Goal: Task Accomplishment & Management: Complete application form

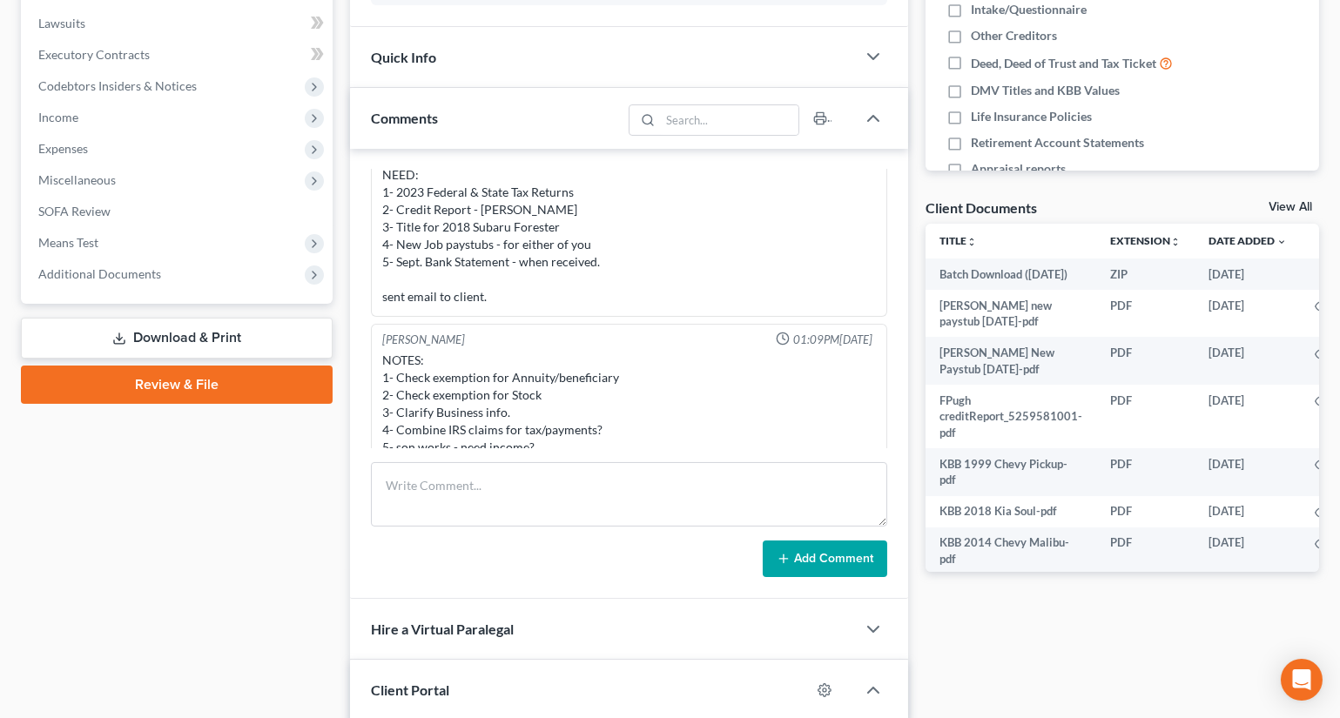
scroll to position [237, 0]
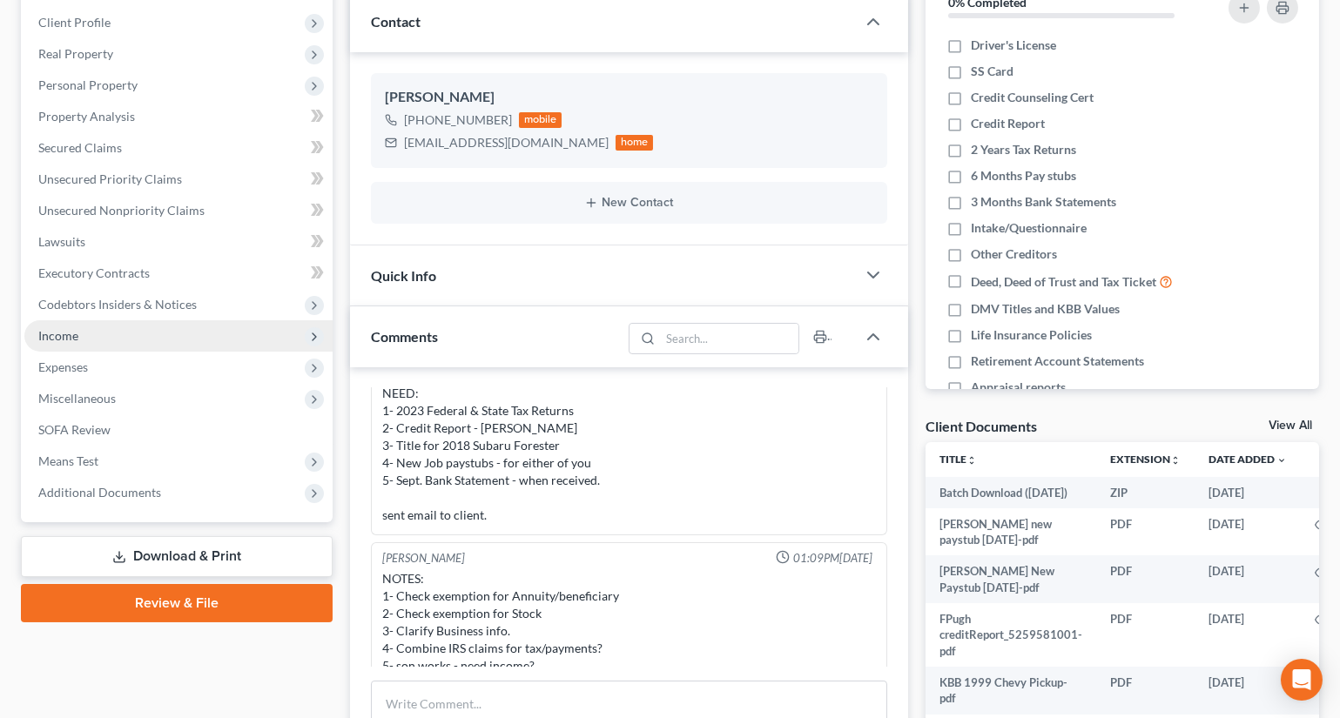
click at [50, 331] on span "Income" at bounding box center [58, 335] width 40 height 15
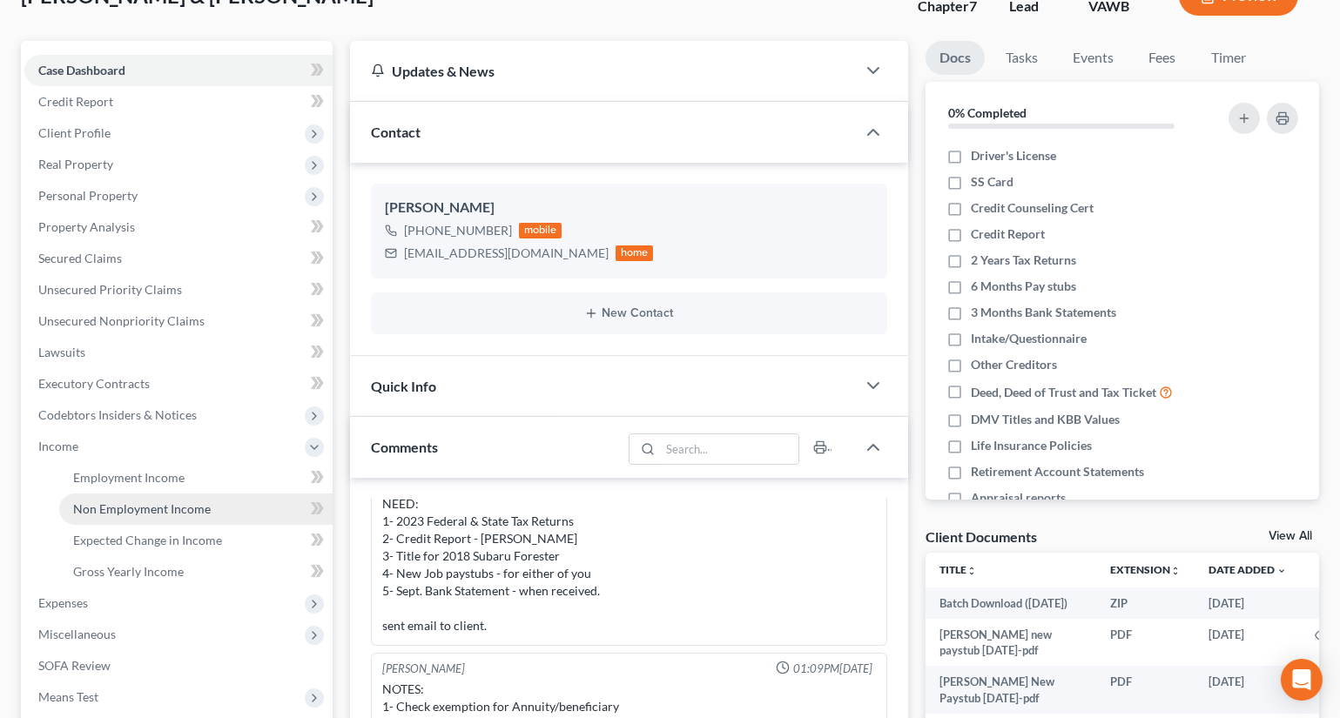
scroll to position [395, 0]
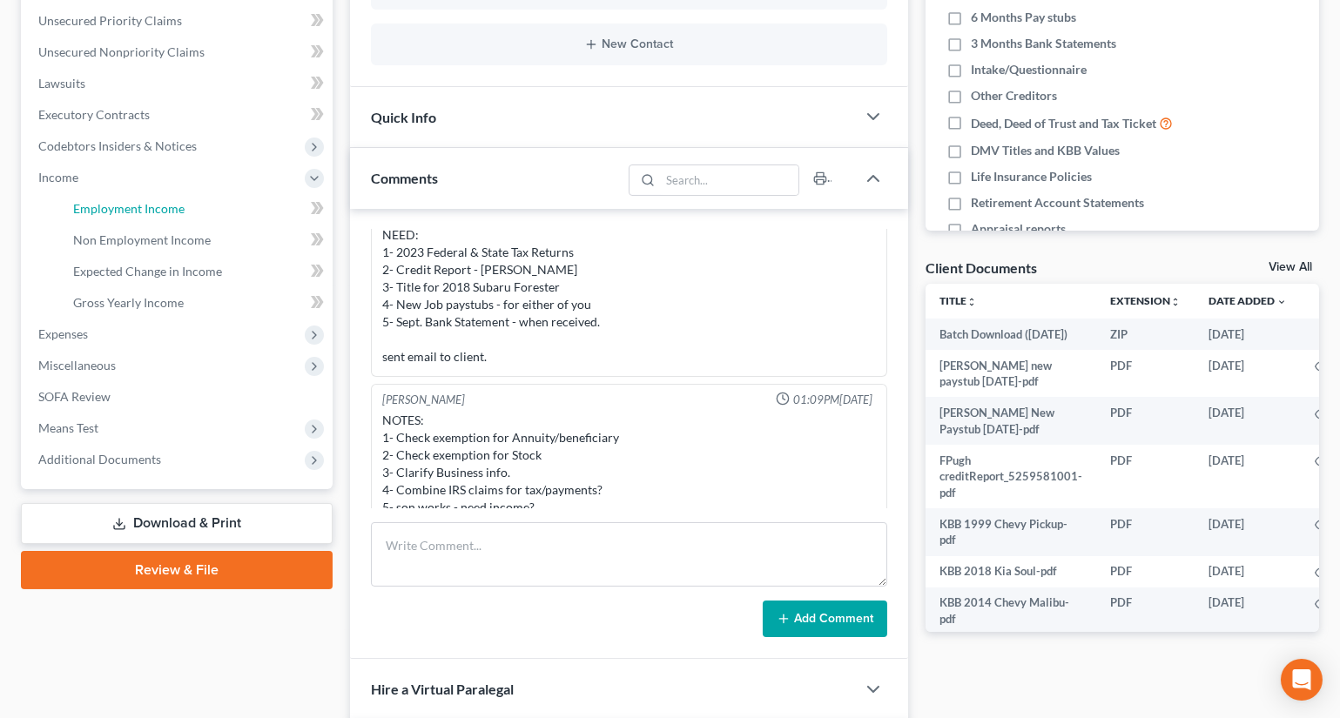
click at [139, 206] on span "Employment Income" at bounding box center [128, 208] width 111 height 15
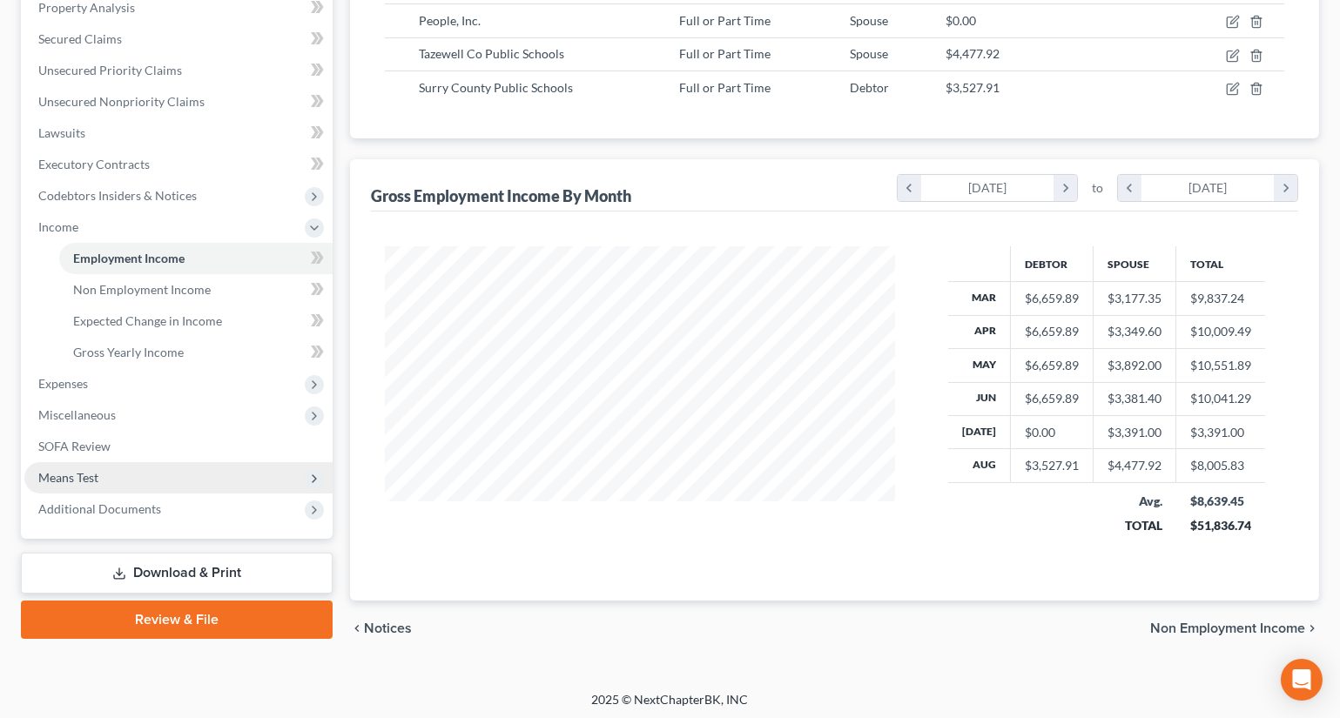
scroll to position [347, 0]
click at [110, 464] on span "Means Test" at bounding box center [178, 476] width 308 height 31
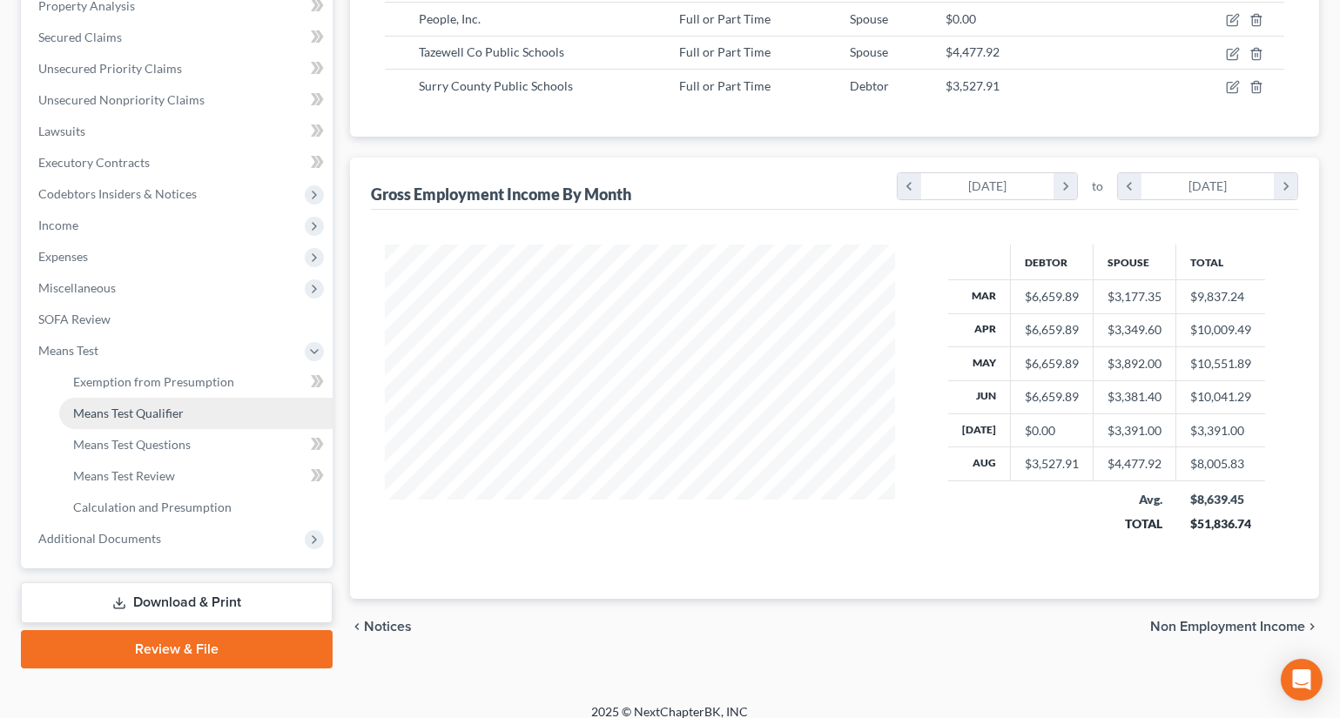
click at [145, 412] on span "Means Test Qualifier" at bounding box center [128, 413] width 111 height 15
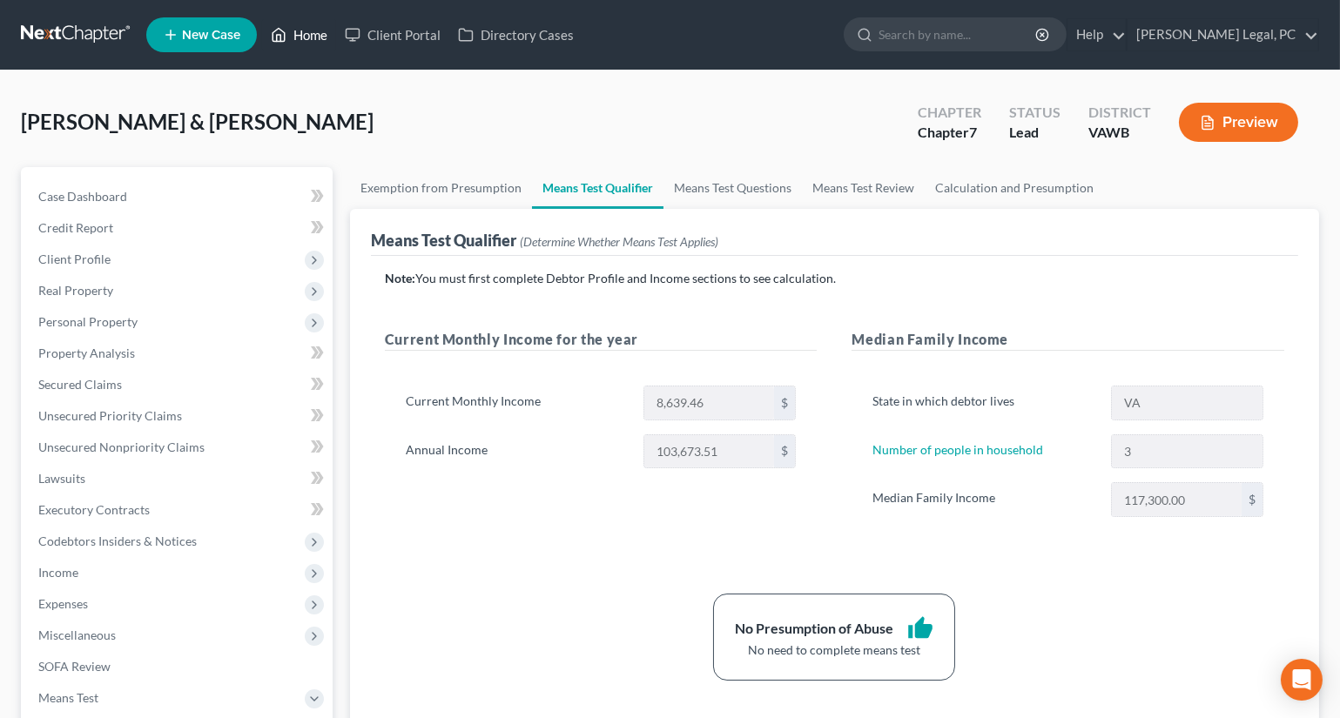
click at [296, 37] on link "Home" at bounding box center [299, 34] width 74 height 31
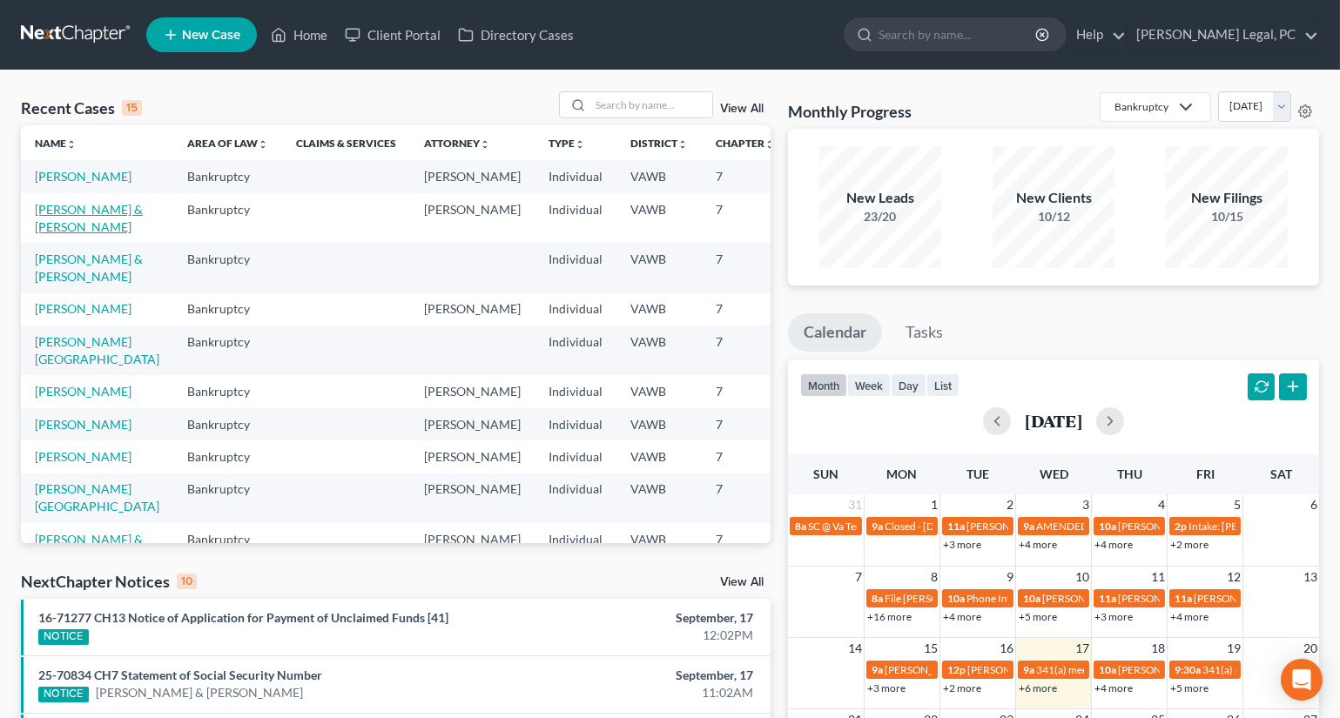
click at [70, 234] on link "[PERSON_NAME] & [PERSON_NAME]" at bounding box center [89, 218] width 108 height 32
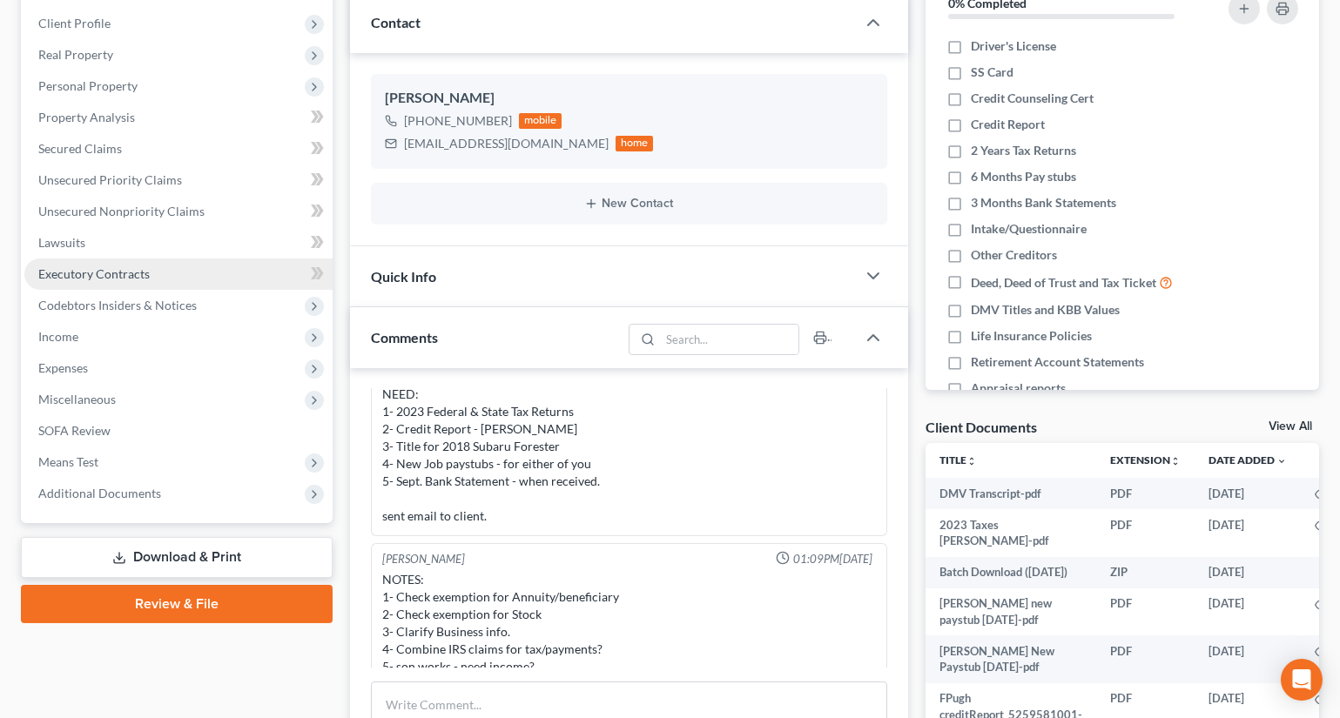
scroll to position [237, 0]
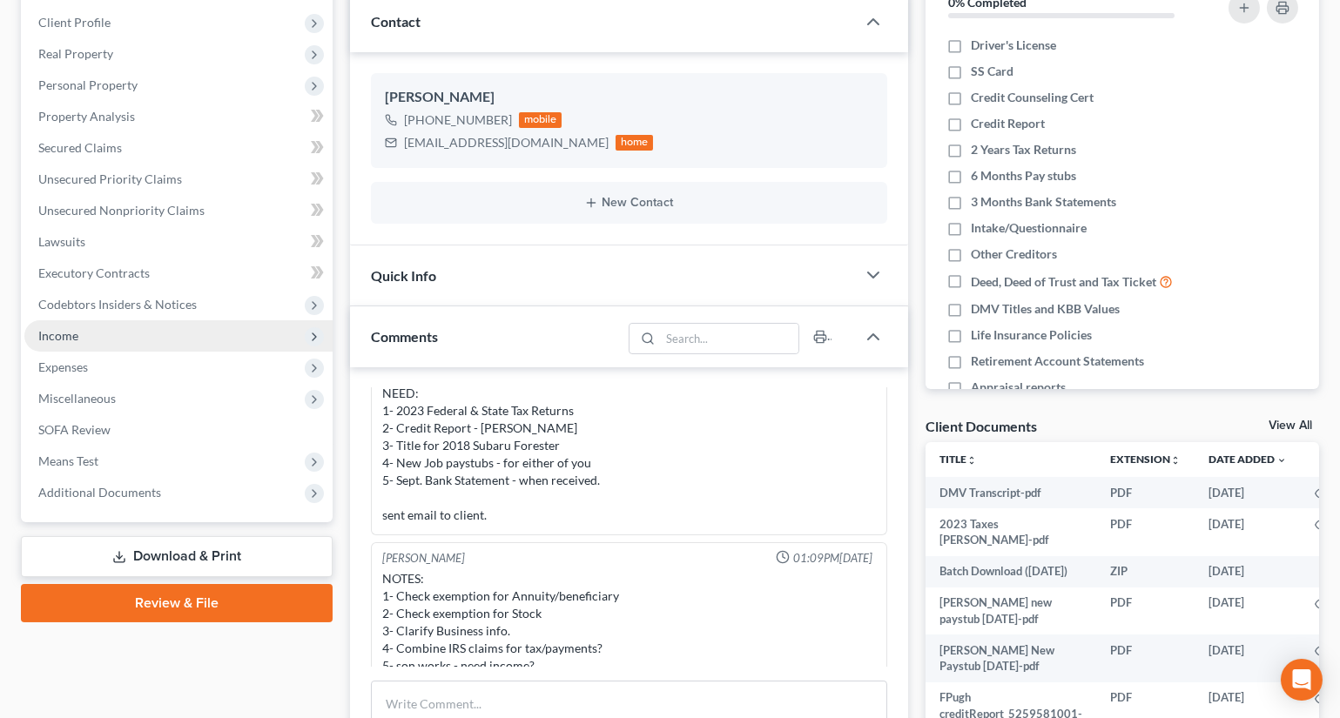
click at [91, 333] on span "Income" at bounding box center [178, 335] width 308 height 31
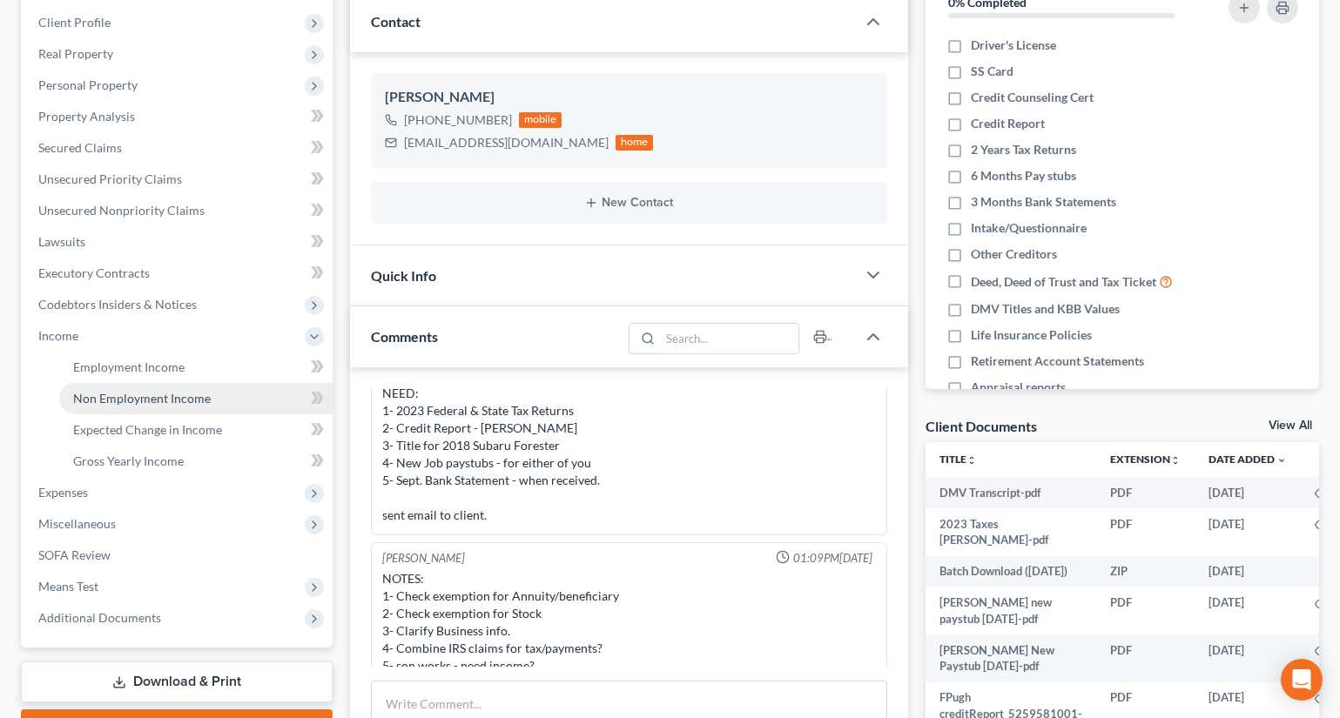
click at [142, 402] on span "Non Employment Income" at bounding box center [142, 398] width 138 height 15
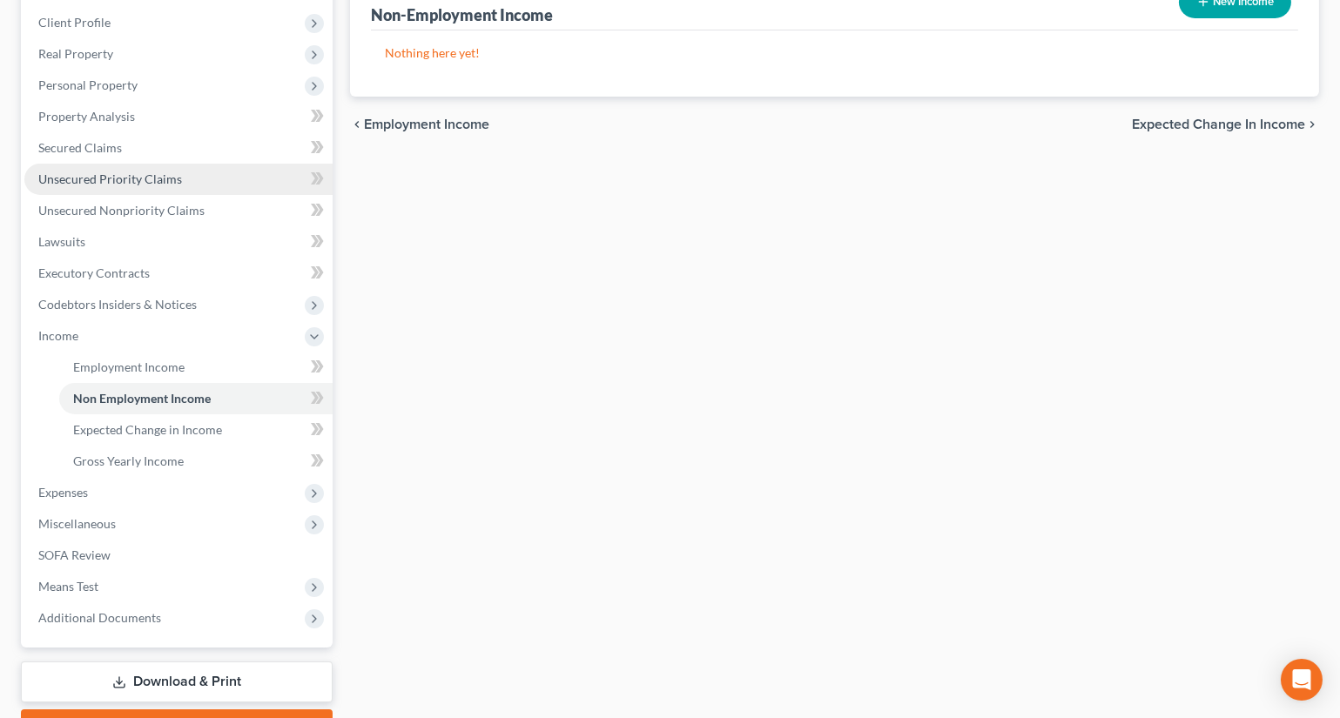
scroll to position [158, 0]
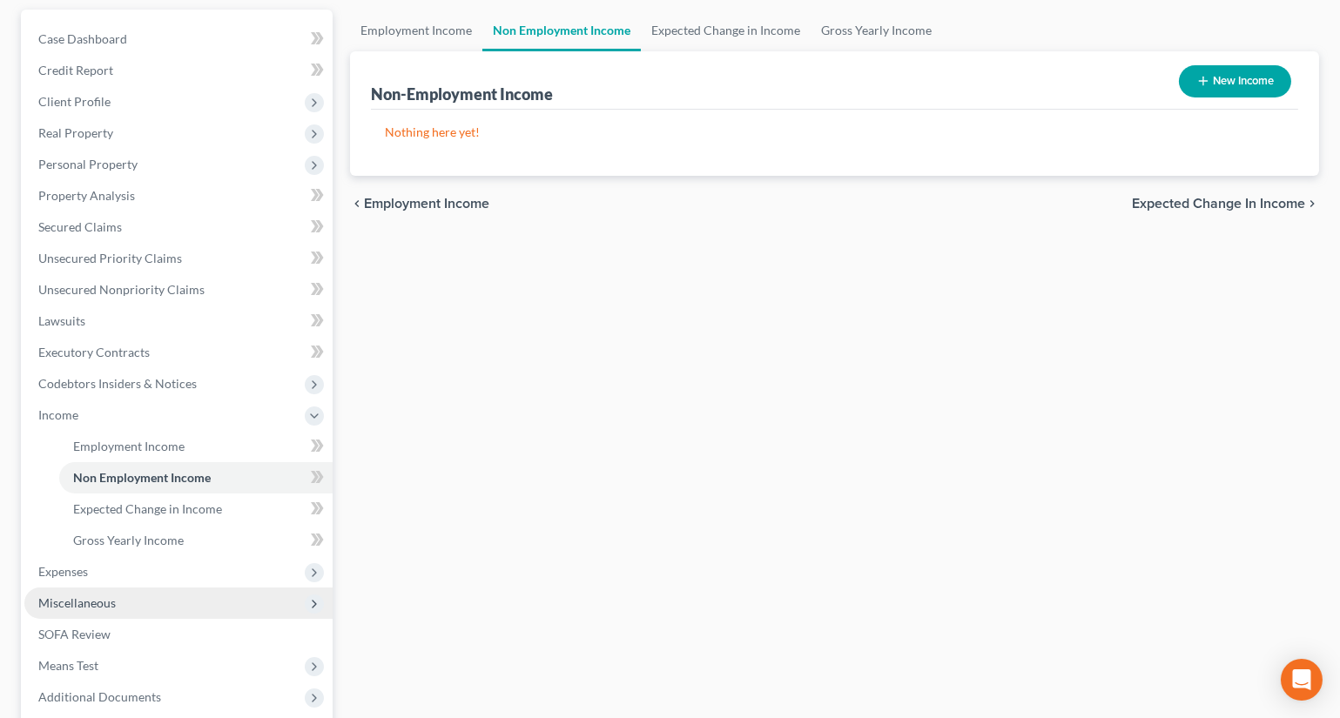
click at [105, 606] on span "Miscellaneous" at bounding box center [76, 602] width 77 height 15
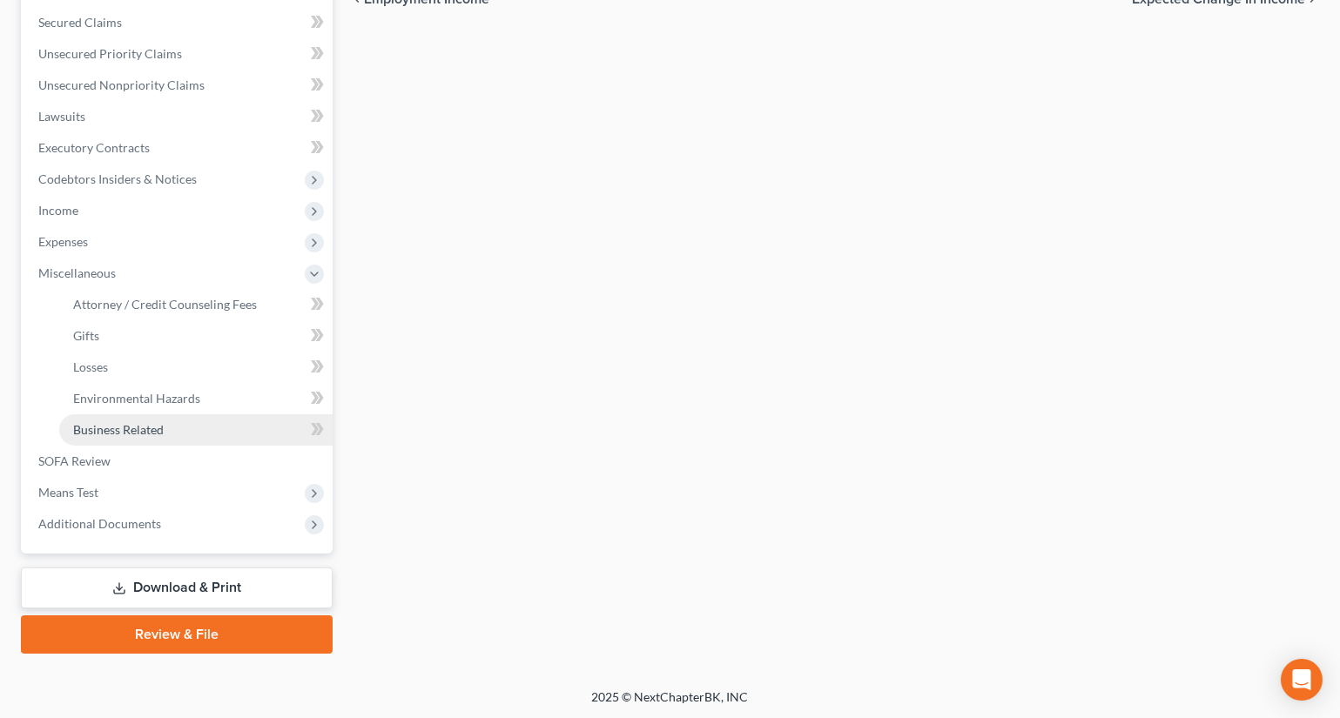
click at [157, 422] on span "Business Related" at bounding box center [118, 429] width 91 height 15
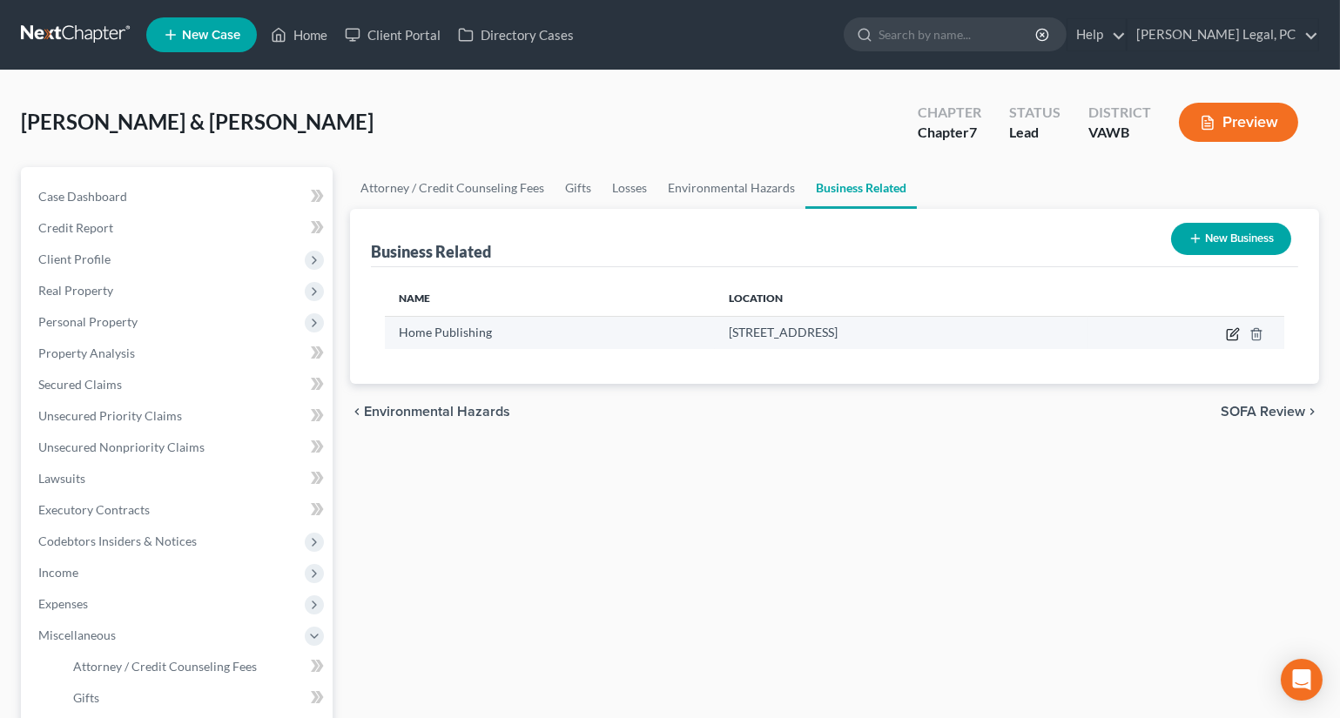
click at [1232, 334] on icon "button" at bounding box center [1234, 332] width 8 height 8
select select "sole_proprietor"
select select "48"
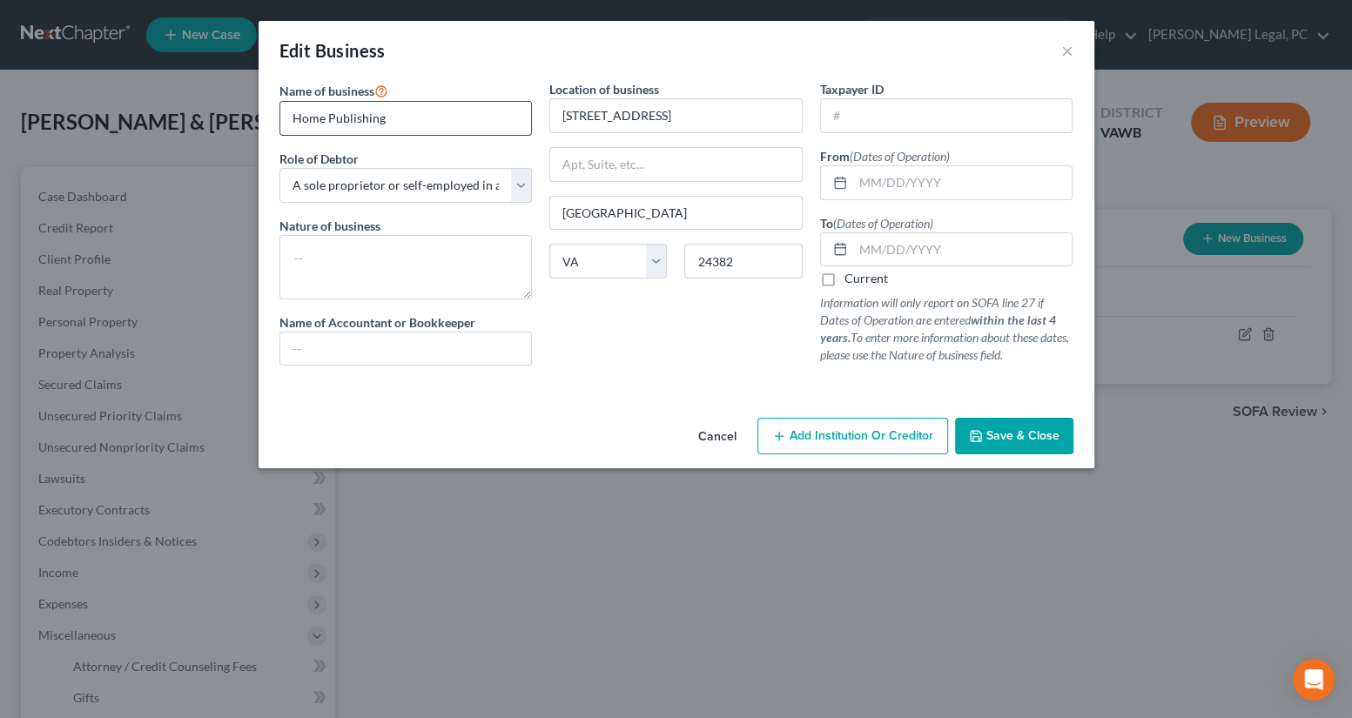
click at [453, 125] on input "Home Publishing" at bounding box center [406, 118] width 252 height 33
click at [396, 250] on textarea at bounding box center [405, 267] width 253 height 64
type textarea "Home publishing"
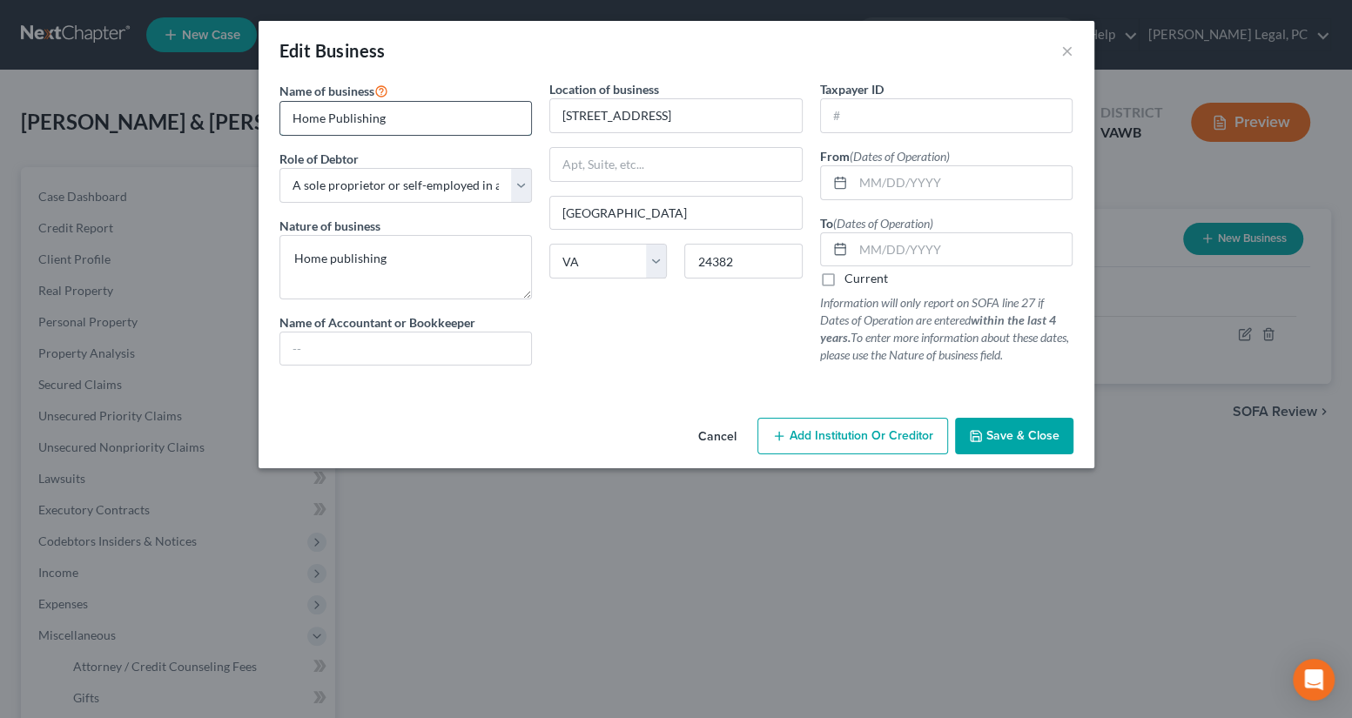
click at [385, 127] on input "Home Publishing" at bounding box center [406, 118] width 252 height 33
click at [391, 119] on input "Home Publishing" at bounding box center [406, 118] width 252 height 33
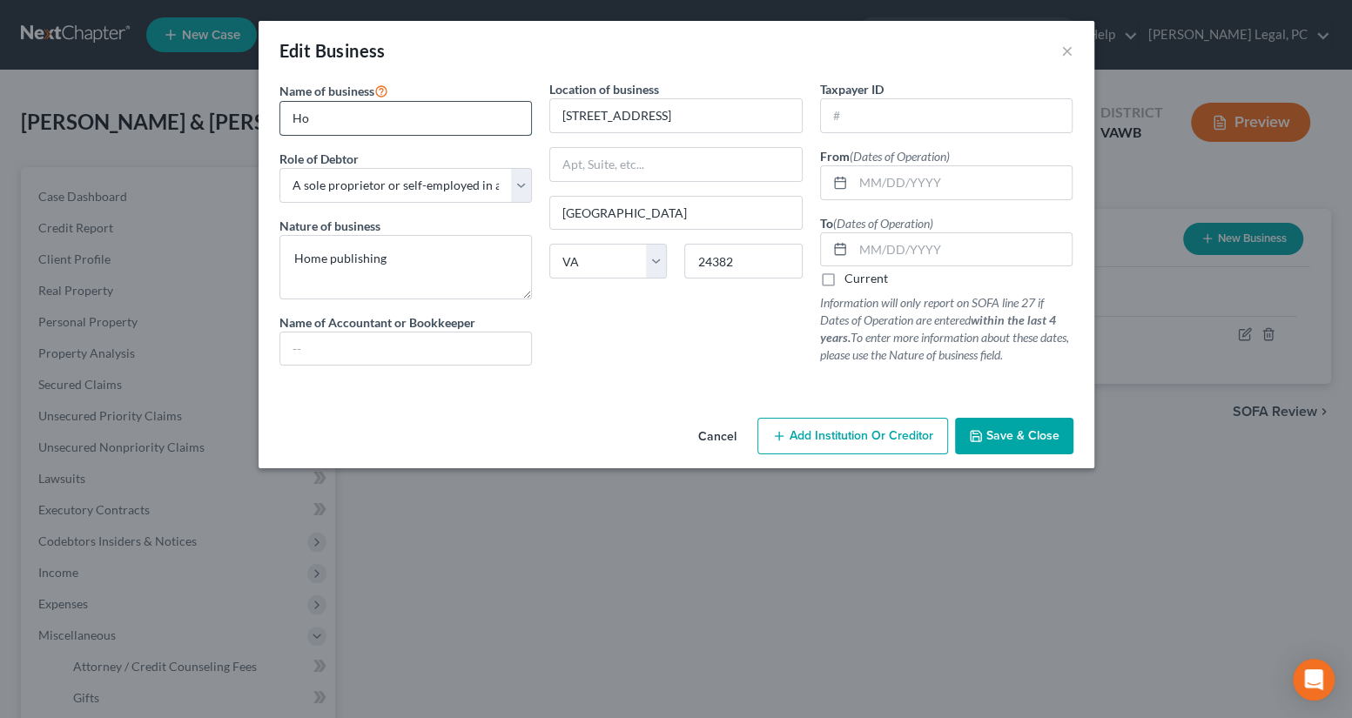
type input "H"
type input "Five Stone Music"
click at [844, 281] on label "Current" at bounding box center [866, 278] width 44 height 17
click at [851, 281] on input "Current" at bounding box center [856, 275] width 11 height 11
checkbox input "true"
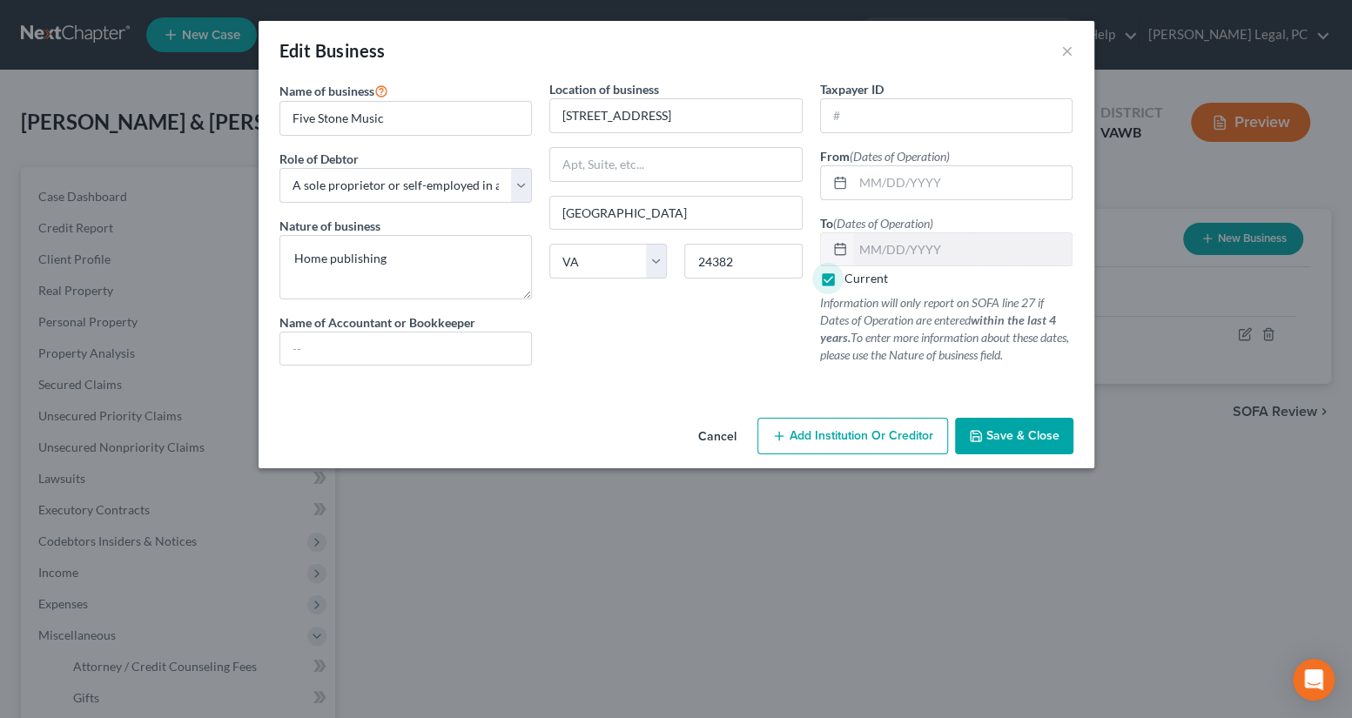
click at [1025, 444] on button "Save & Close" at bounding box center [1014, 436] width 118 height 37
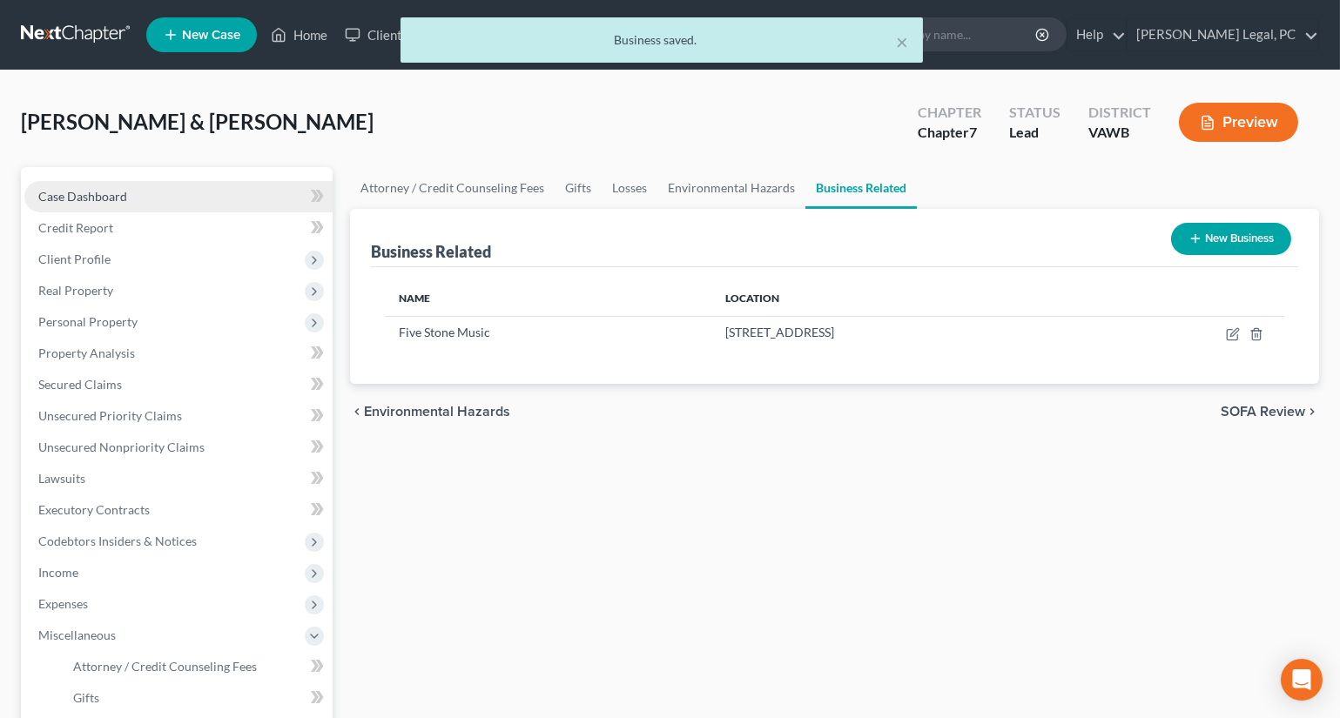
click at [104, 198] on span "Case Dashboard" at bounding box center [82, 196] width 89 height 15
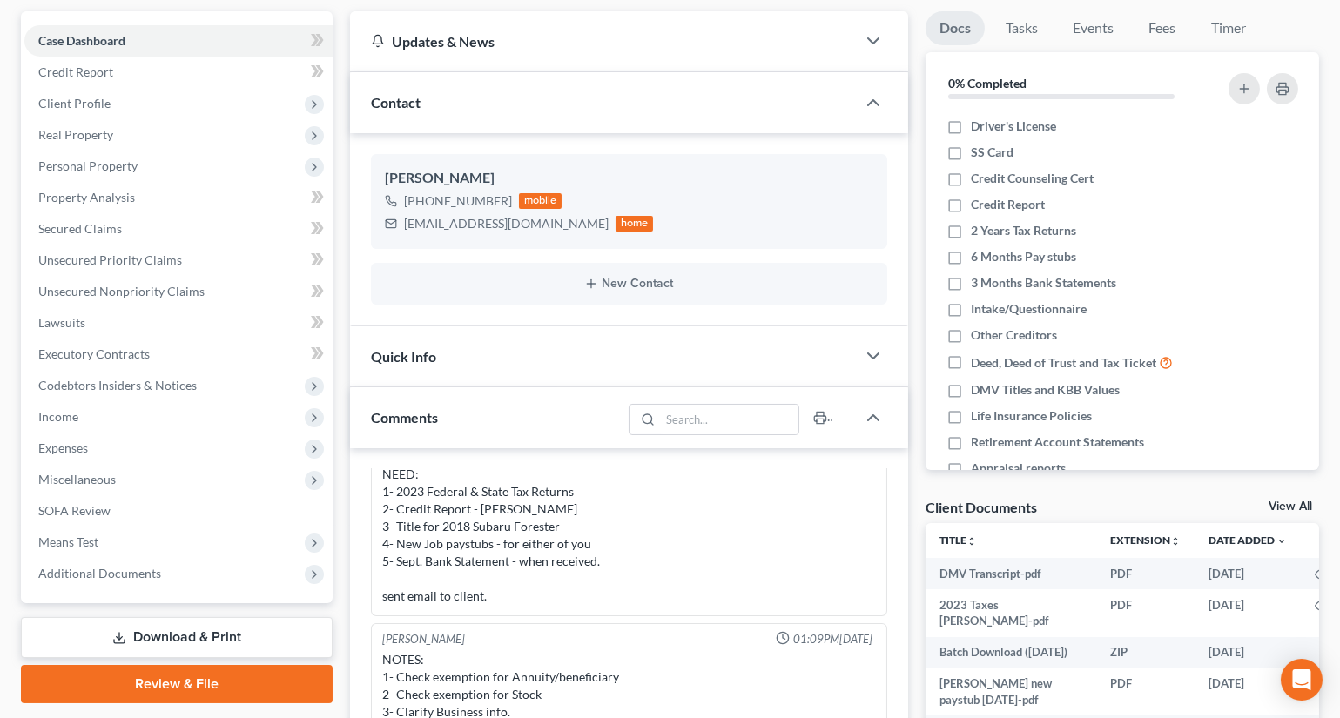
scroll to position [474, 0]
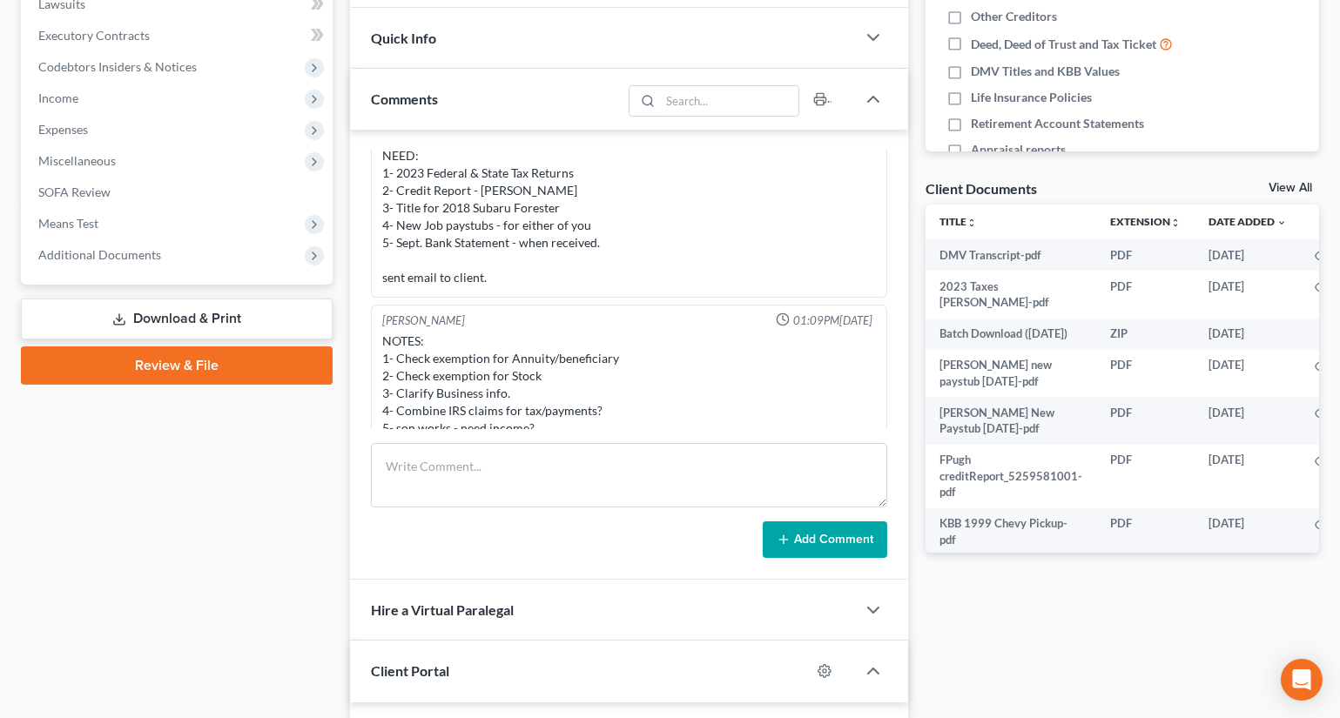
click at [109, 250] on span "Additional Documents" at bounding box center [99, 254] width 123 height 15
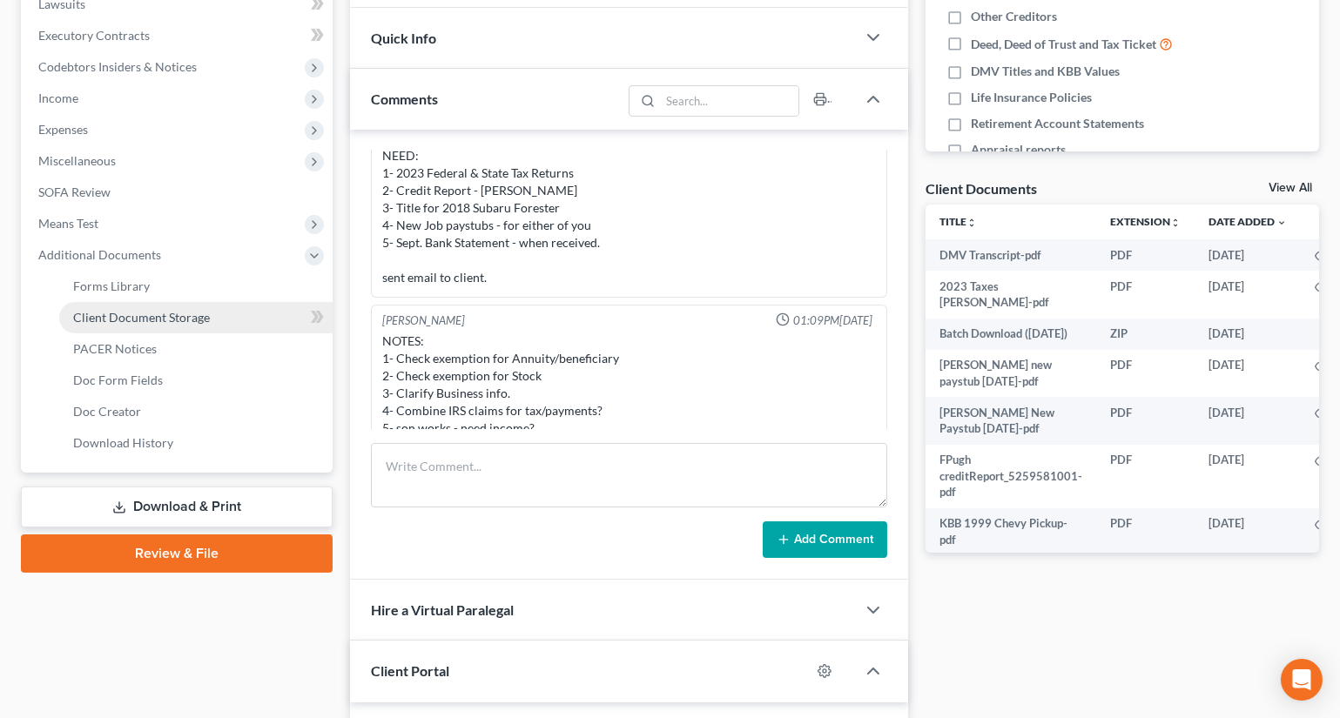
click at [143, 320] on span "Client Document Storage" at bounding box center [141, 317] width 137 height 15
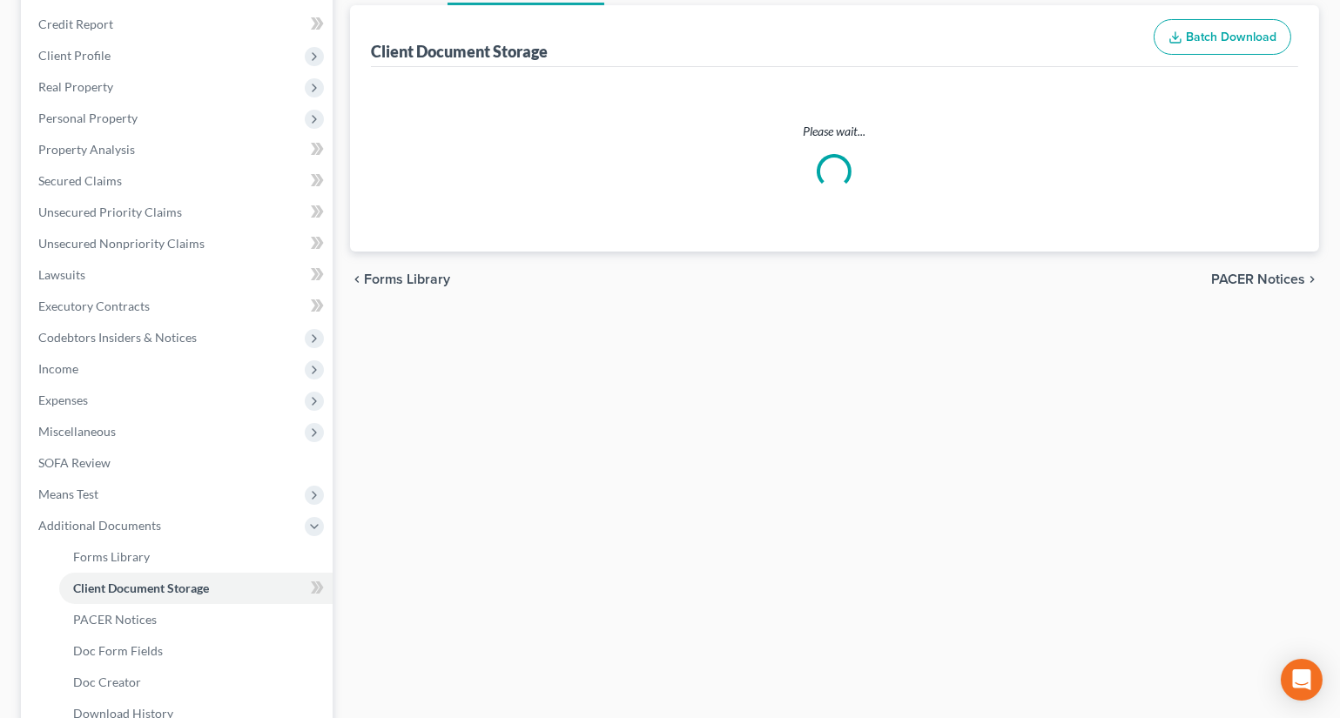
scroll to position [34, 0]
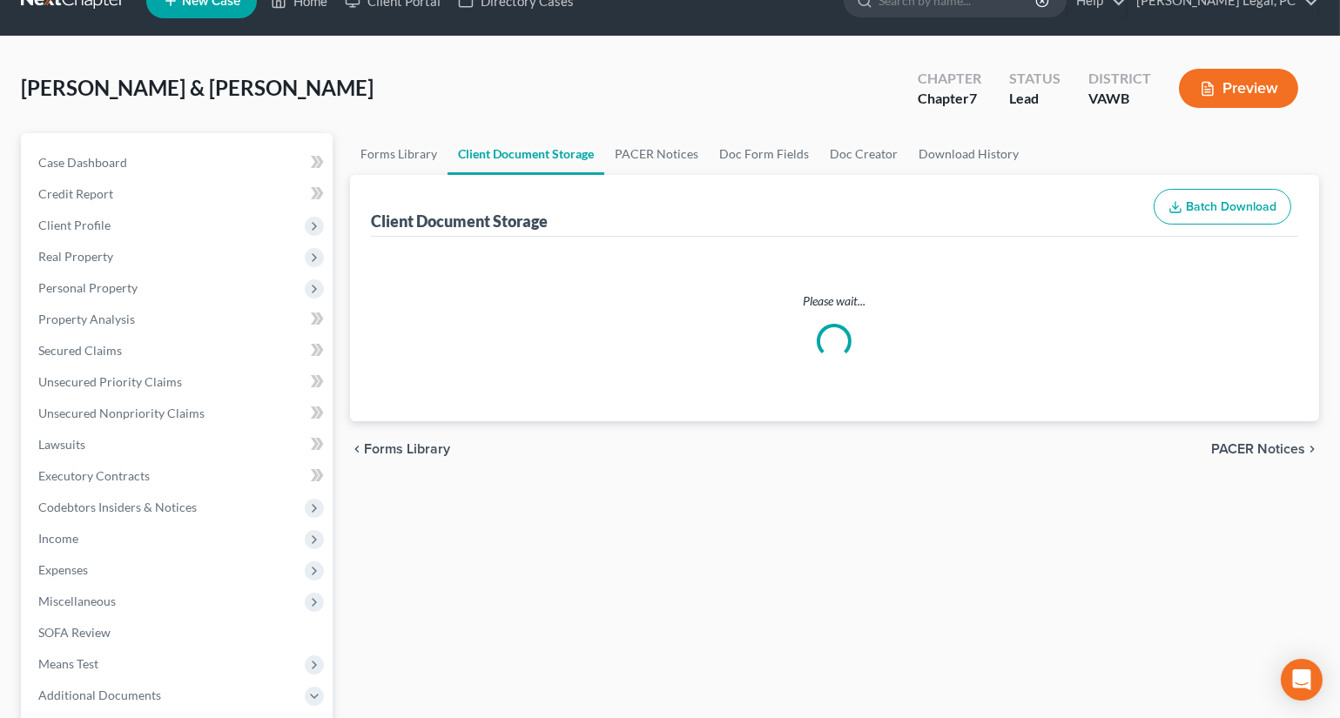
select select "0"
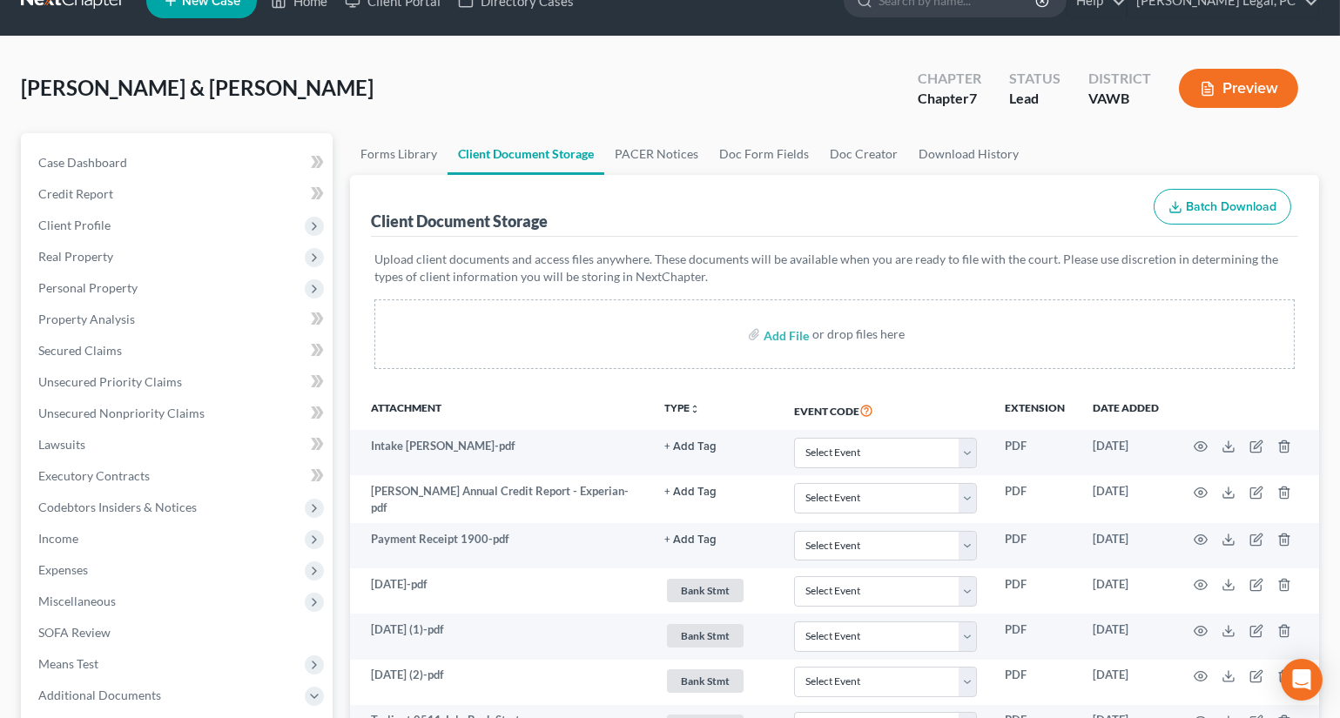
scroll to position [0, 0]
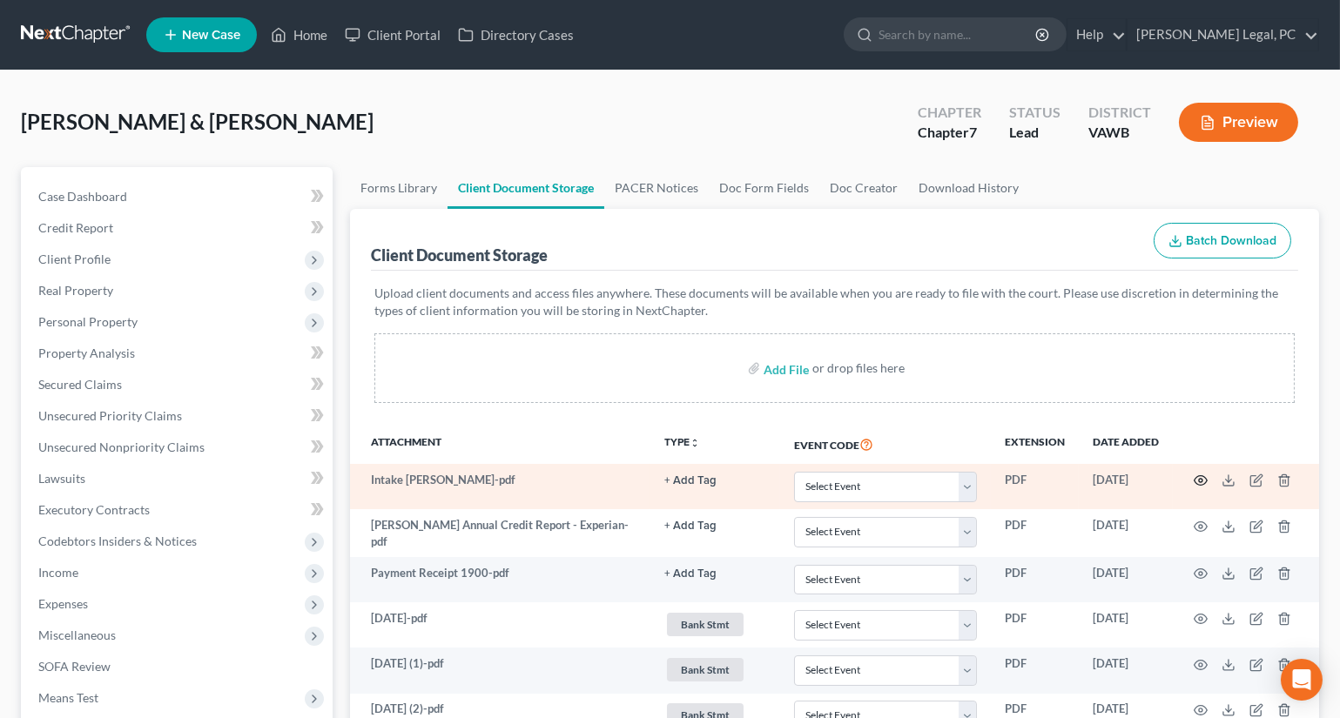
click at [1201, 478] on icon "button" at bounding box center [1201, 481] width 14 height 14
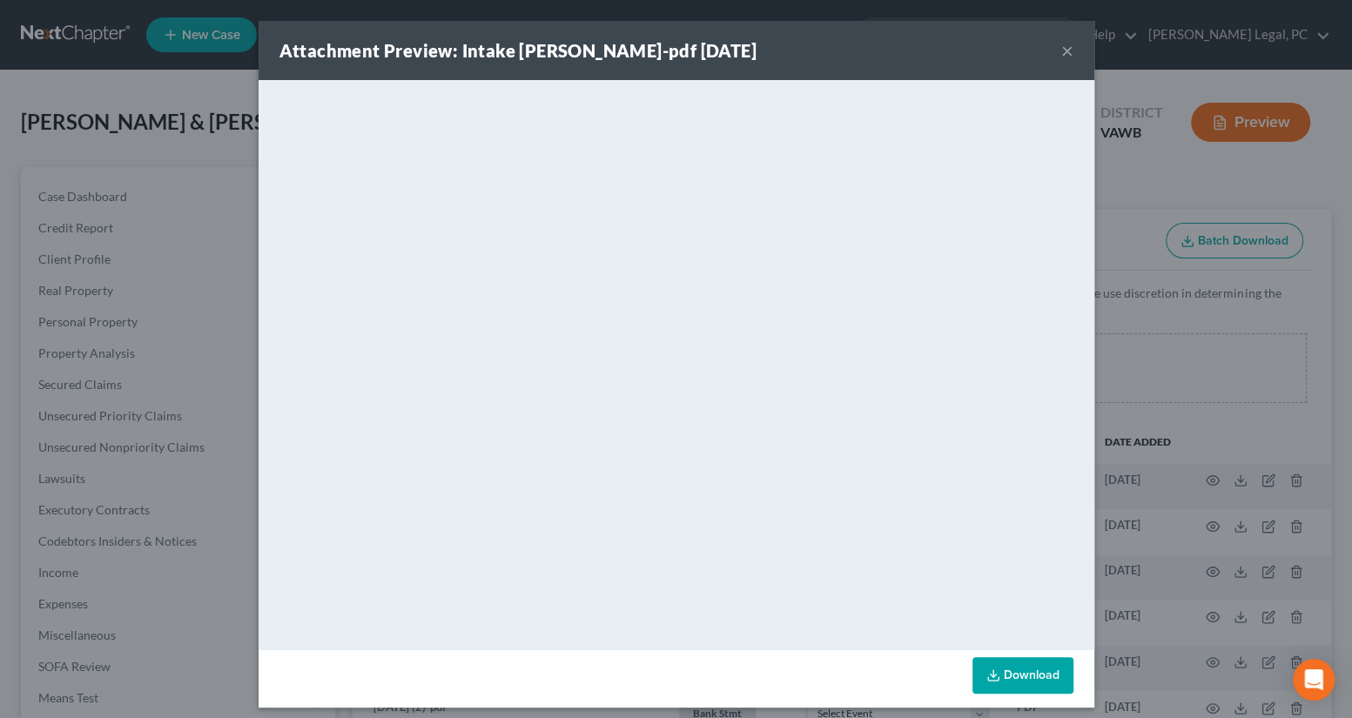
click at [1061, 47] on button "×" at bounding box center [1067, 50] width 12 height 21
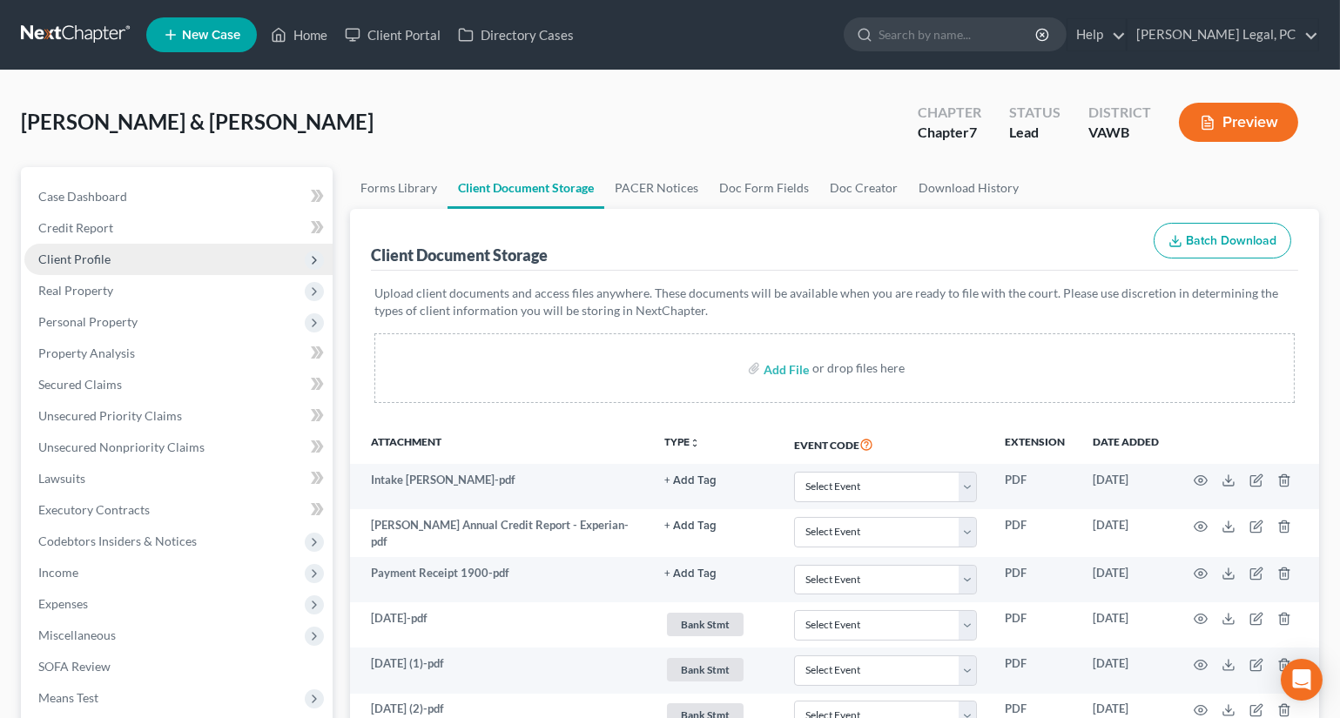
click at [84, 254] on span "Client Profile" at bounding box center [74, 259] width 72 height 15
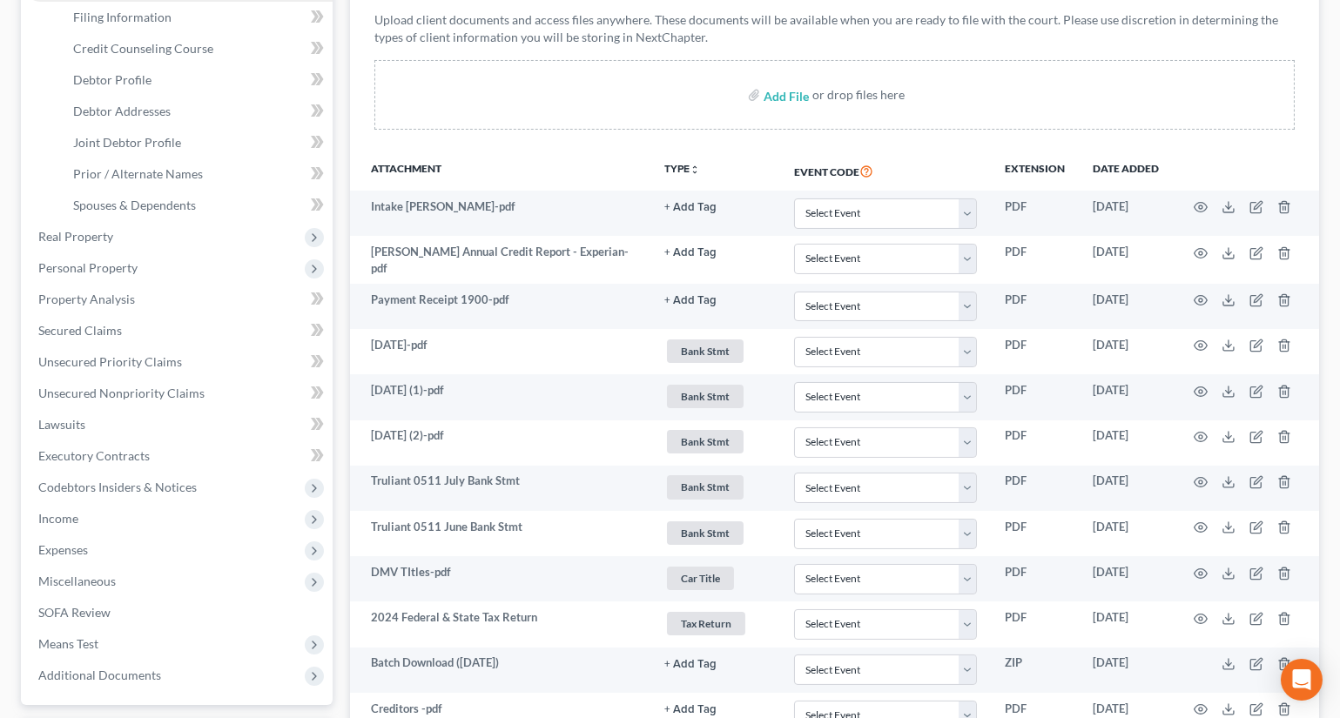
scroll to position [316, 0]
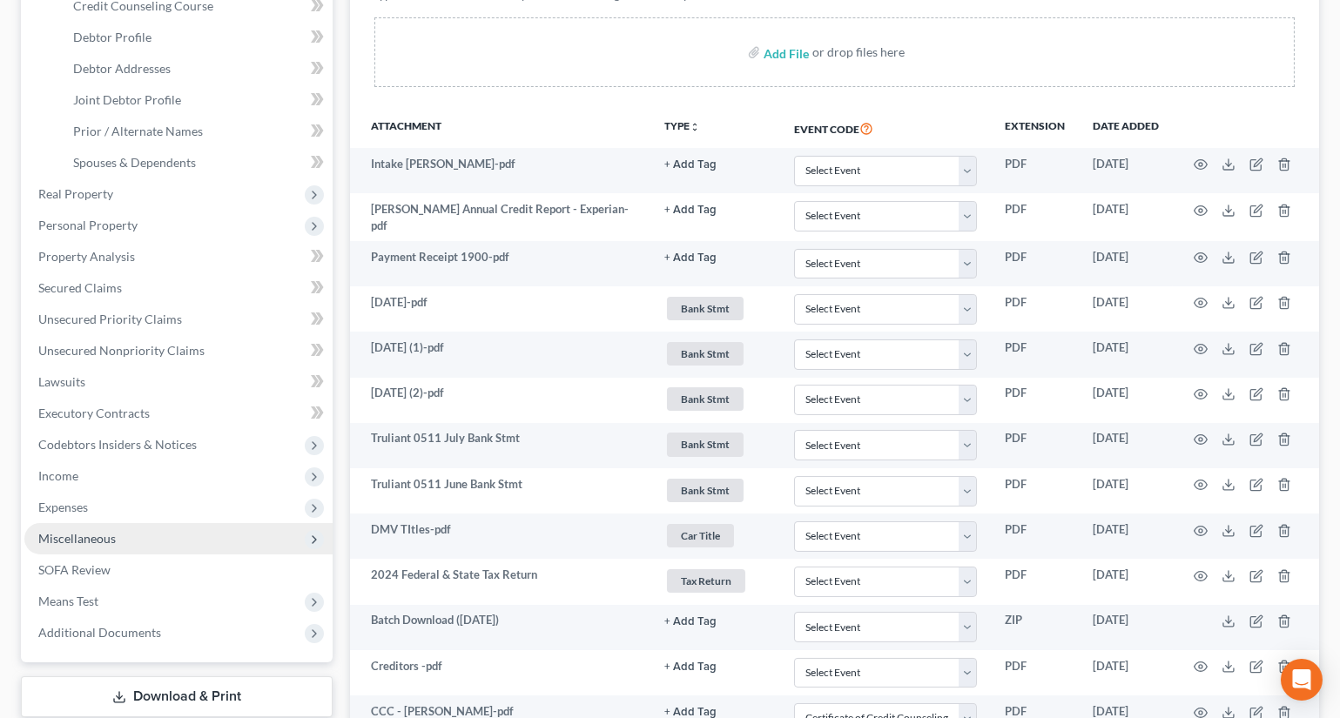
click at [57, 531] on span "Miscellaneous" at bounding box center [76, 538] width 77 height 15
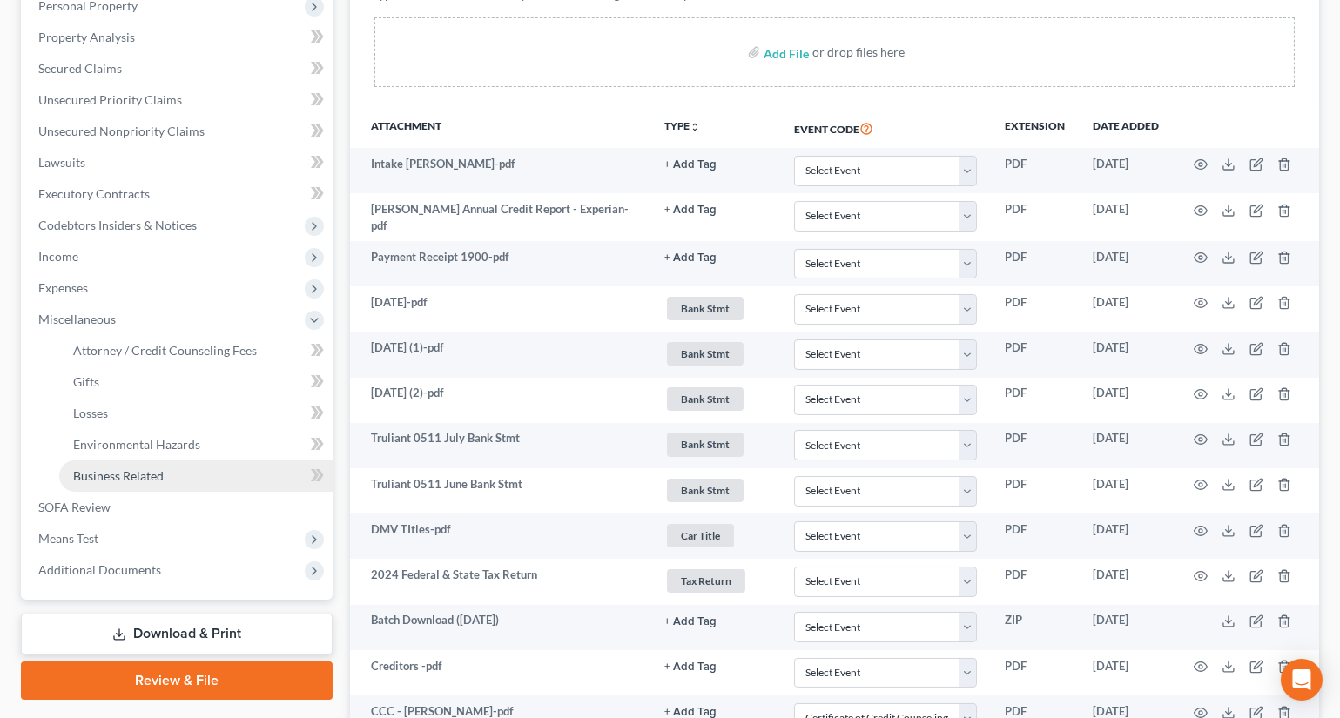
click at [131, 473] on span "Business Related" at bounding box center [118, 475] width 91 height 15
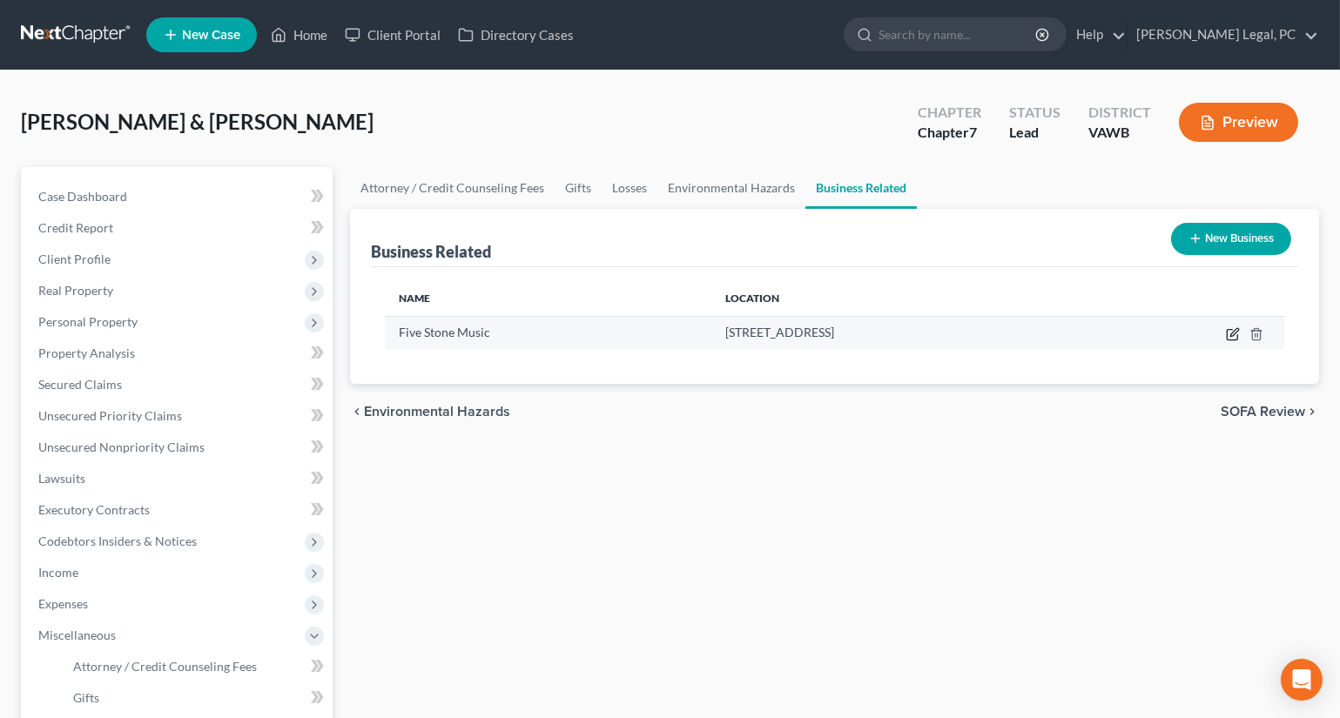
click at [1237, 330] on icon "button" at bounding box center [1234, 332] width 8 height 8
select select "sole_proprietor"
select select "48"
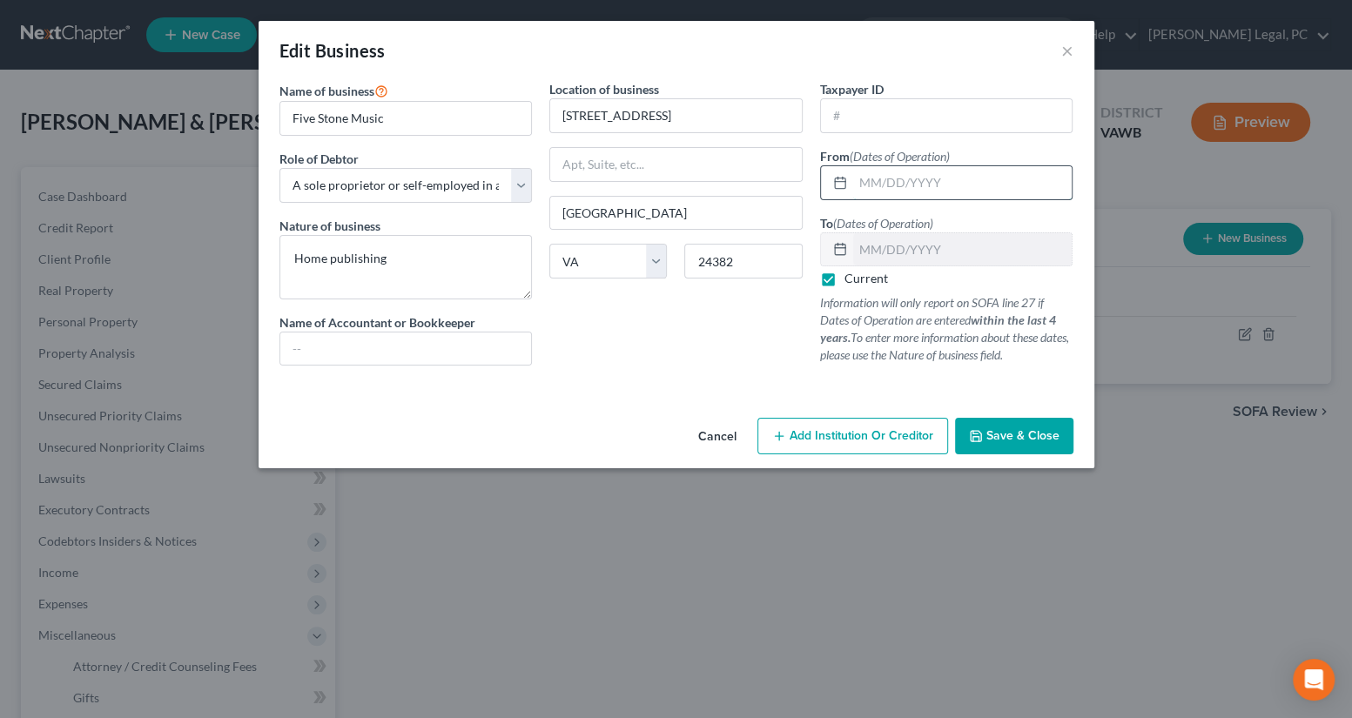
click at [902, 187] on input "text" at bounding box center [962, 182] width 219 height 33
type input "[DATE]"
click at [992, 433] on span "Save & Close" at bounding box center [1022, 435] width 73 height 15
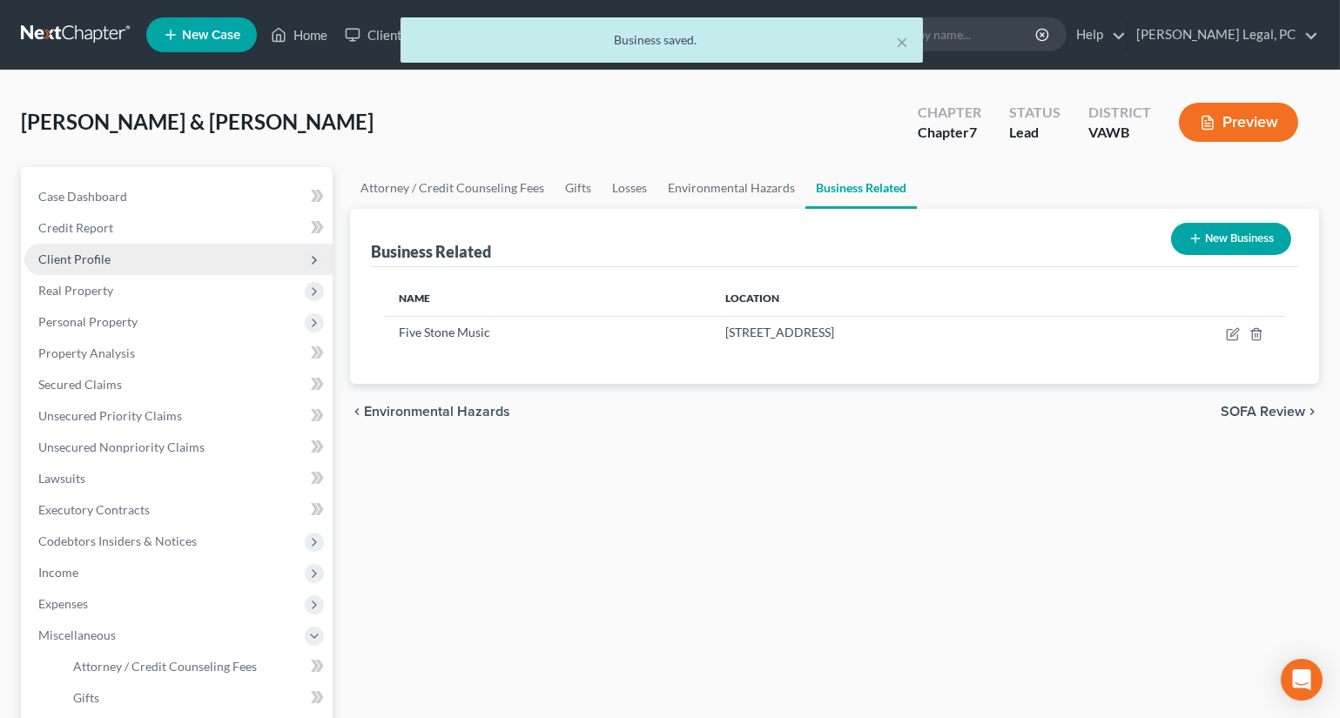
click at [90, 259] on span "Client Profile" at bounding box center [74, 259] width 72 height 15
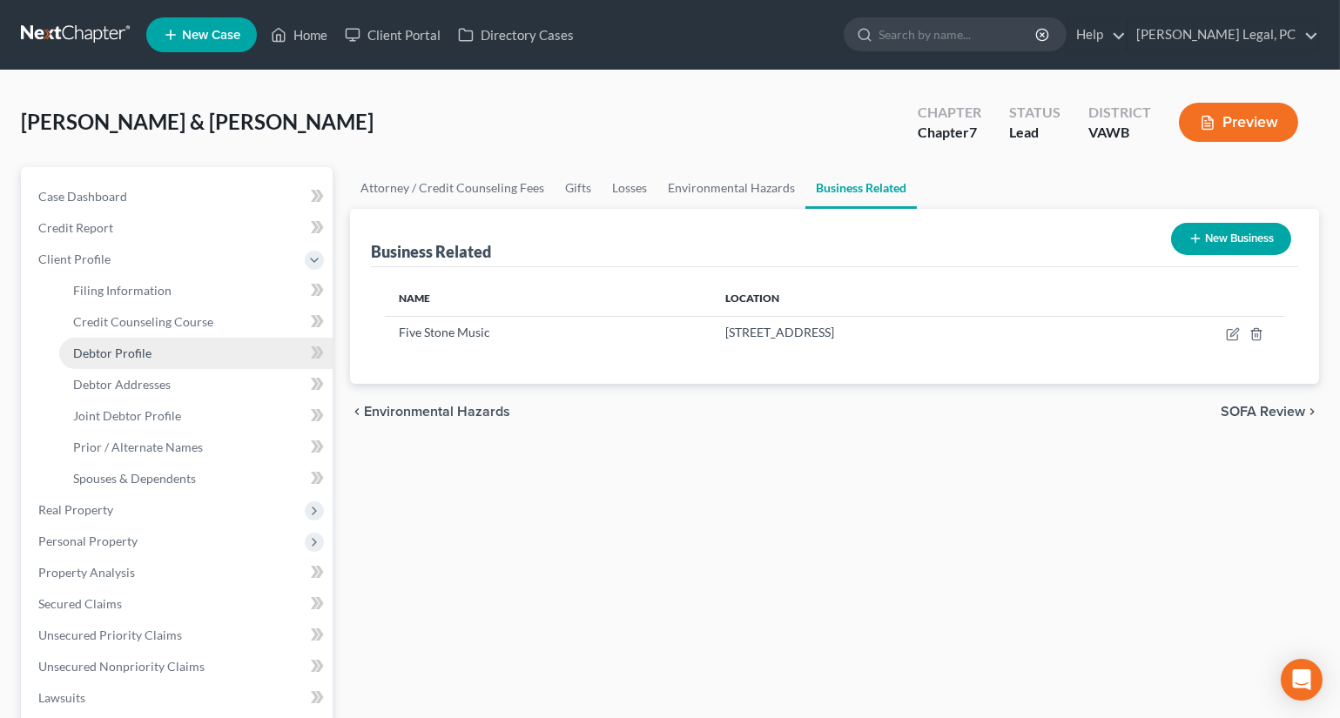
click at [124, 356] on span "Debtor Profile" at bounding box center [112, 353] width 78 height 15
select select "1"
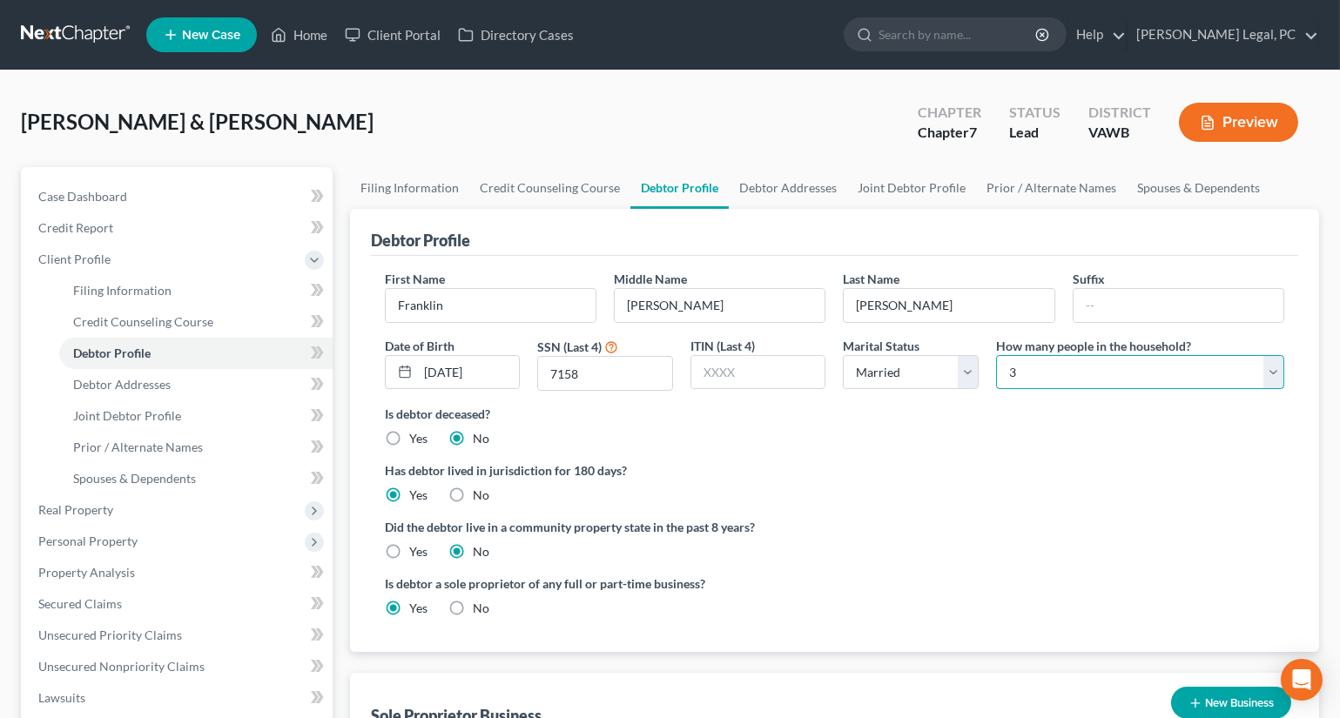
click at [1040, 376] on select "Select 1 2 3 4 5 6 7 8 9 10 11 12 13 14 15 16 17 18 19 20" at bounding box center [1140, 372] width 288 height 35
select select "3"
click at [996, 355] on select "Select 1 2 3 4 5 6 7 8 9 10 11 12 13 14 15 16 17 18 19 20" at bounding box center [1140, 372] width 288 height 35
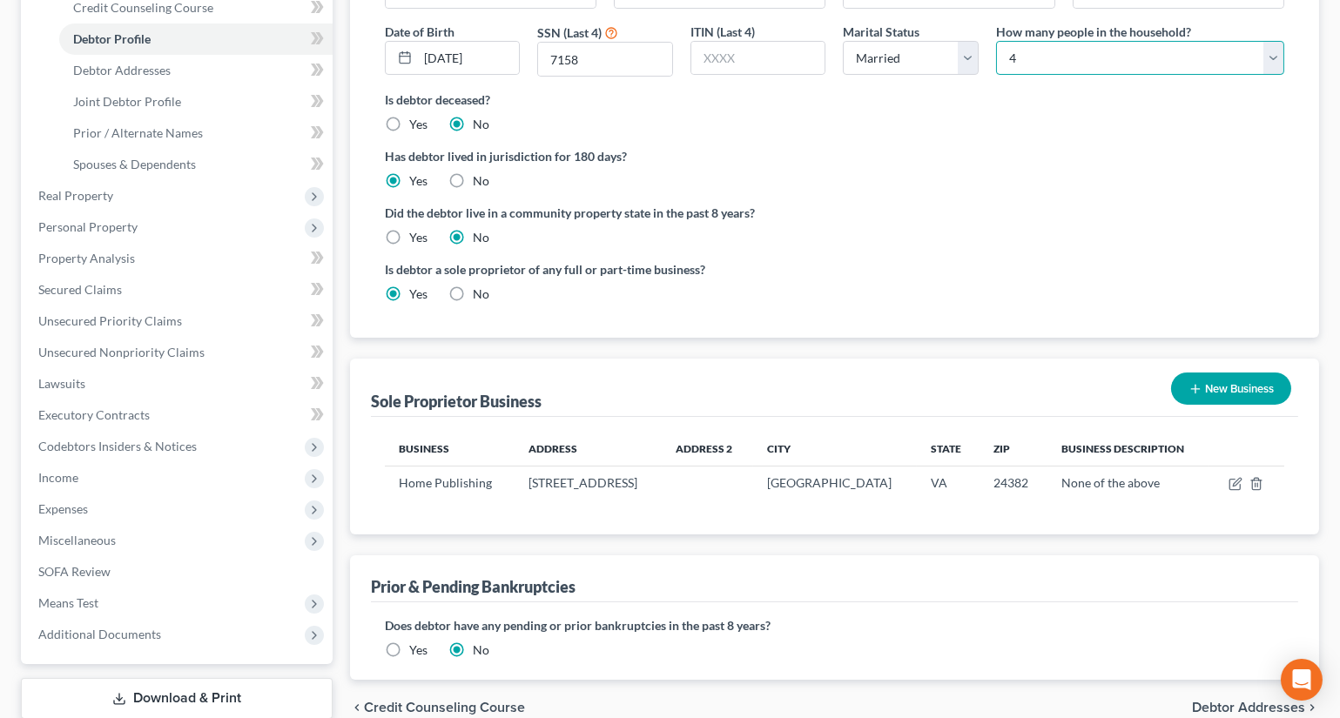
scroll to position [316, 0]
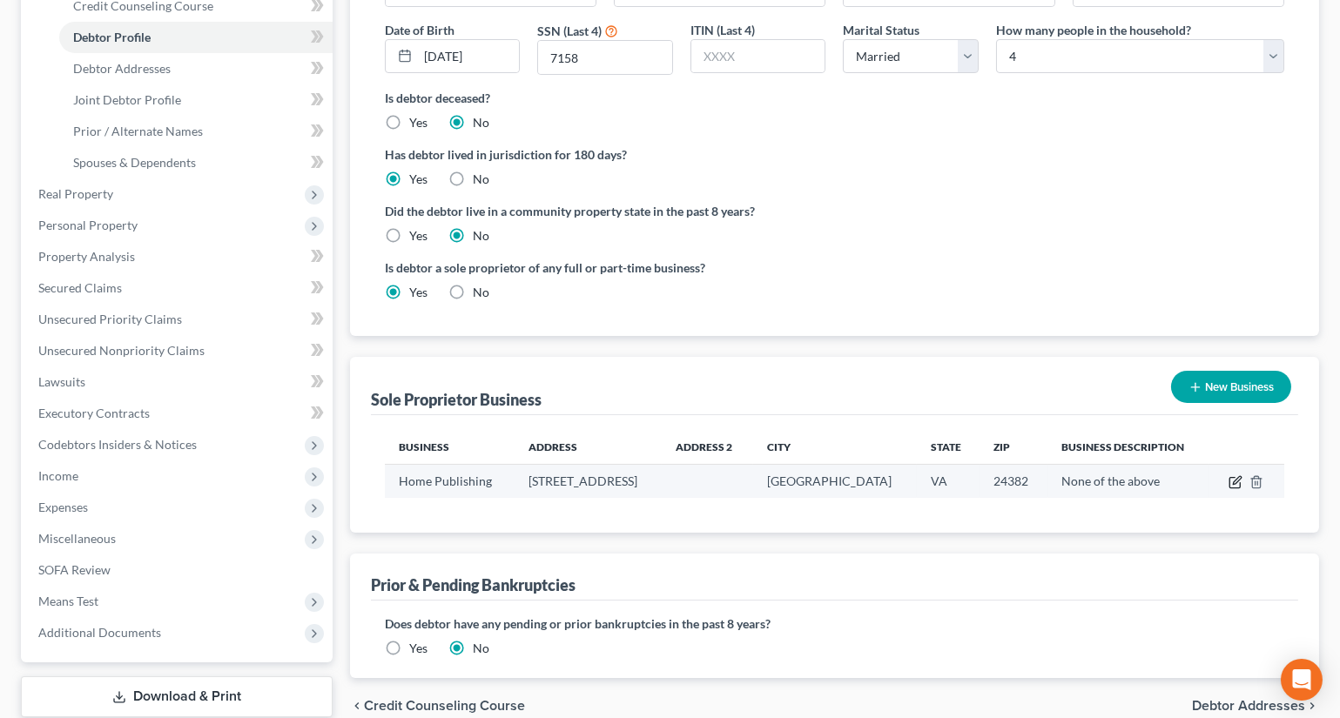
click at [1235, 477] on icon "button" at bounding box center [1235, 482] width 14 height 14
select select "48"
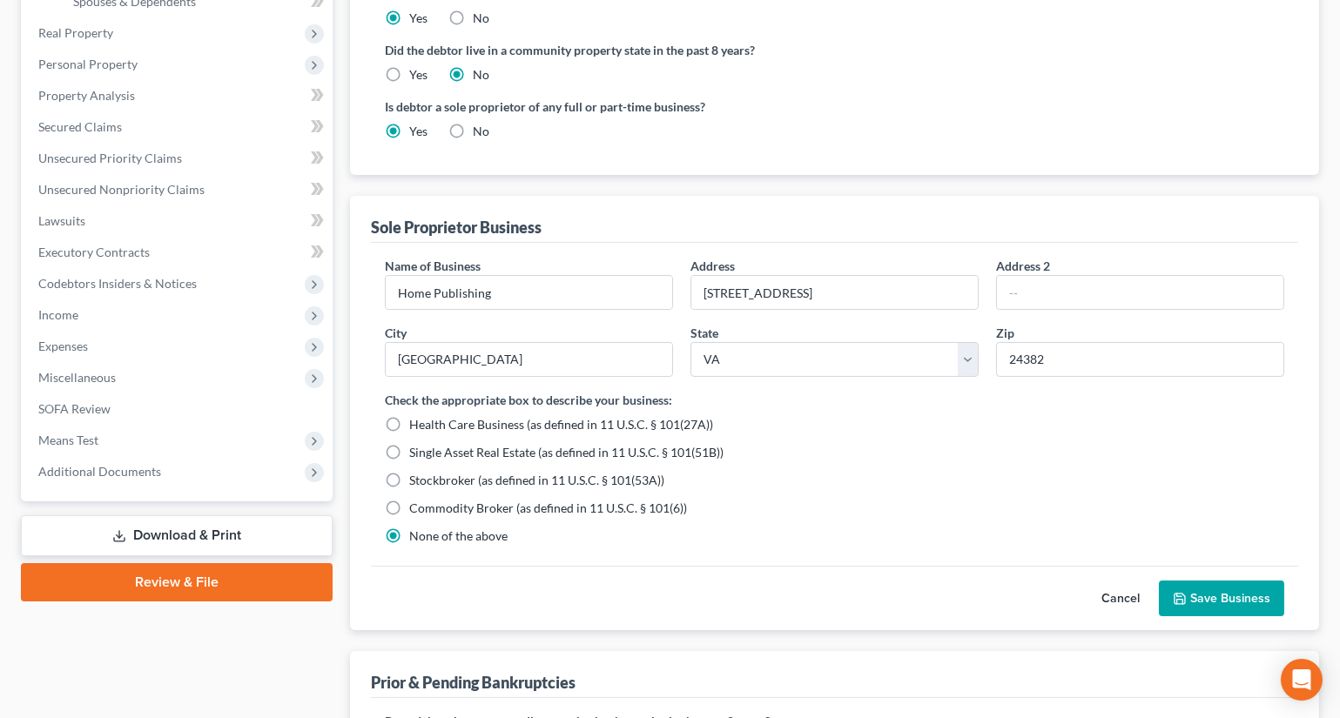
scroll to position [554, 0]
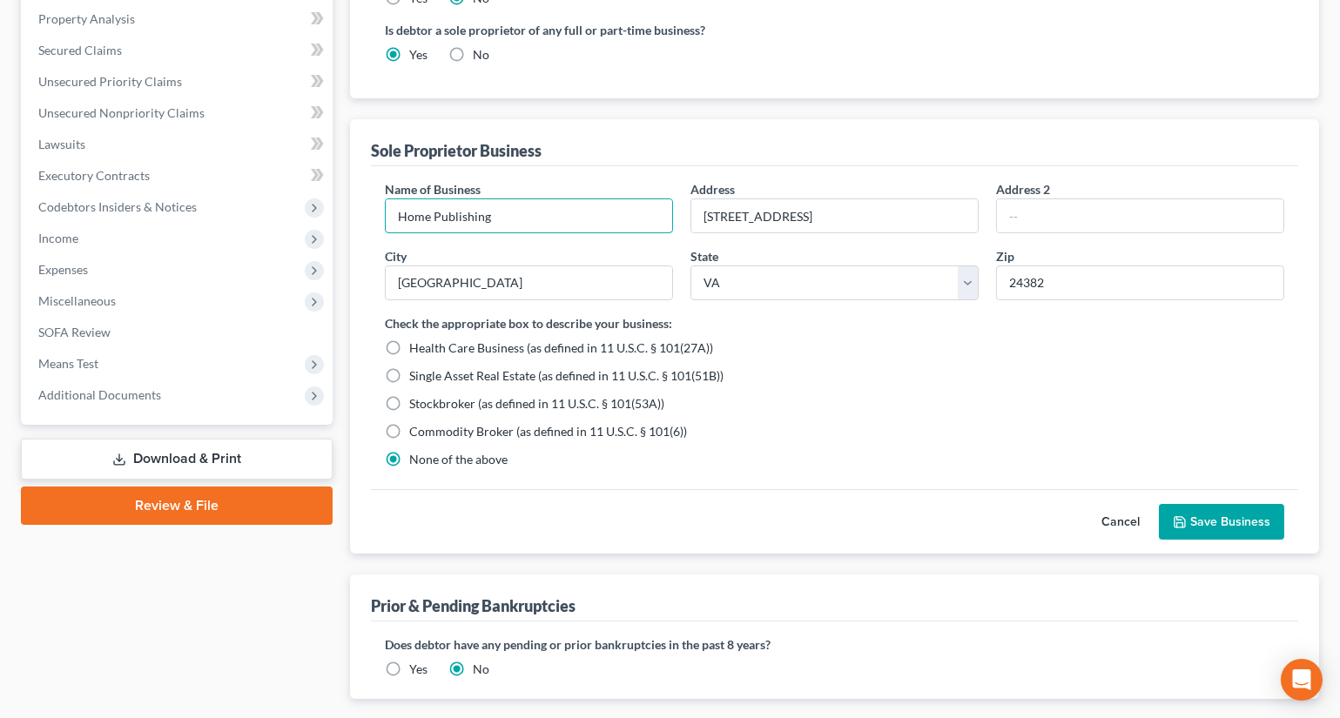
drag, startPoint x: 542, startPoint y: 215, endPoint x: 372, endPoint y: 216, distance: 169.8
click at [372, 216] on div "Name of Business * Home Publishing Address [STREET_ADDRESS] Address [GEOGRAPHIC…" at bounding box center [834, 327] width 927 height 323
type input "Five Stone Music"
click at [1262, 511] on button "Save Business" at bounding box center [1221, 522] width 125 height 37
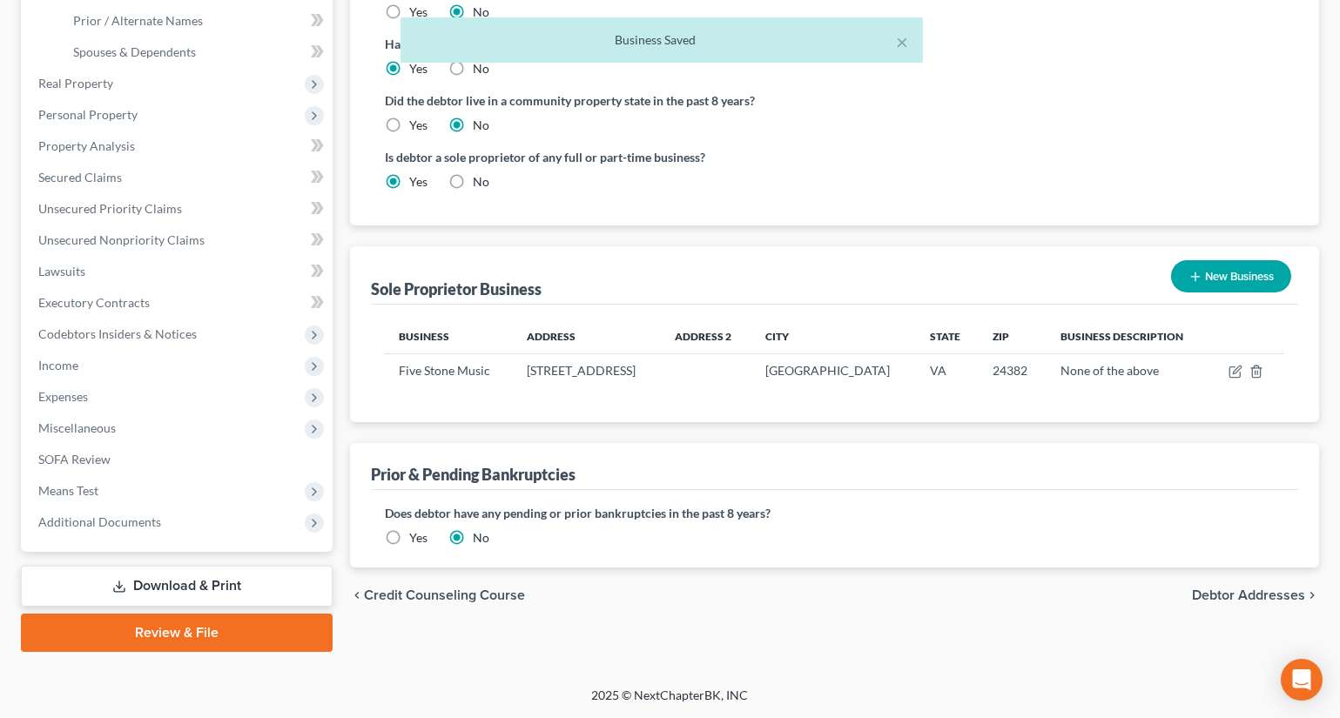
scroll to position [425, 0]
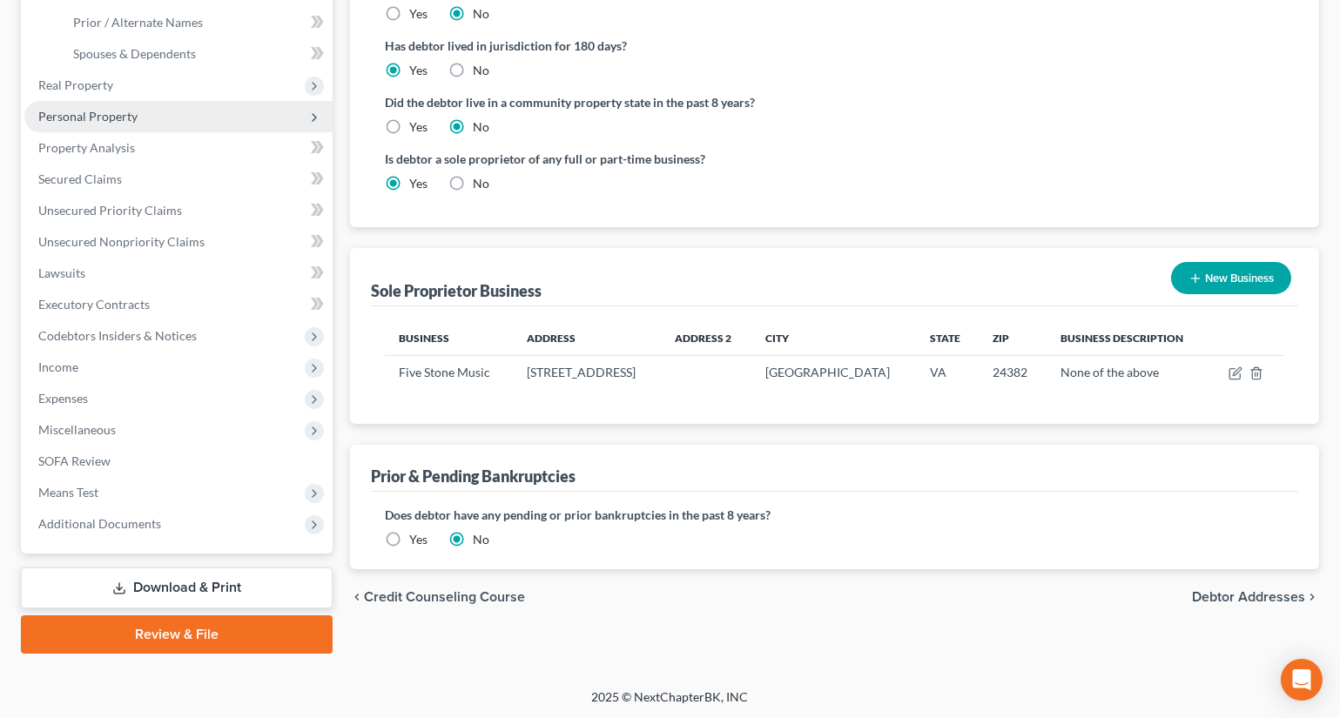
click at [85, 113] on span "Personal Property" at bounding box center [87, 116] width 99 height 15
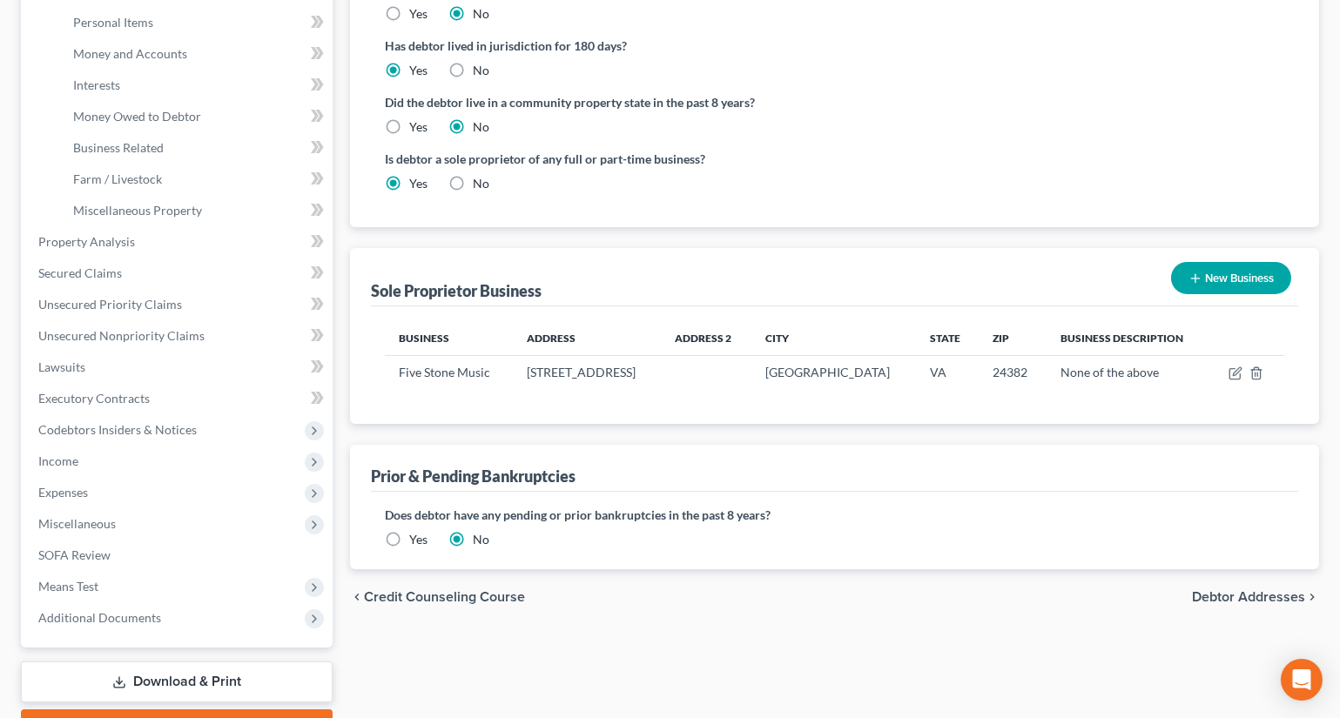
scroll to position [334, 0]
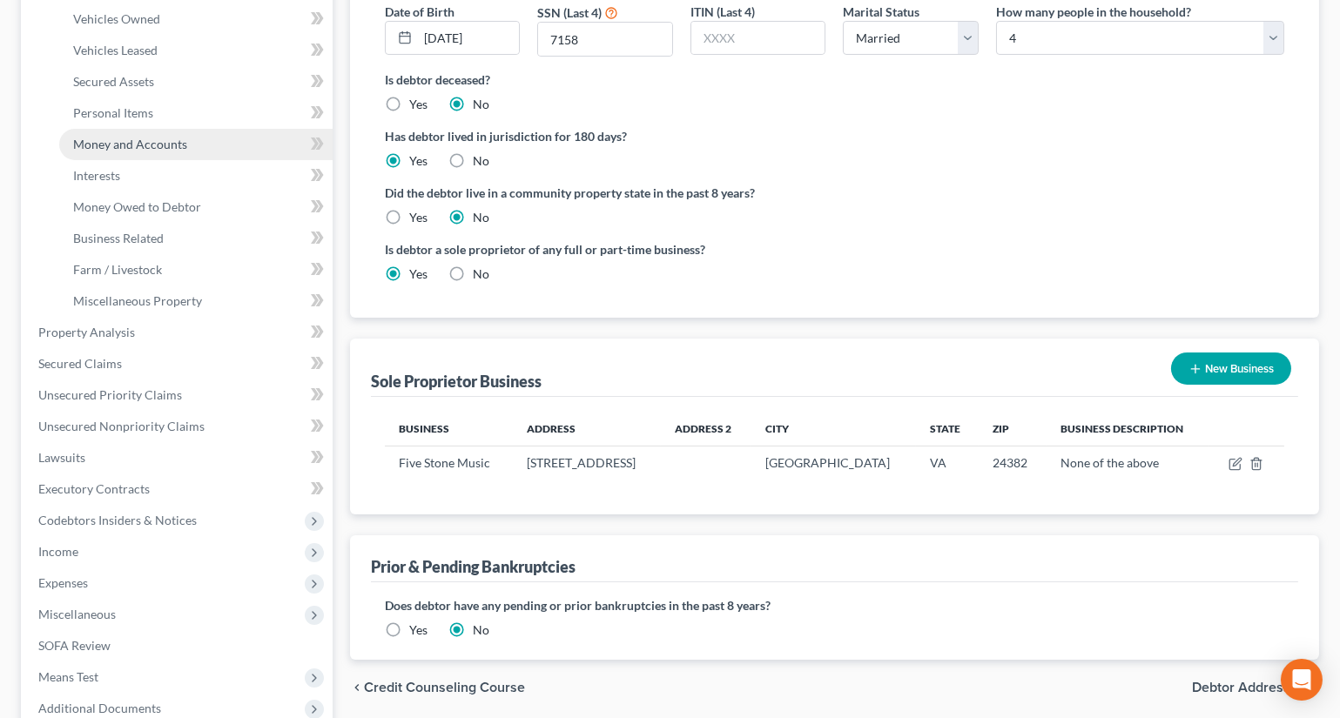
click at [131, 151] on link "Money and Accounts" at bounding box center [195, 144] width 273 height 31
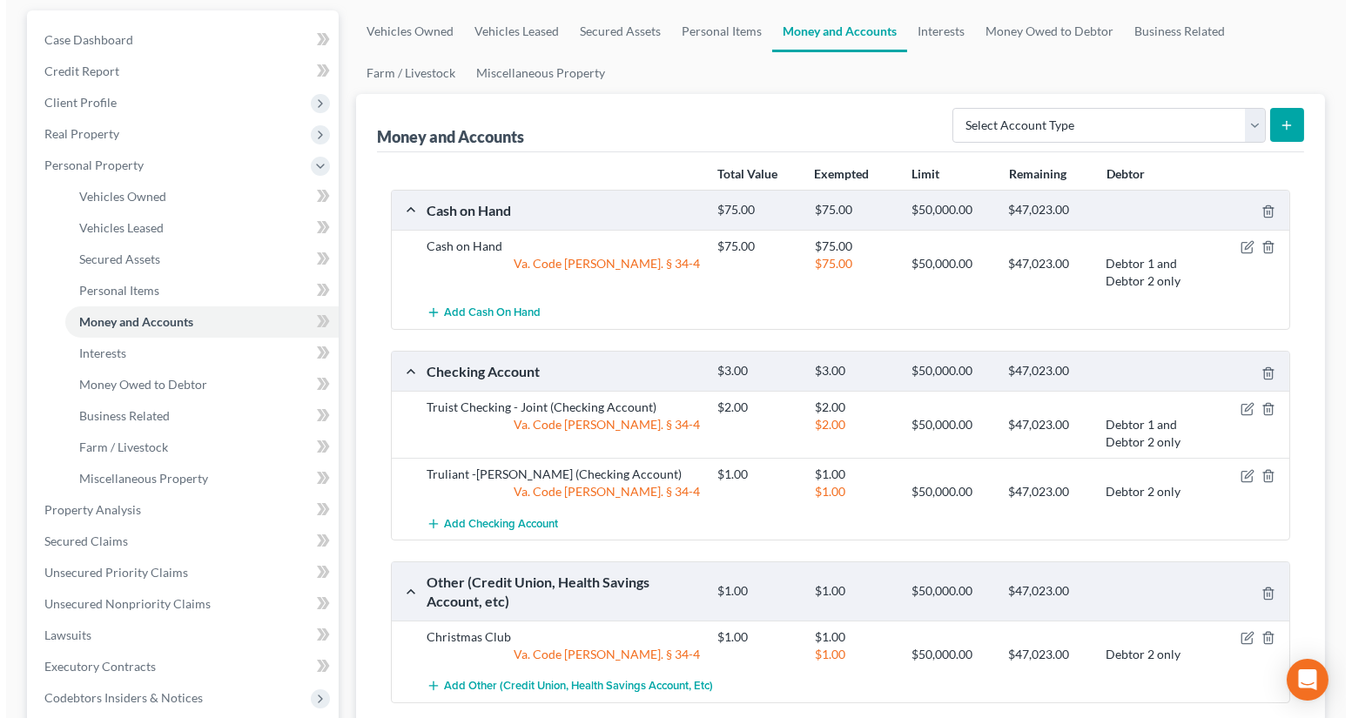
scroll to position [158, 0]
click at [1241, 405] on icon "button" at bounding box center [1242, 408] width 14 height 14
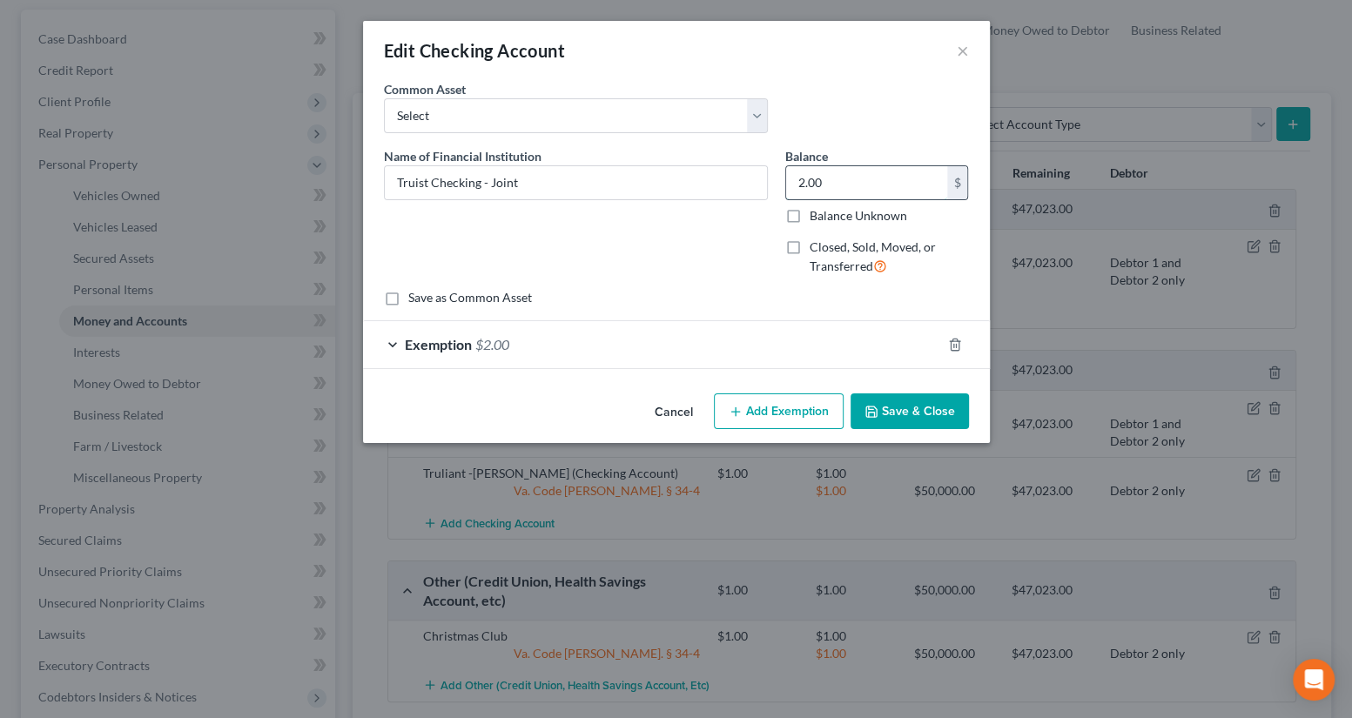
click at [844, 181] on input "2.00" at bounding box center [866, 182] width 161 height 33
type input "1,625.17"
click at [752, 350] on div "Exemption $2.00" at bounding box center [652, 344] width 578 height 46
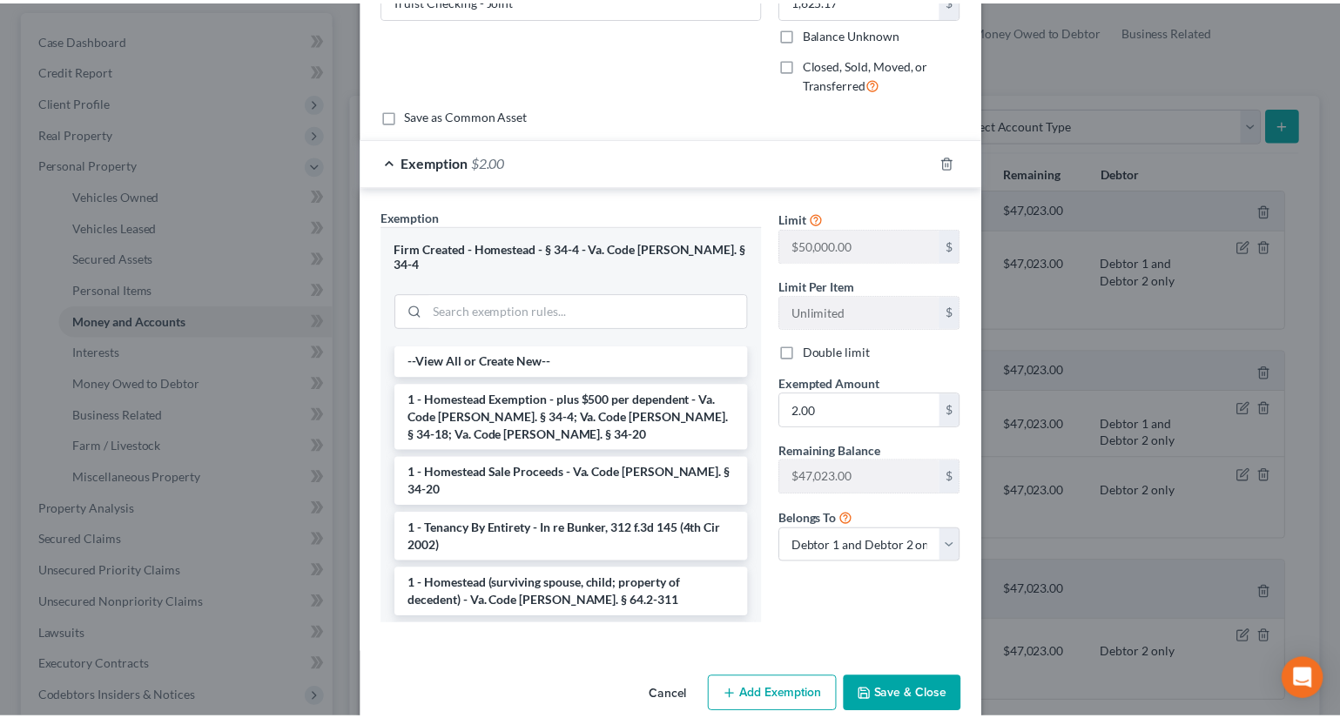
scroll to position [196, 0]
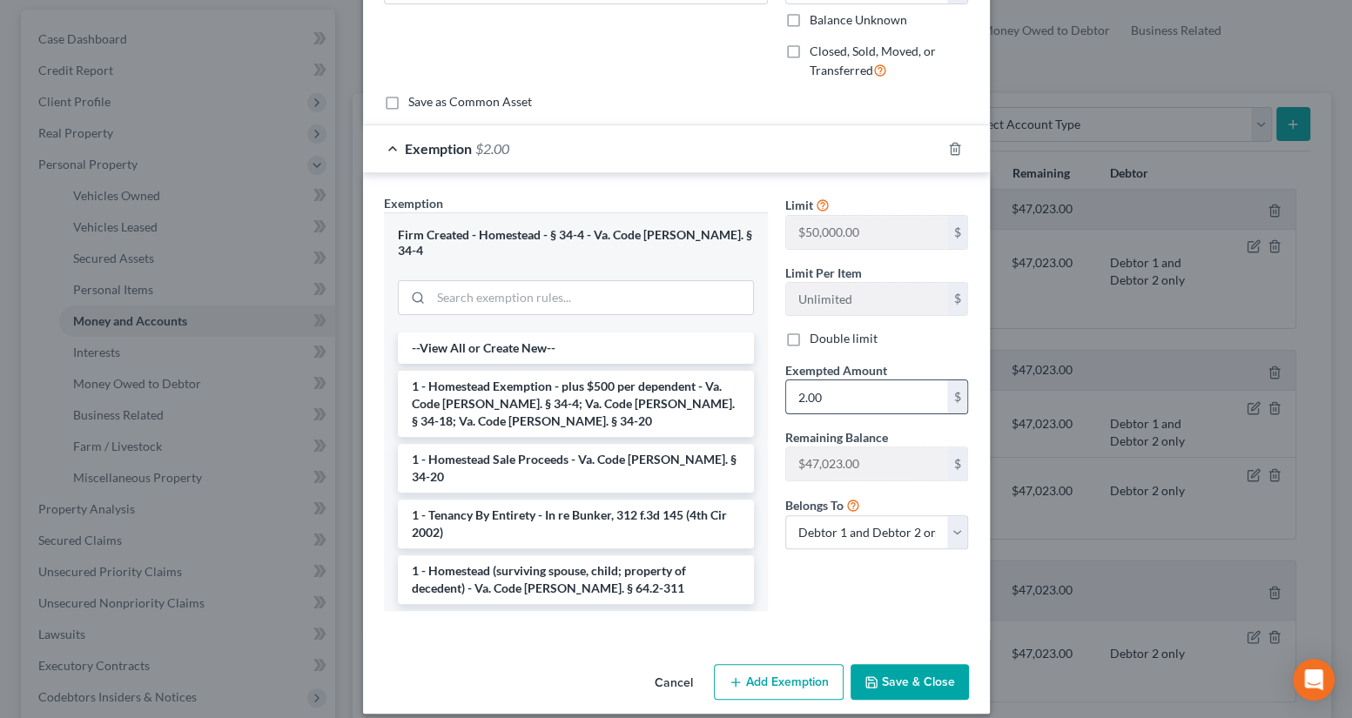
click at [832, 407] on input "2.00" at bounding box center [866, 396] width 161 height 33
type input "1,625.17"
click at [905, 664] on button "Save & Close" at bounding box center [910, 682] width 118 height 37
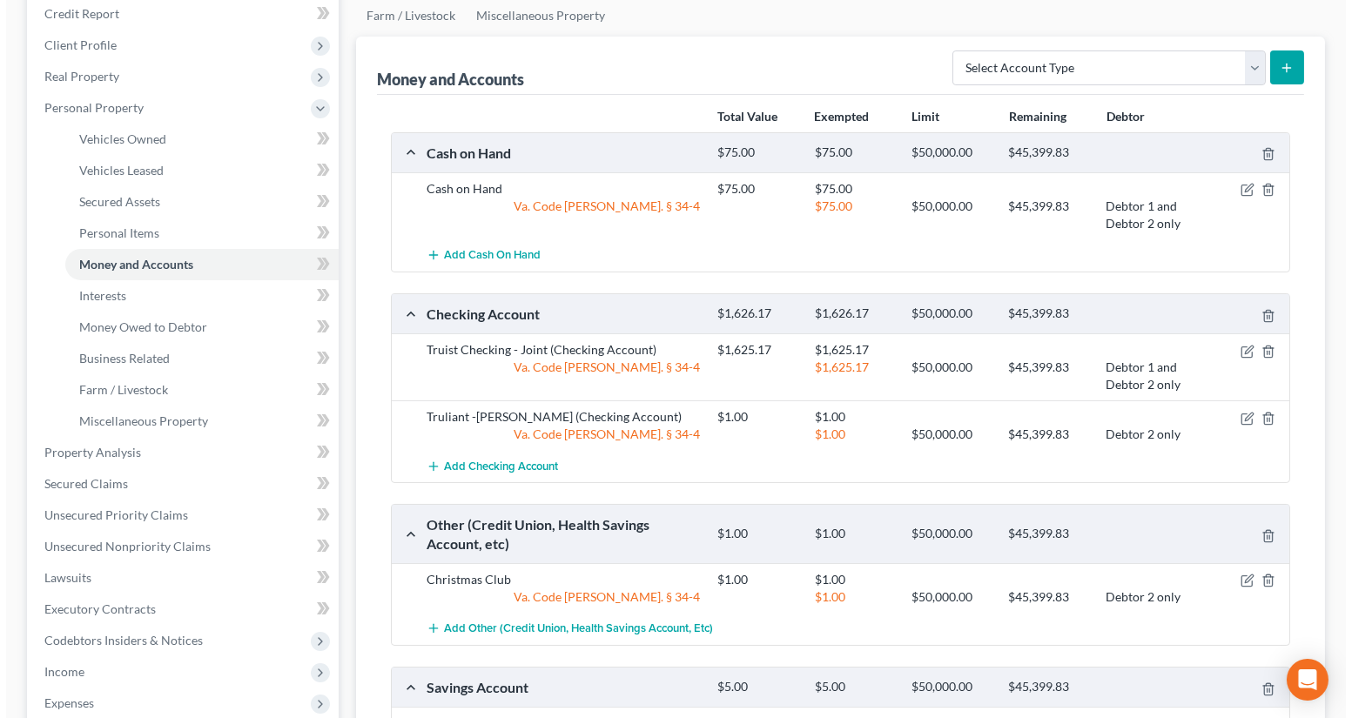
scroll to position [237, 0]
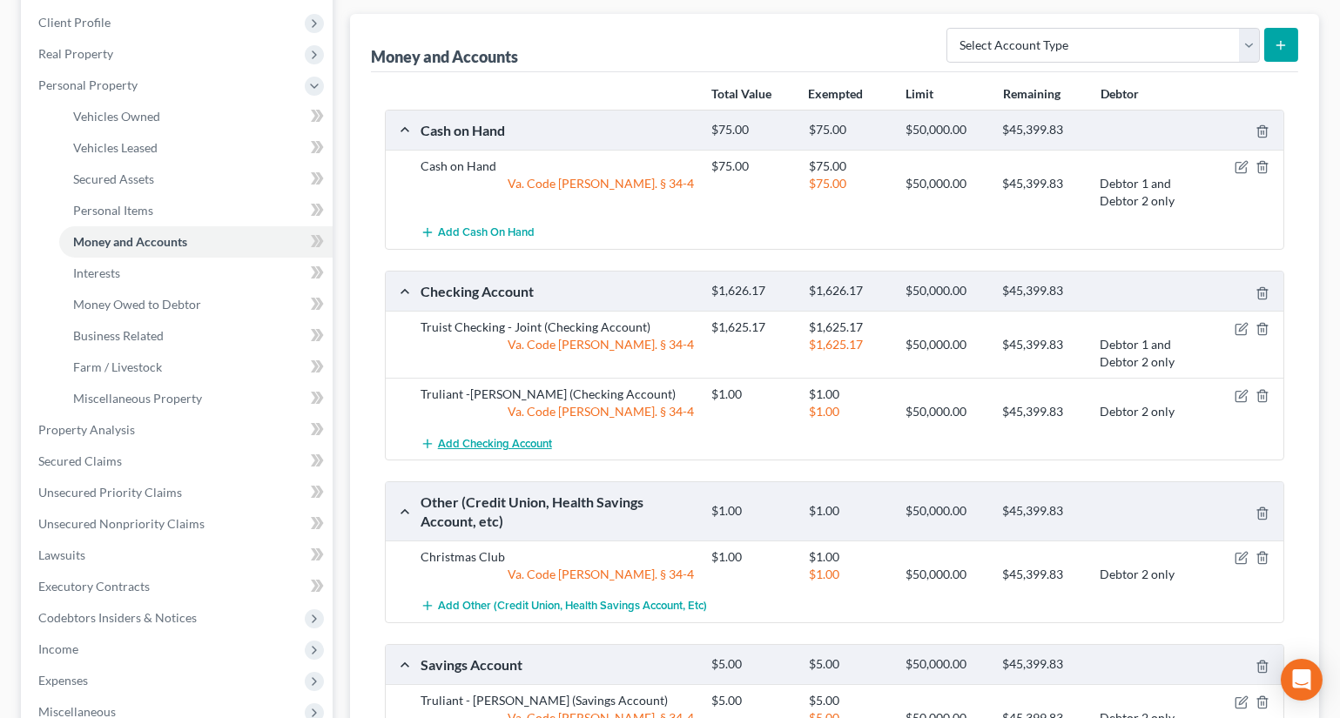
click at [515, 437] on span "Add Checking Account" at bounding box center [495, 444] width 114 height 14
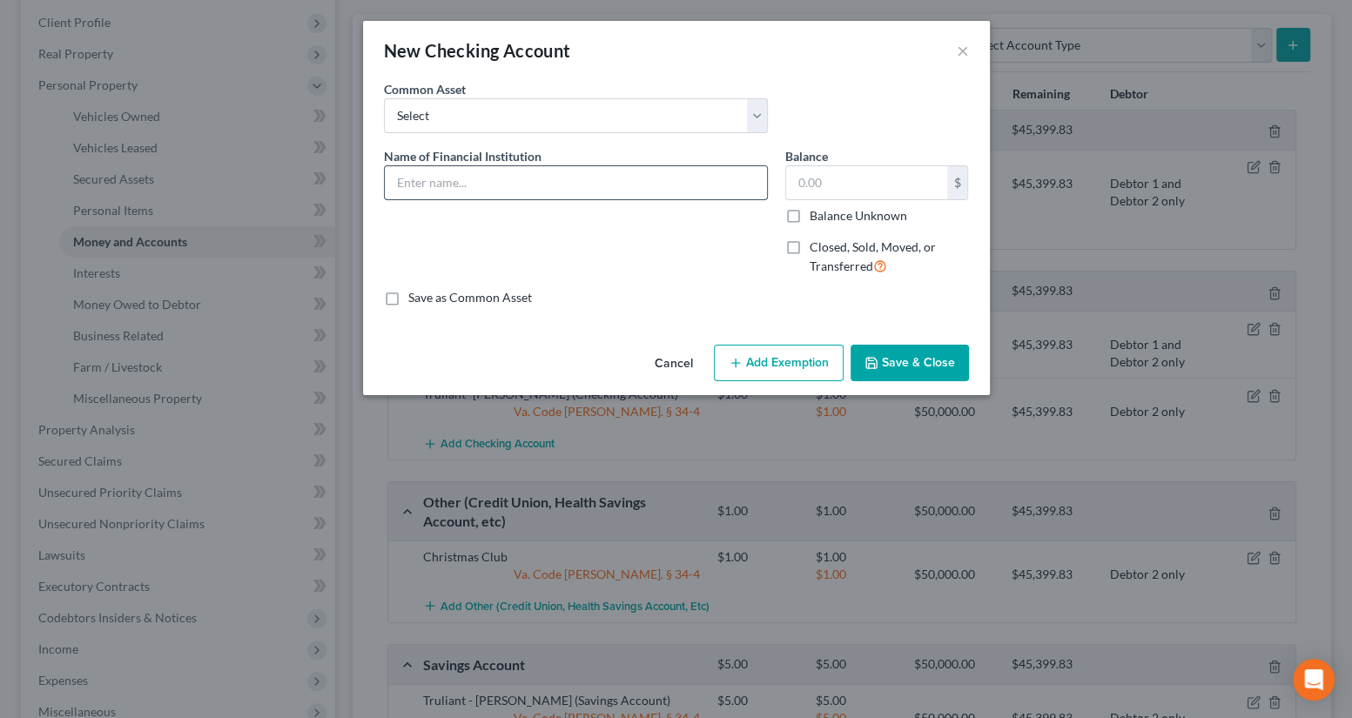
click at [472, 182] on input "text" at bounding box center [576, 182] width 382 height 33
type input "First Community Bank"
click at [815, 181] on input "text" at bounding box center [866, 182] width 161 height 33
type input "10"
click at [781, 355] on button "Add Exemption" at bounding box center [779, 363] width 130 height 37
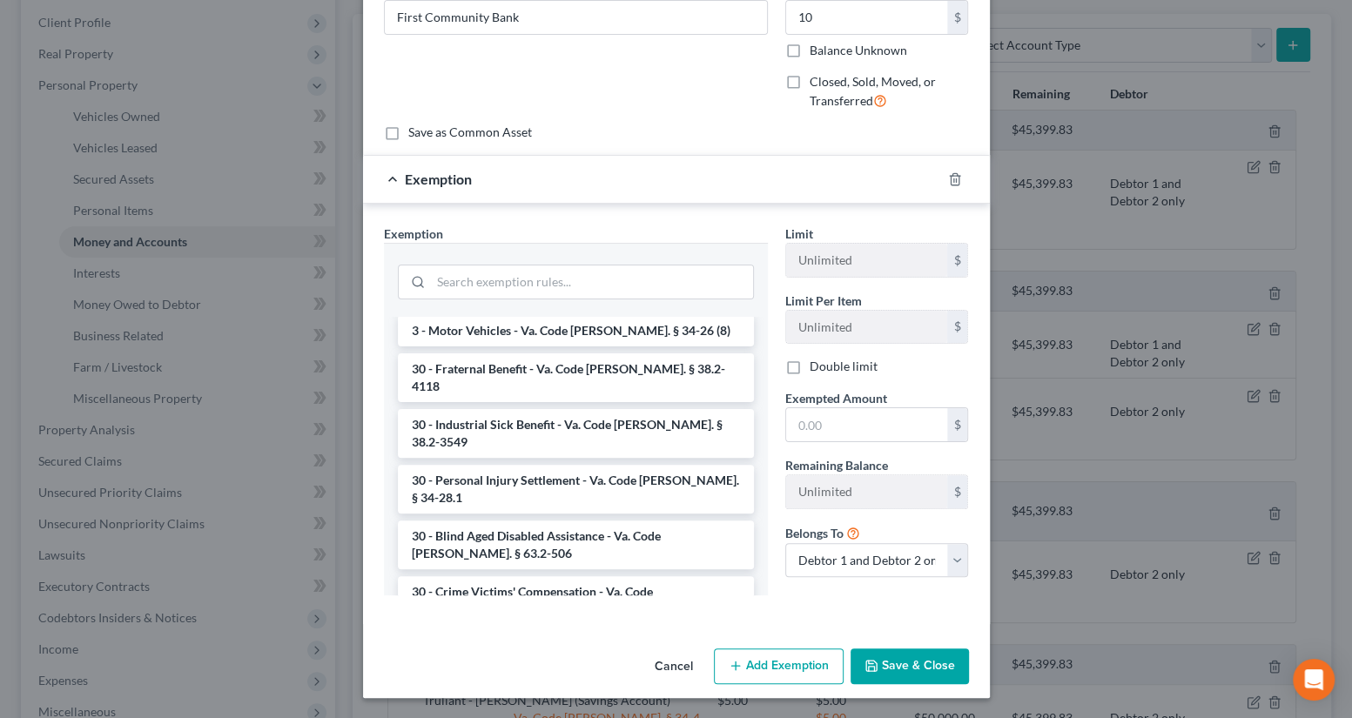
scroll to position [2642, 0]
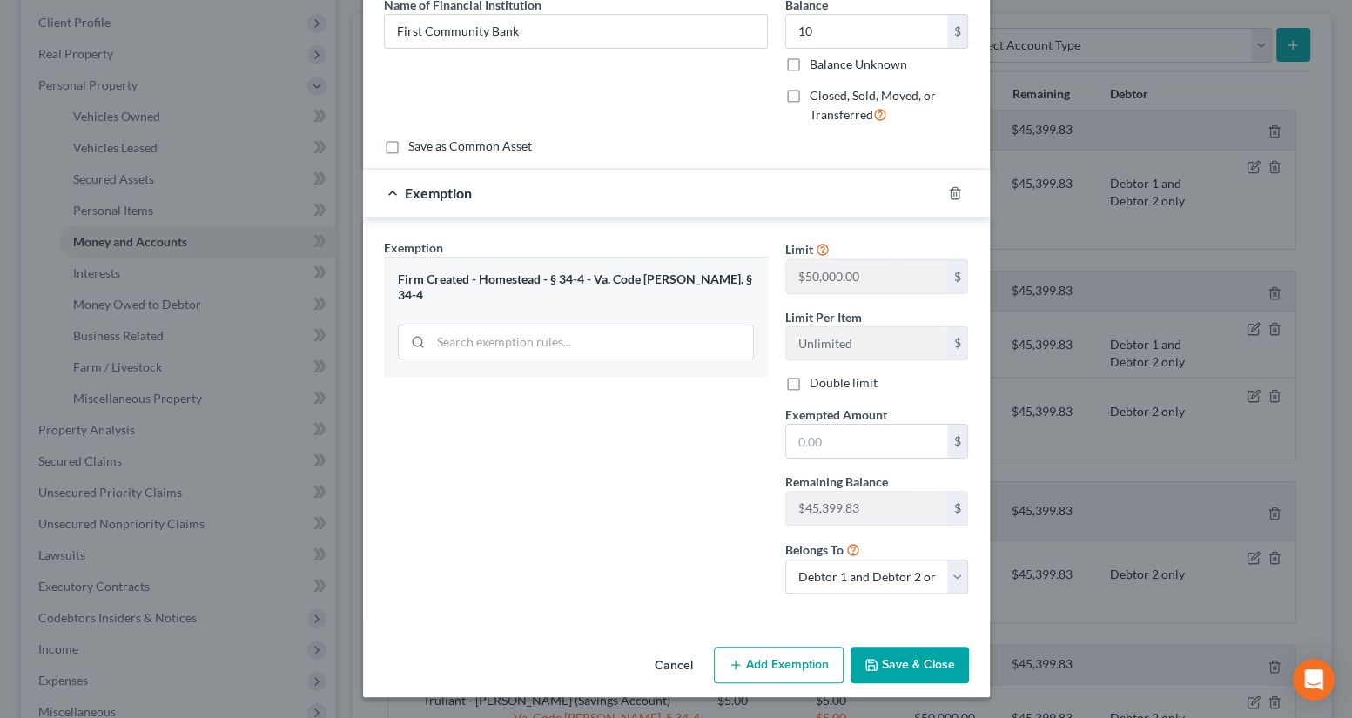
scroll to position [150, 0]
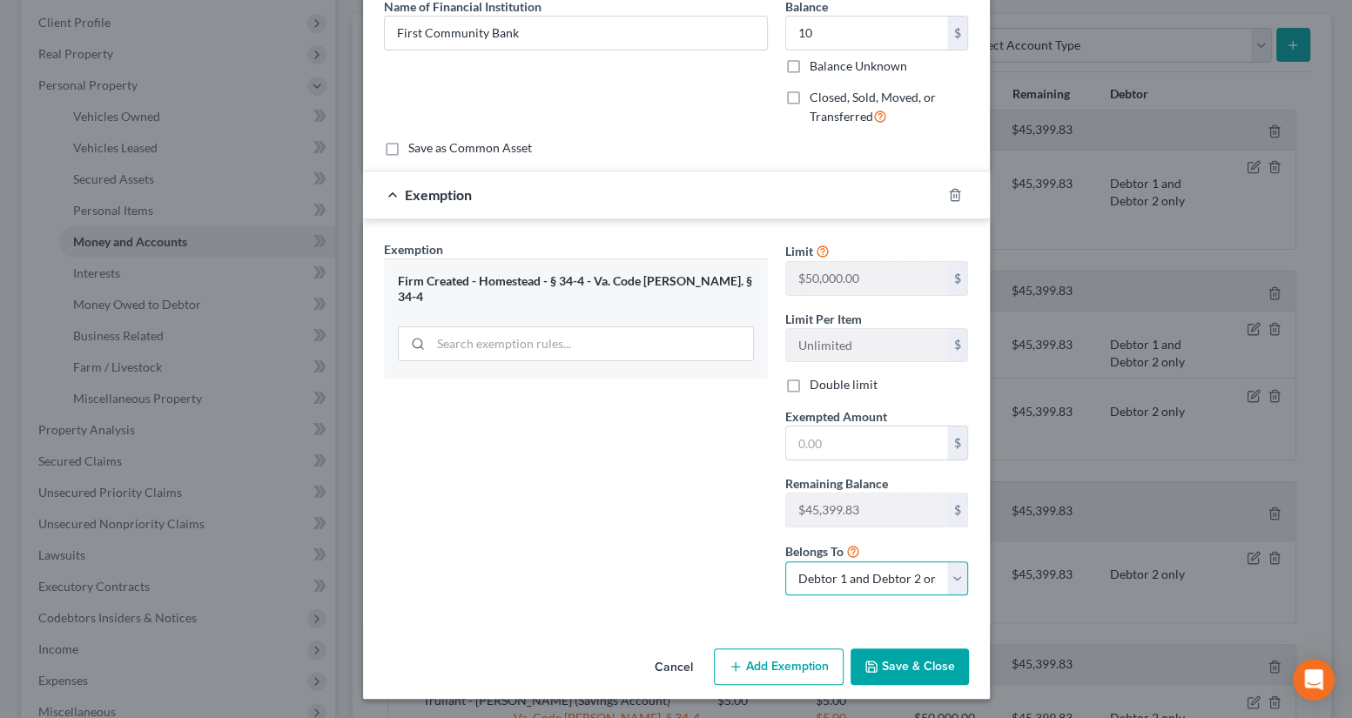
drag, startPoint x: 826, startPoint y: 569, endPoint x: 822, endPoint y: 580, distance: 12.1
click at [826, 569] on select "Debtor 1 only Debtor 2 only Debtor 1 and Debtor 2 only" at bounding box center [877, 579] width 184 height 35
select select "0"
click at [785, 562] on select "Debtor 1 only Debtor 2 only Debtor 1 and Debtor 2 only" at bounding box center [877, 579] width 184 height 35
click at [905, 668] on button "Save & Close" at bounding box center [910, 667] width 118 height 37
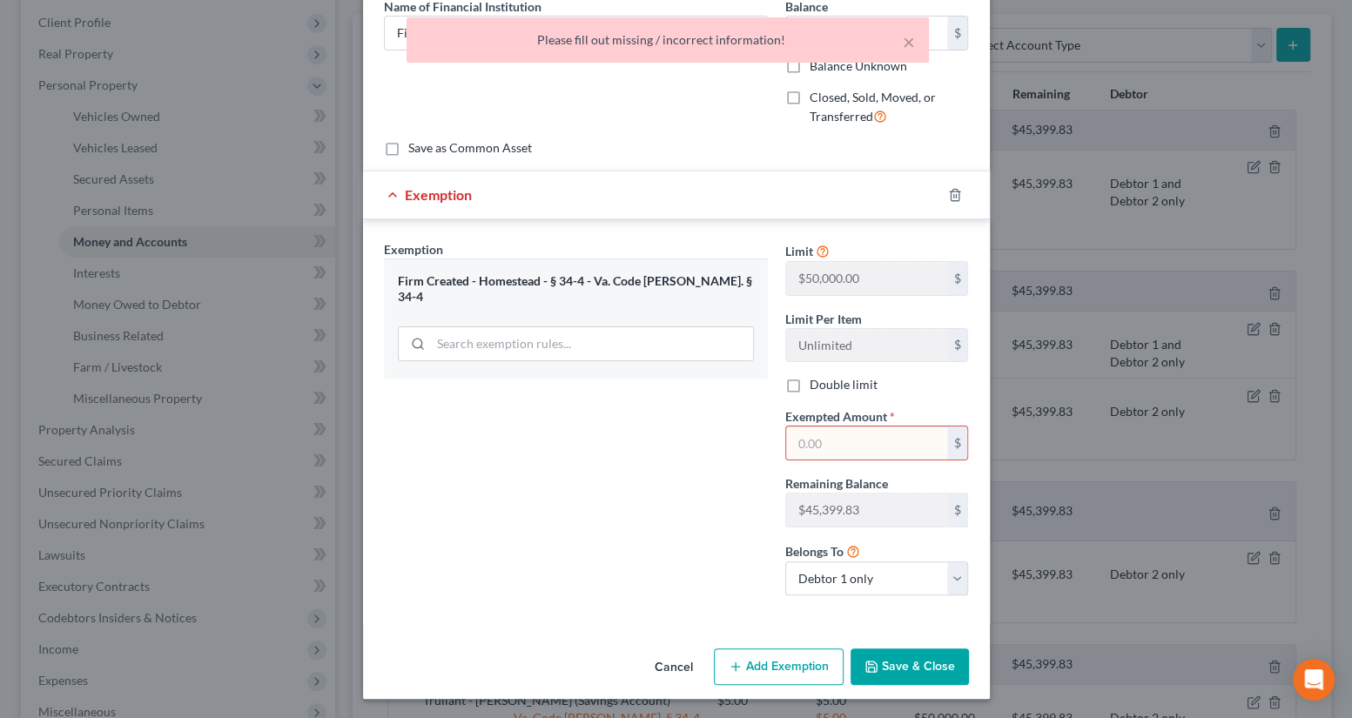
click at [838, 434] on input "text" at bounding box center [866, 443] width 161 height 33
type input "10"
click at [691, 457] on div "Exemption Set must be selected for CA. Exemption * Firm Created - Homestead - §…" at bounding box center [575, 425] width 401 height 370
click at [898, 653] on button "Save & Close" at bounding box center [910, 667] width 118 height 37
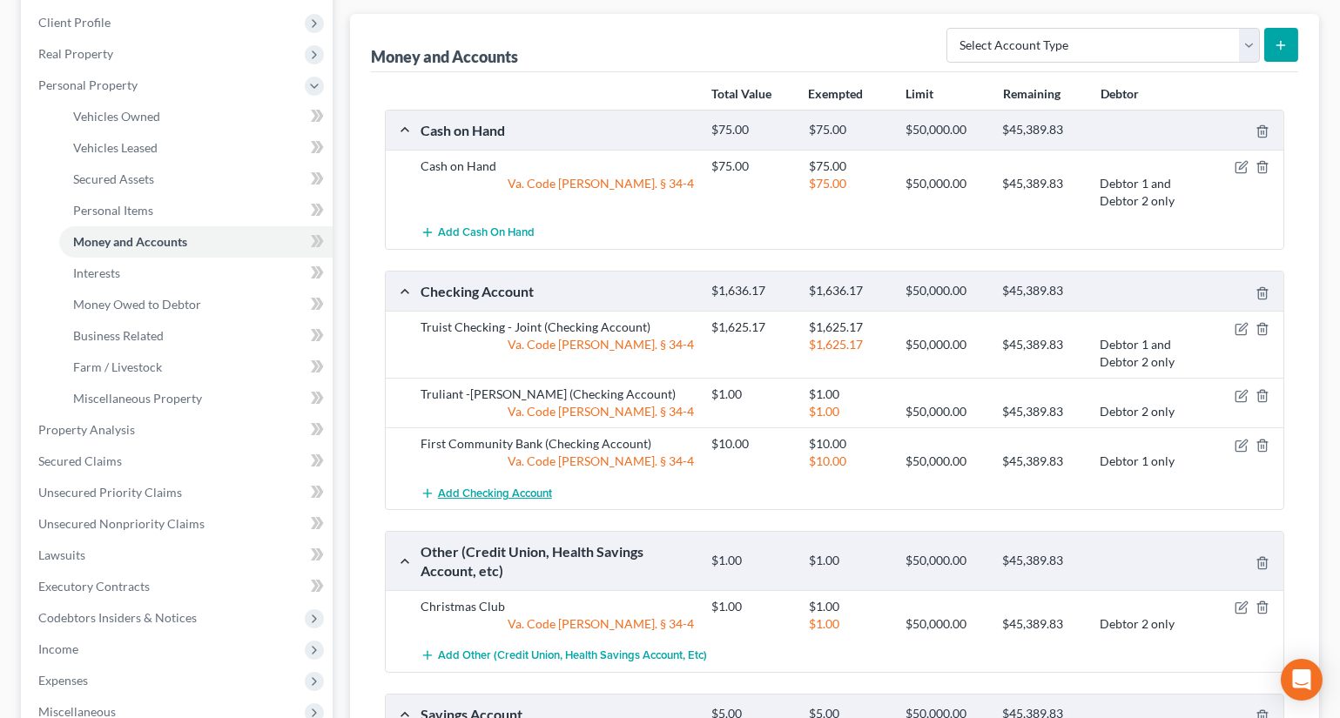
click at [482, 488] on span "Add Checking Account" at bounding box center [495, 494] width 114 height 14
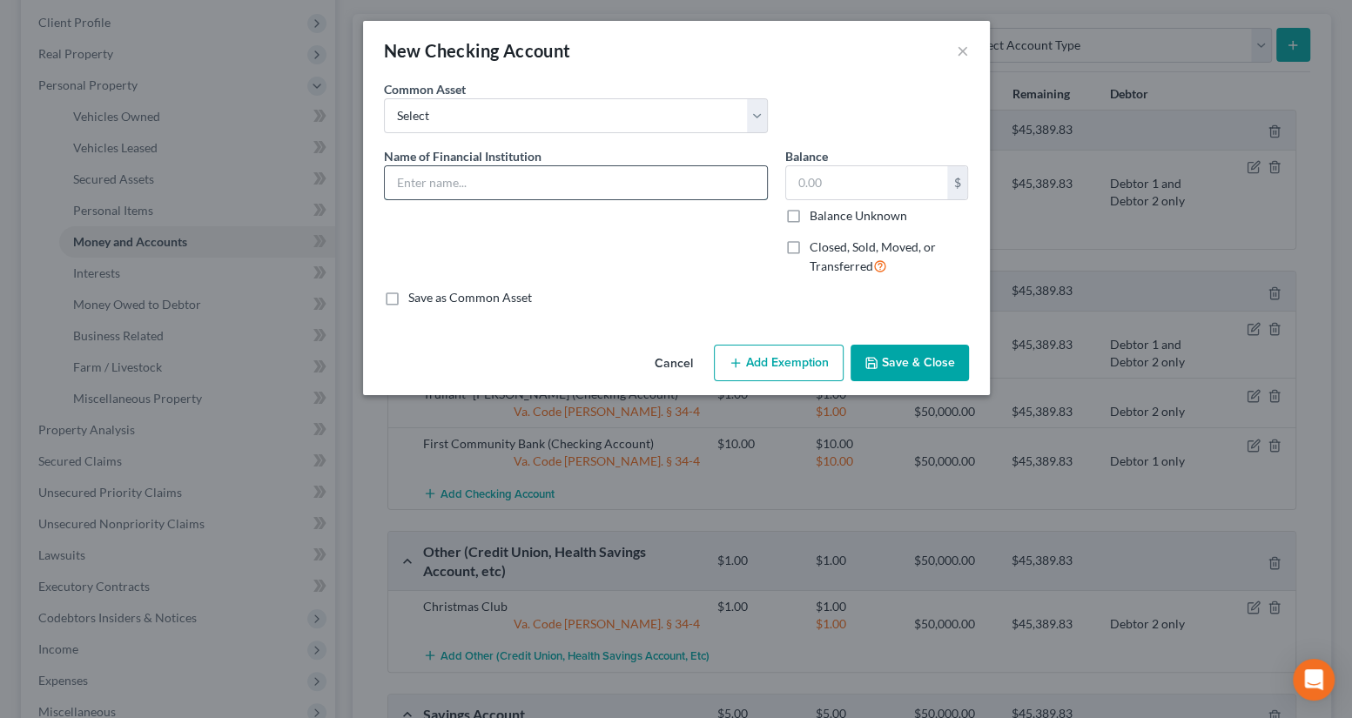
click at [435, 183] on input "text" at bounding box center [576, 182] width 382 height 33
click at [528, 182] on input "First Community Bank" at bounding box center [576, 182] width 382 height 33
type input "First Community Bank (Five Stone Music)"
type input "500"
click at [745, 357] on button "Add Exemption" at bounding box center [779, 363] width 130 height 37
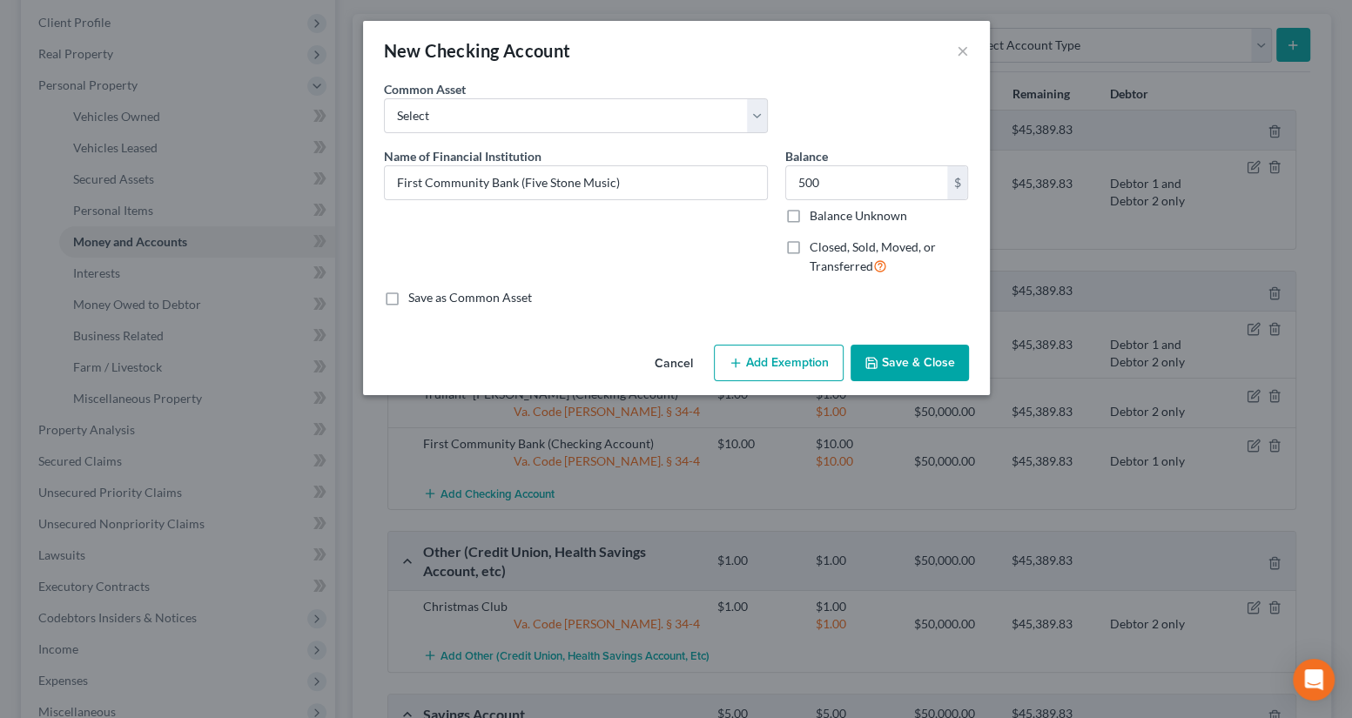
select select "2"
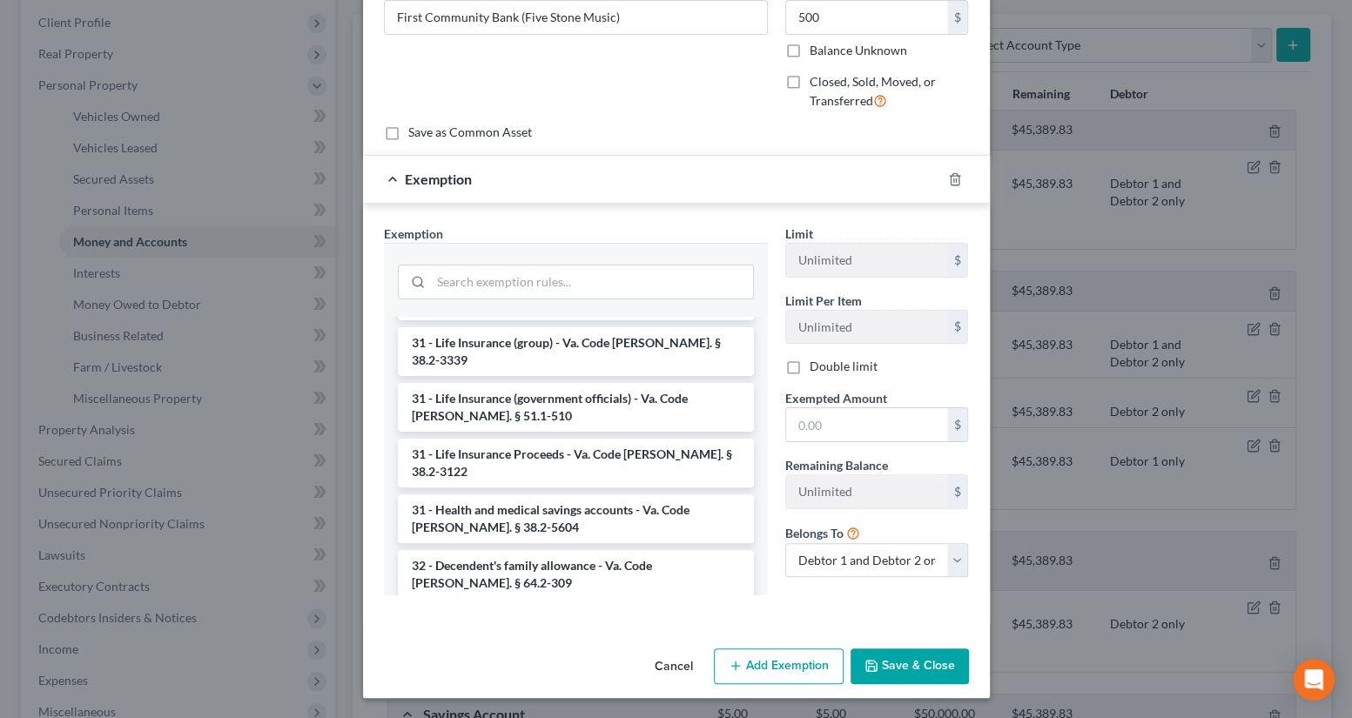
scroll to position [2642, 0]
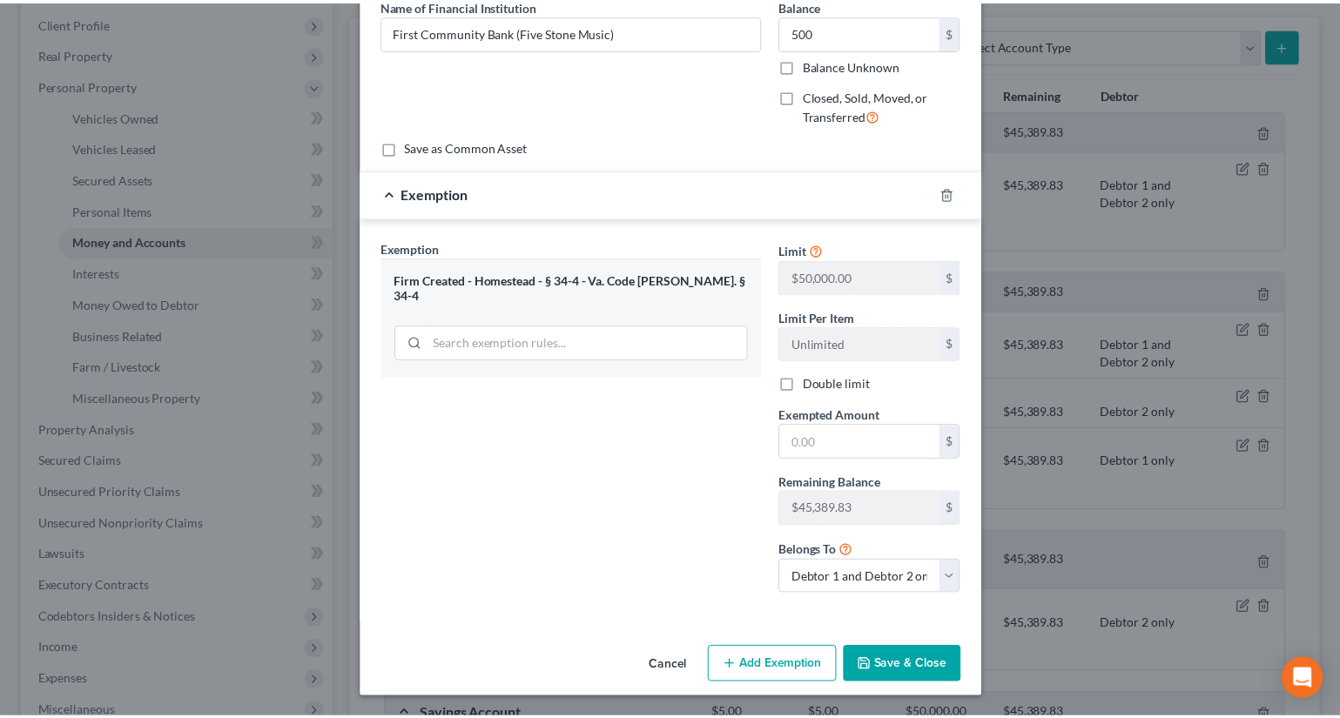
scroll to position [150, 0]
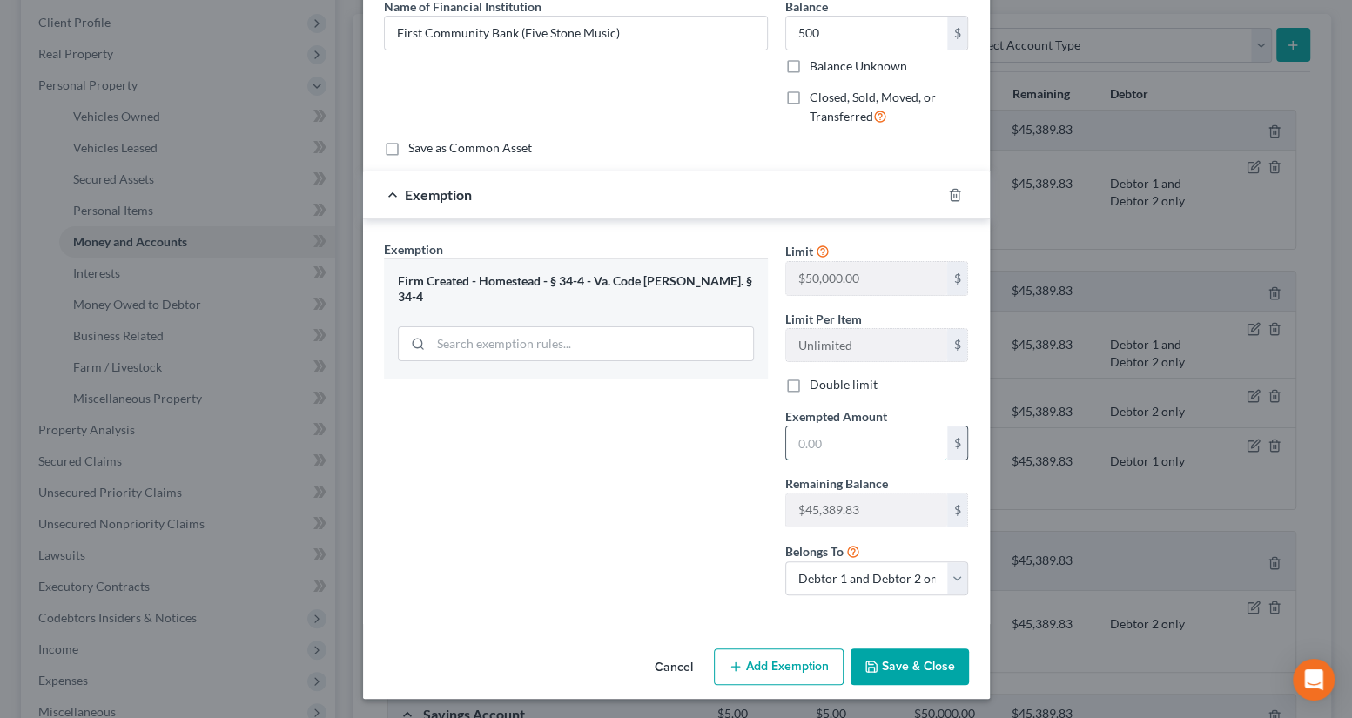
click at [804, 441] on input "text" at bounding box center [866, 443] width 161 height 33
type input "500"
click at [670, 508] on div "Exemption Set must be selected for CA. Exemption * Firm Created - Homestead - §…" at bounding box center [575, 425] width 401 height 370
click at [910, 671] on button "Save & Close" at bounding box center [910, 667] width 118 height 37
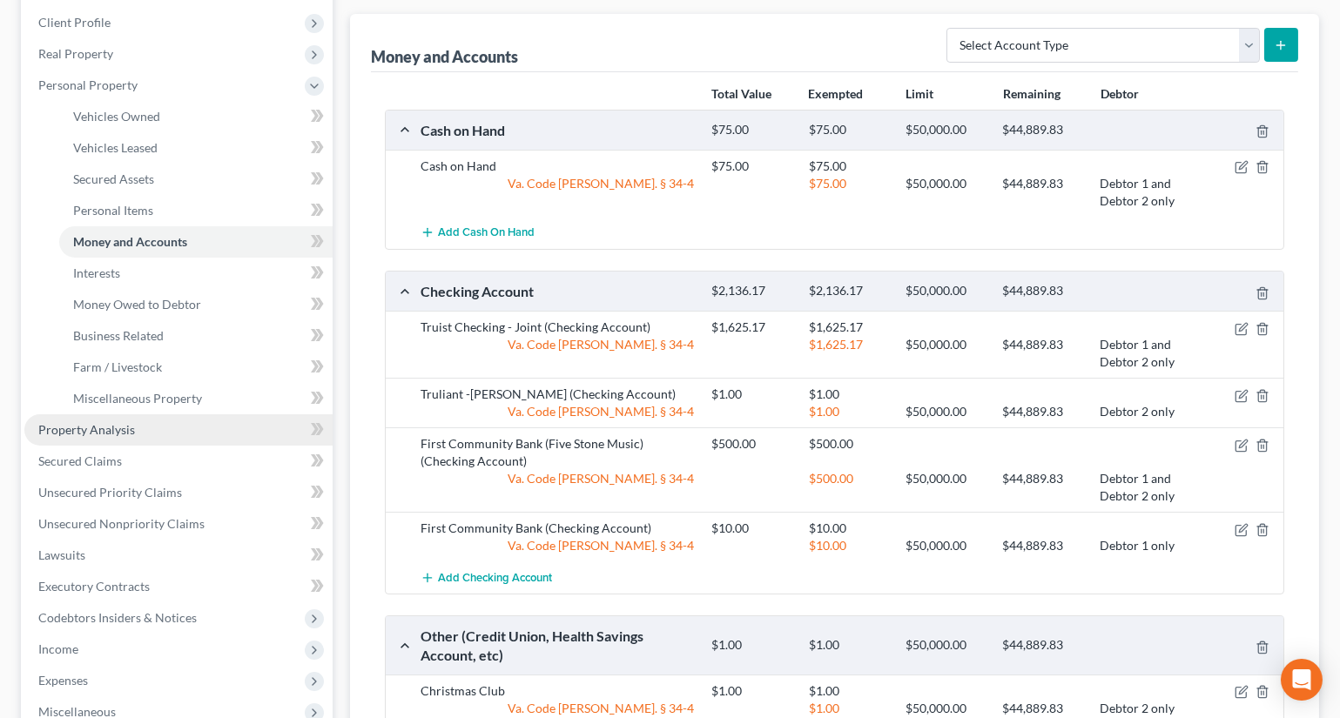
click at [145, 416] on link "Property Analysis" at bounding box center [178, 429] width 308 height 31
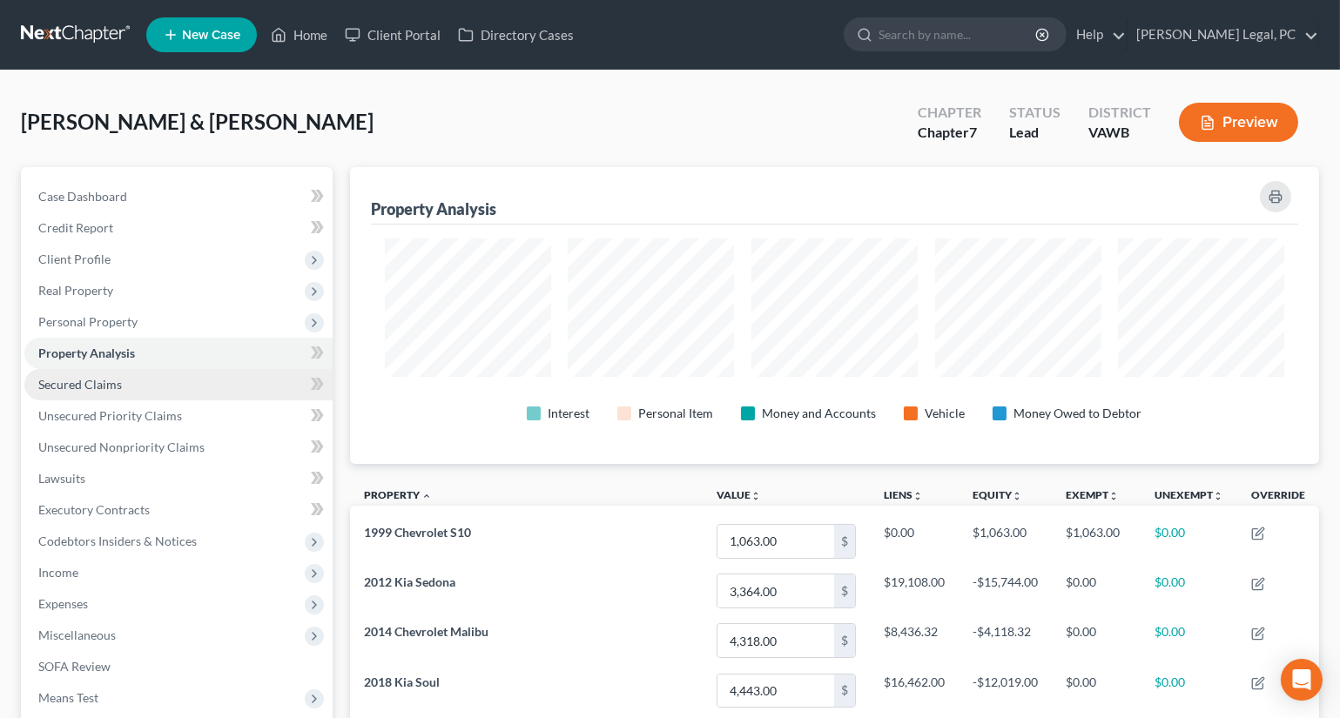
click at [140, 375] on link "Secured Claims" at bounding box center [178, 384] width 308 height 31
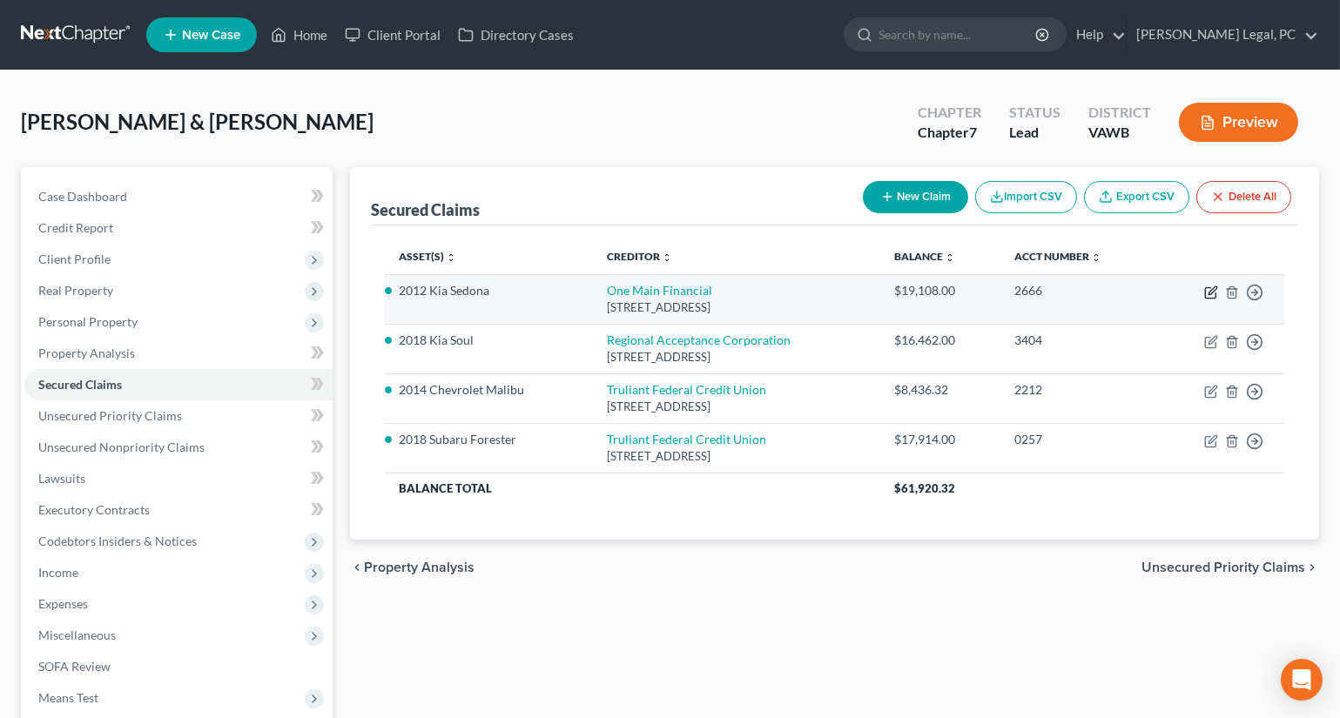
click at [1213, 291] on icon "button" at bounding box center [1212, 290] width 8 height 8
select select "15"
select select "0"
select select "25"
select select "0"
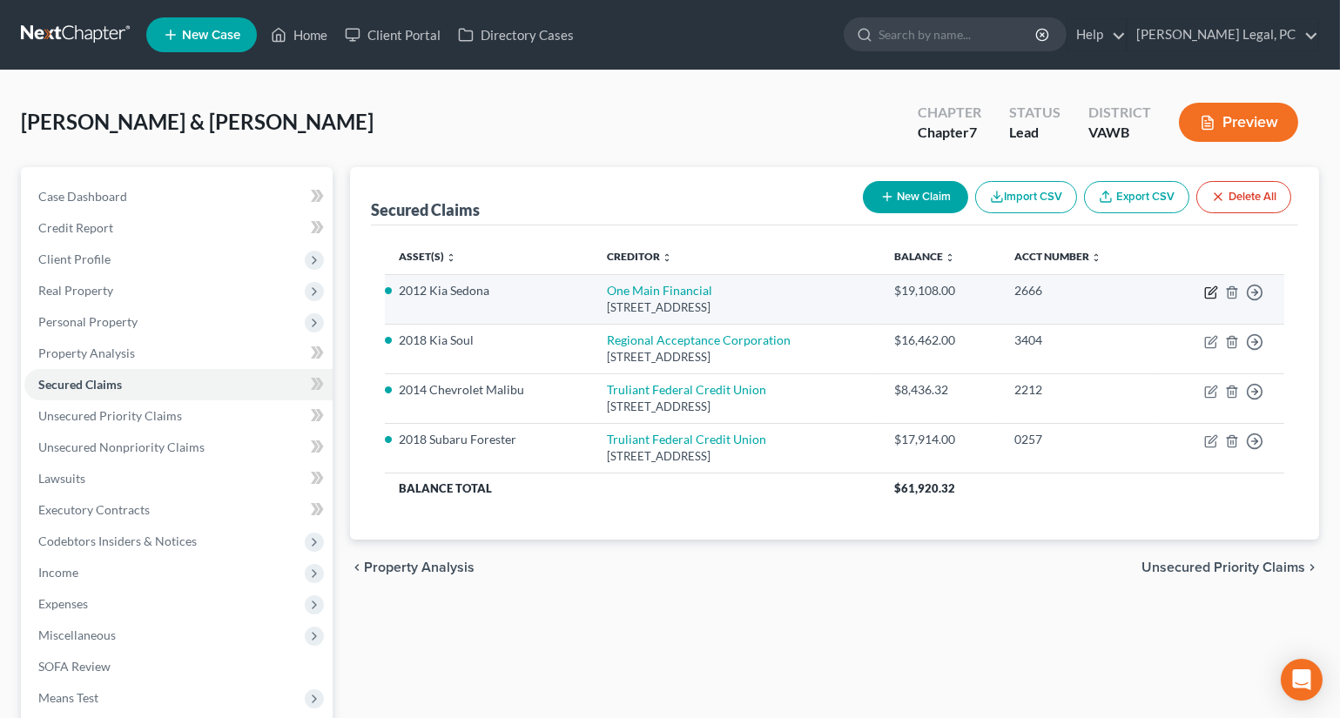
select select "2"
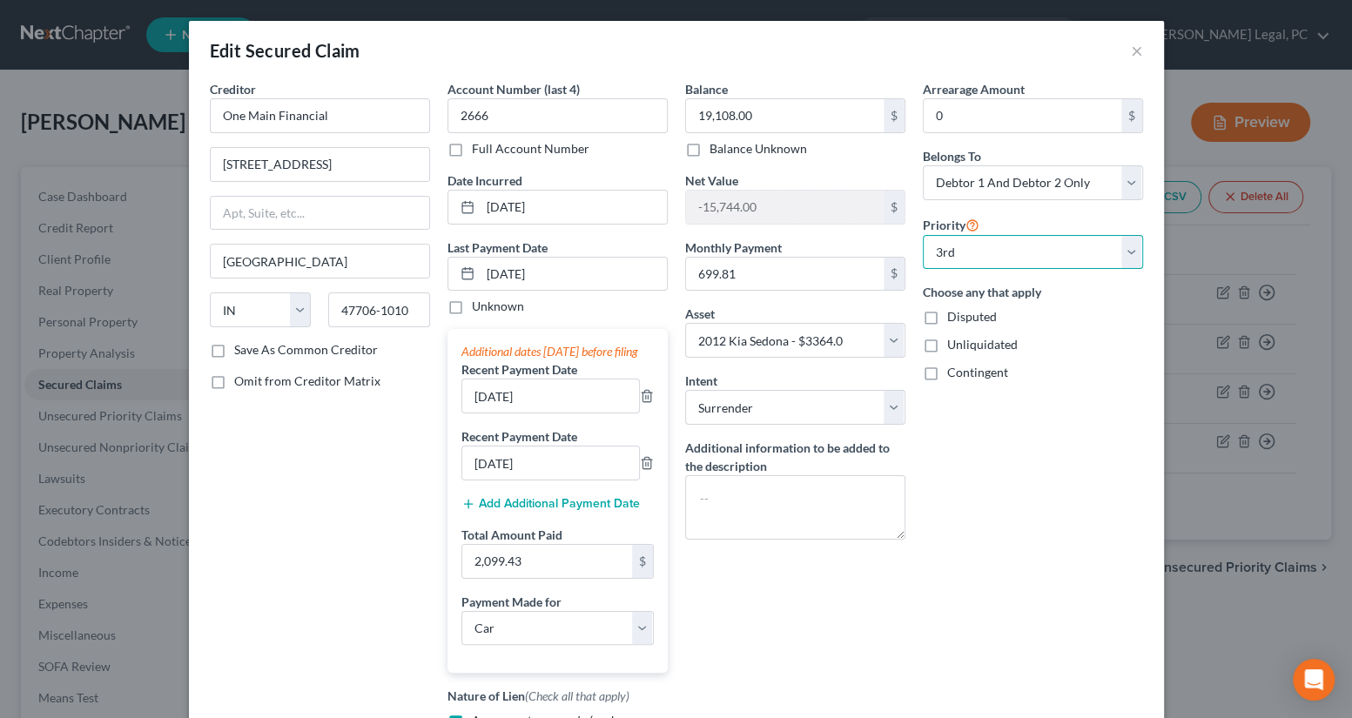
click at [957, 266] on select "Select 1st 2nd 3rd 4th 5th 6th 7th 8th 9th 10th 11th 12th 13th 14th 15th 16th 1…" at bounding box center [1033, 252] width 220 height 35
select select "0"
click at [923, 235] on select "Select 1st 2nd 3rd 4th 5th 6th 7th 8th 9th 10th 11th 12th 13th 14th 15th 16th 1…" at bounding box center [1033, 252] width 220 height 35
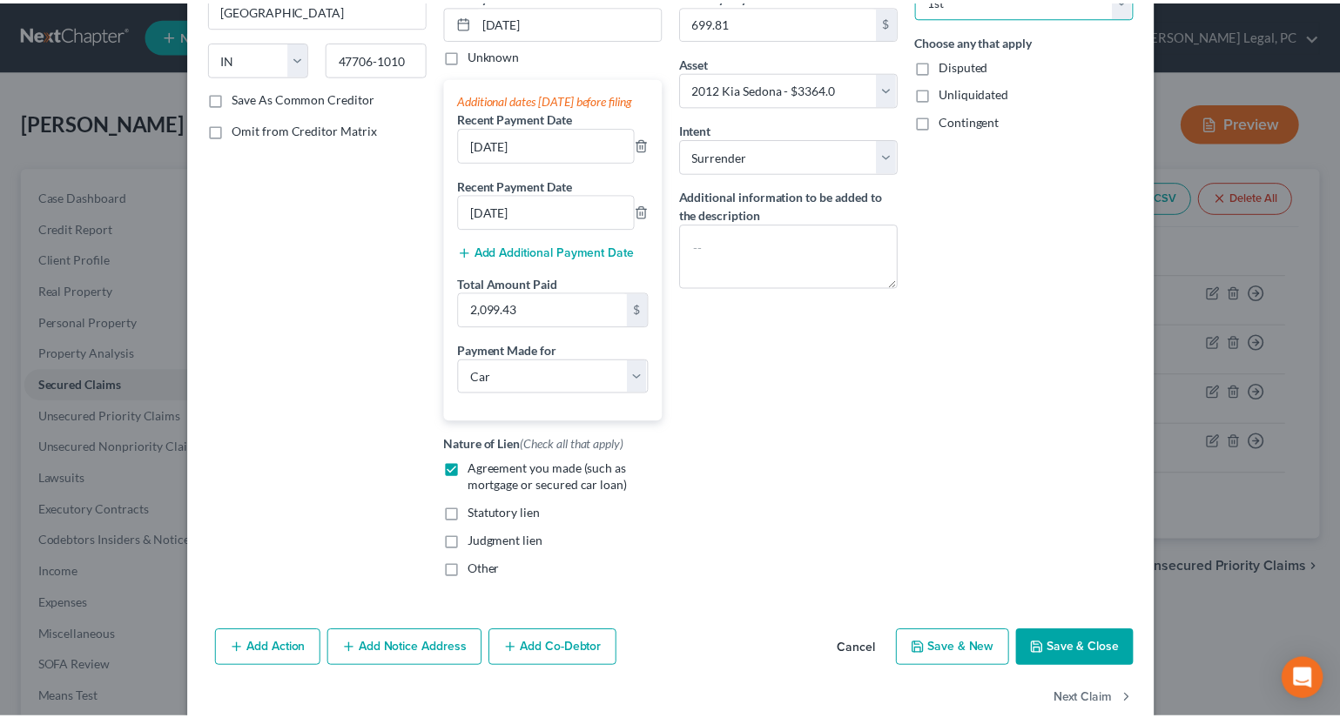
scroll to position [302, 0]
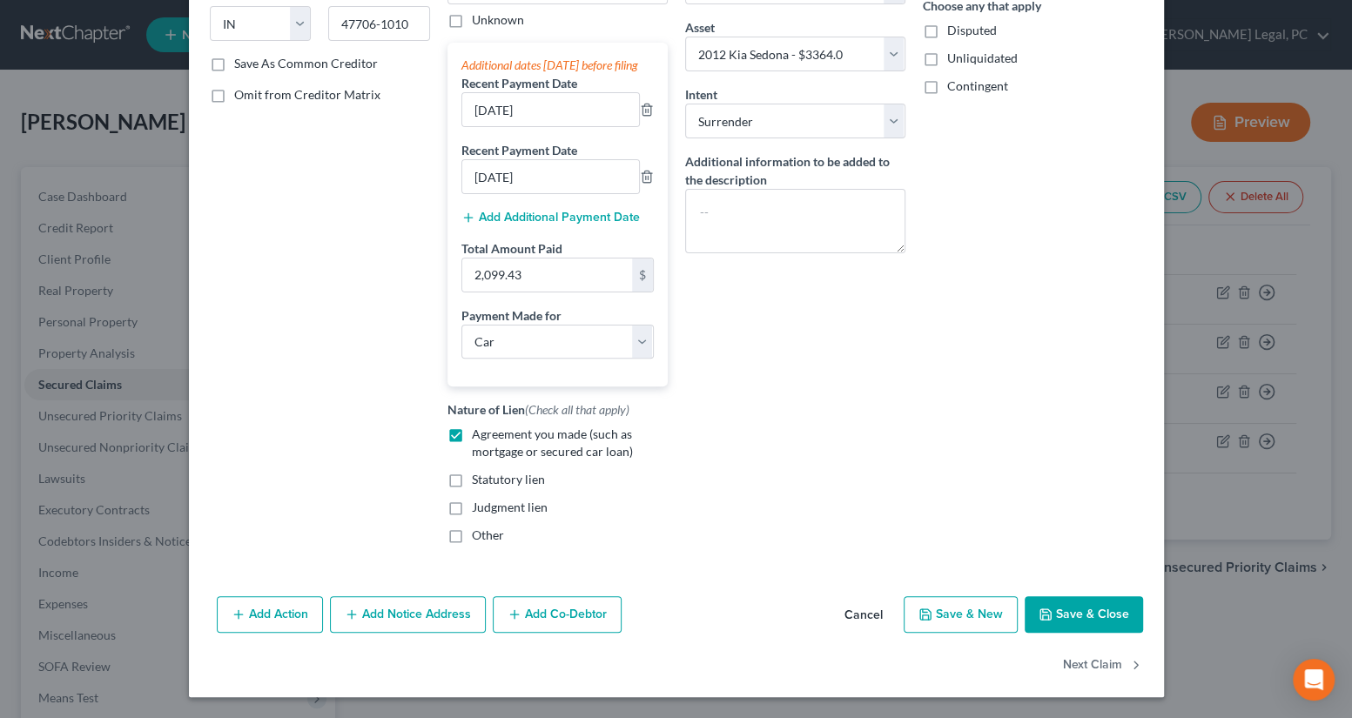
click at [1039, 611] on icon "button" at bounding box center [1046, 615] width 14 height 14
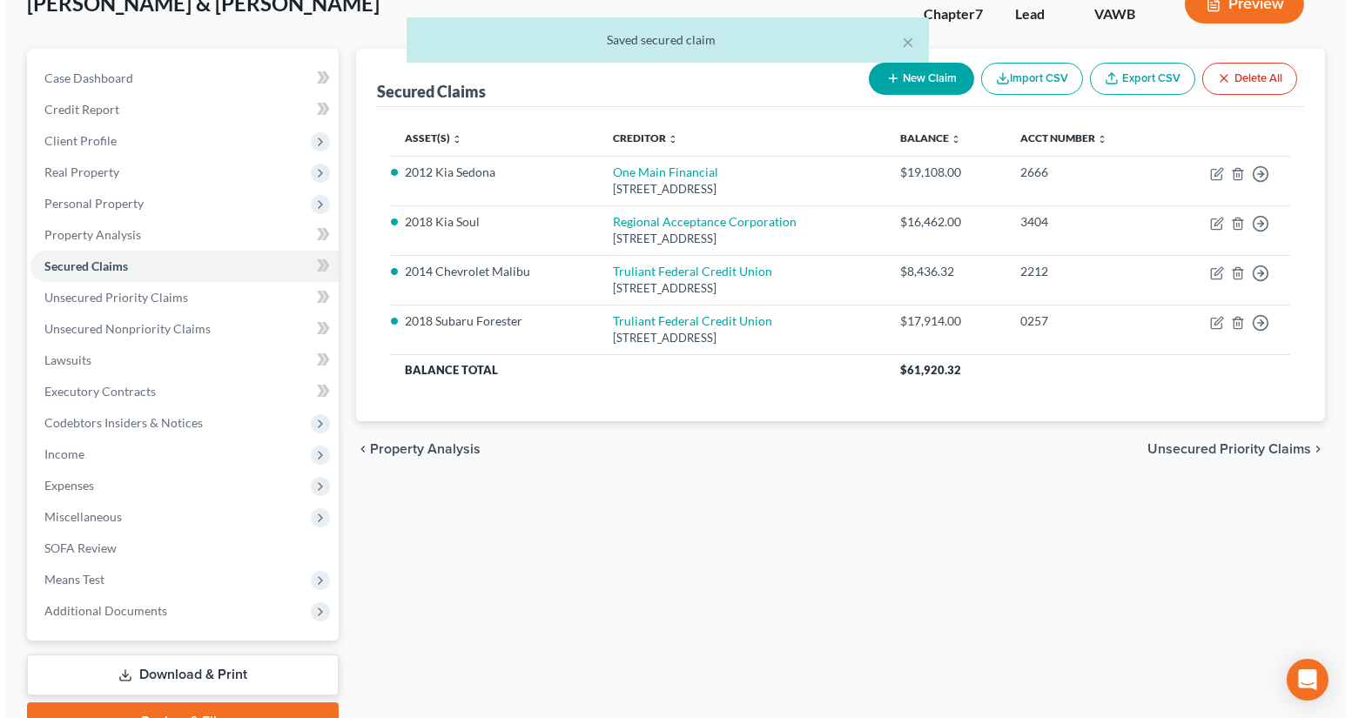
scroll to position [158, 0]
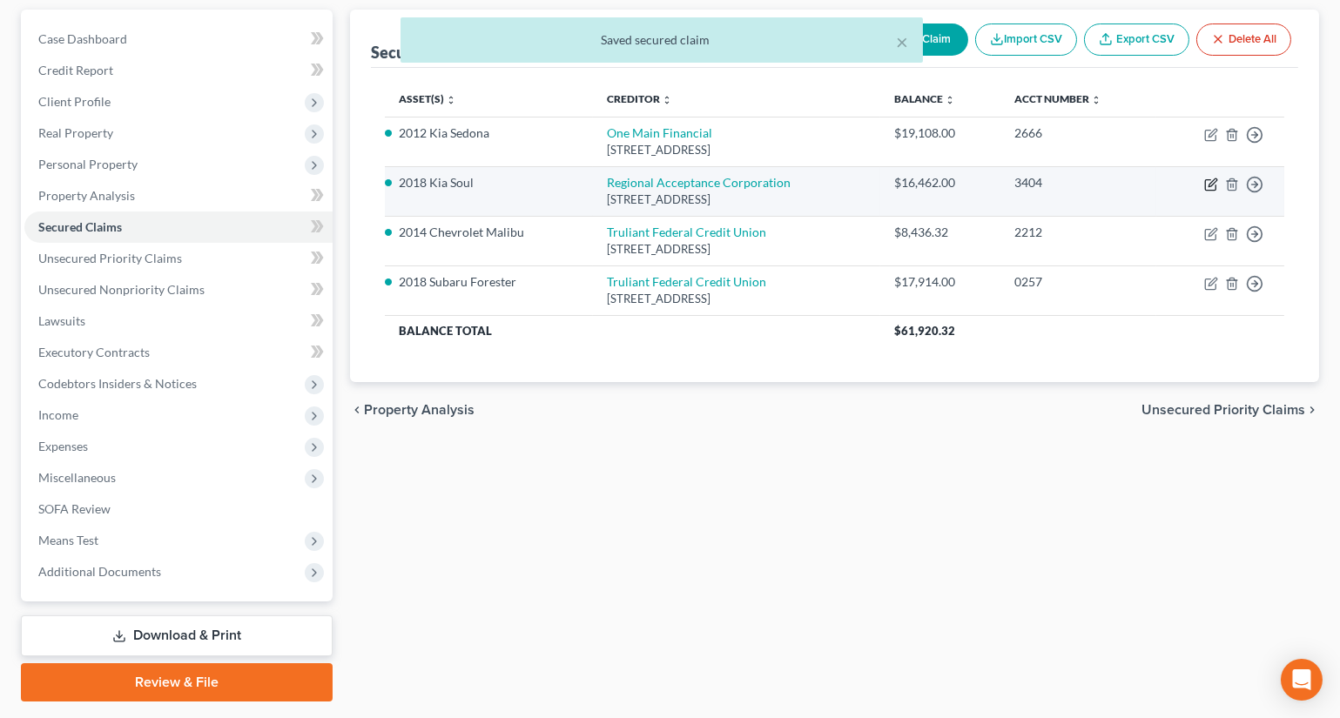
click at [1204, 178] on icon "button" at bounding box center [1211, 185] width 14 height 14
select select "28"
select select "0"
select select "21"
select select "4"
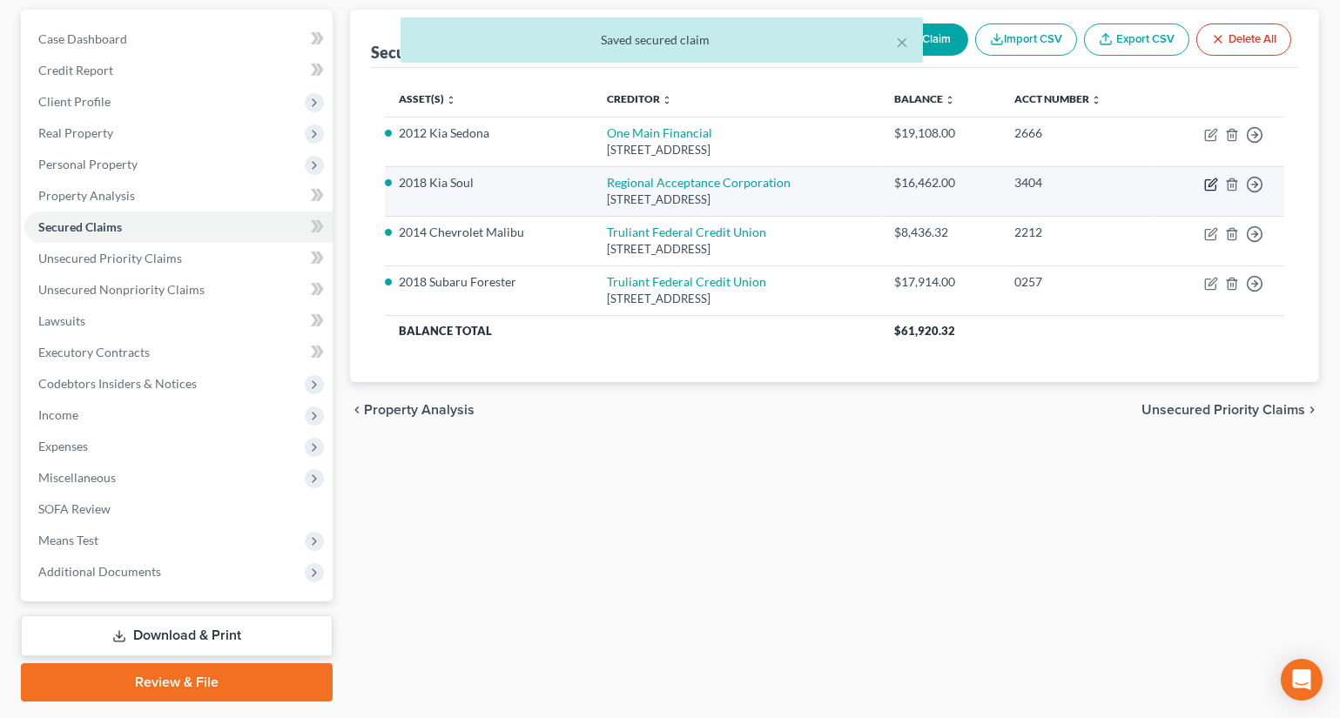
select select "1"
select select "3"
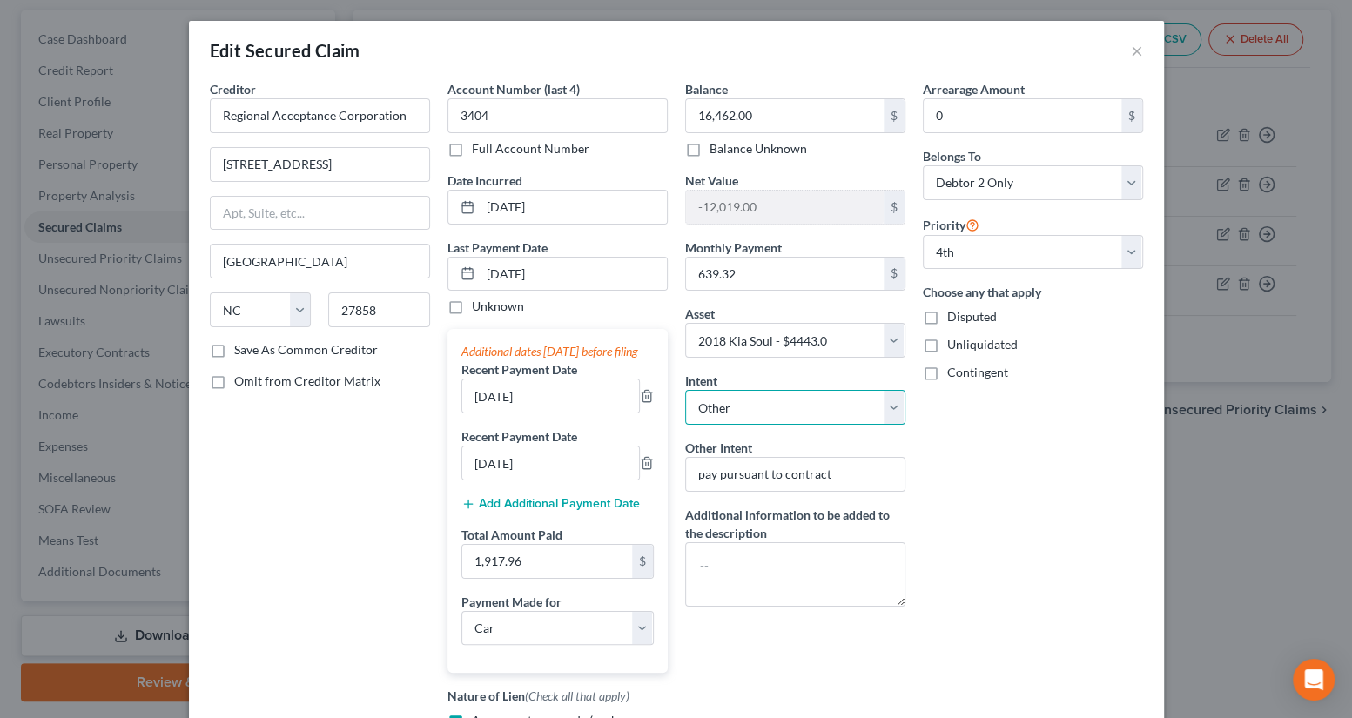
click at [770, 410] on select "Select Surrender Redeem Reaffirm Avoid Other" at bounding box center [795, 407] width 220 height 35
select select "0"
click at [685, 390] on select "Select Surrender Redeem Reaffirm Avoid Other" at bounding box center [795, 407] width 220 height 35
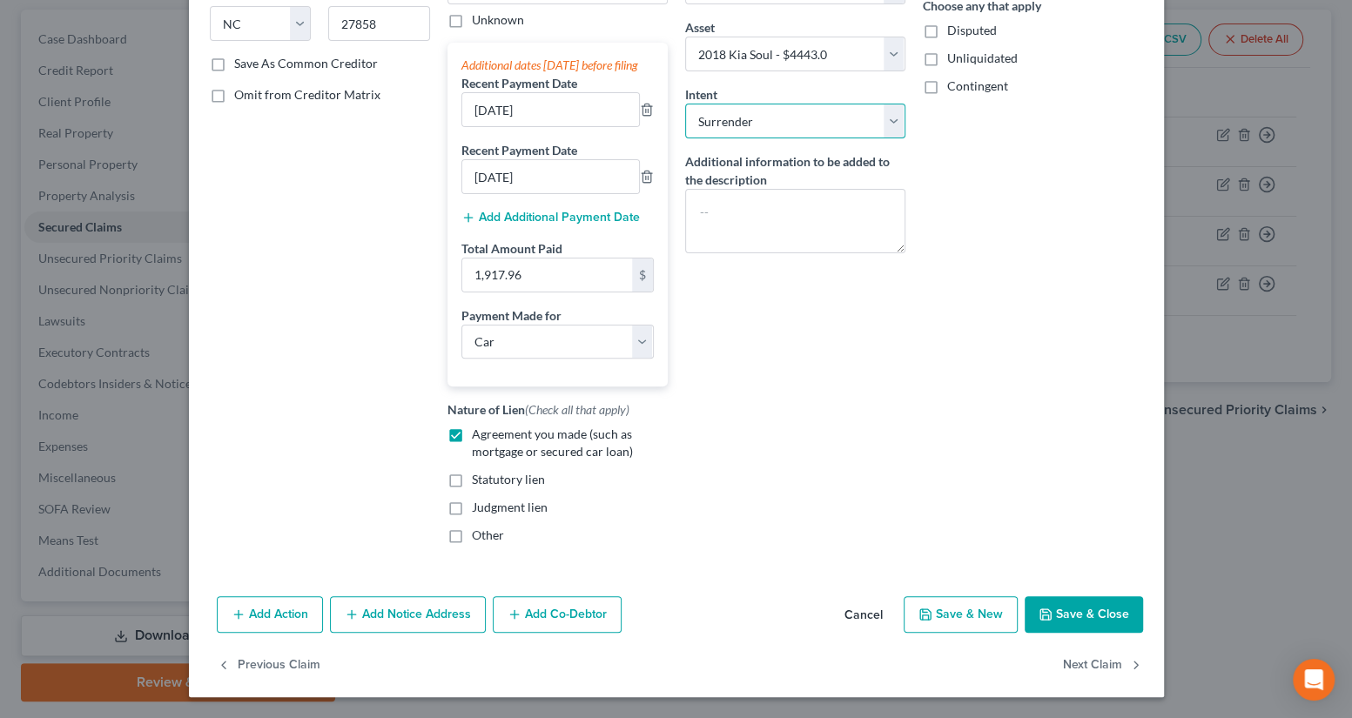
scroll to position [302, 0]
click at [1054, 615] on button "Save & Close" at bounding box center [1084, 614] width 118 height 37
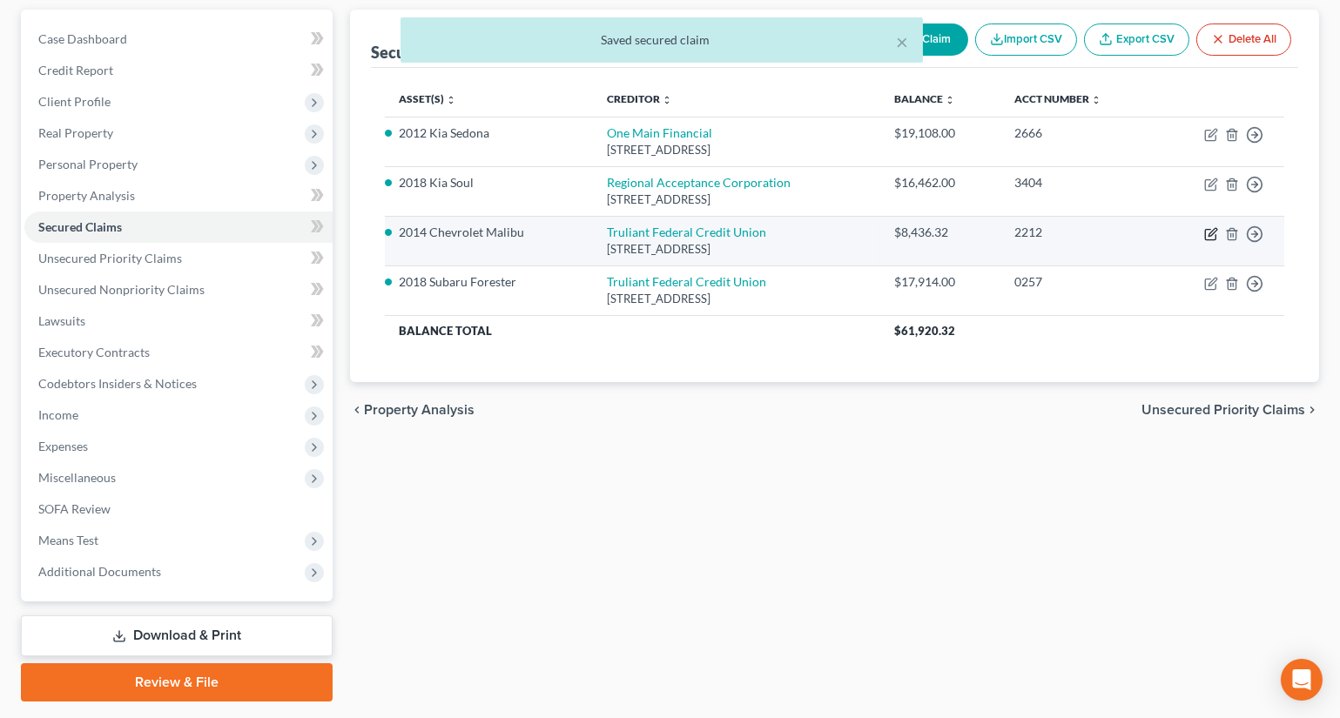
click at [1208, 231] on icon "button" at bounding box center [1211, 234] width 14 height 14
select select "28"
select select "0"
select select "23"
select select "4"
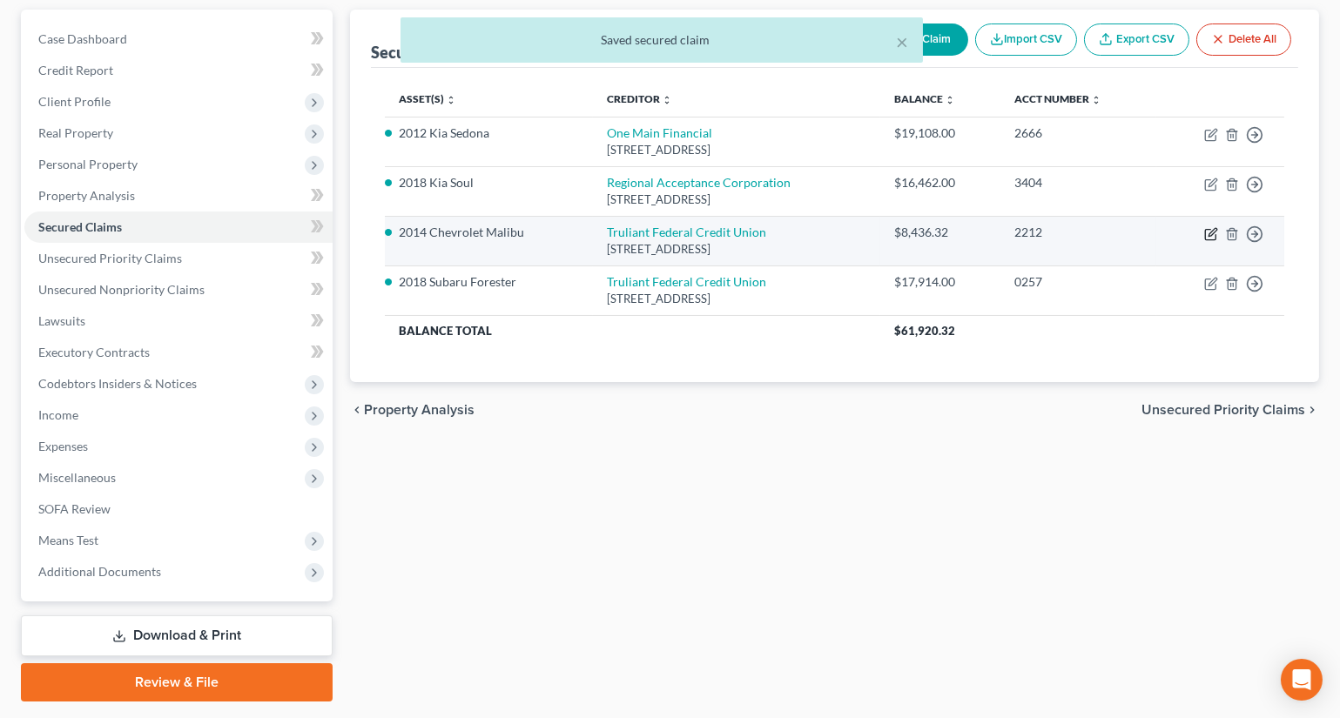
select select "1"
select select "0"
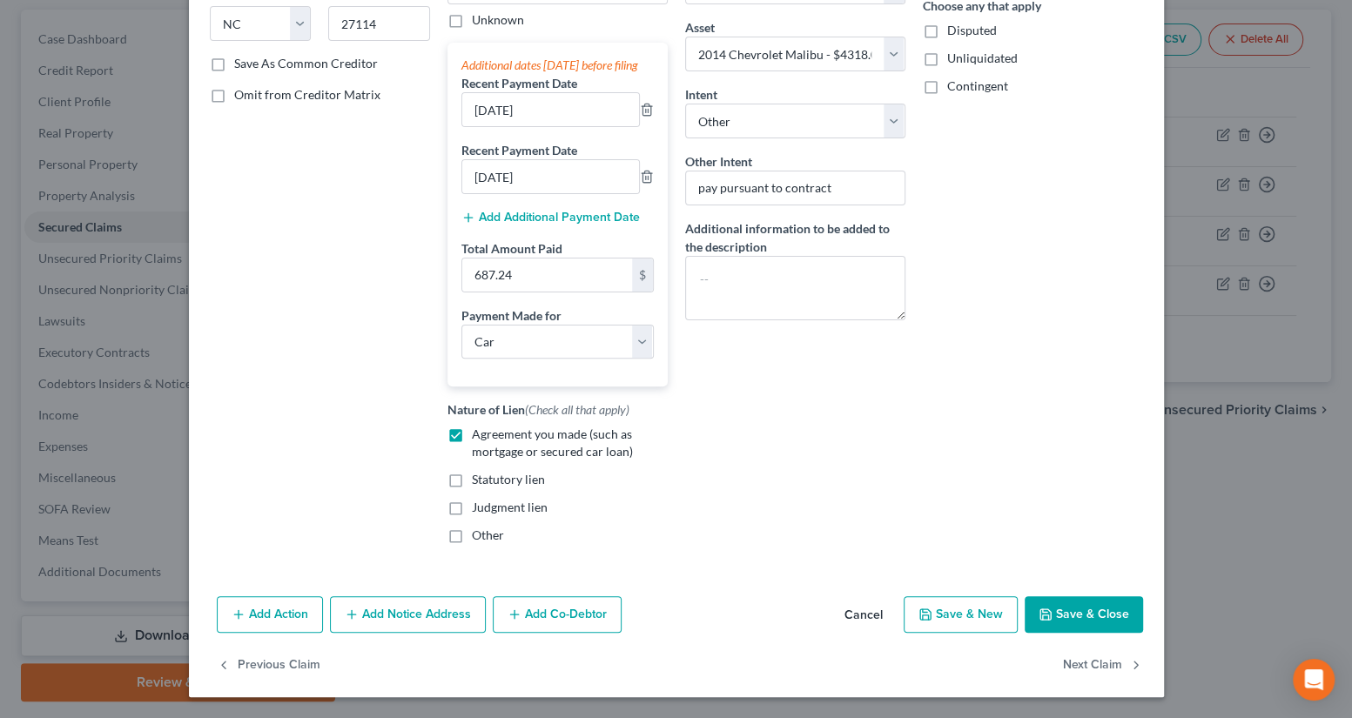
click at [1088, 606] on button "Save & Close" at bounding box center [1084, 614] width 118 height 37
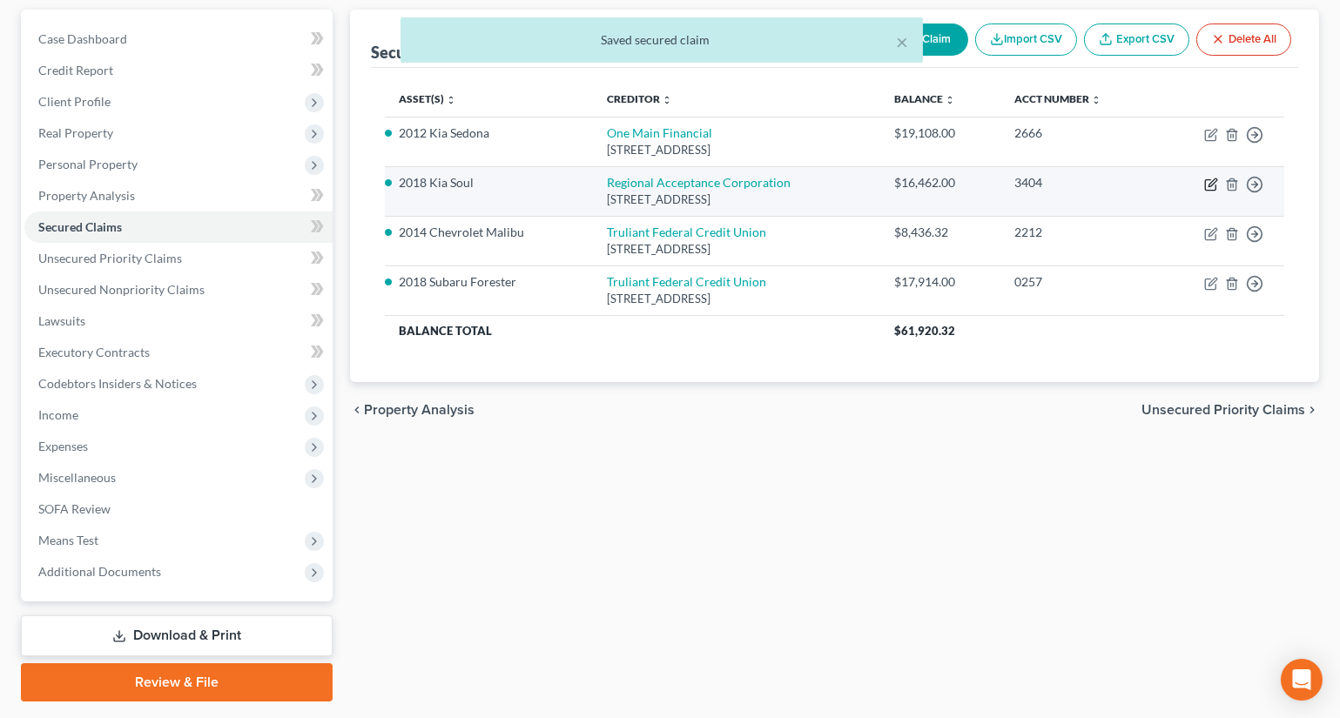
click at [1205, 178] on icon "button" at bounding box center [1211, 185] width 14 height 14
select select "28"
select select "0"
select select "21"
select select "0"
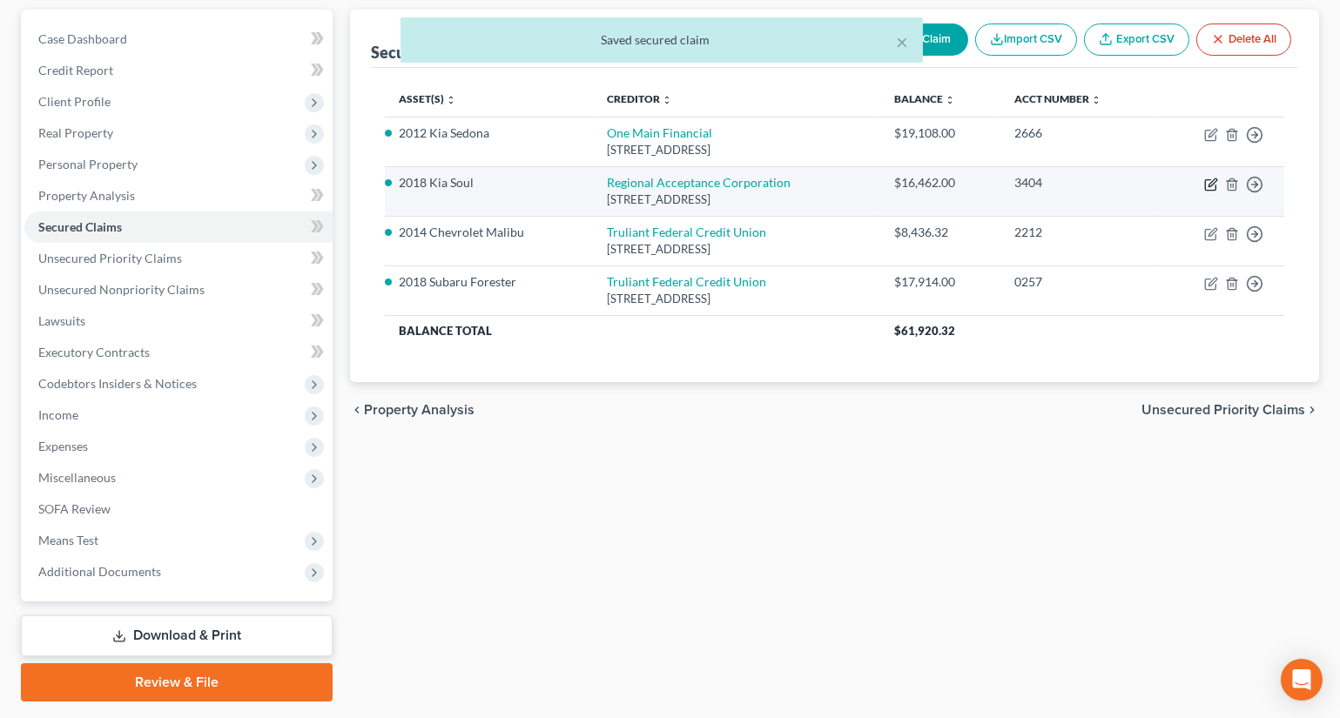
select select "1"
select select "3"
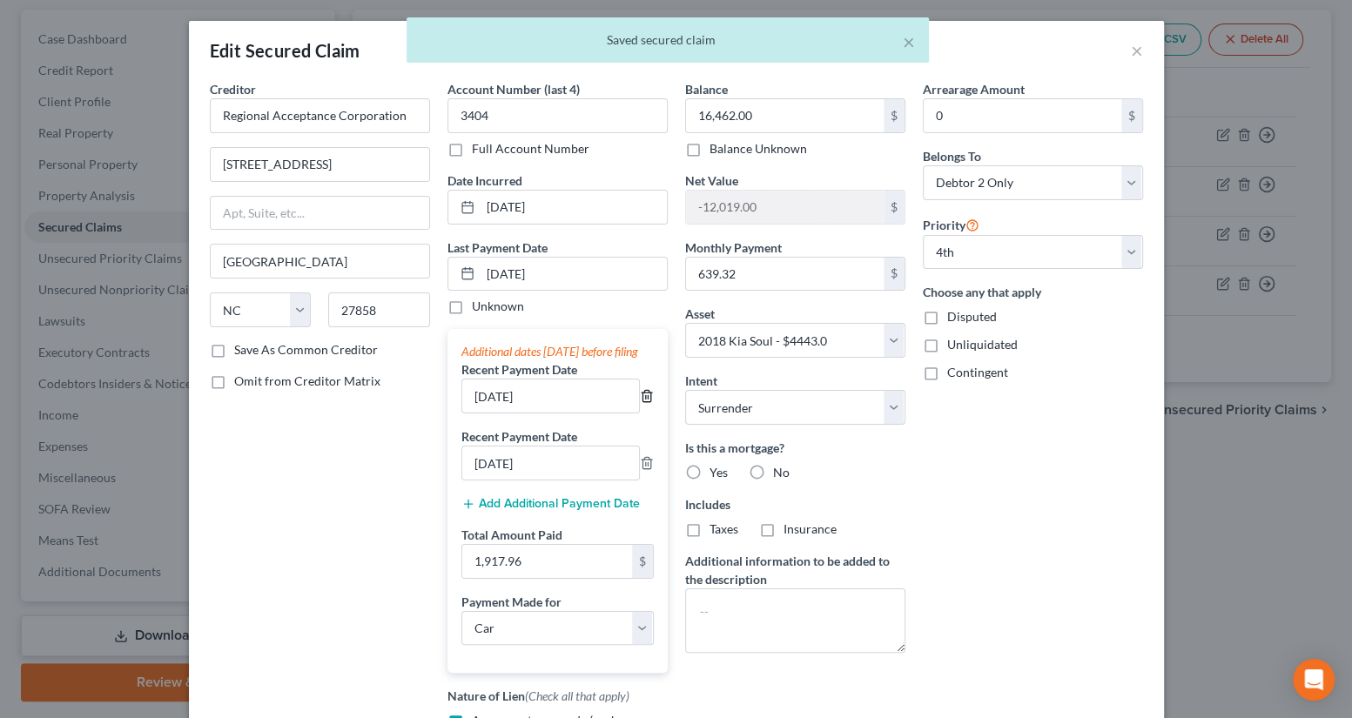
click at [640, 403] on icon "button" at bounding box center [647, 396] width 14 height 14
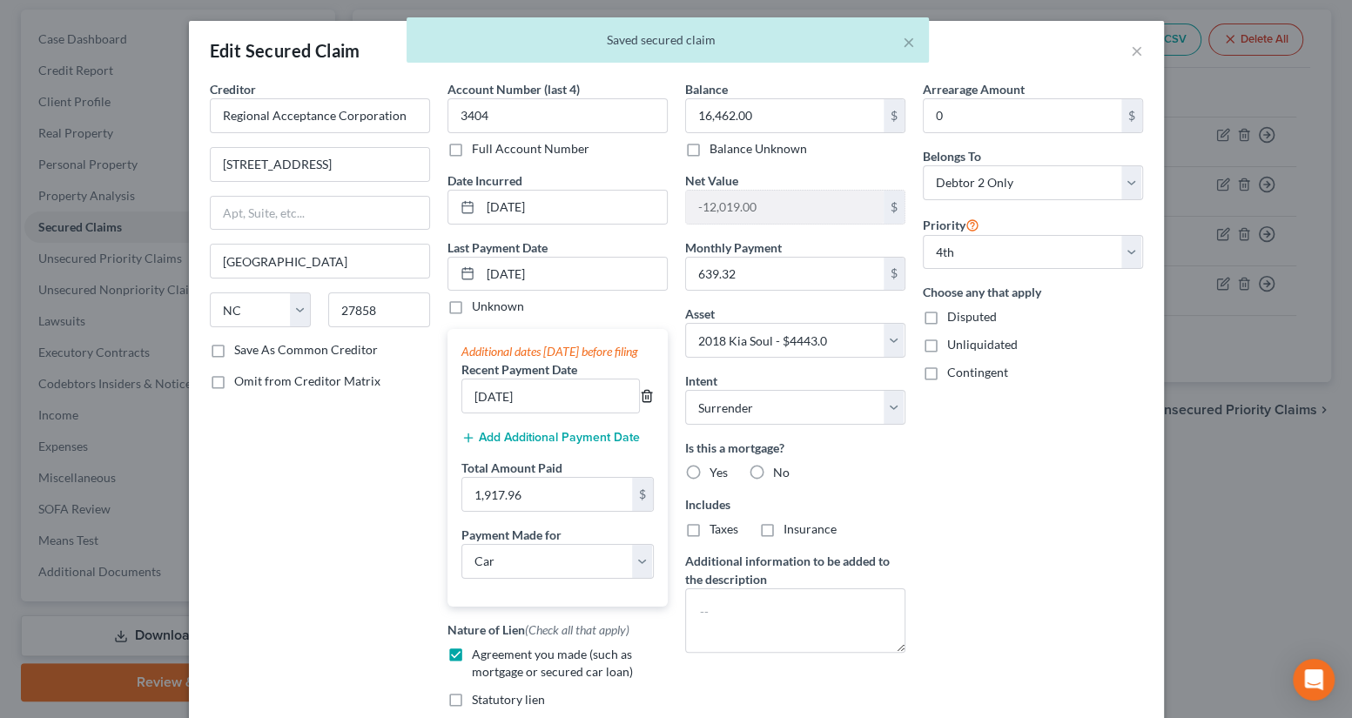
click at [640, 403] on icon "button" at bounding box center [647, 396] width 14 height 14
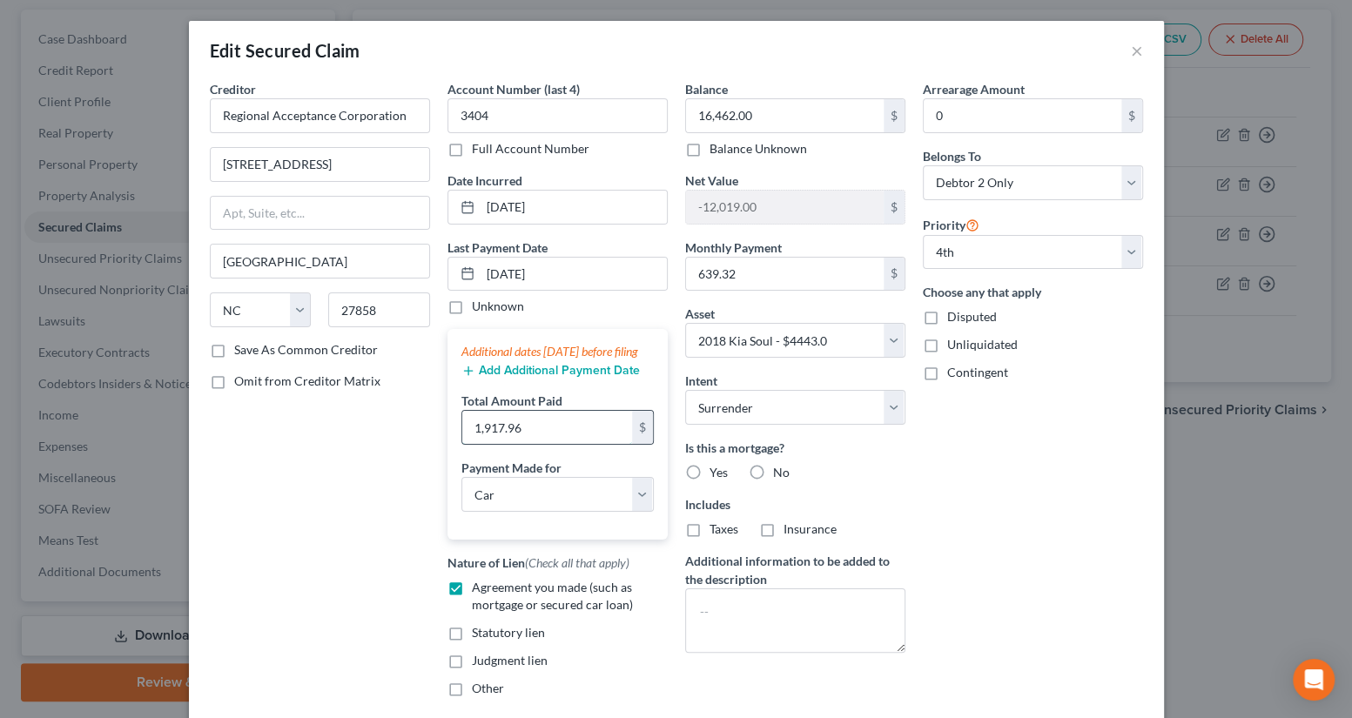
click at [572, 443] on input "1,917.96" at bounding box center [547, 427] width 170 height 33
click at [992, 483] on div "Arrearage Amount 0 $ Belongs To * Select Debtor 1 Only Debtor 2 Only Debtor 1 A…" at bounding box center [1033, 395] width 238 height 631
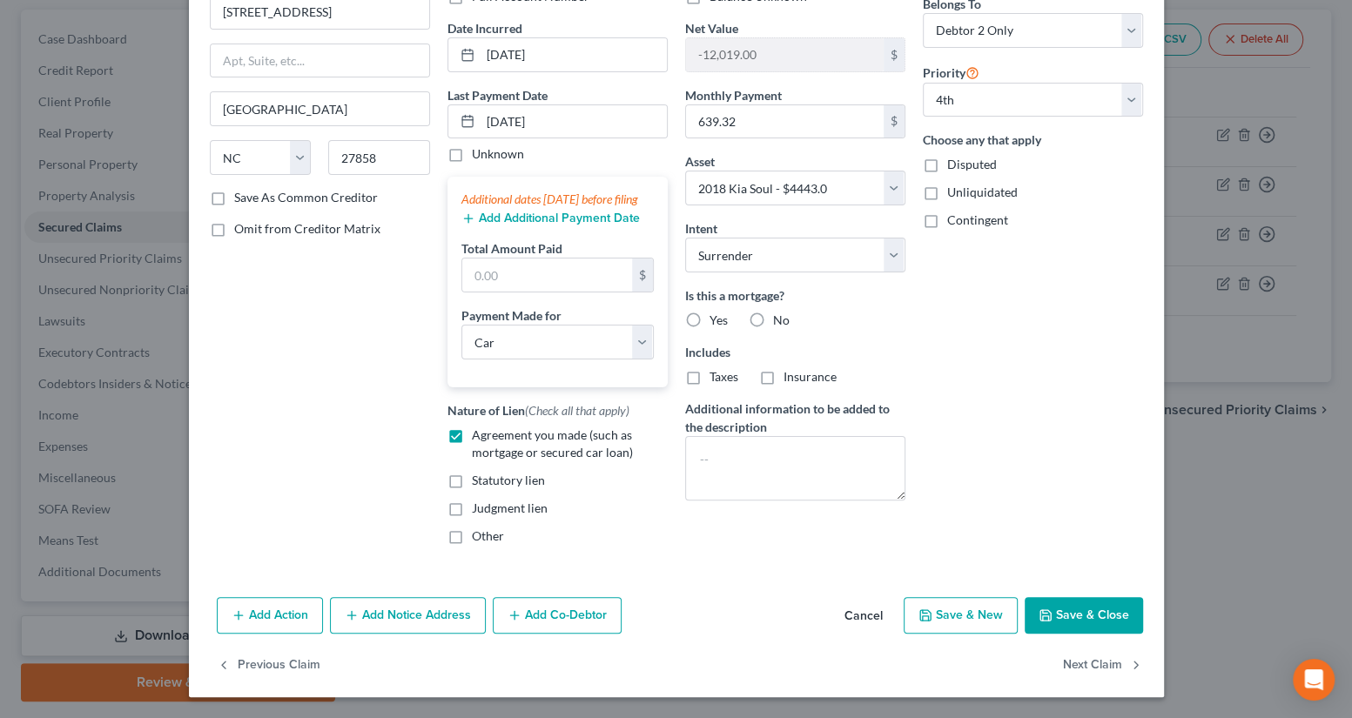
scroll to position [169, 0]
click at [1062, 615] on button "Save & Close" at bounding box center [1084, 615] width 118 height 37
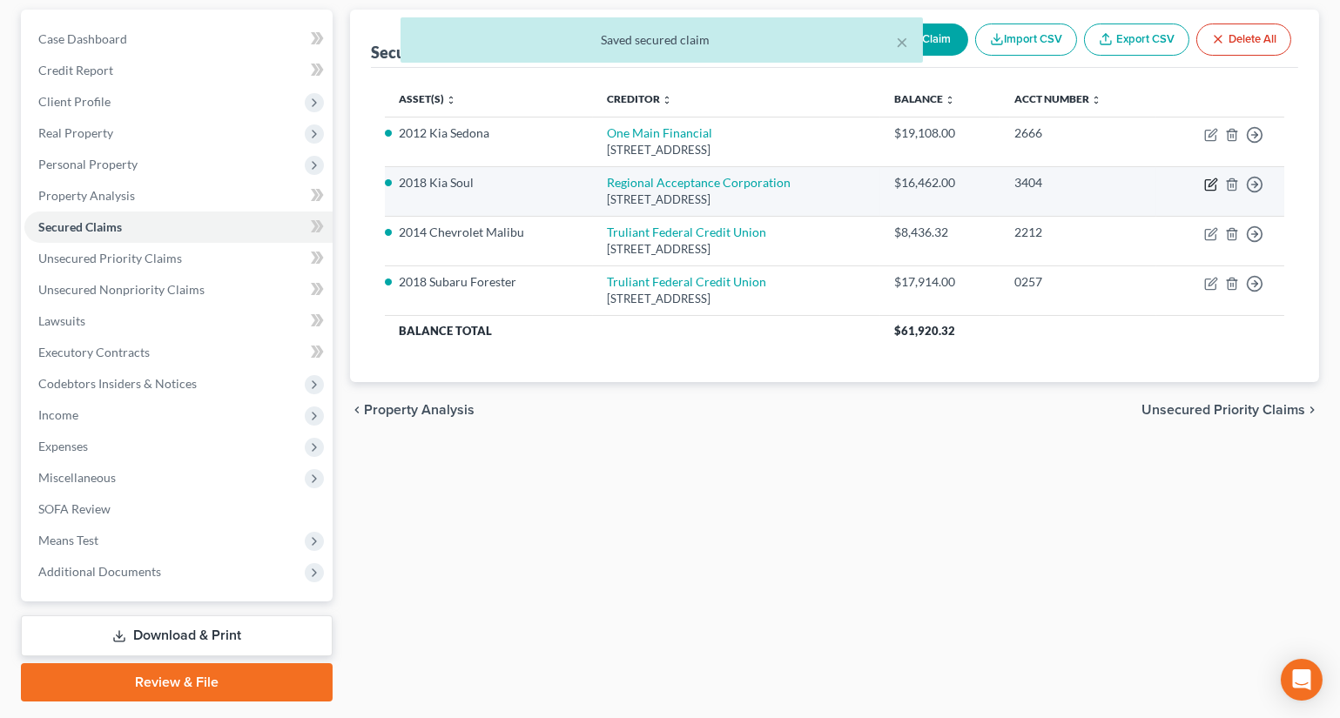
click at [1210, 184] on icon "button" at bounding box center [1212, 182] width 8 height 8
select select "28"
select select "0"
select select "21"
select select "0"
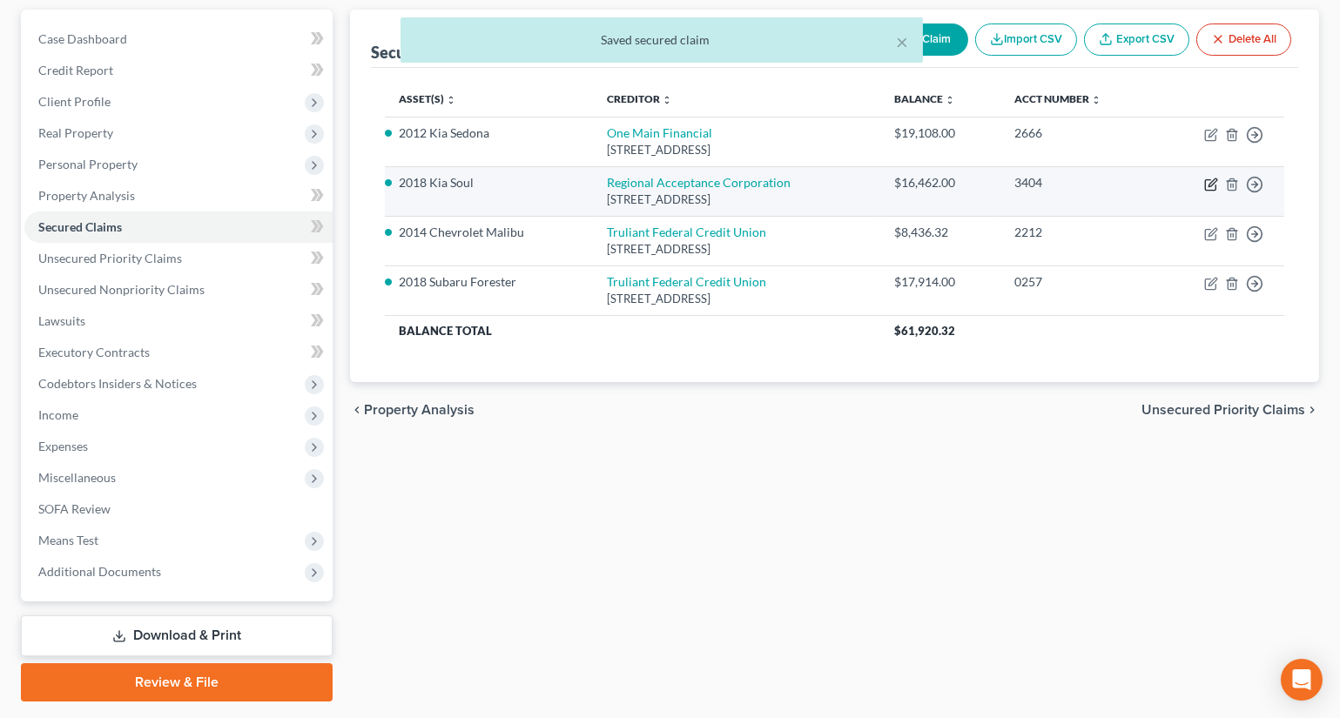
select select "1"
select select "3"
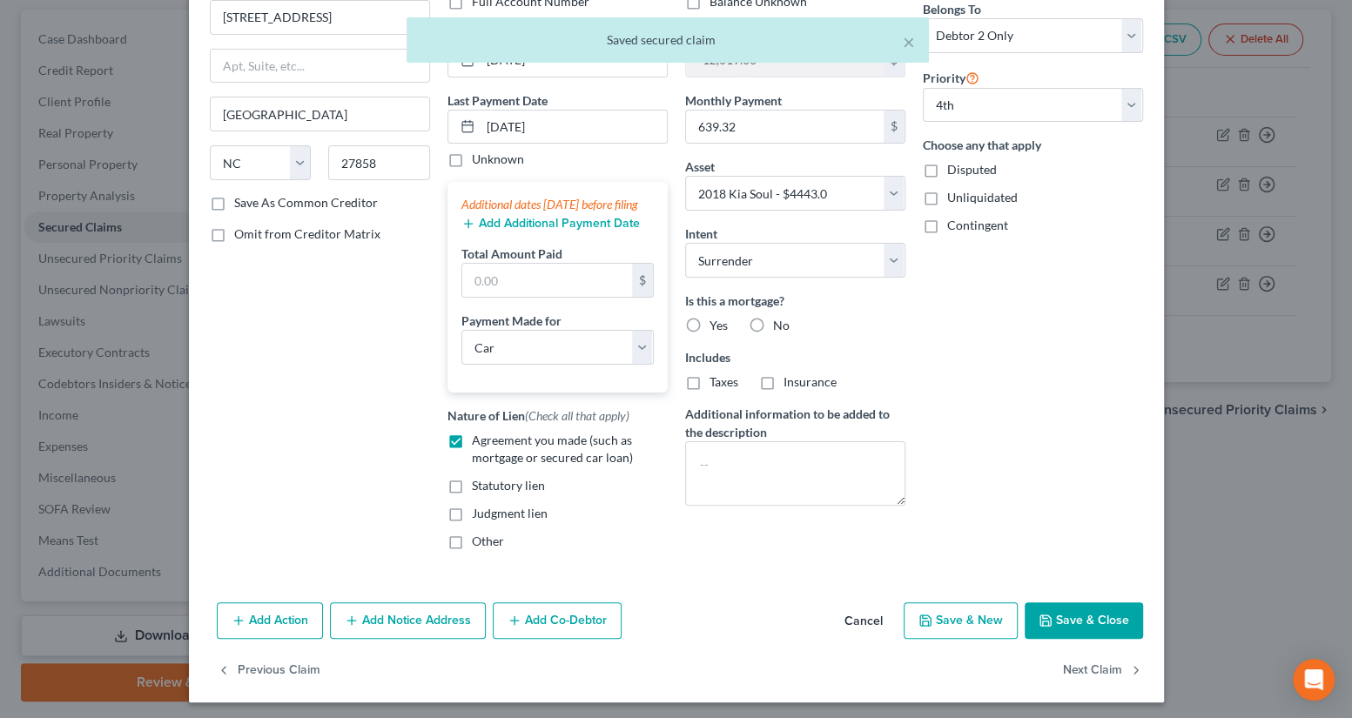
scroll to position [158, 0]
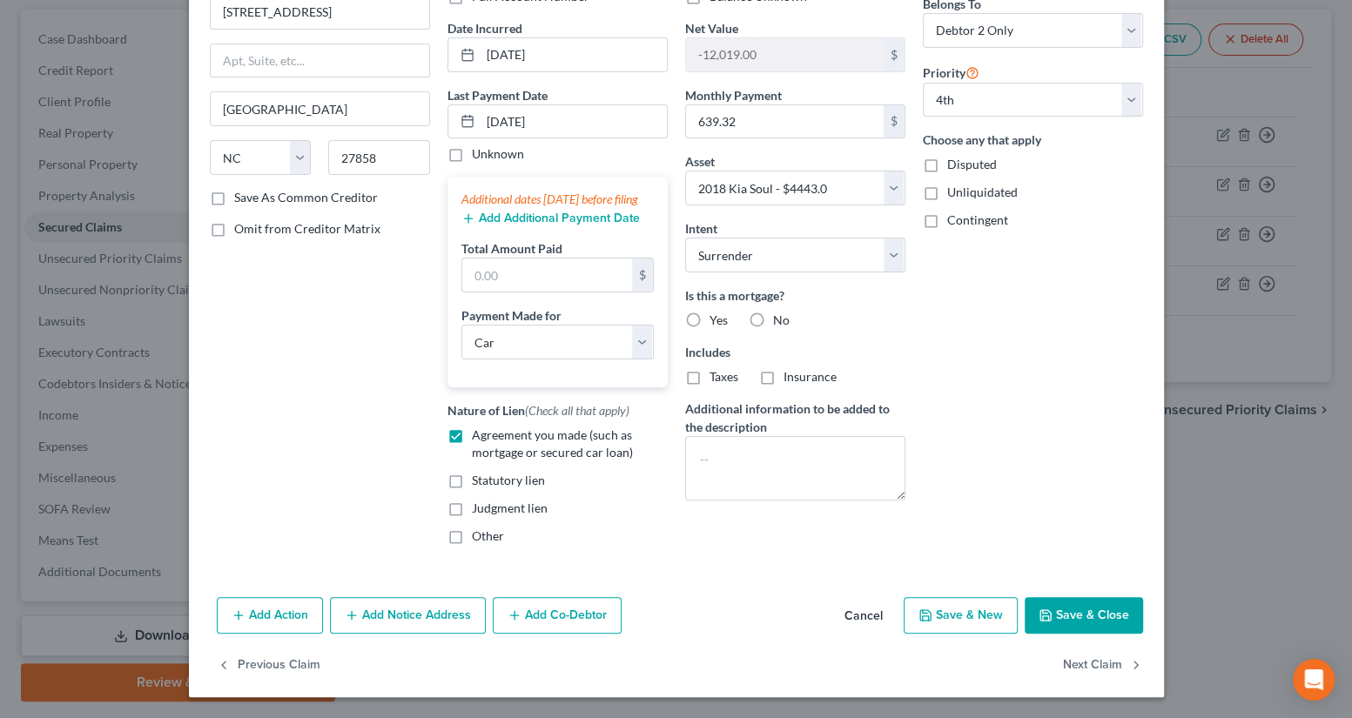
click at [1046, 620] on icon "button" at bounding box center [1046, 616] width 14 height 14
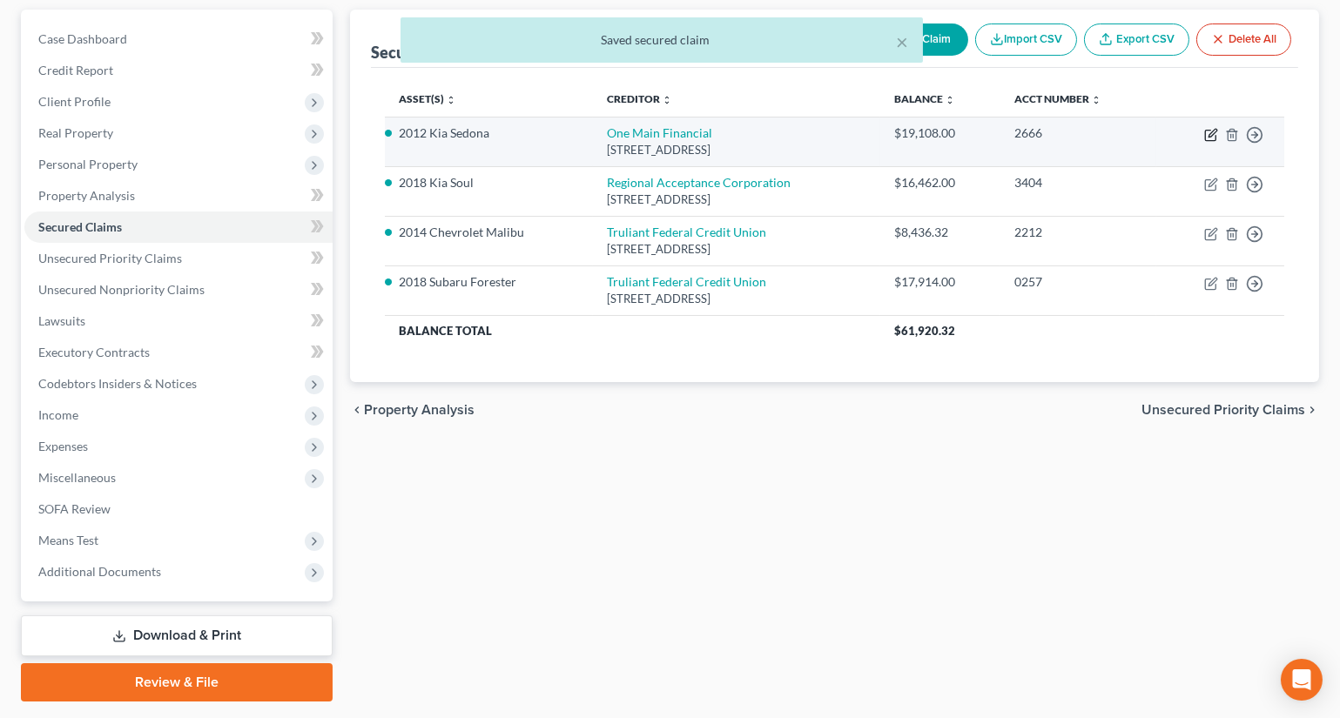
click at [1208, 134] on icon "button" at bounding box center [1212, 133] width 8 height 8
select select "15"
select select "0"
select select "25"
select select "0"
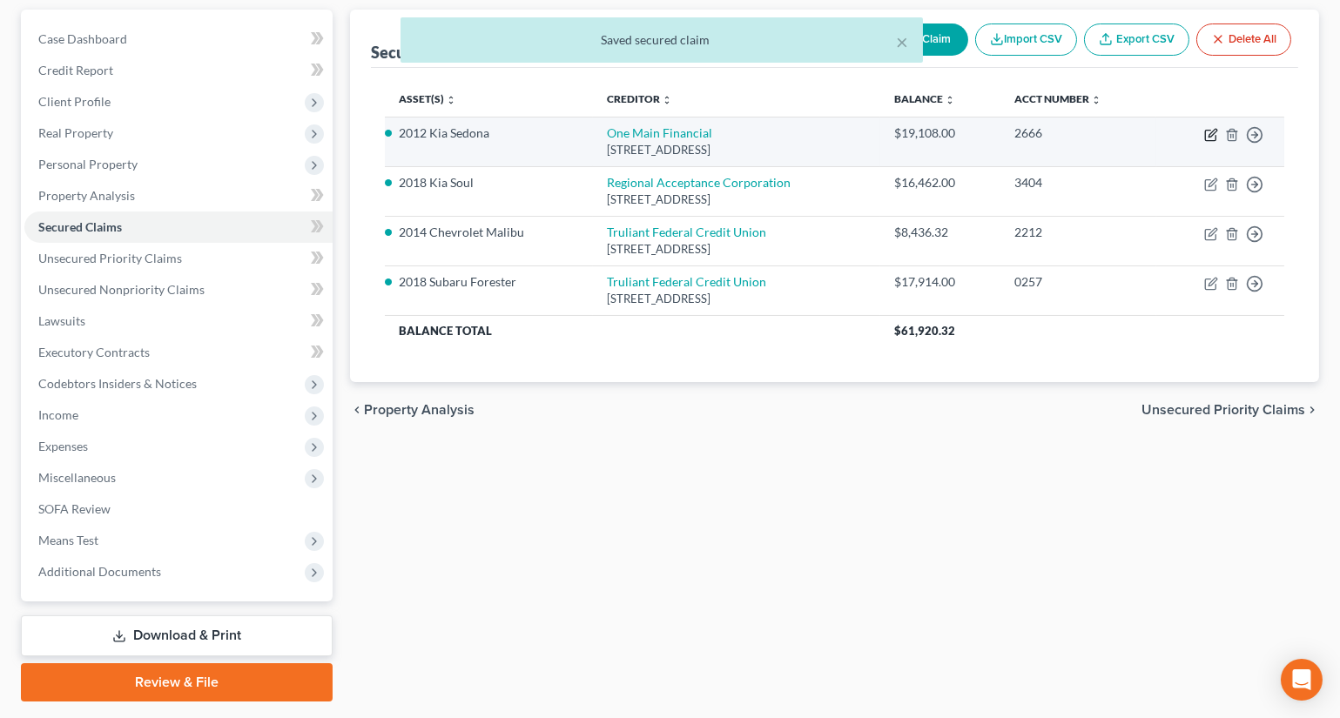
select select "2"
select select "0"
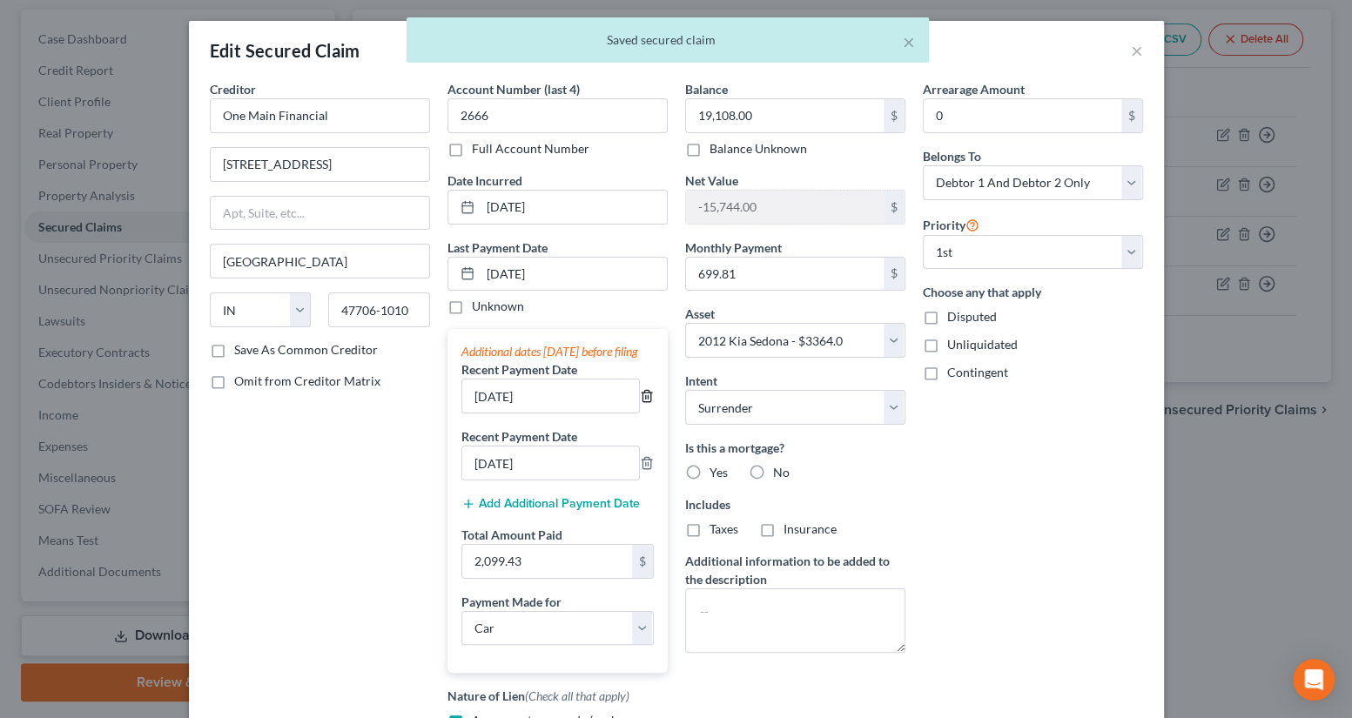
click at [643, 403] on icon "button" at bounding box center [647, 396] width 14 height 14
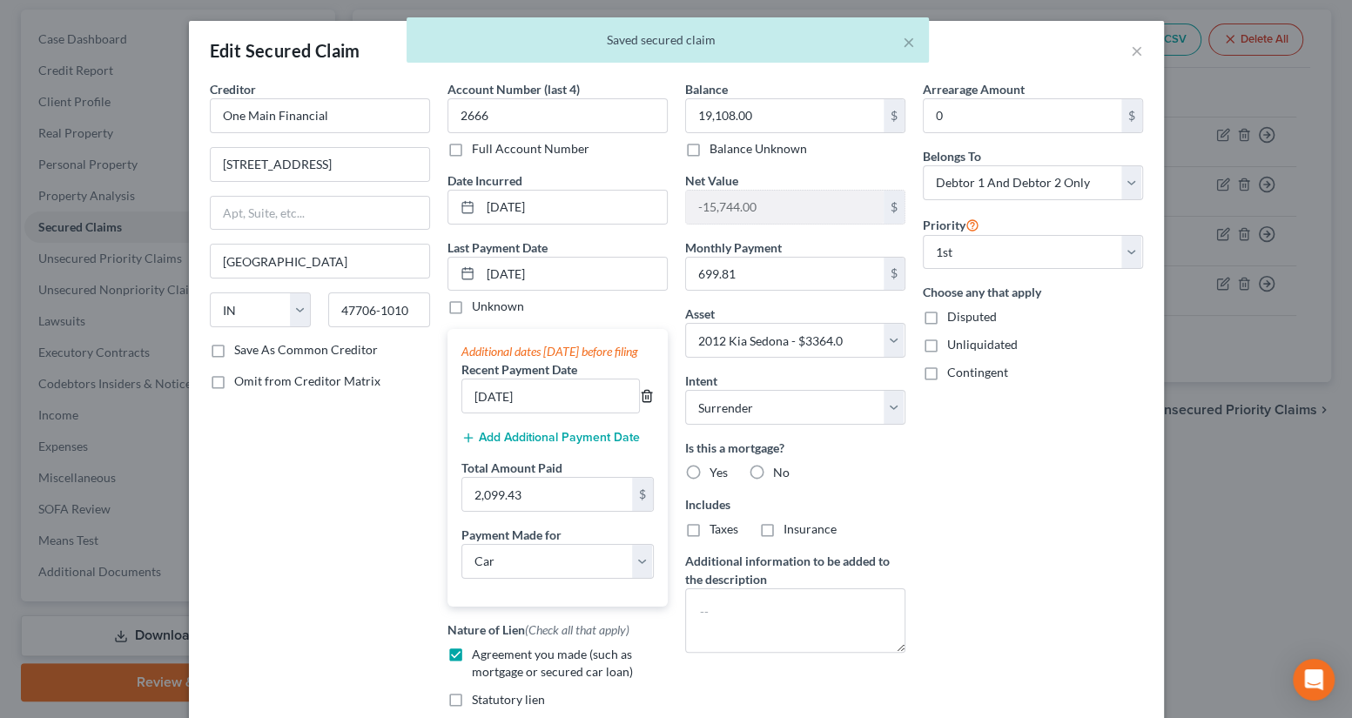
click at [643, 403] on icon "button" at bounding box center [647, 396] width 14 height 14
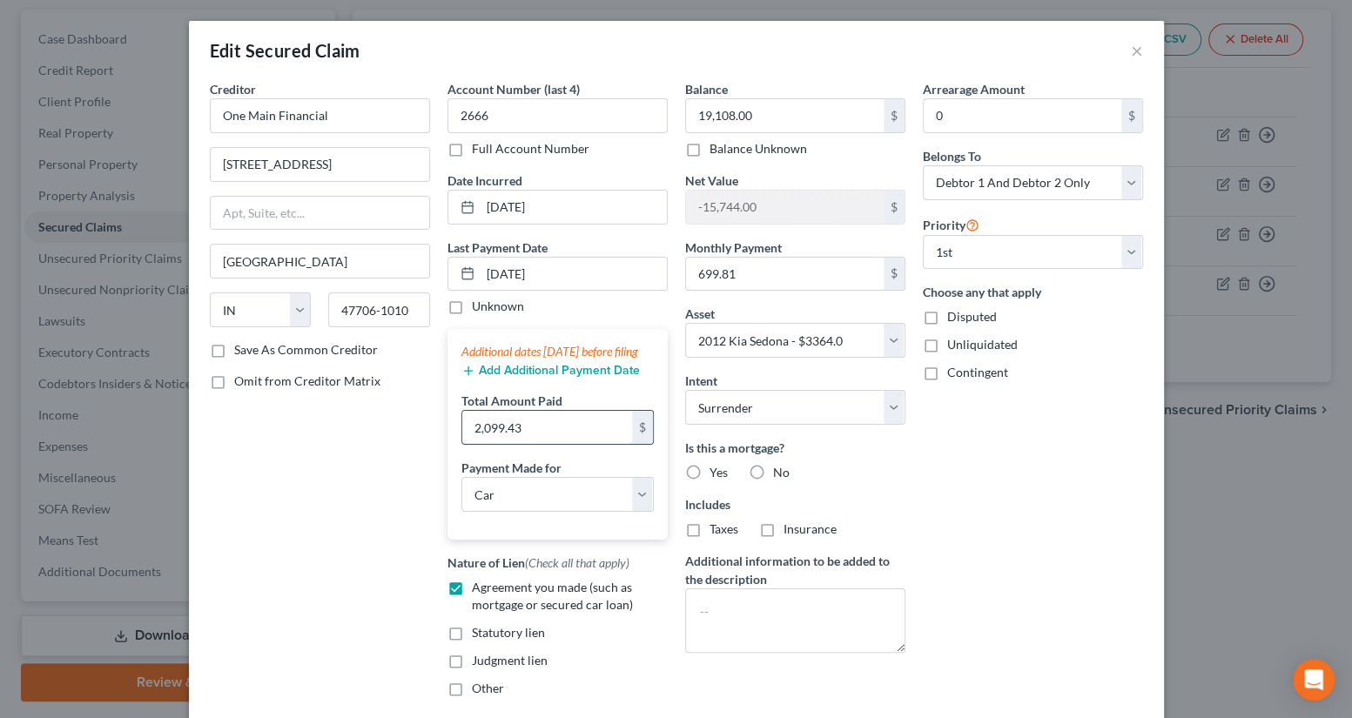
click at [576, 440] on input "2,099.43" at bounding box center [547, 427] width 170 height 33
click at [936, 506] on div "Arrearage Amount 0 $ Belongs To * Select Debtor 1 Only Debtor 2 Only Debtor 1 A…" at bounding box center [1033, 395] width 238 height 631
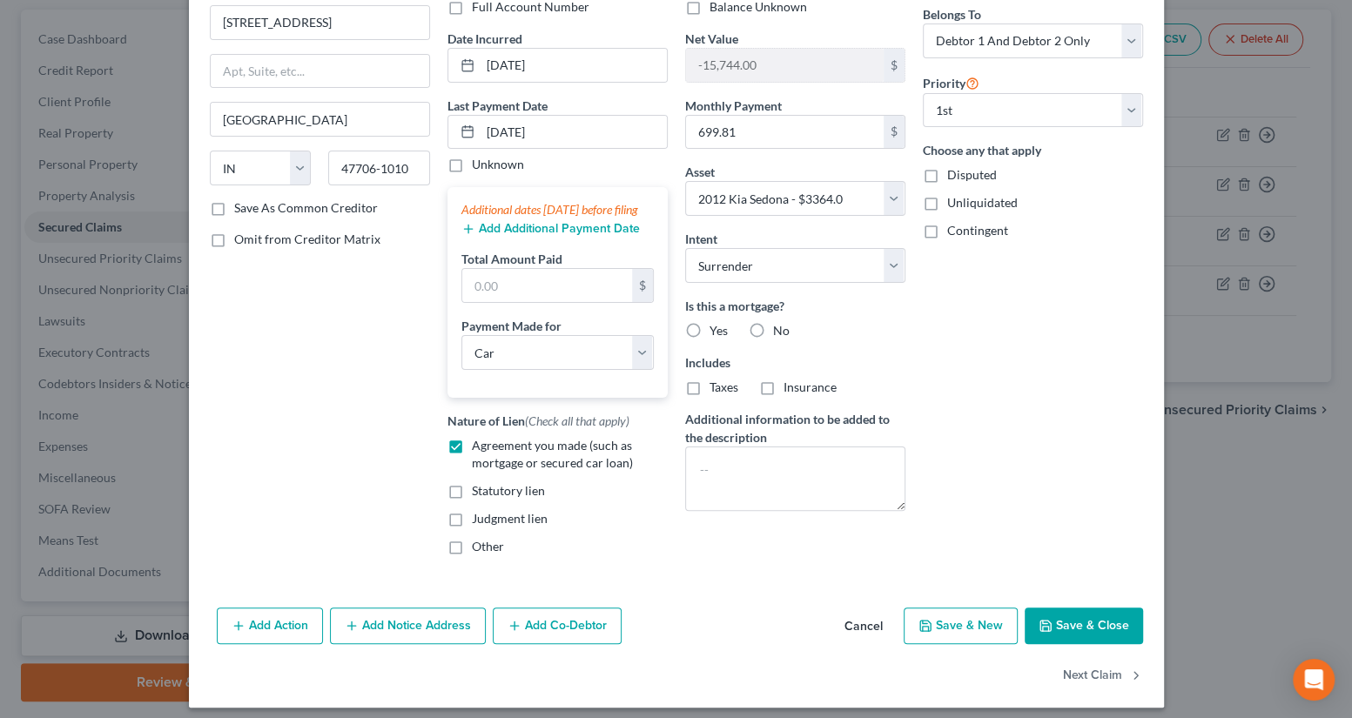
scroll to position [169, 0]
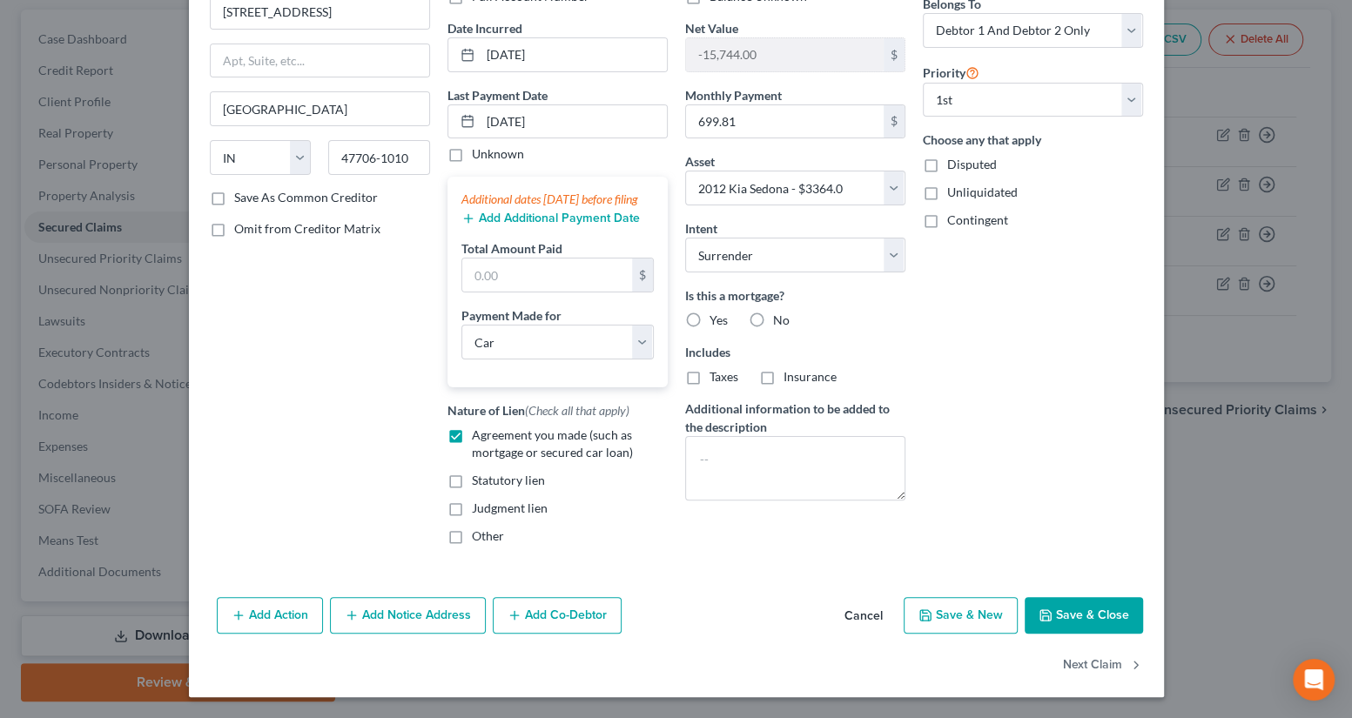
click at [1049, 613] on button "Save & Close" at bounding box center [1084, 615] width 118 height 37
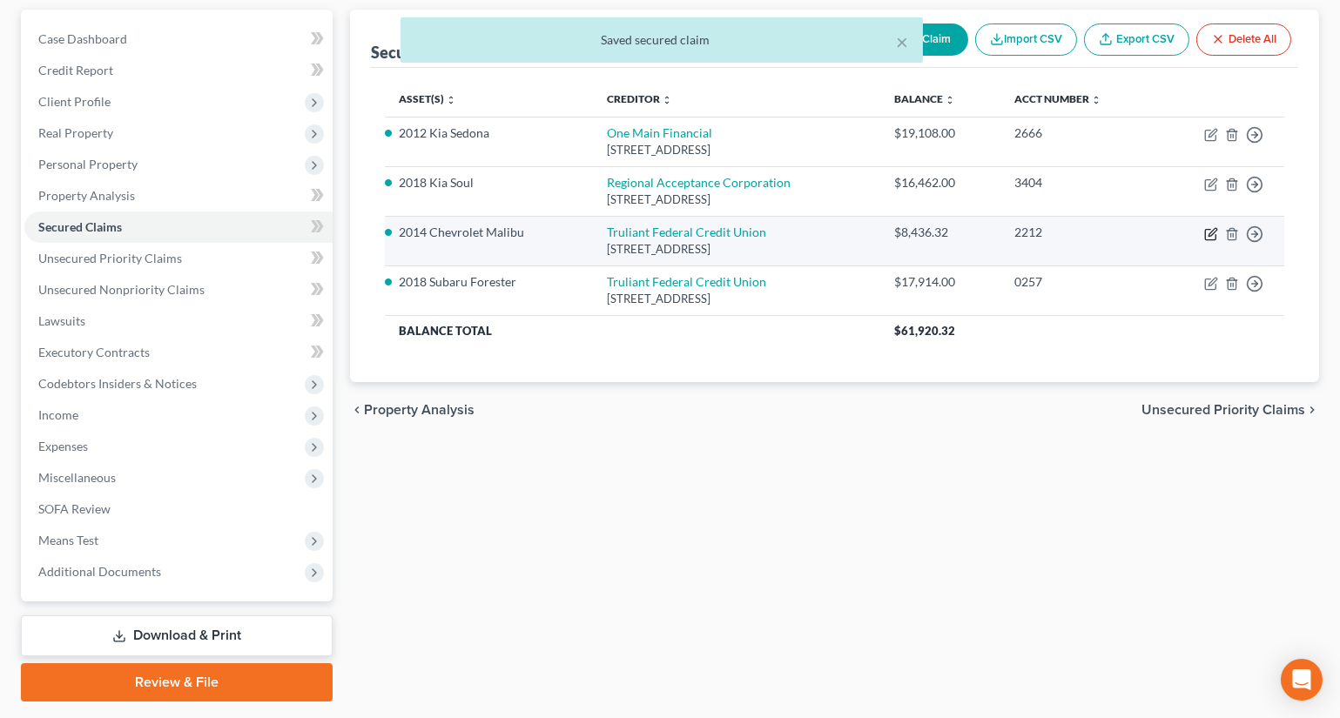
click at [1210, 232] on icon "button" at bounding box center [1212, 232] width 8 height 8
select select "28"
select select "0"
select select "23"
select select "4"
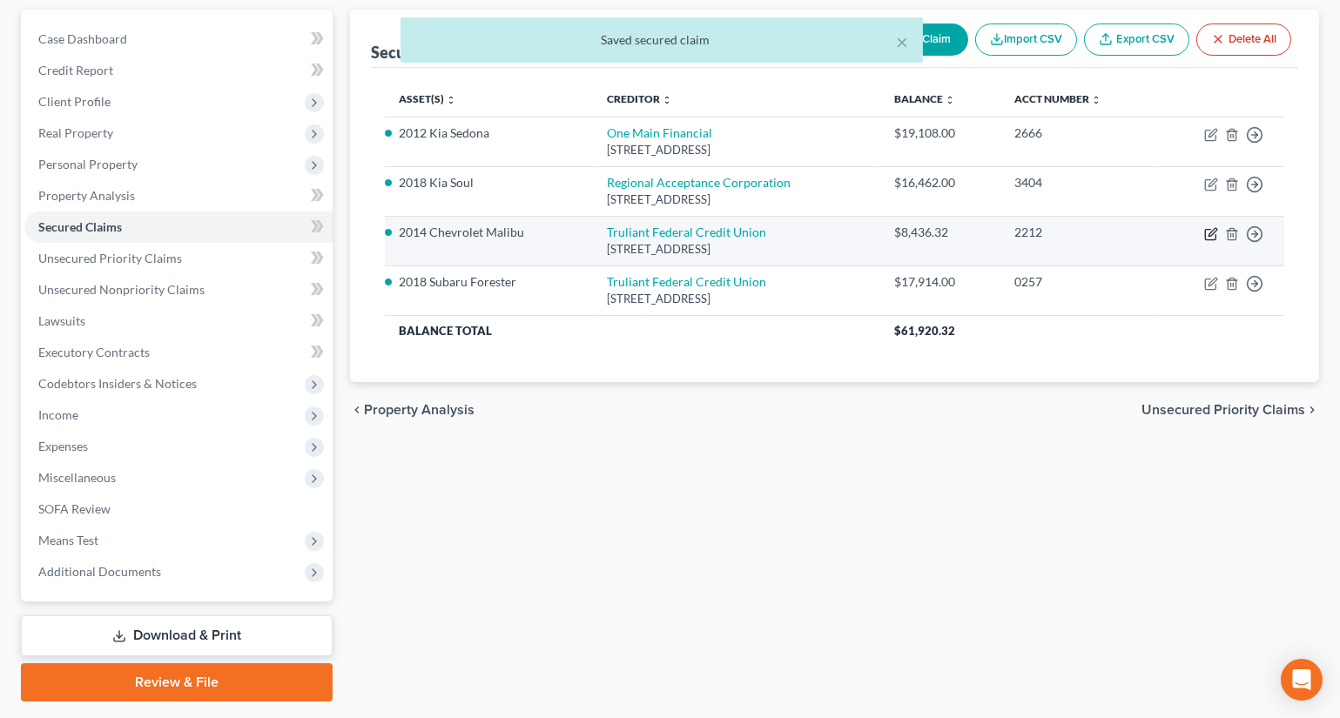
select select "1"
select select "0"
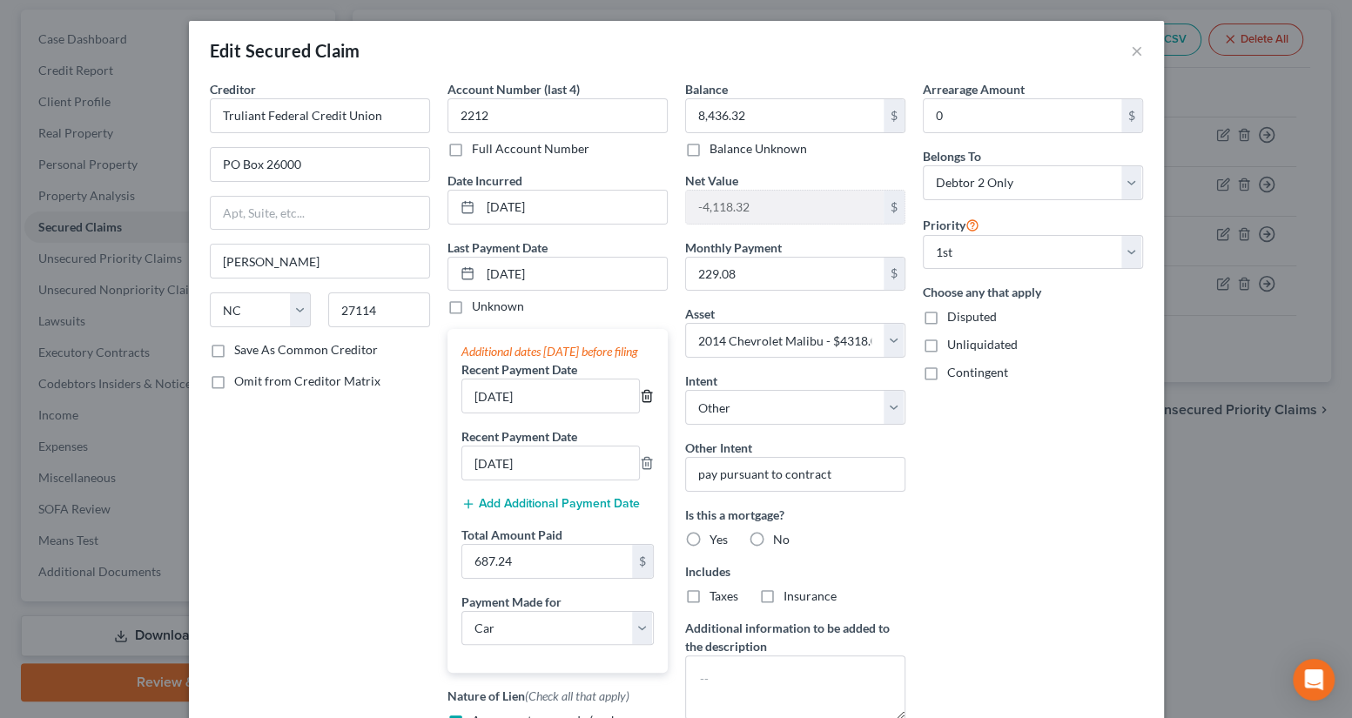
click at [642, 393] on polyline "button" at bounding box center [647, 393] width 10 height 0
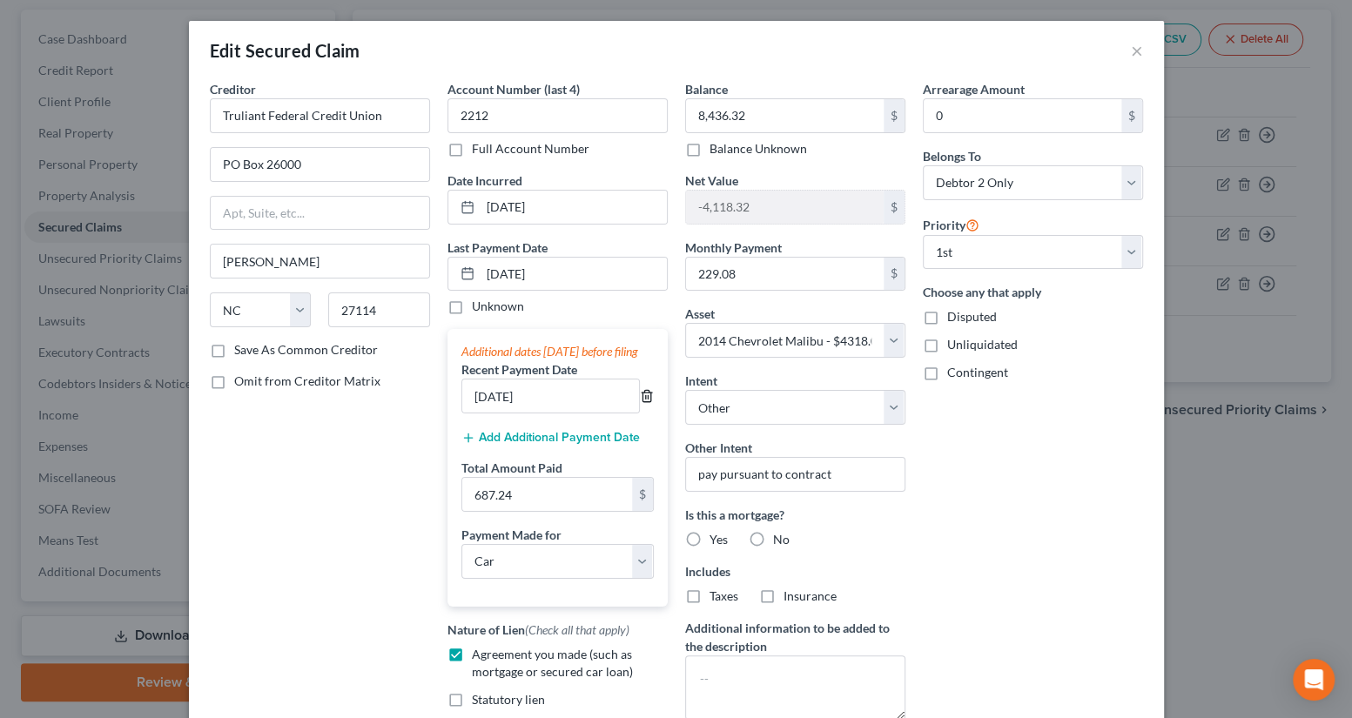
click at [642, 393] on polyline "button" at bounding box center [647, 393] width 10 height 0
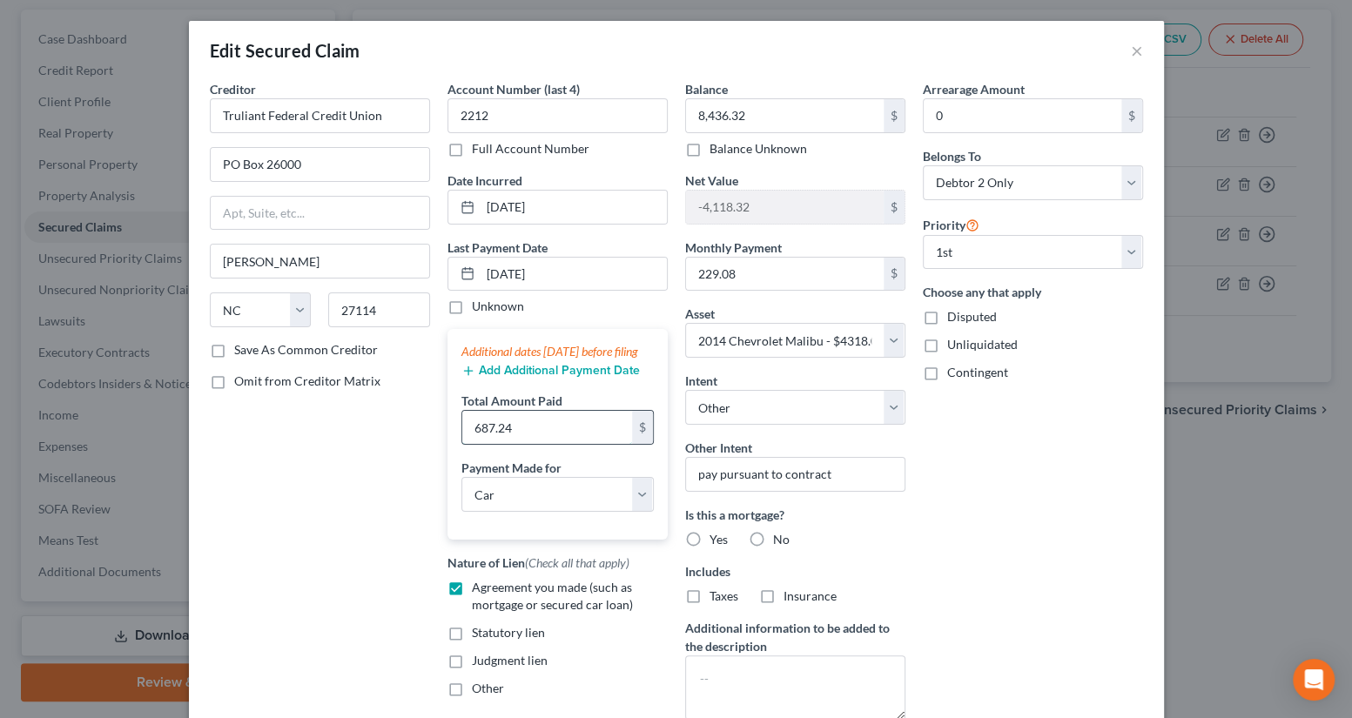
click at [555, 444] on input "687.24" at bounding box center [547, 427] width 170 height 33
click at [965, 504] on div "Arrearage Amount 0 $ Belongs To * Select Debtor 1 Only Debtor 2 Only Debtor 1 A…" at bounding box center [1033, 407] width 238 height 654
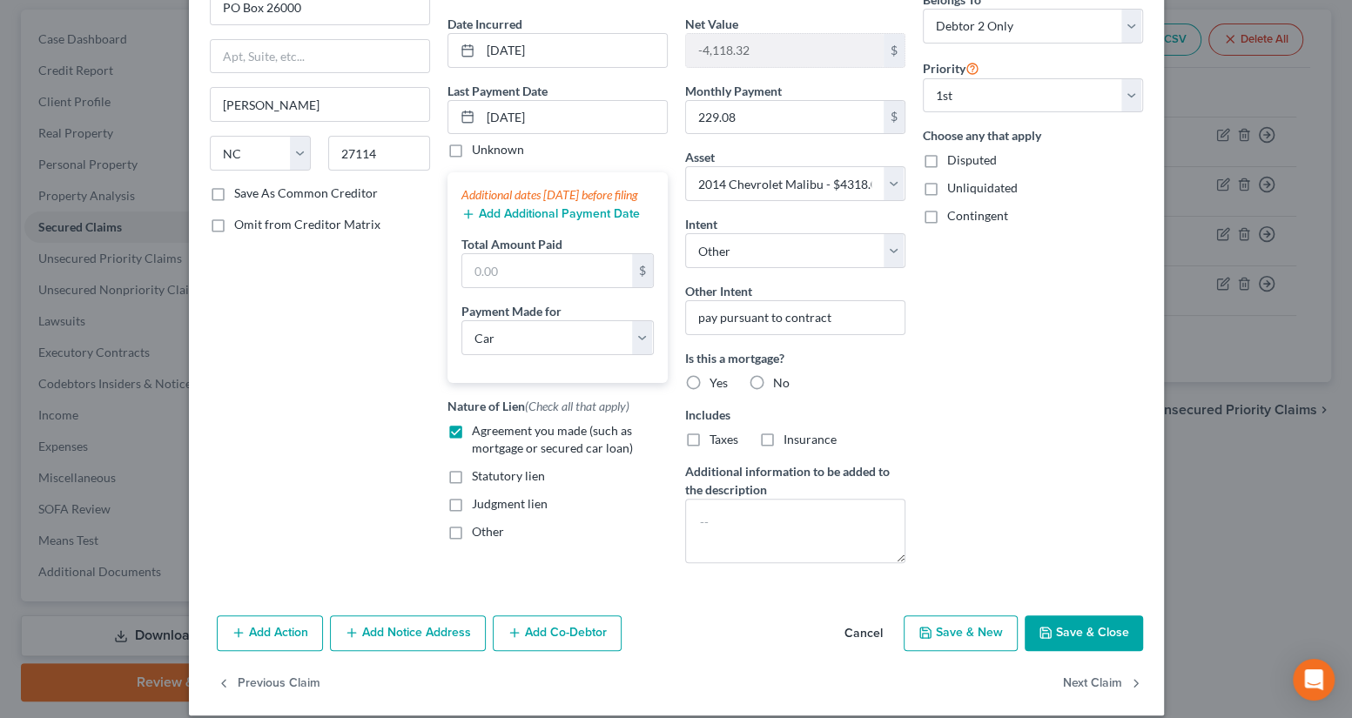
scroll to position [174, 0]
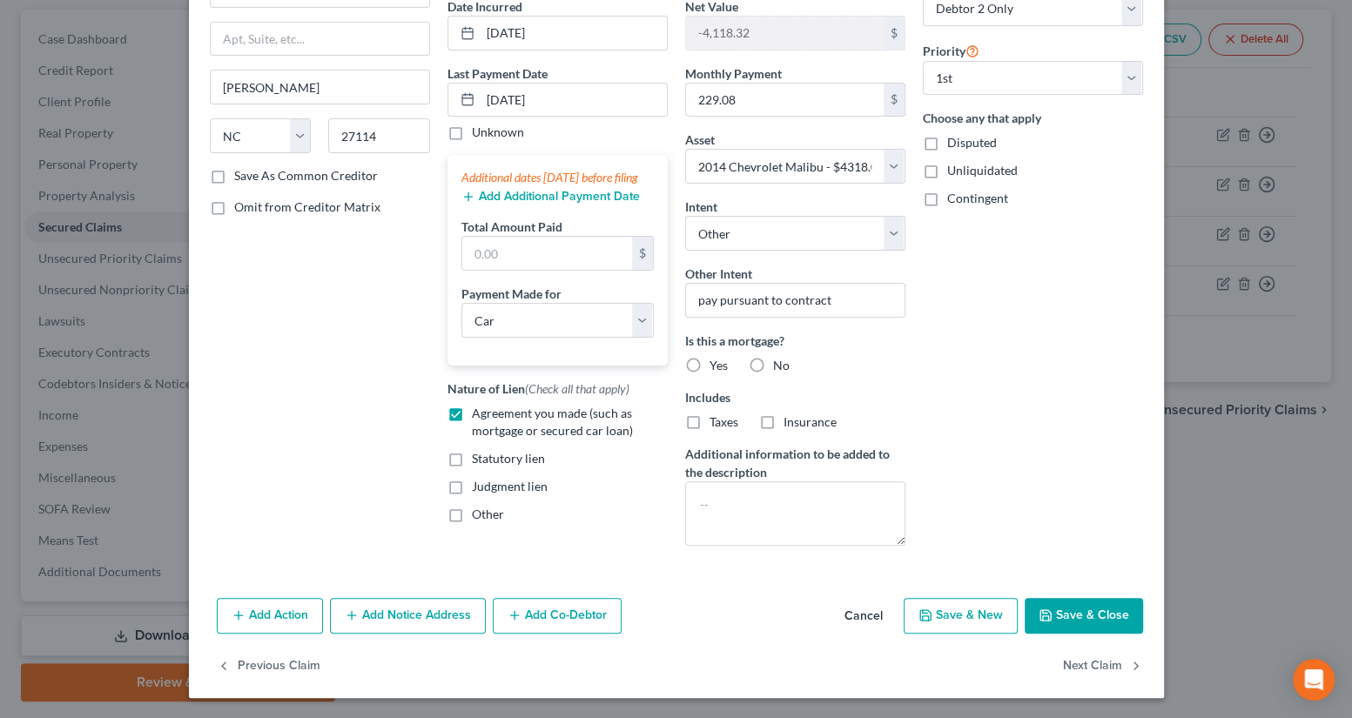
click at [1049, 612] on button "Save & Close" at bounding box center [1084, 616] width 118 height 37
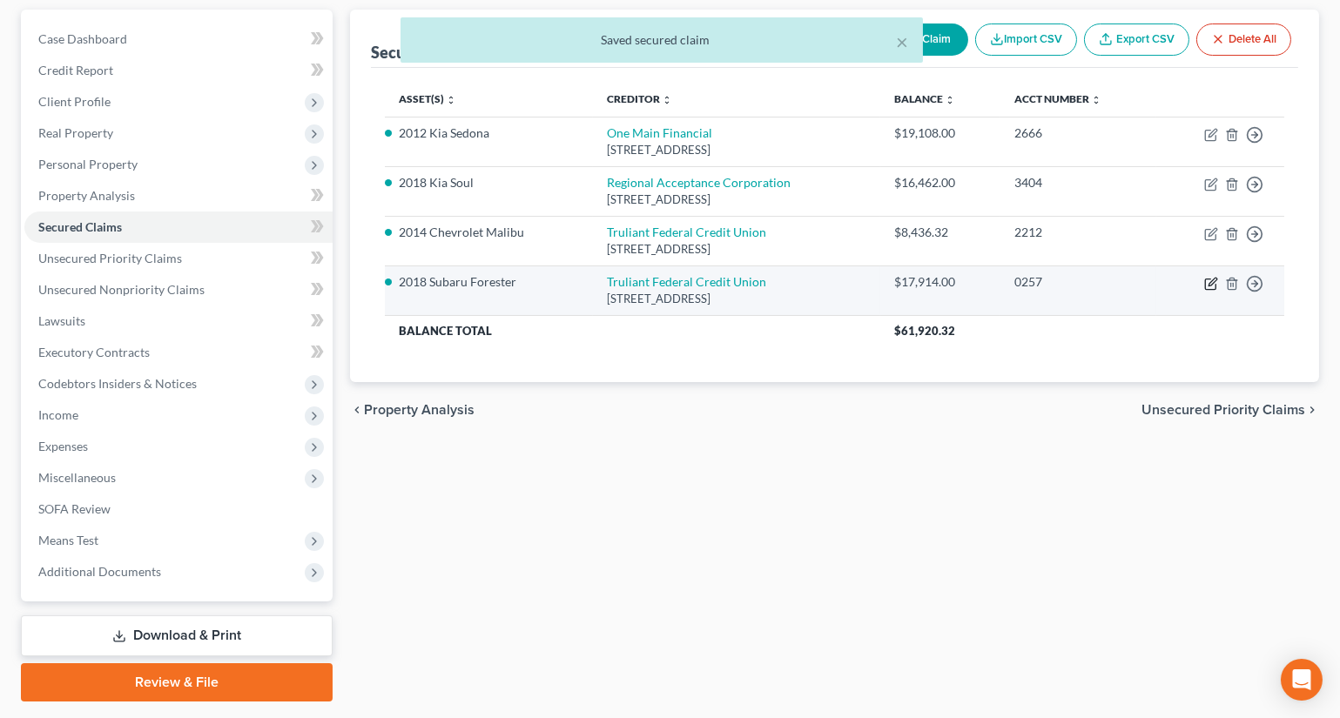
click at [1208, 280] on icon "button" at bounding box center [1211, 284] width 14 height 14
select select "28"
select select "24"
select select "4"
select select "0"
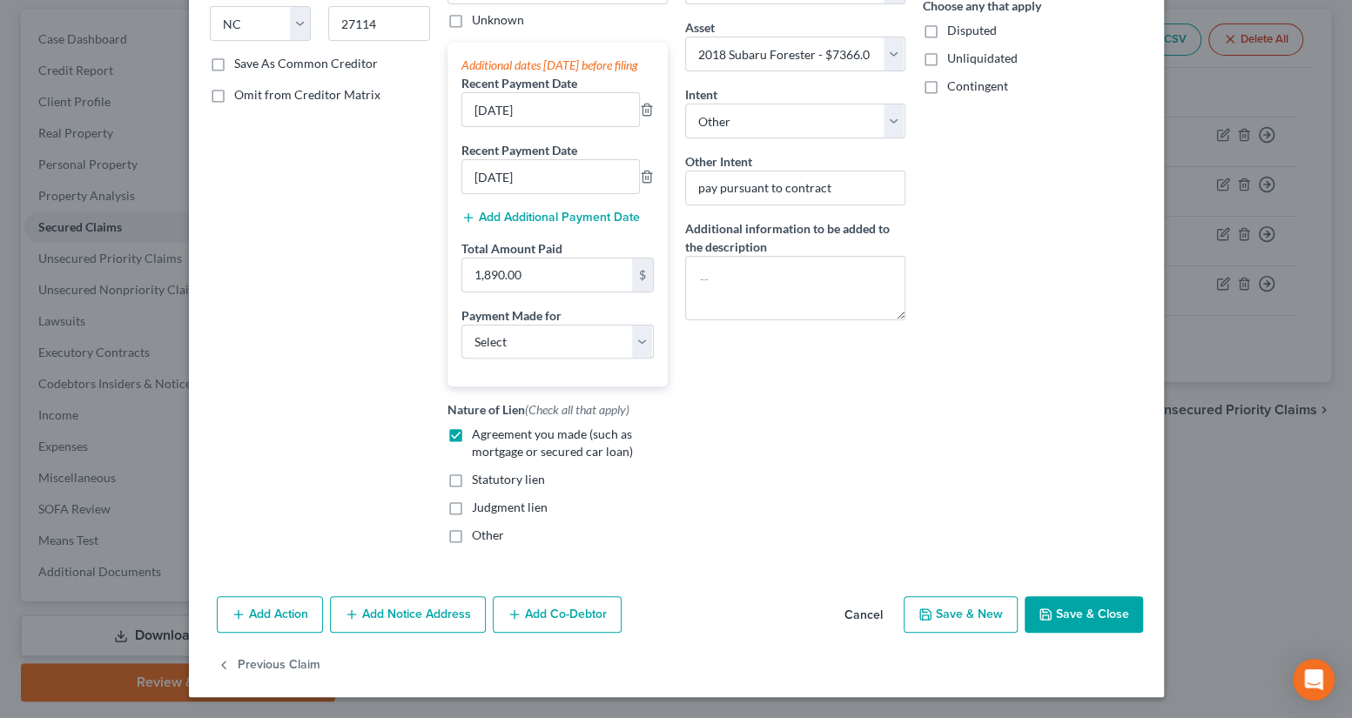
scroll to position [0, 0]
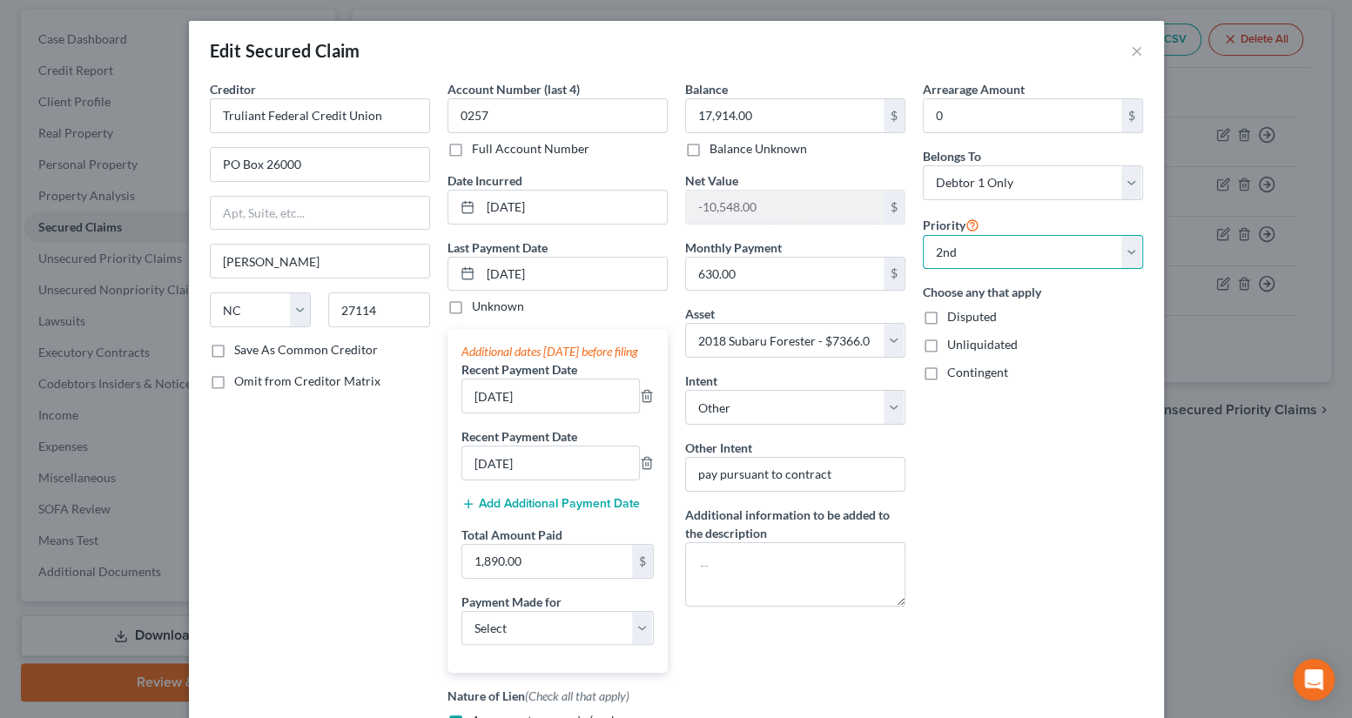
click at [952, 252] on select "Select 1st 2nd 3rd 4th 5th 6th 7th 8th 9th 10th 11th 12th 13th 14th 15th 16th 1…" at bounding box center [1033, 252] width 220 height 35
select select "0"
click at [923, 235] on select "Select 1st 2nd 3rd 4th 5th 6th 7th 8th 9th 10th 11th 12th 13th 14th 15th 16th 1…" at bounding box center [1033, 252] width 220 height 35
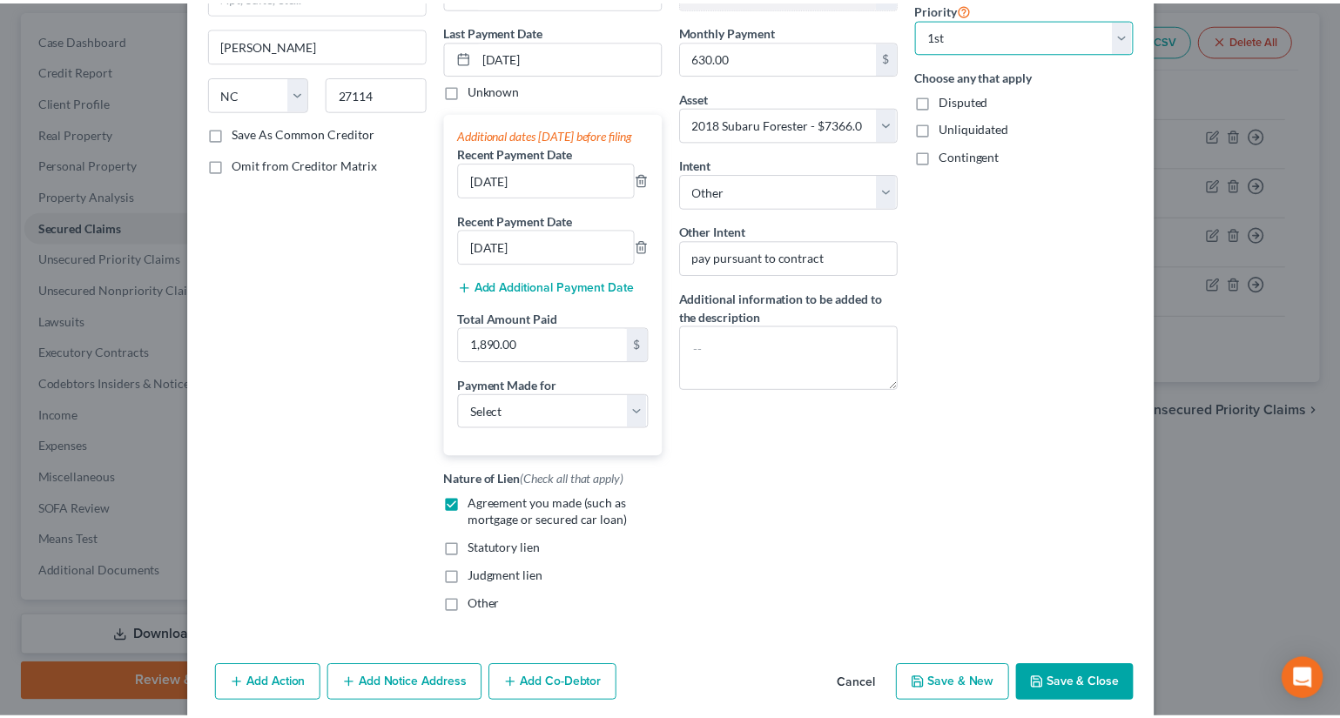
scroll to position [237, 0]
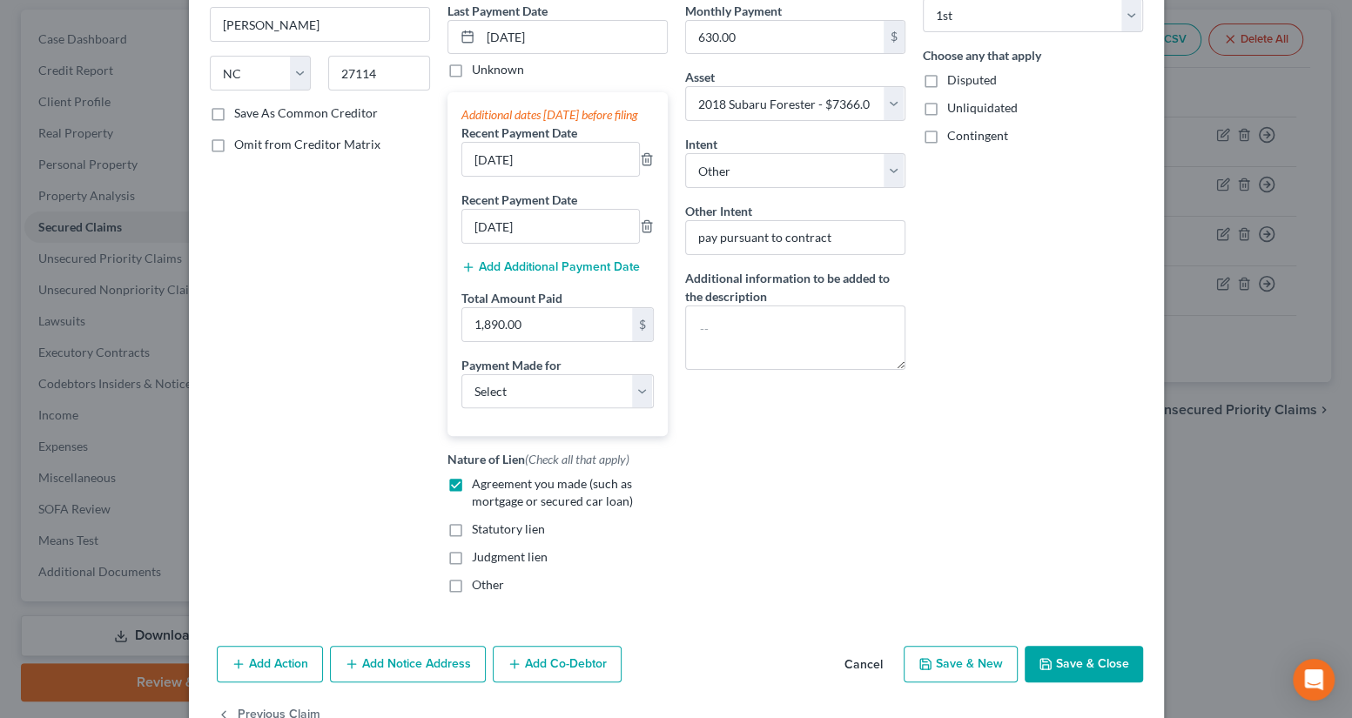
click at [1030, 673] on button "Save & Close" at bounding box center [1084, 664] width 118 height 37
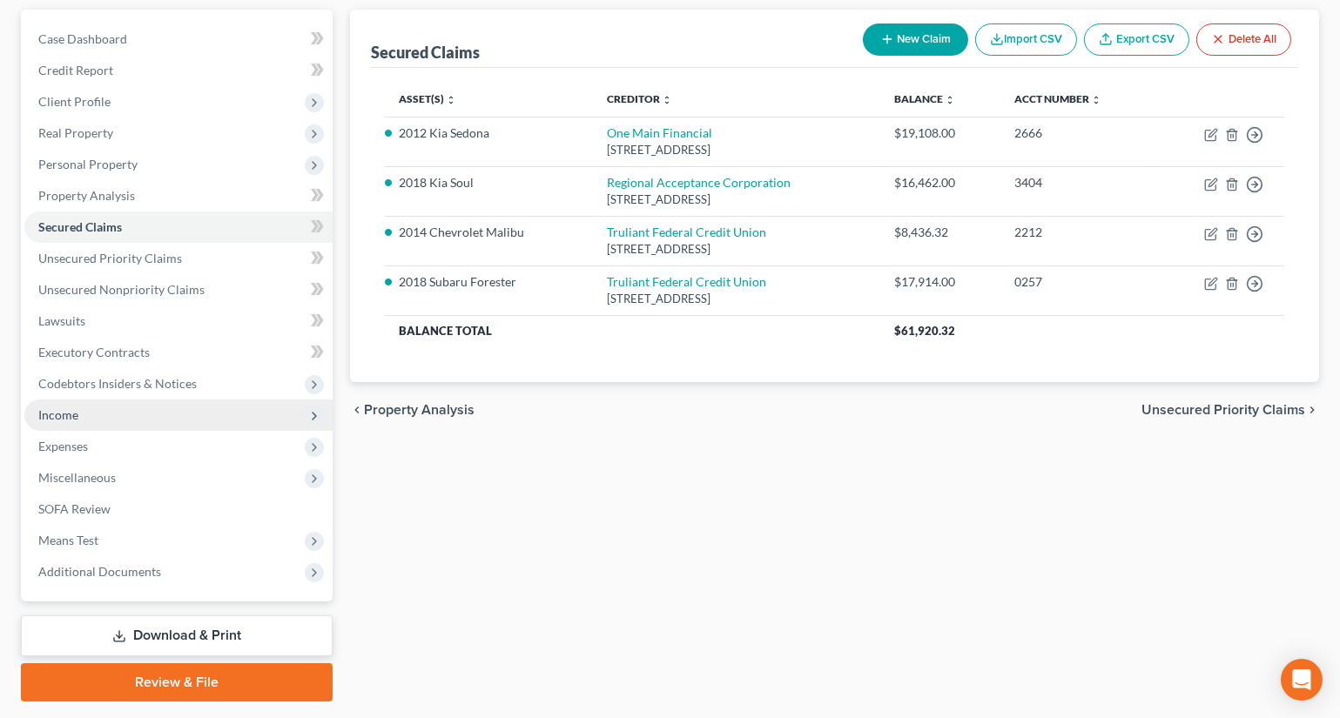
click at [69, 425] on span "Income" at bounding box center [178, 415] width 308 height 31
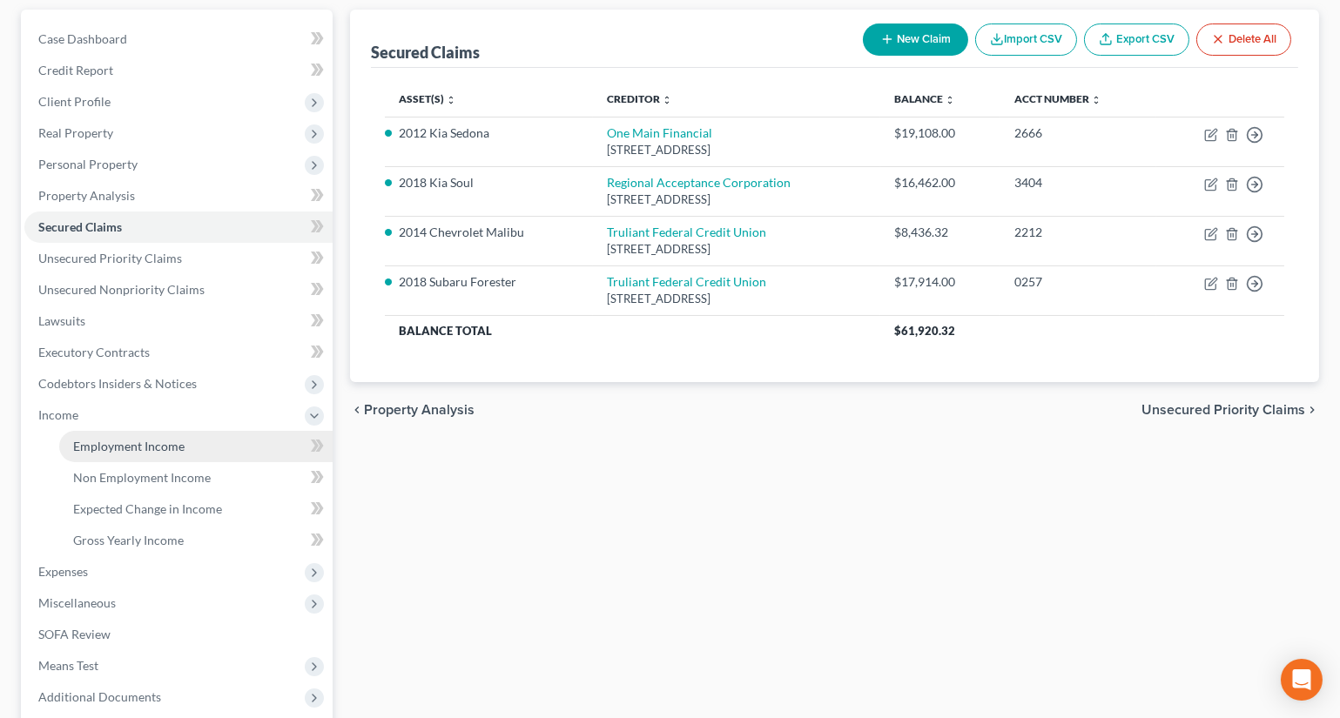
click at [95, 439] on span "Employment Income" at bounding box center [128, 446] width 111 height 15
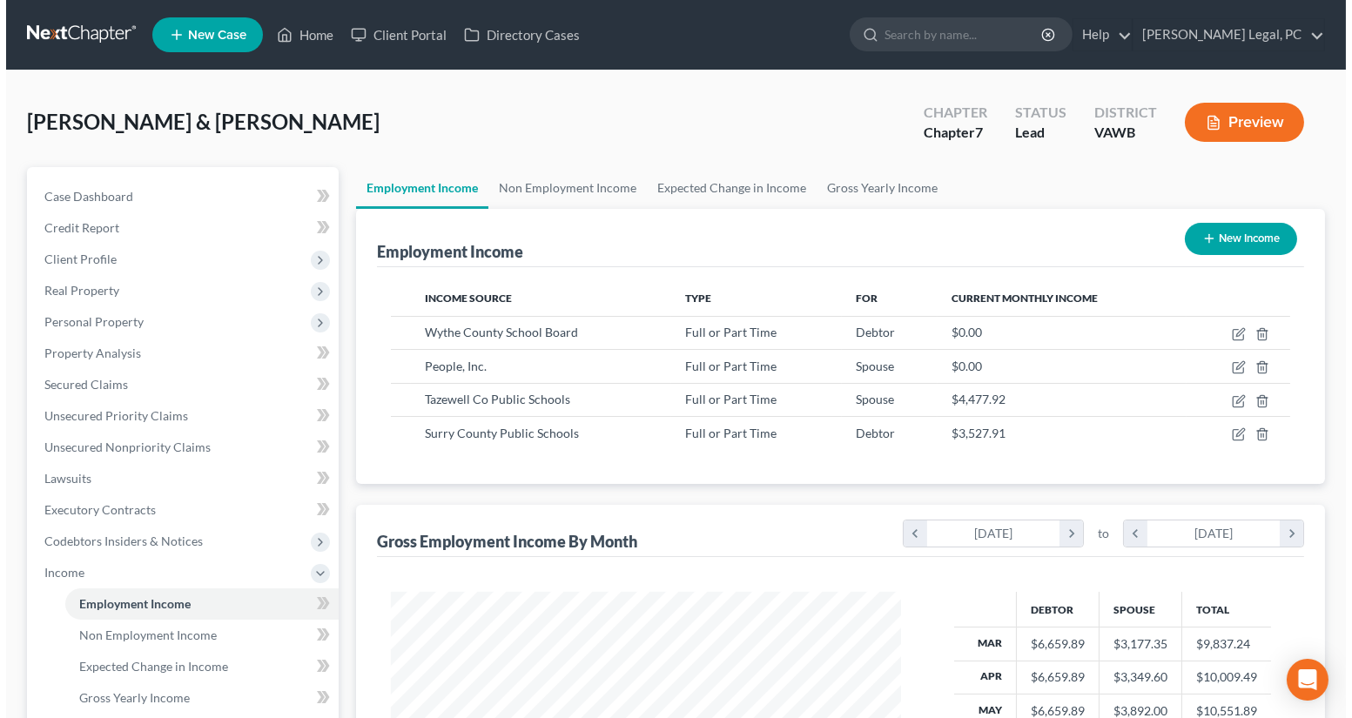
scroll to position [312, 544]
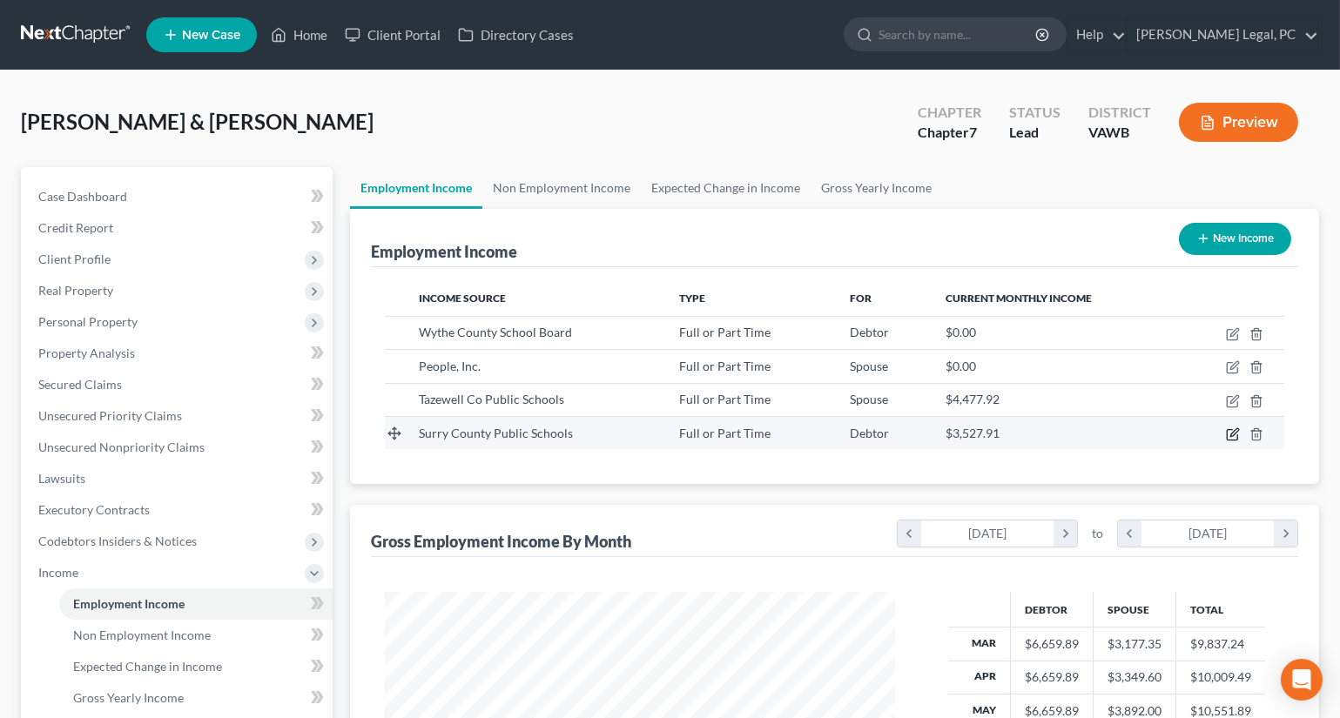
click at [1230, 439] on icon "button" at bounding box center [1232, 435] width 10 height 10
select select "0"
select select "28"
select select "0"
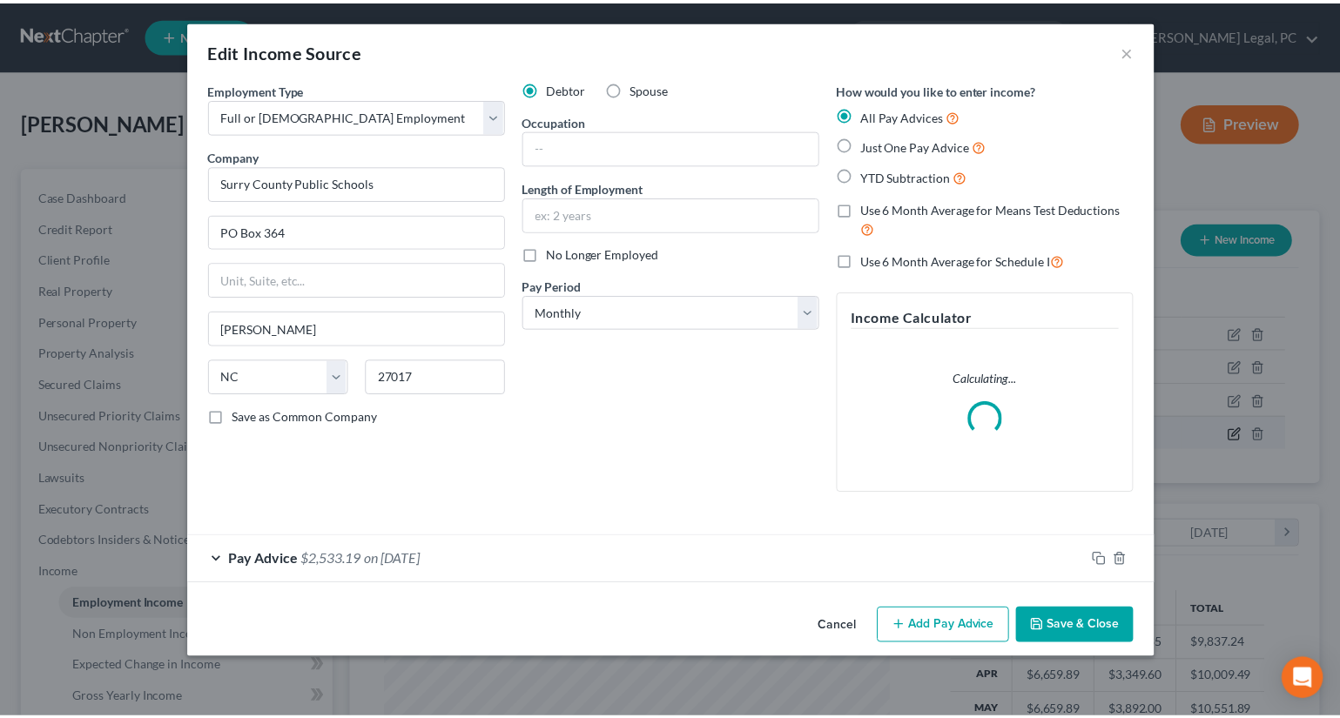
scroll to position [312, 550]
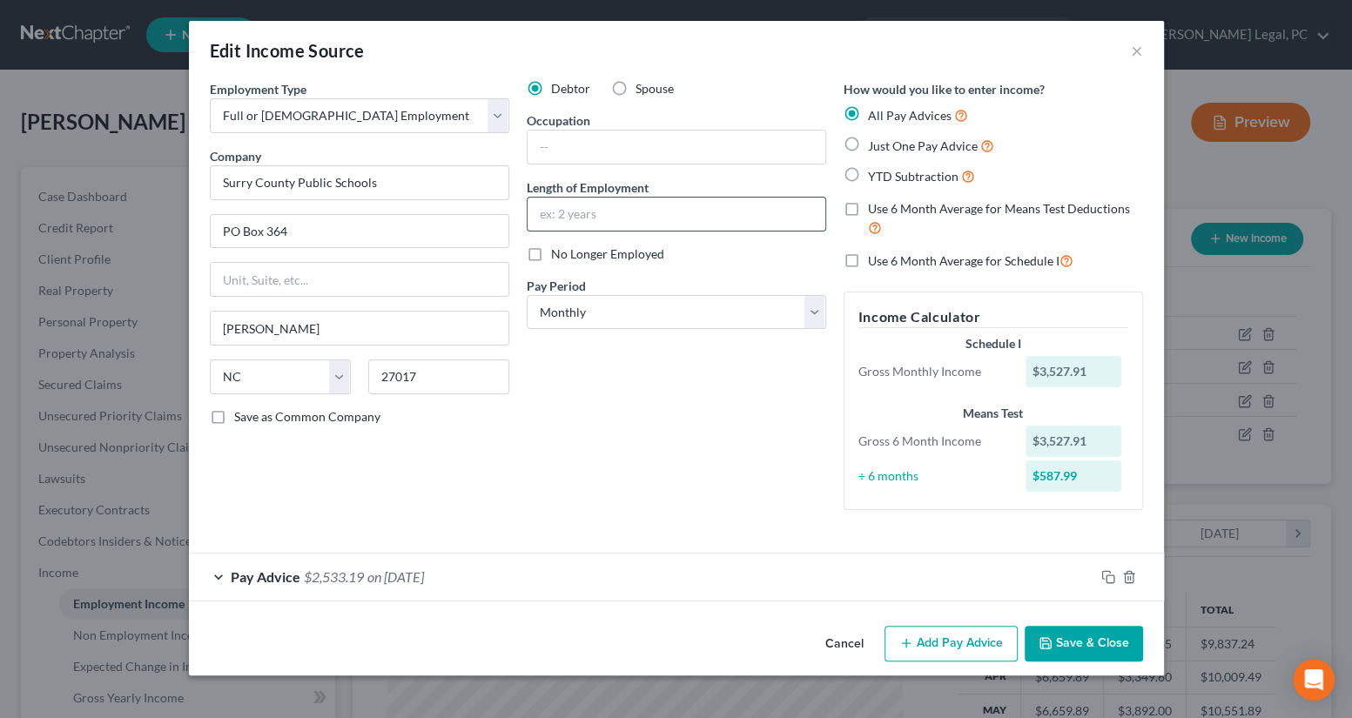
click at [577, 223] on input "text" at bounding box center [677, 214] width 298 height 33
type input "1 month"
click at [636, 142] on input "text" at bounding box center [677, 147] width 298 height 33
type input "Teacher"
click at [1082, 632] on button "Save & Close" at bounding box center [1084, 644] width 118 height 37
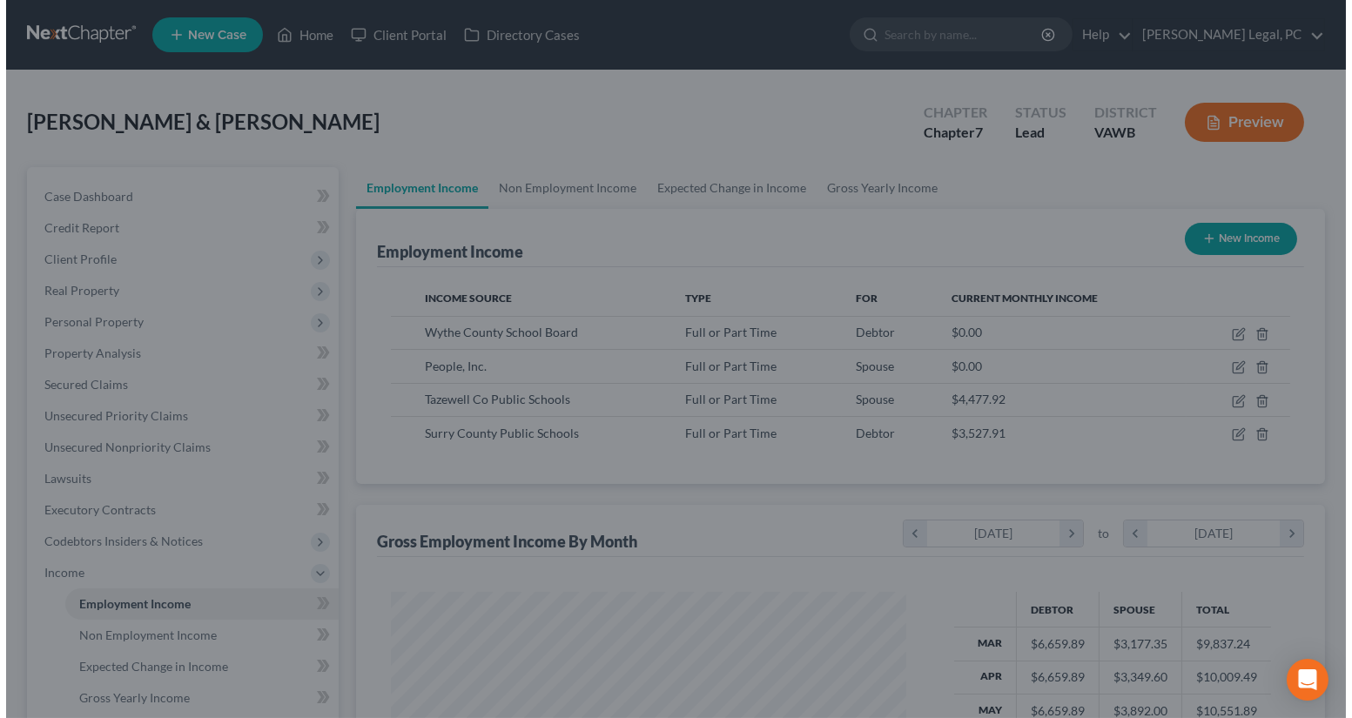
scroll to position [870290, 870055]
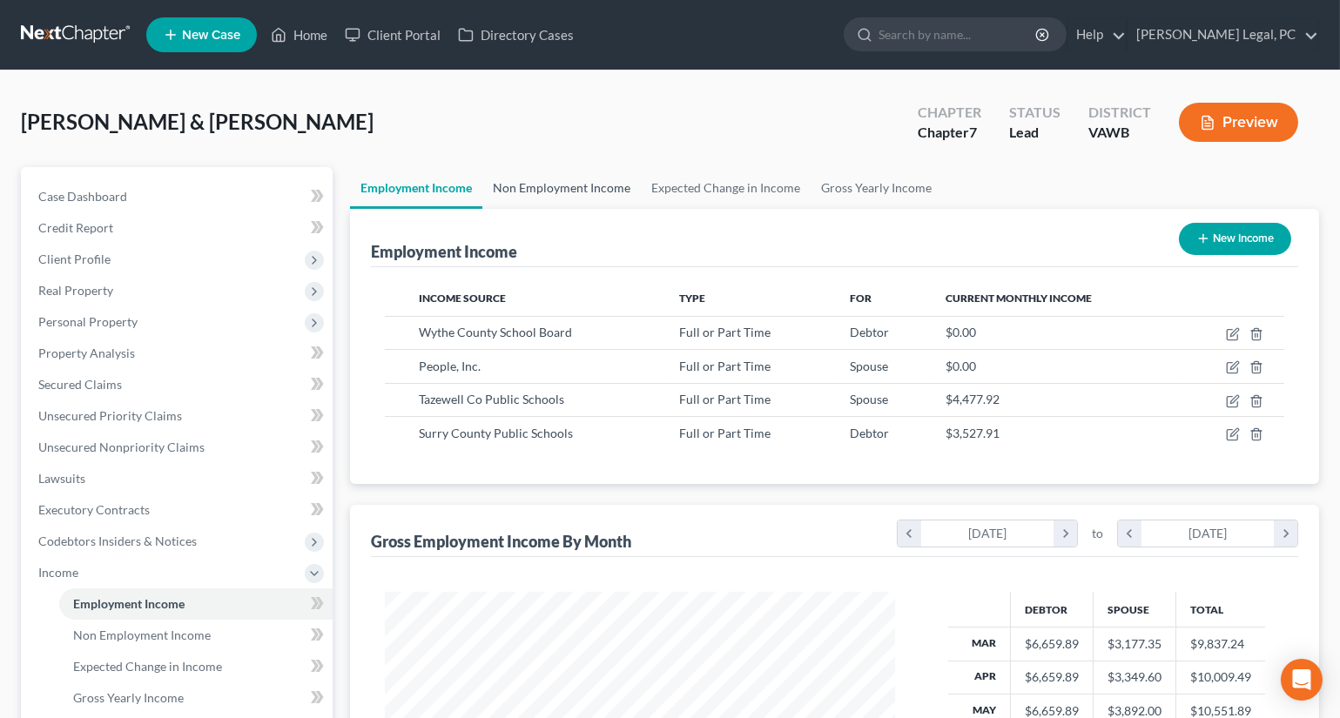
click at [565, 190] on link "Non Employment Income" at bounding box center [561, 188] width 158 height 42
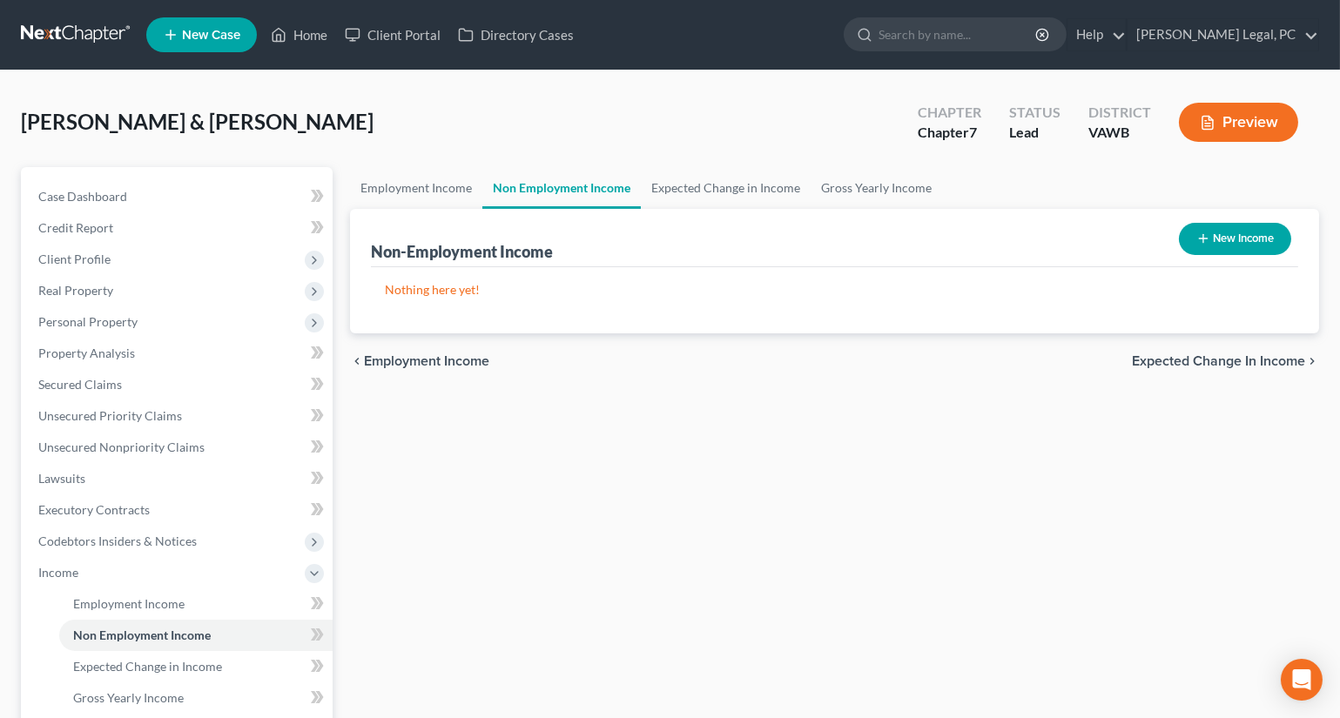
click at [1211, 241] on button "New Income" at bounding box center [1235, 239] width 112 height 32
select select "0"
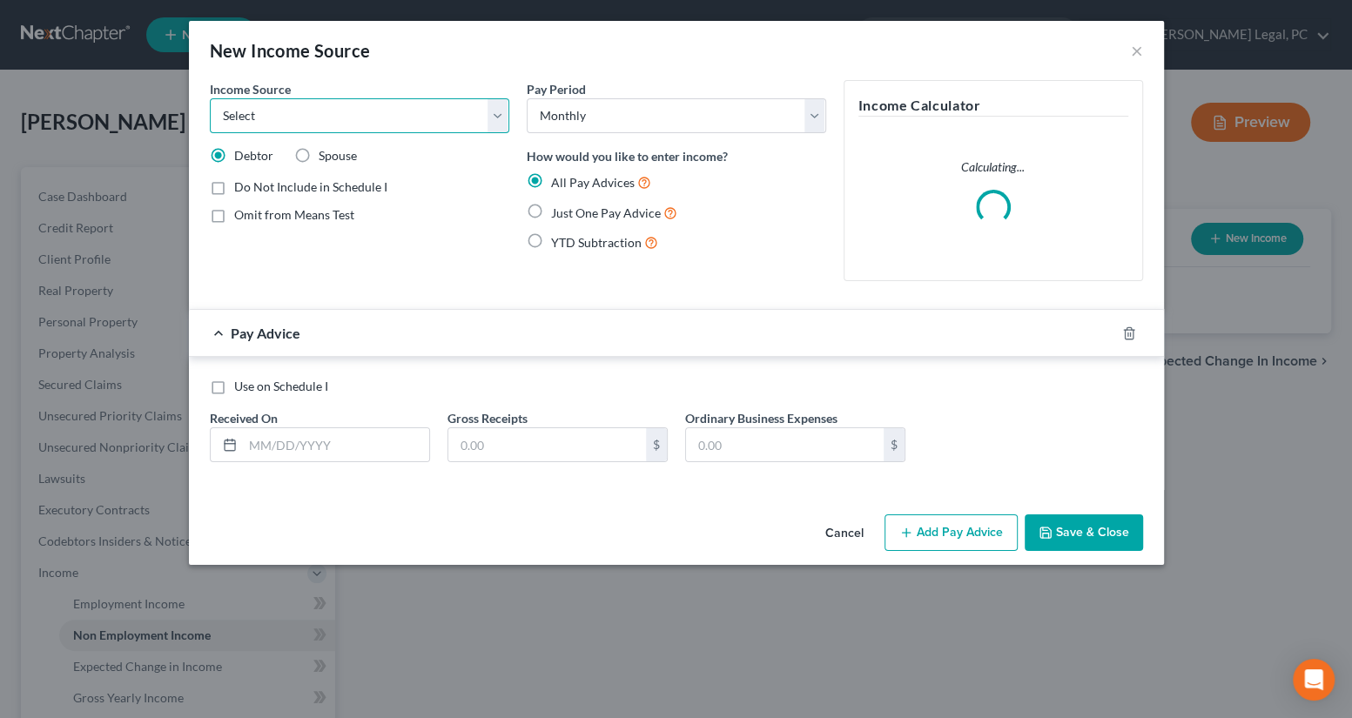
click at [274, 119] on select "Select Unemployment Disability (from employer) Pension Retirement Social Securi…" at bounding box center [359, 115] width 299 height 35
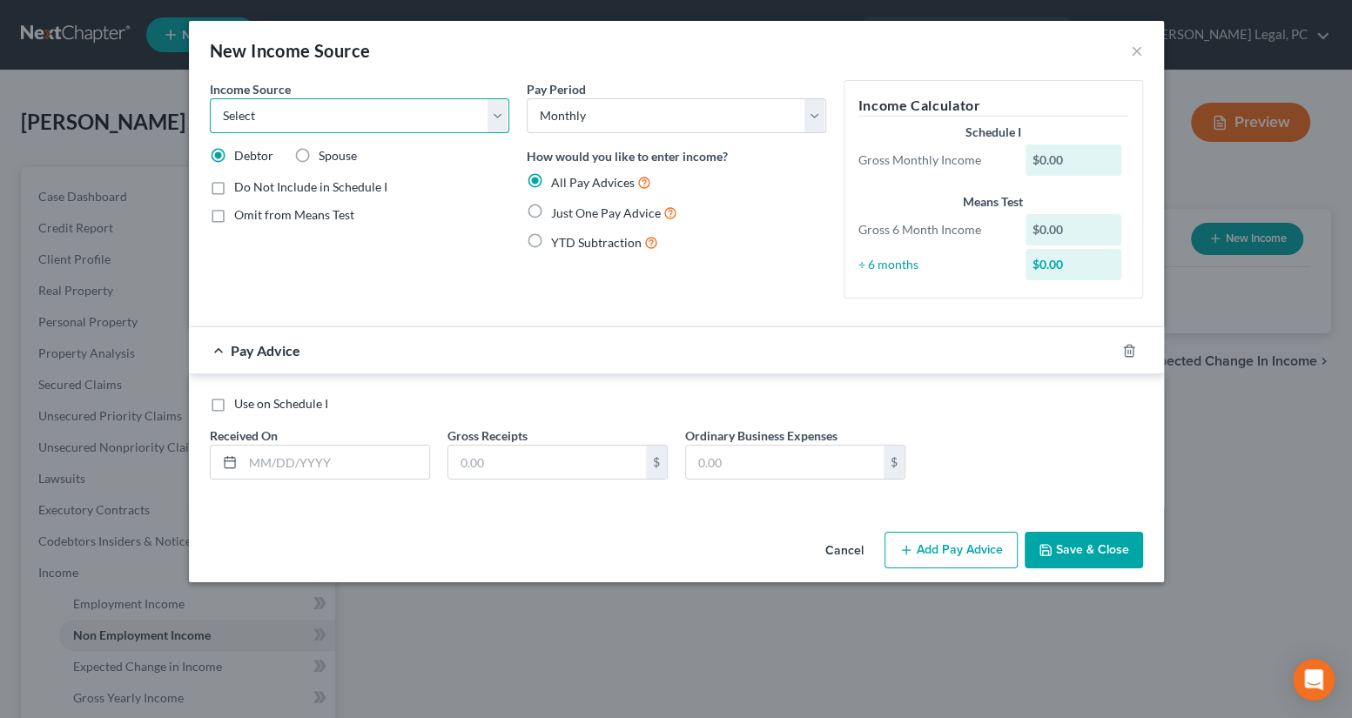
select select "13"
click at [210, 98] on select "Select Unemployment Disability (from employer) Pension Retirement Social Securi…" at bounding box center [359, 115] width 299 height 35
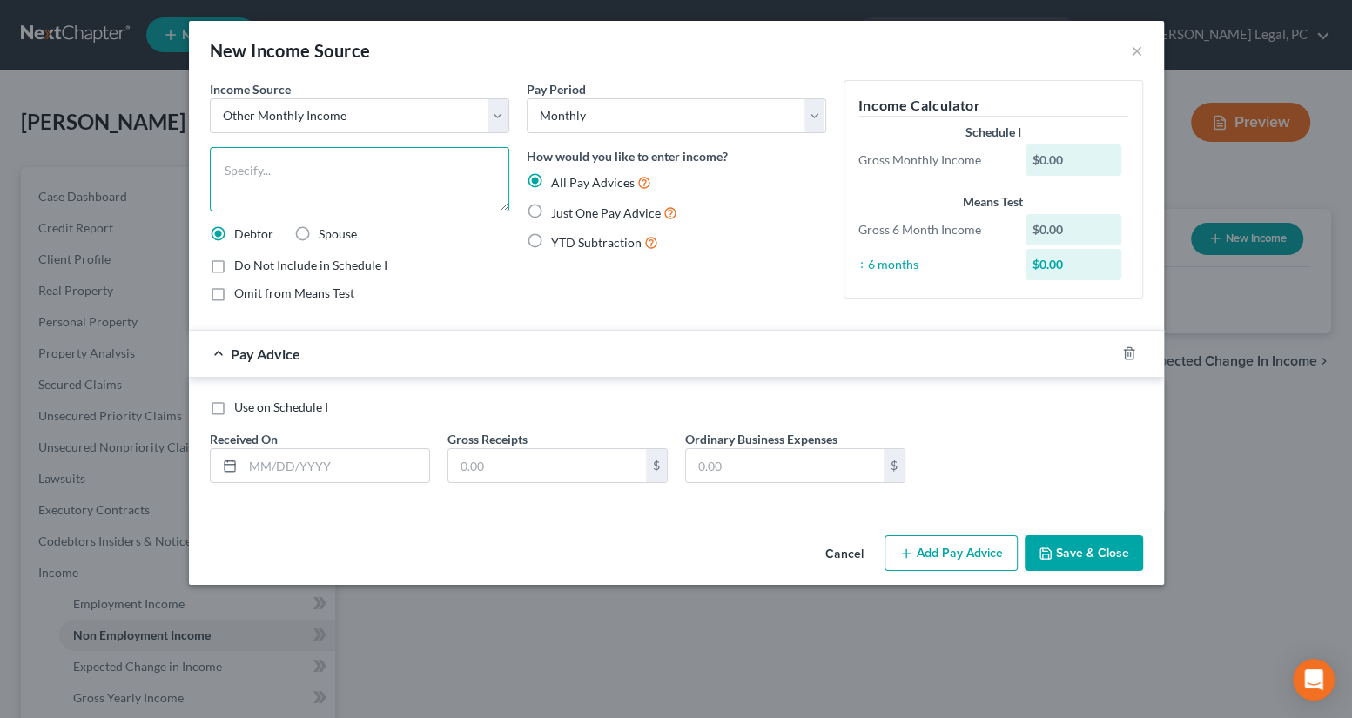
click at [252, 151] on textarea at bounding box center [359, 179] width 299 height 64
type textarea "Five Stone Music"
click at [301, 469] on input "text" at bounding box center [336, 465] width 186 height 33
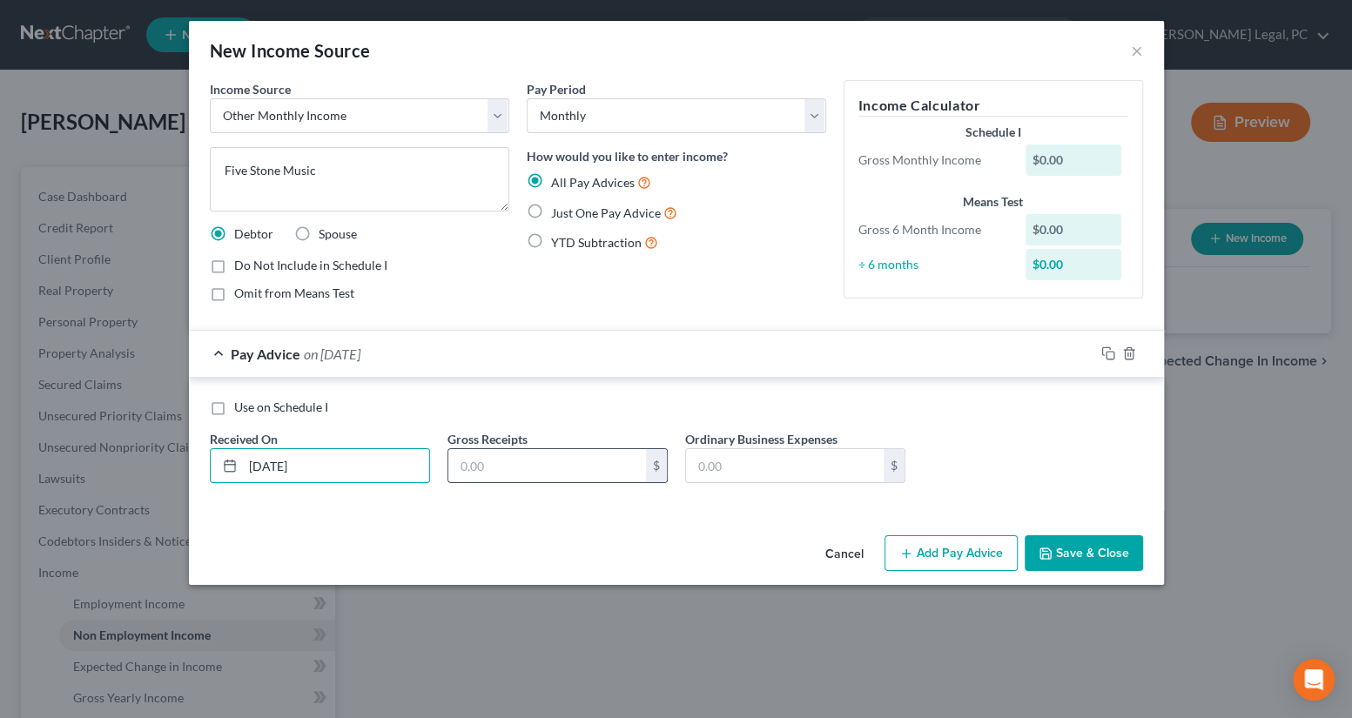
type input "[DATE]"
click at [570, 453] on input "text" at bounding box center [547, 465] width 198 height 33
type input "200"
click at [630, 296] on div "Pay Period Select Monthly Twice Monthly Every Other Week Weekly How would you l…" at bounding box center [676, 198] width 317 height 236
click at [1046, 161] on div "$200.00" at bounding box center [1074, 160] width 96 height 31
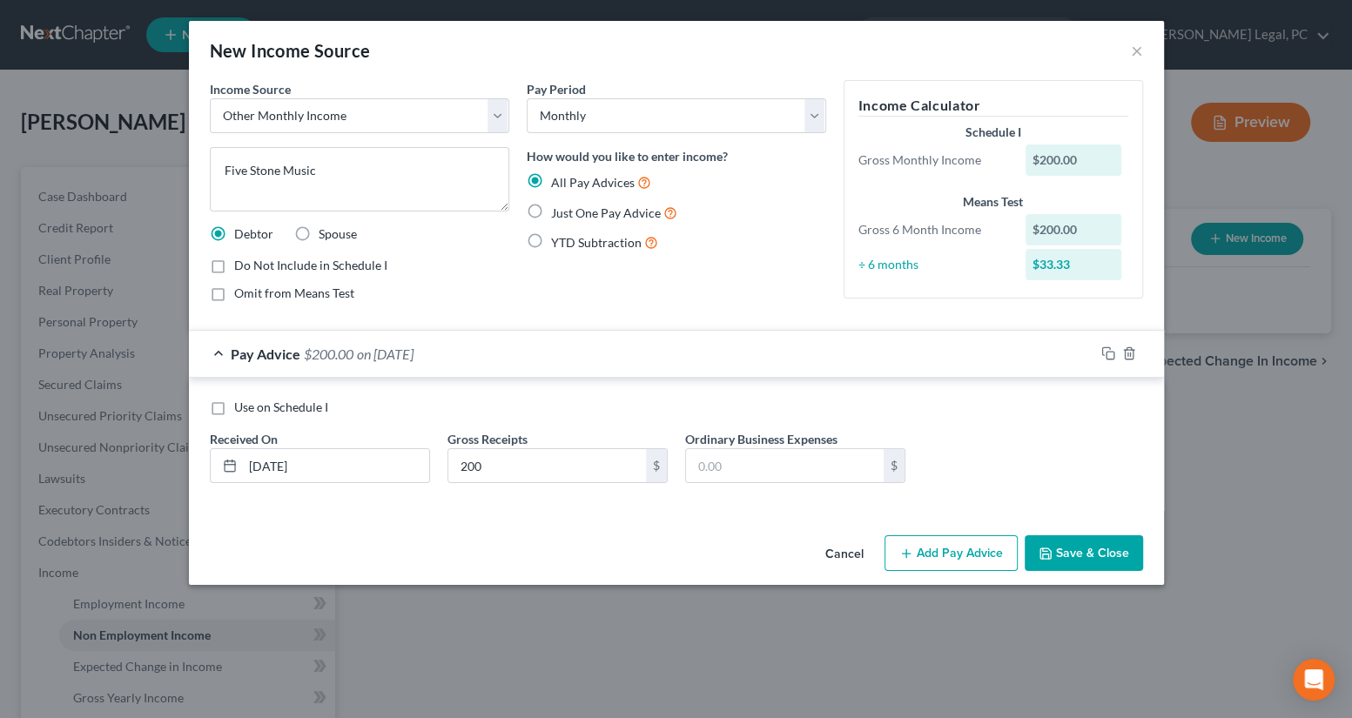
click at [551, 212] on label "Just One Pay Advice" at bounding box center [614, 213] width 126 height 20
click at [558, 212] on input "Just One Pay Advice" at bounding box center [563, 208] width 11 height 11
radio input "true"
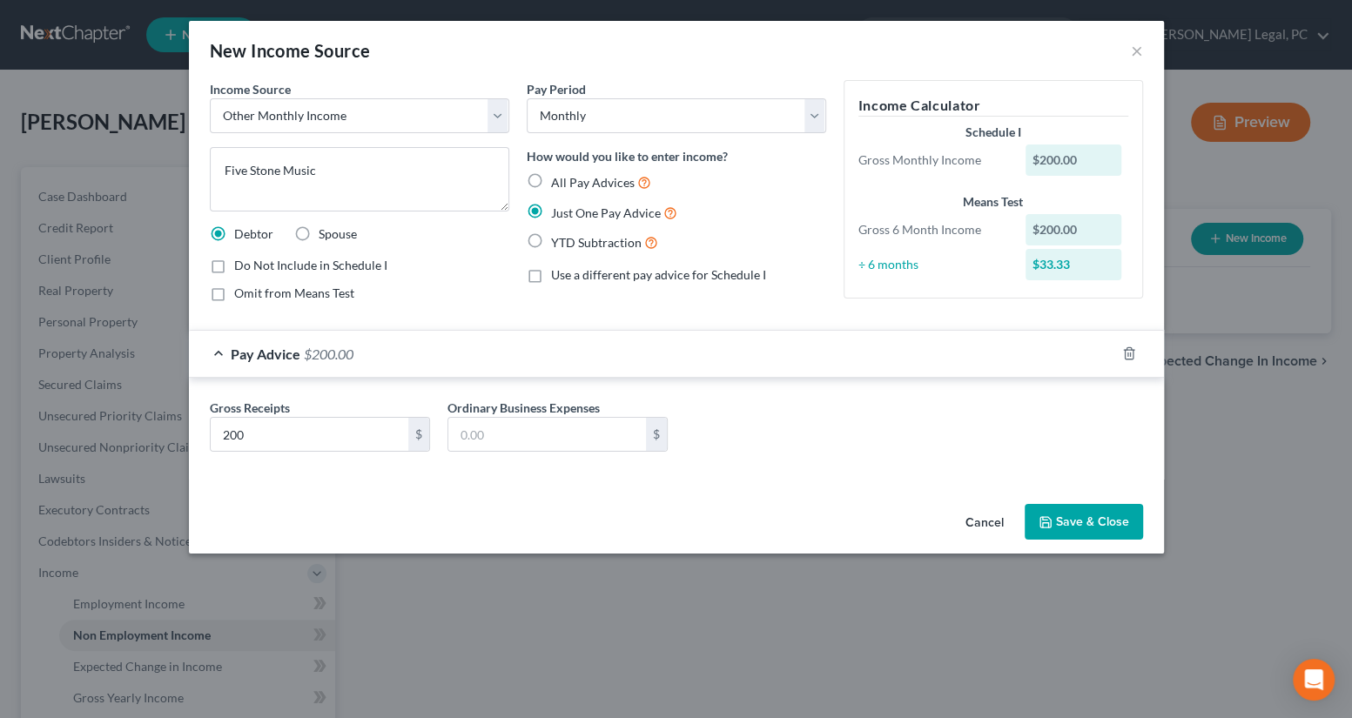
click at [551, 184] on label "All Pay Advices" at bounding box center [601, 182] width 100 height 20
click at [558, 184] on input "All Pay Advices" at bounding box center [563, 177] width 11 height 11
radio input "true"
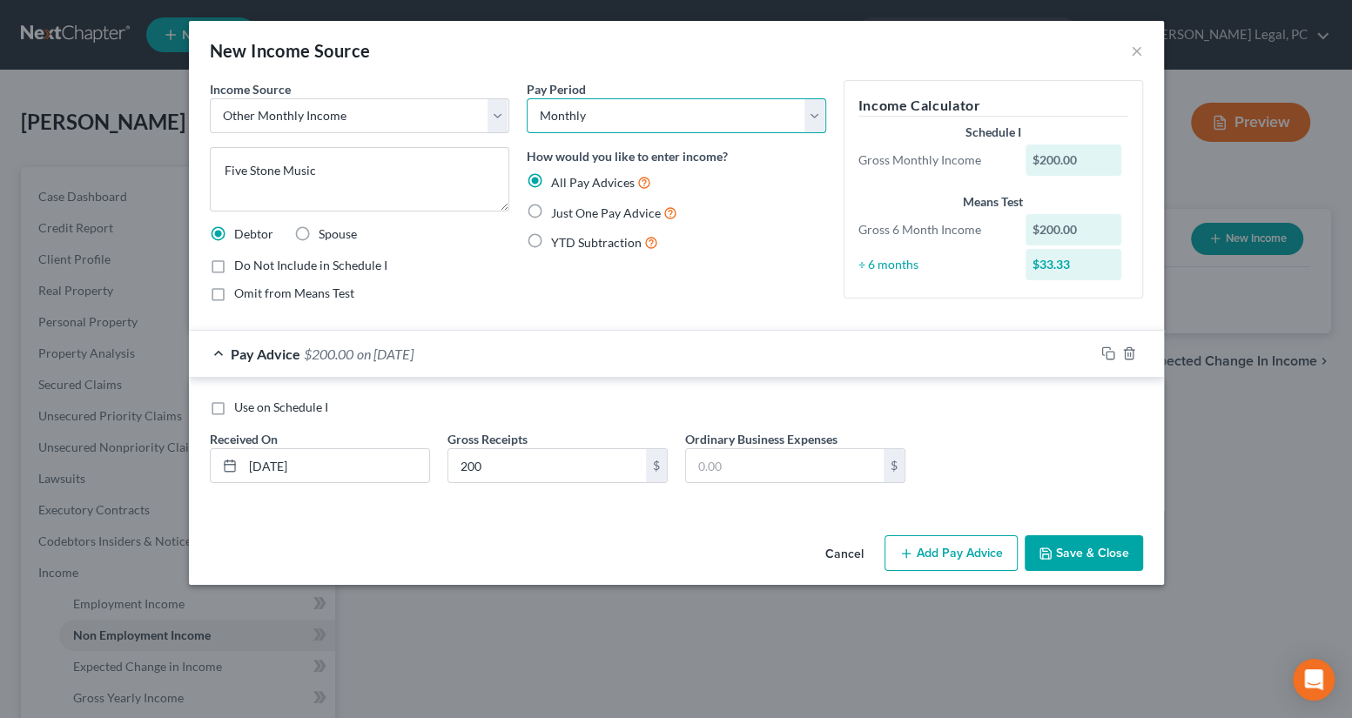
click at [550, 118] on select "Select Monthly Twice Monthly Every Other Week Weekly" at bounding box center [676, 115] width 299 height 35
drag, startPoint x: 550, startPoint y: 118, endPoint x: 515, endPoint y: 147, distance: 46.4
click at [550, 118] on select "Select Monthly Twice Monthly Every Other Week Weekly" at bounding box center [676, 115] width 299 height 35
click at [551, 245] on label "YTD Subtraction" at bounding box center [604, 242] width 107 height 20
click at [558, 244] on input "YTD Subtraction" at bounding box center [563, 237] width 11 height 11
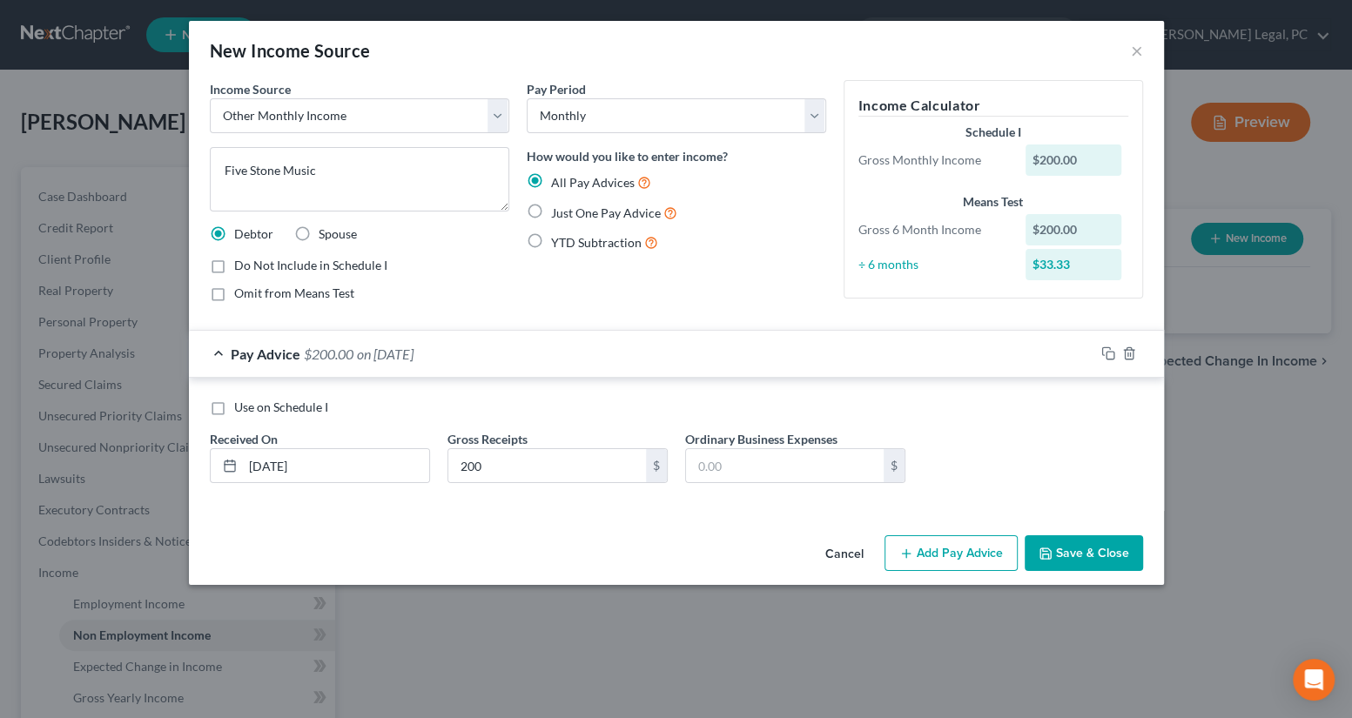
radio input "true"
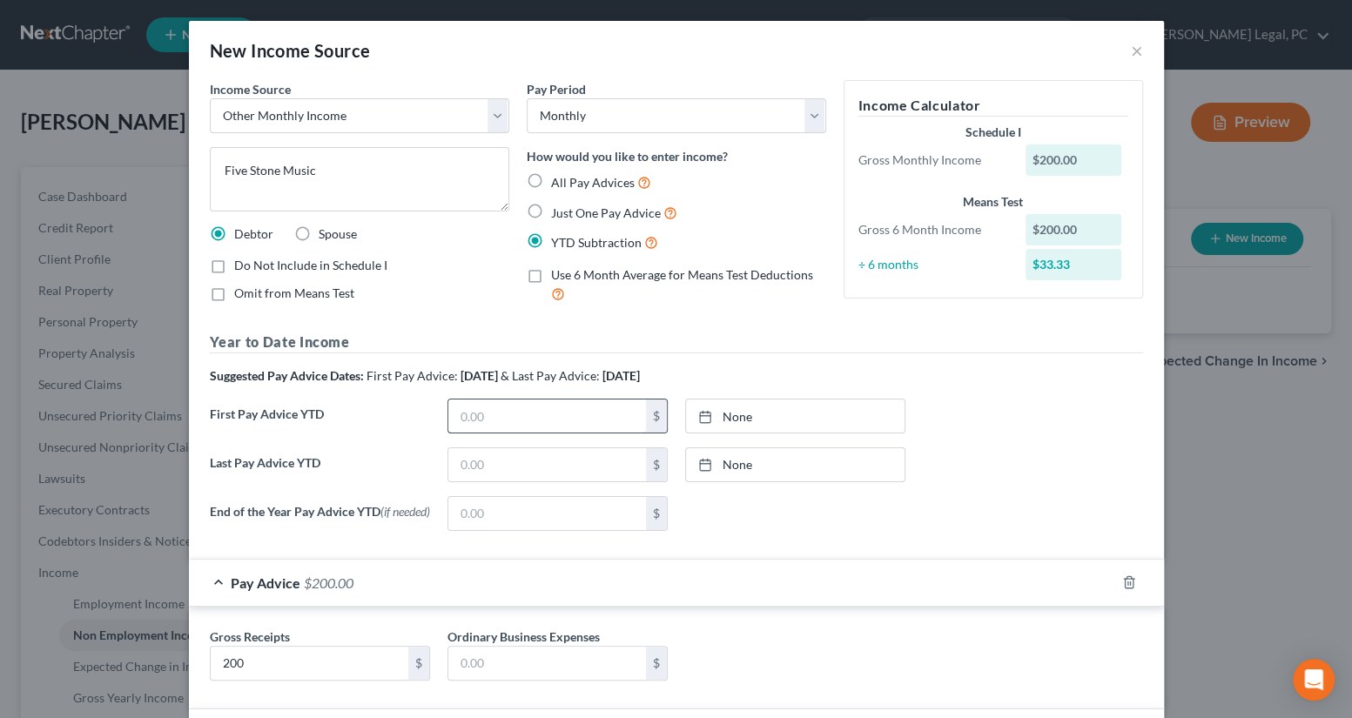
click at [588, 407] on input "text" at bounding box center [547, 416] width 198 height 33
type input "0"
click at [487, 465] on input "text" at bounding box center [547, 464] width 198 height 33
type input "200"
type input "[DATE]"
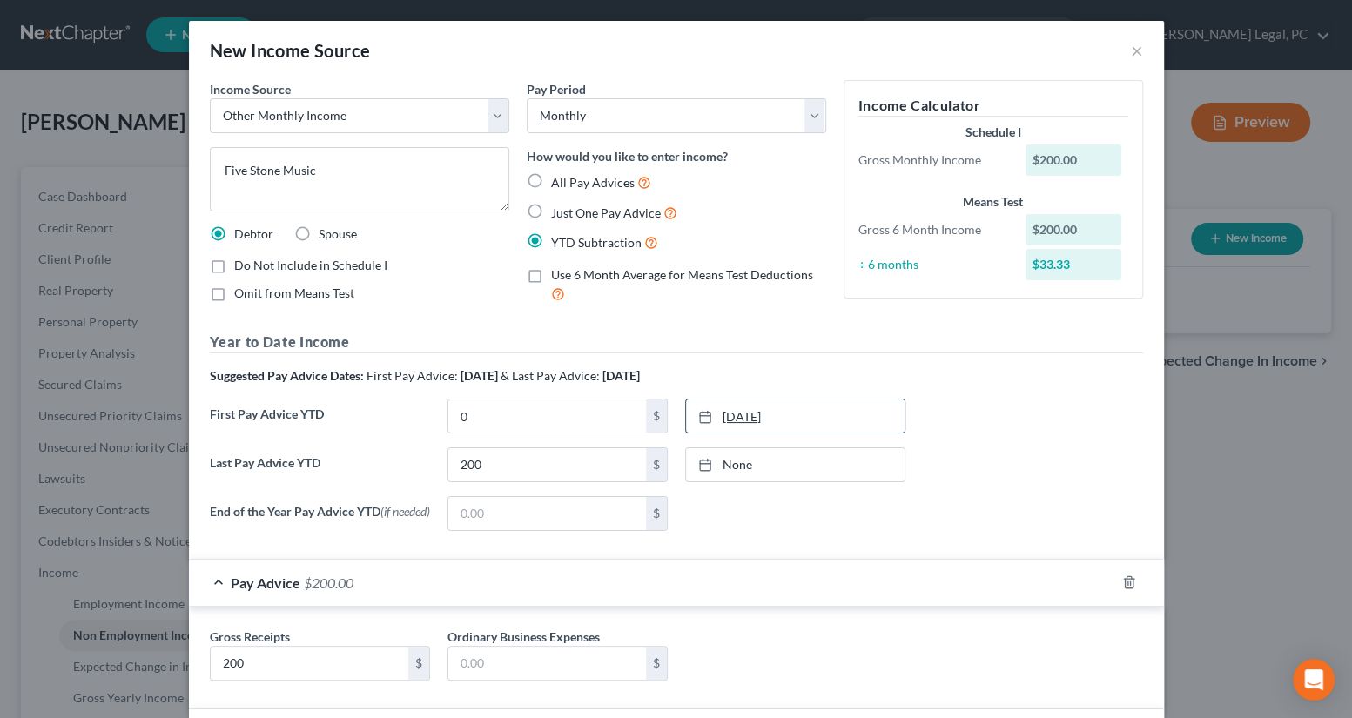
click at [736, 408] on link "[DATE]" at bounding box center [795, 416] width 219 height 33
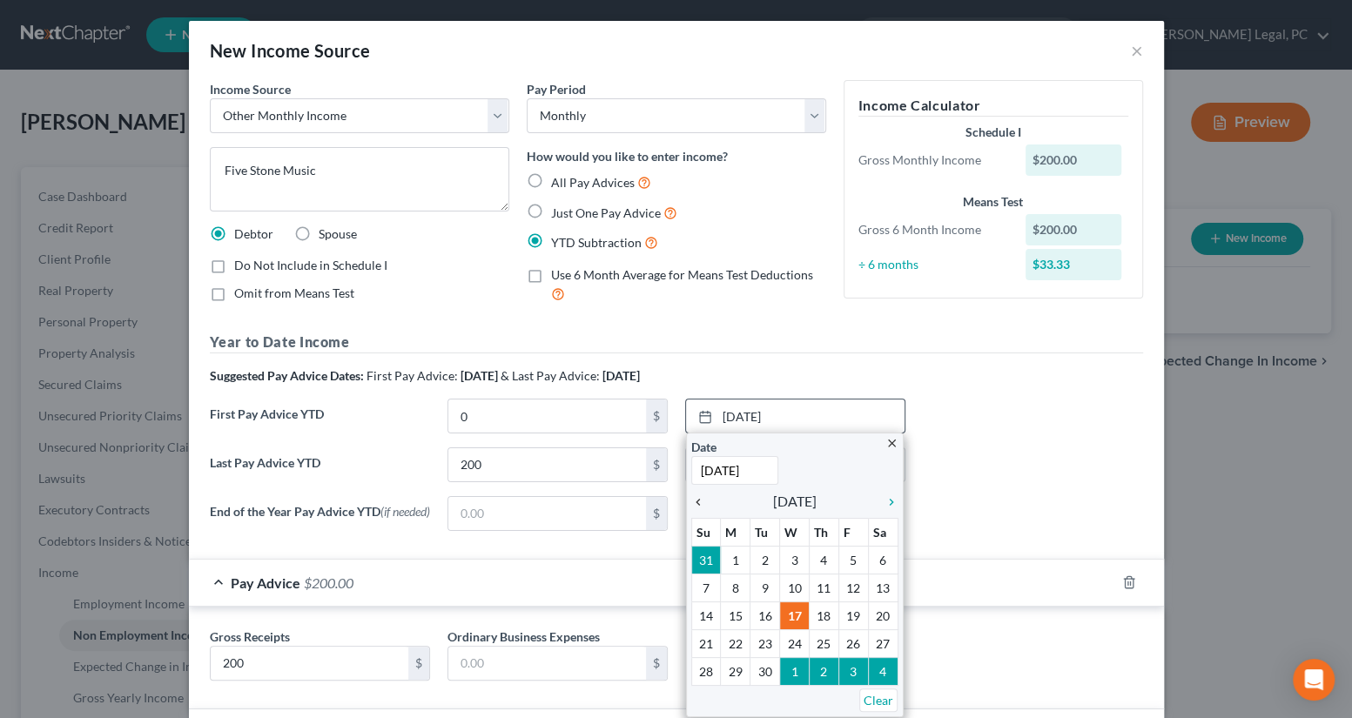
click at [692, 499] on icon "chevron_left" at bounding box center [702, 502] width 23 height 14
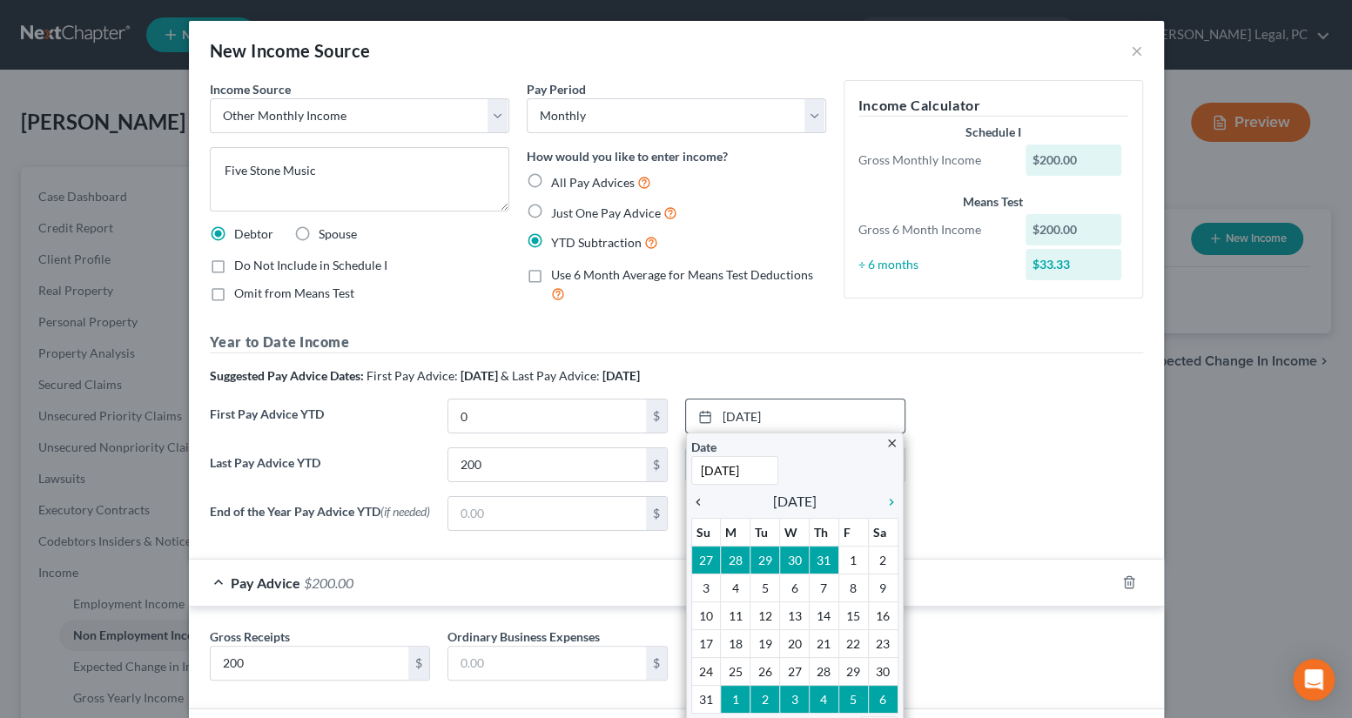
click at [692, 499] on icon "chevron_left" at bounding box center [702, 502] width 23 height 14
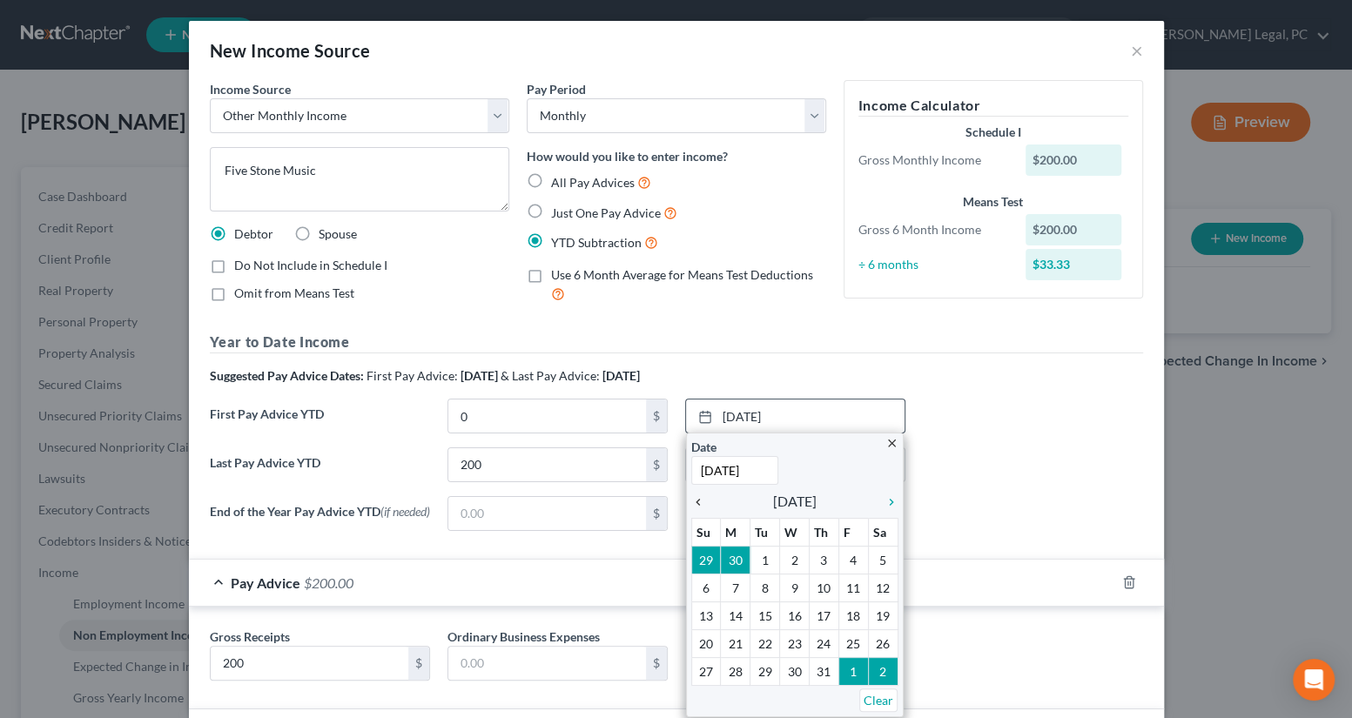
click at [692, 499] on icon "chevron_left" at bounding box center [702, 502] width 23 height 14
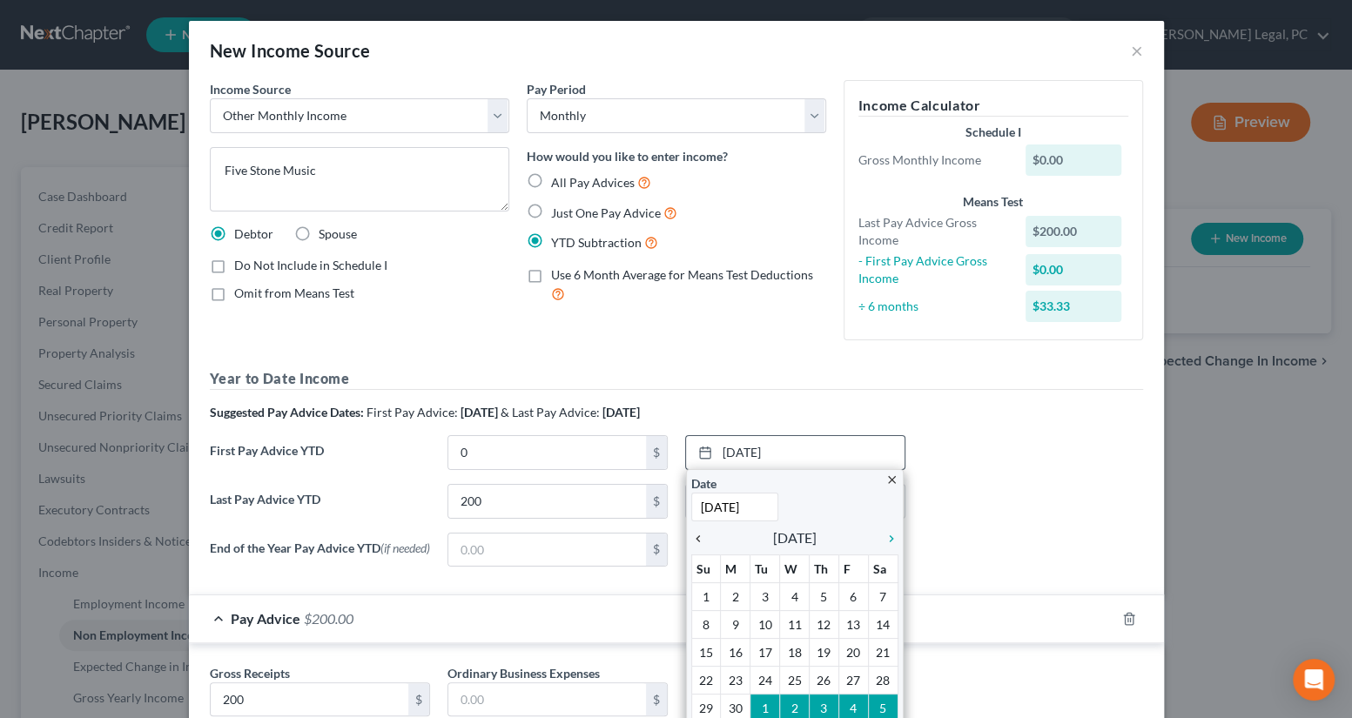
click at [693, 532] on icon "chevron_left" at bounding box center [702, 539] width 23 height 14
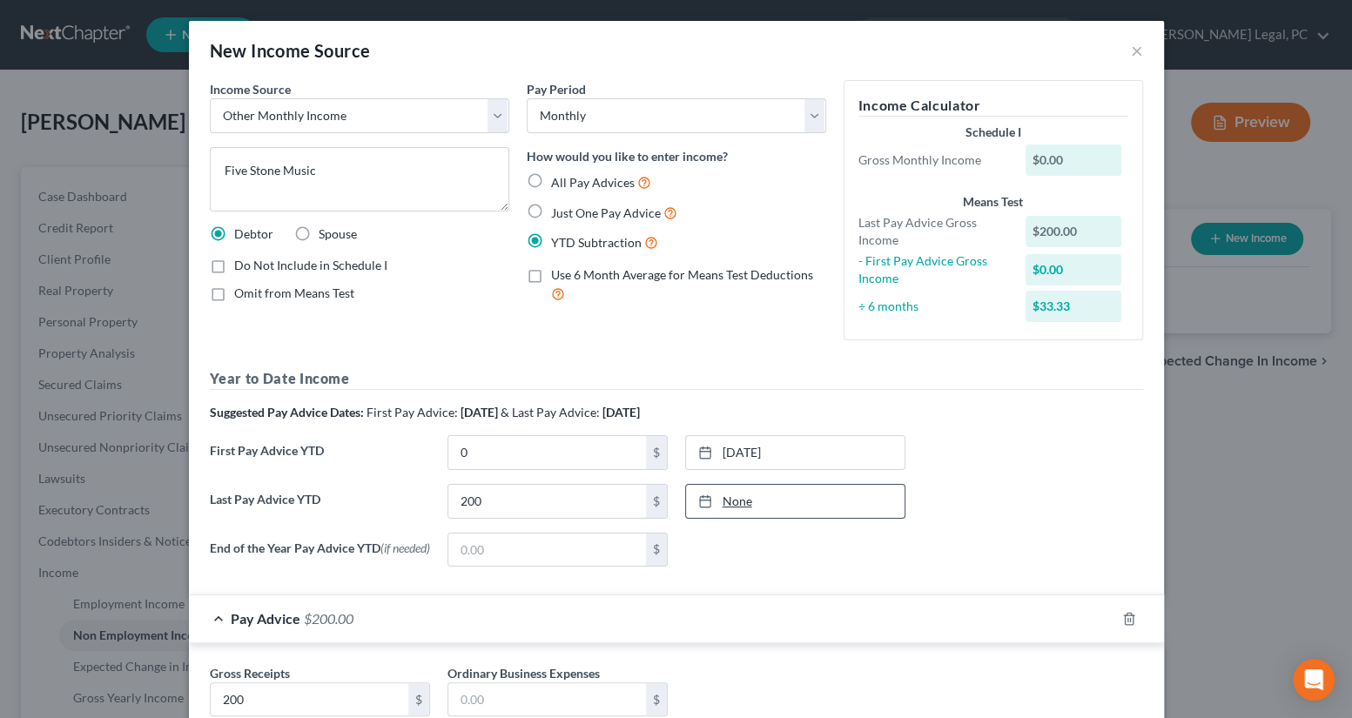
type input "[DATE]"
click at [788, 500] on link "None" at bounding box center [795, 501] width 219 height 33
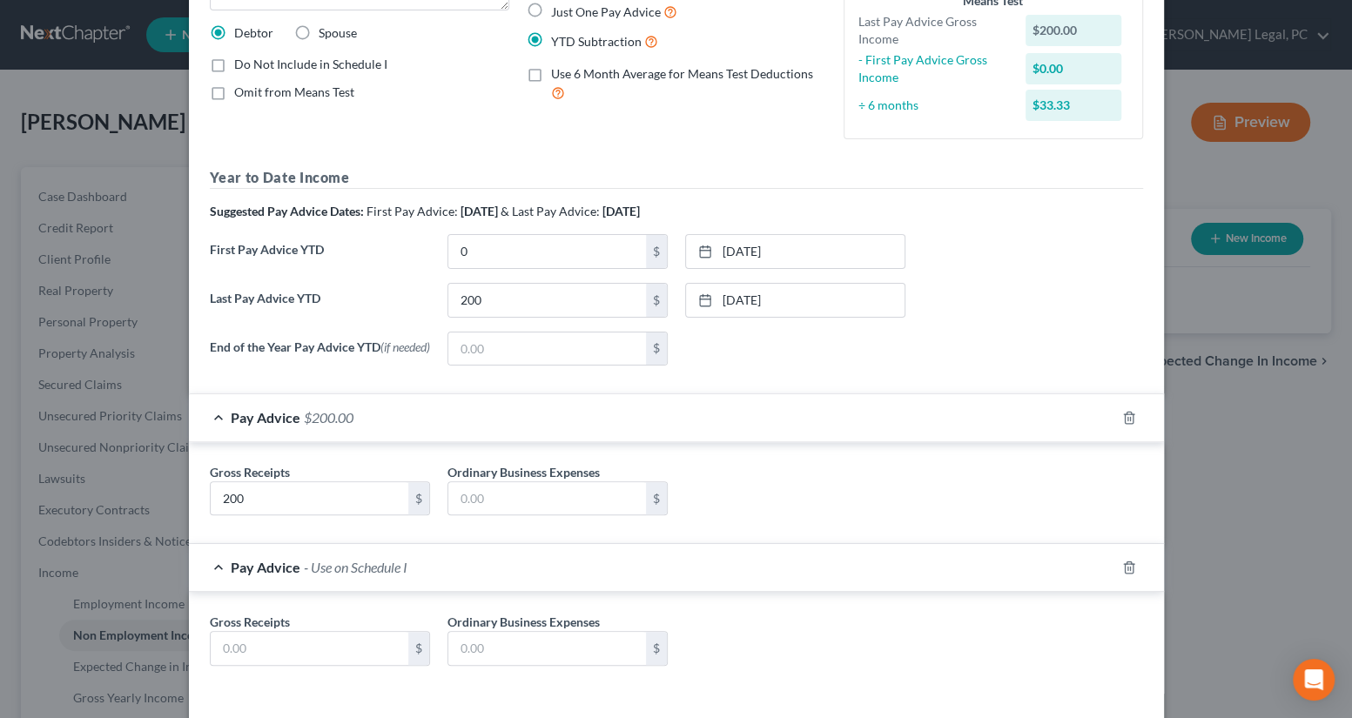
scroll to position [237, 0]
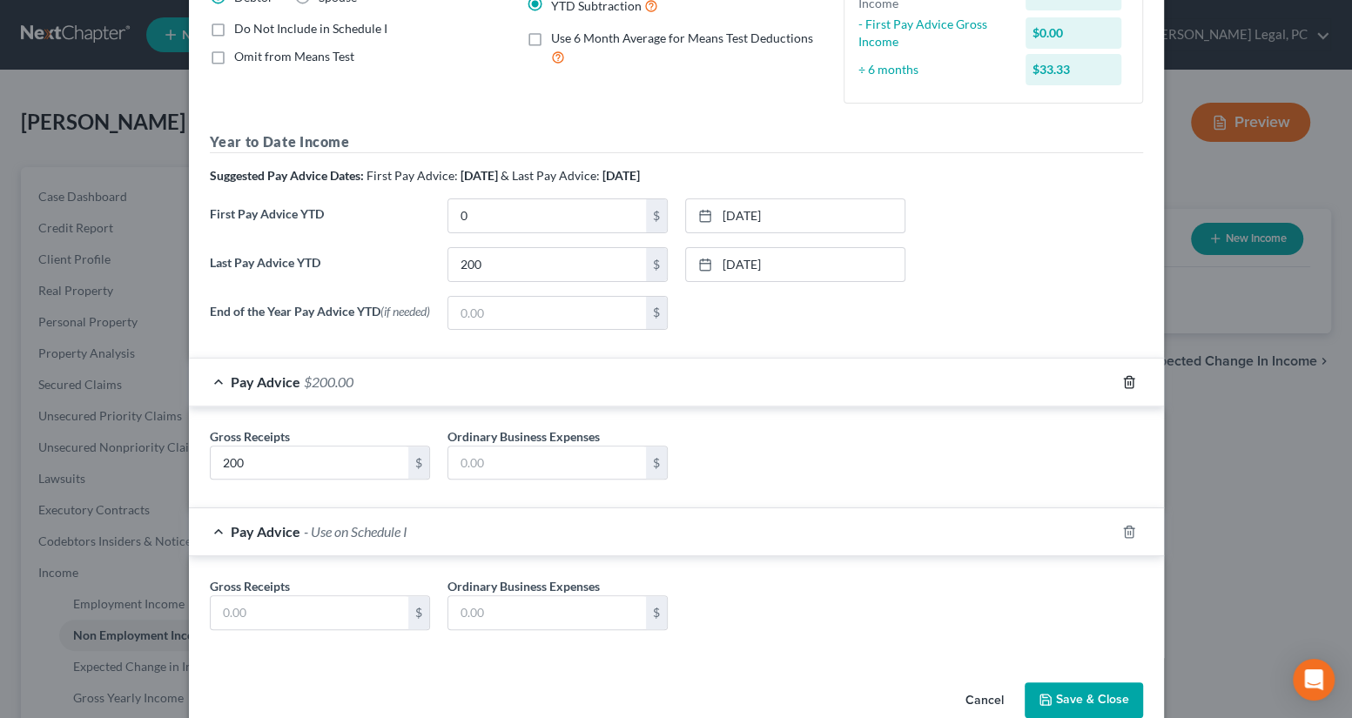
click at [1122, 388] on icon "button" at bounding box center [1129, 382] width 14 height 14
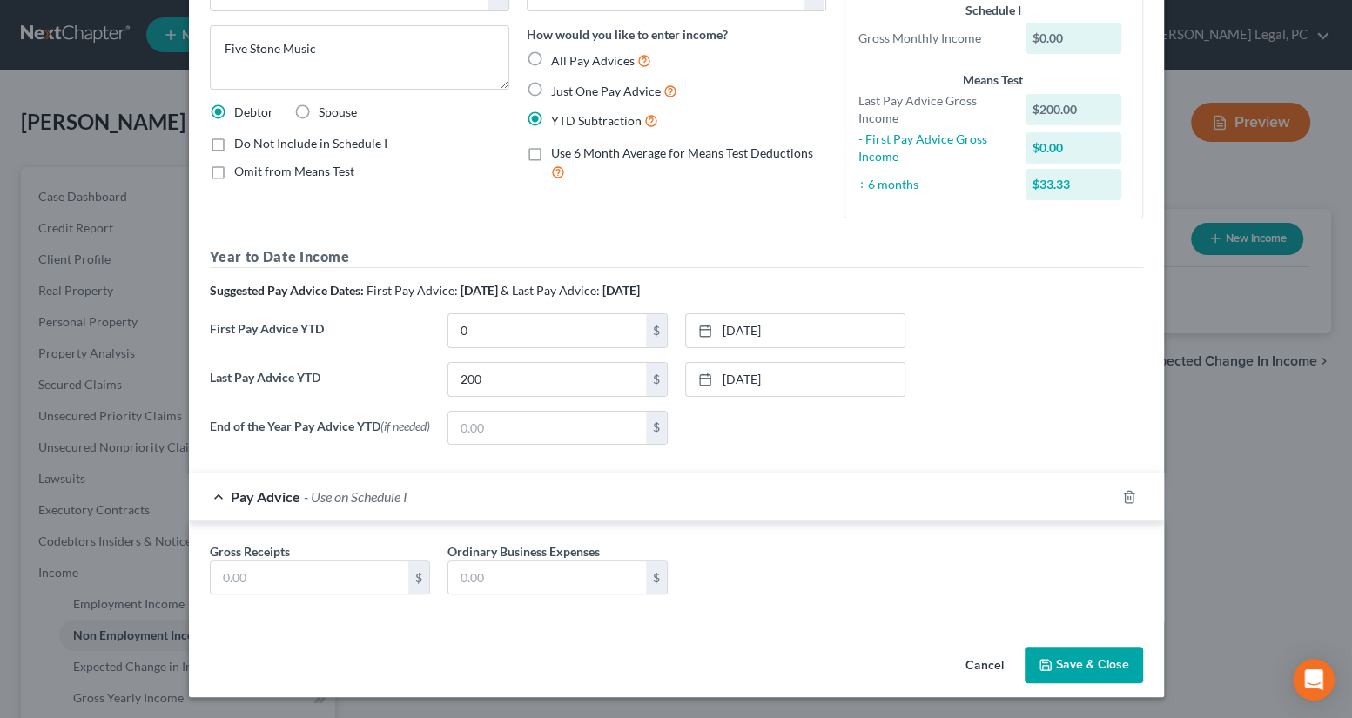
scroll to position [124, 0]
click at [342, 569] on input "text" at bounding box center [310, 578] width 198 height 33
type input "33.33"
click at [850, 501] on div "Pay Advice $33.33 - Use on Schedule I" at bounding box center [652, 497] width 926 height 46
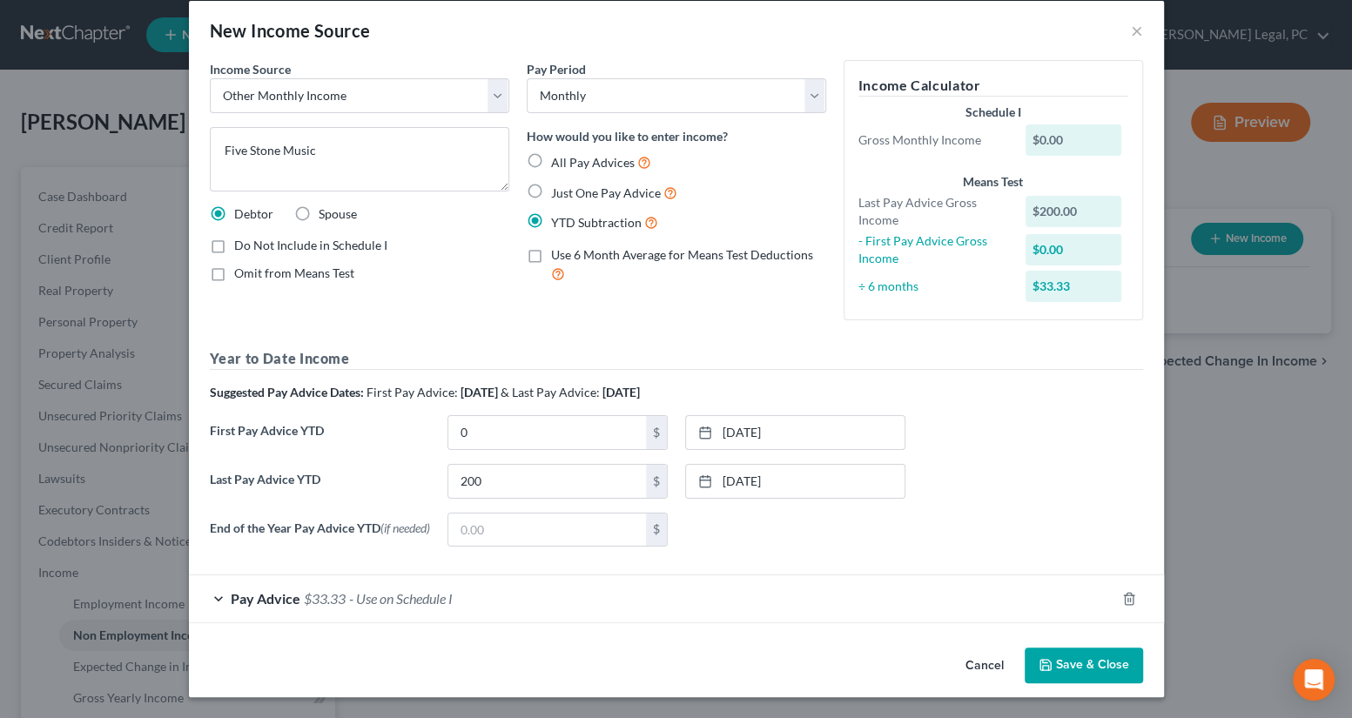
scroll to position [24, 0]
click at [1050, 657] on button "Save & Close" at bounding box center [1084, 666] width 118 height 37
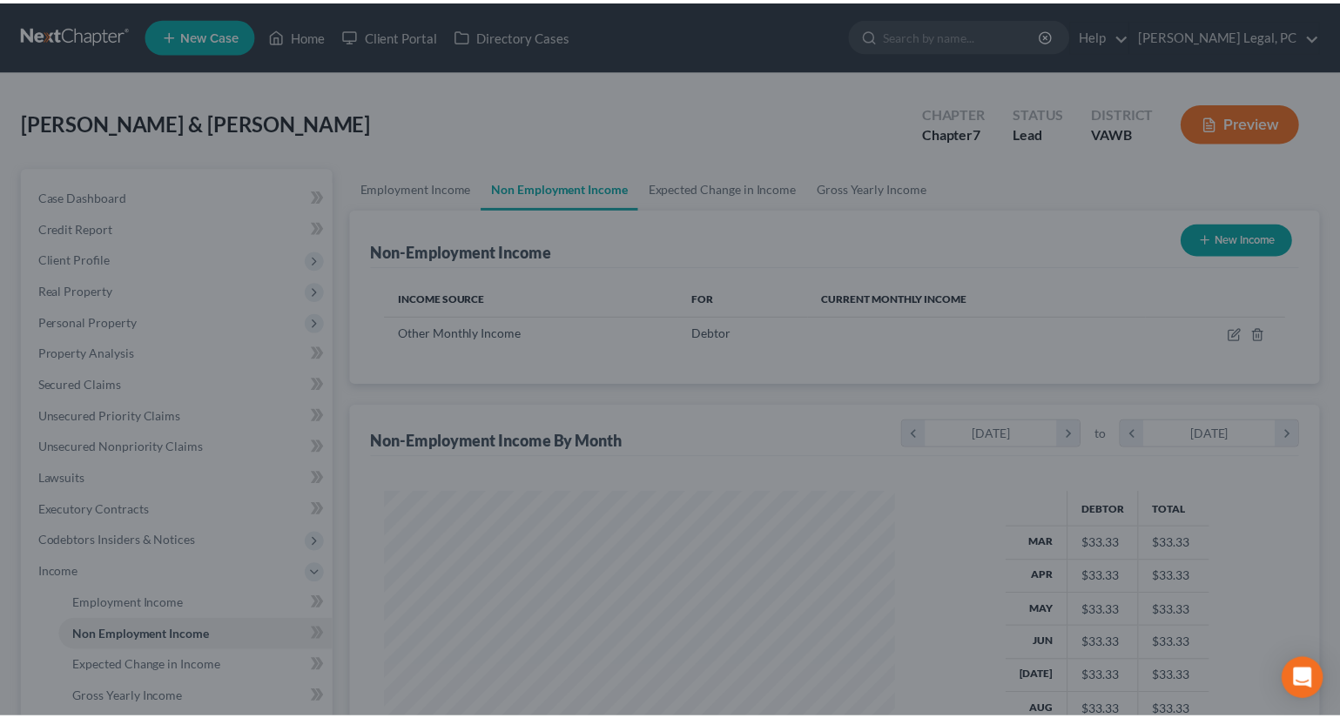
scroll to position [312, 544]
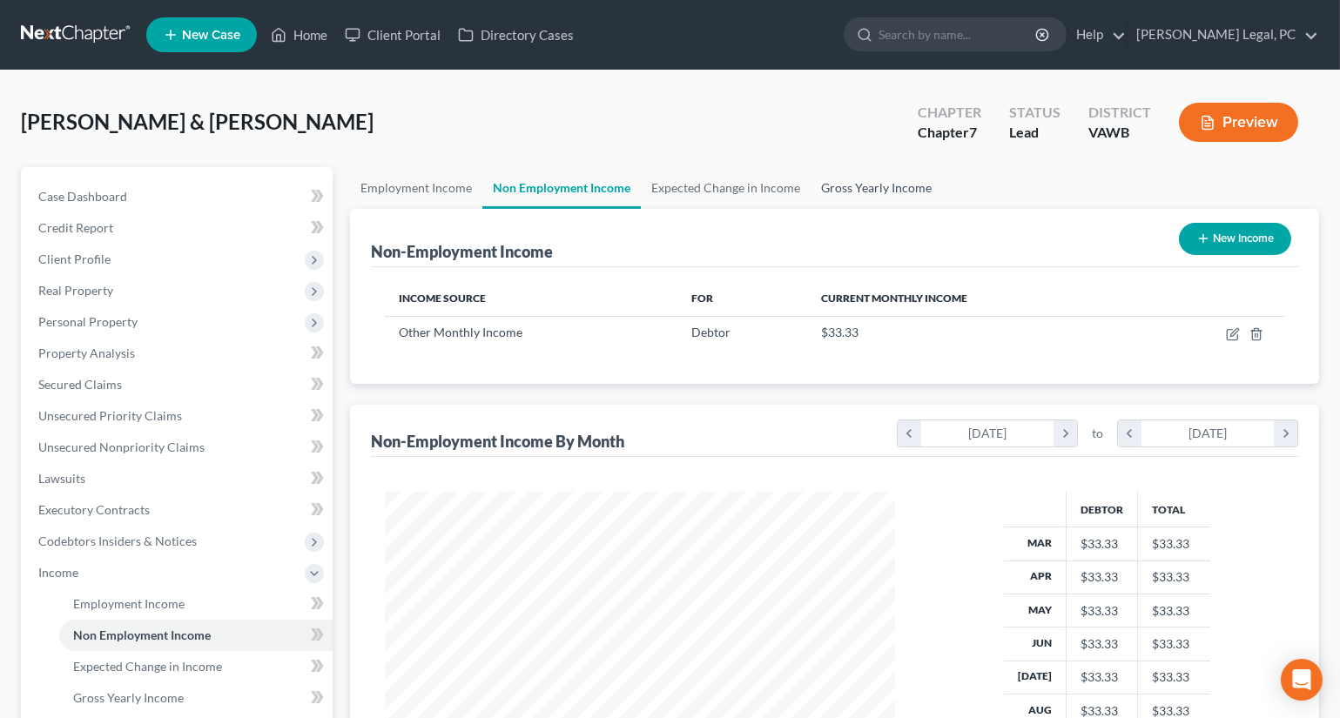
click at [872, 184] on link "Gross Yearly Income" at bounding box center [876, 188] width 131 height 42
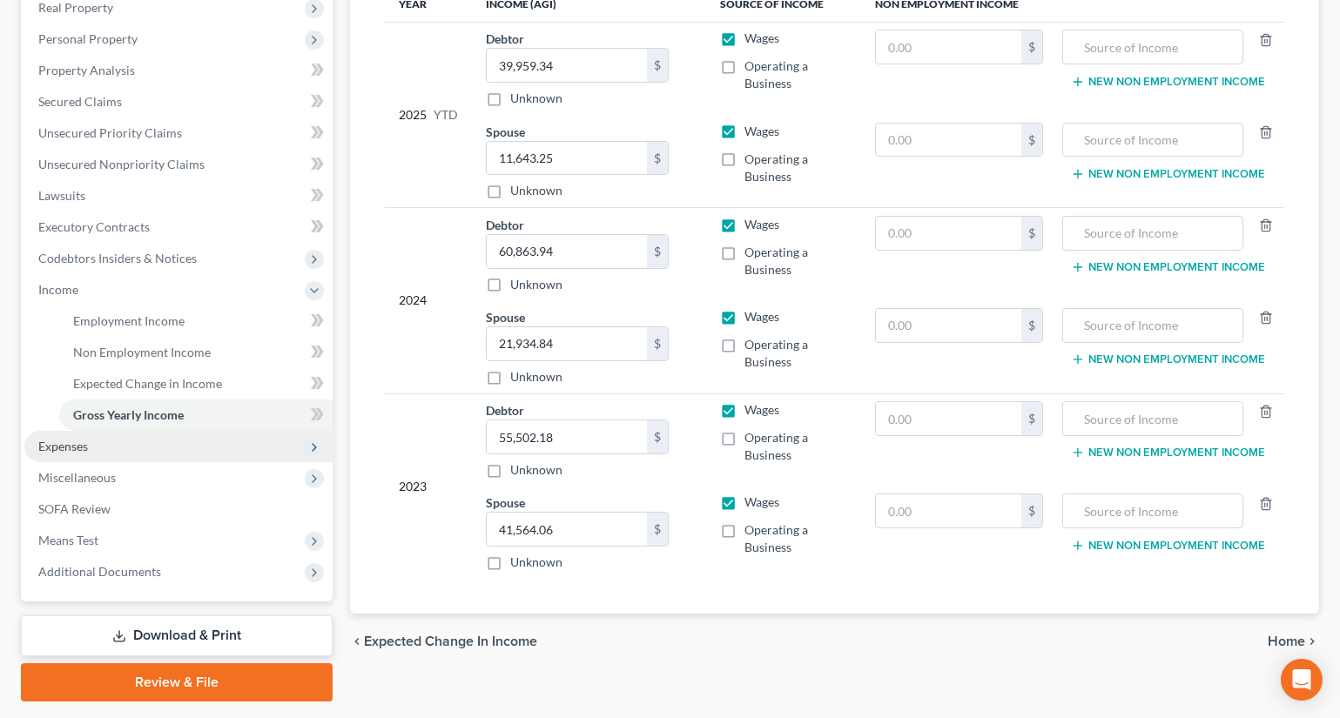
scroll to position [316, 0]
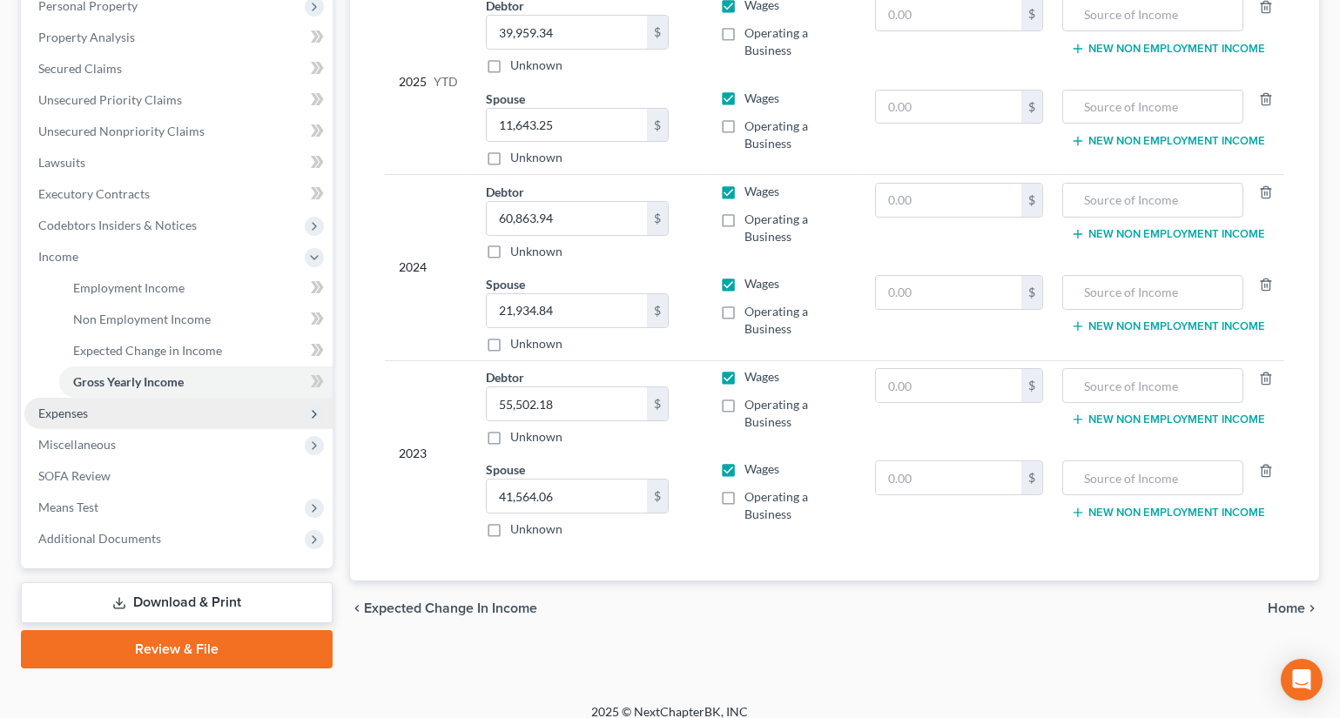
click at [70, 413] on span "Expenses" at bounding box center [63, 413] width 50 height 15
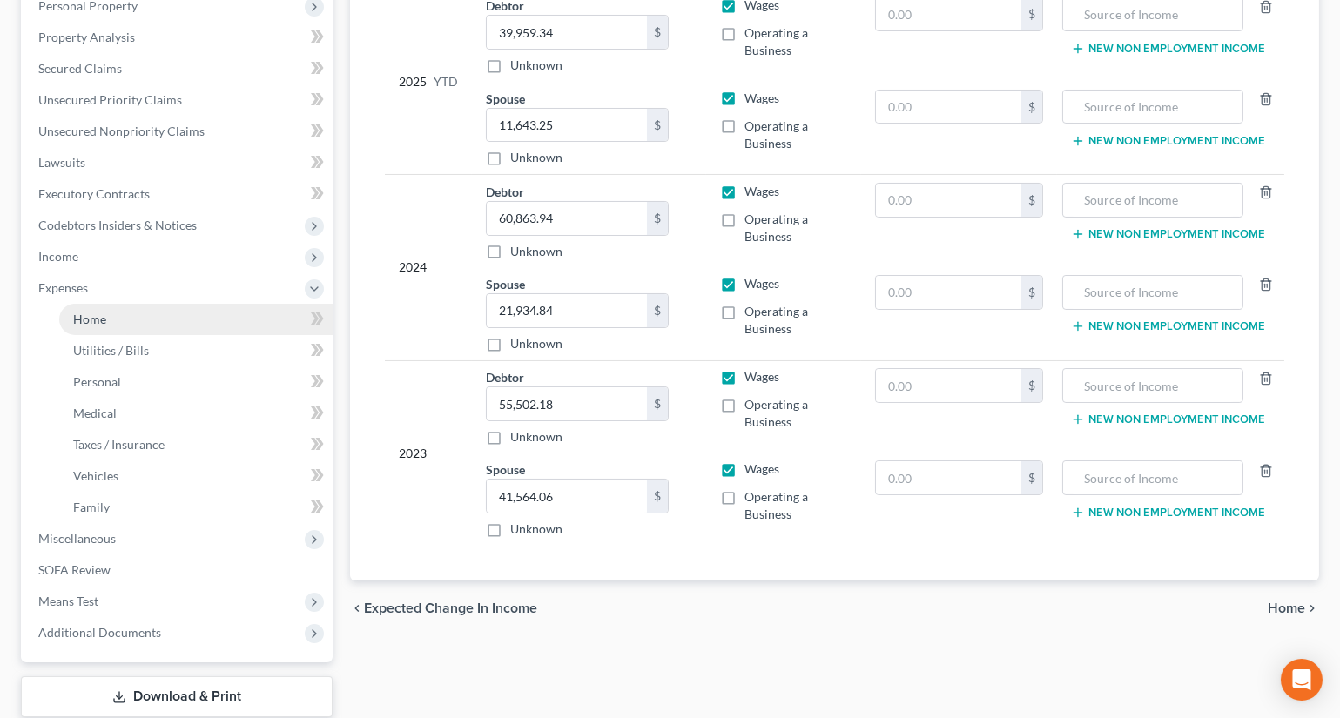
click at [119, 317] on link "Home" at bounding box center [195, 319] width 273 height 31
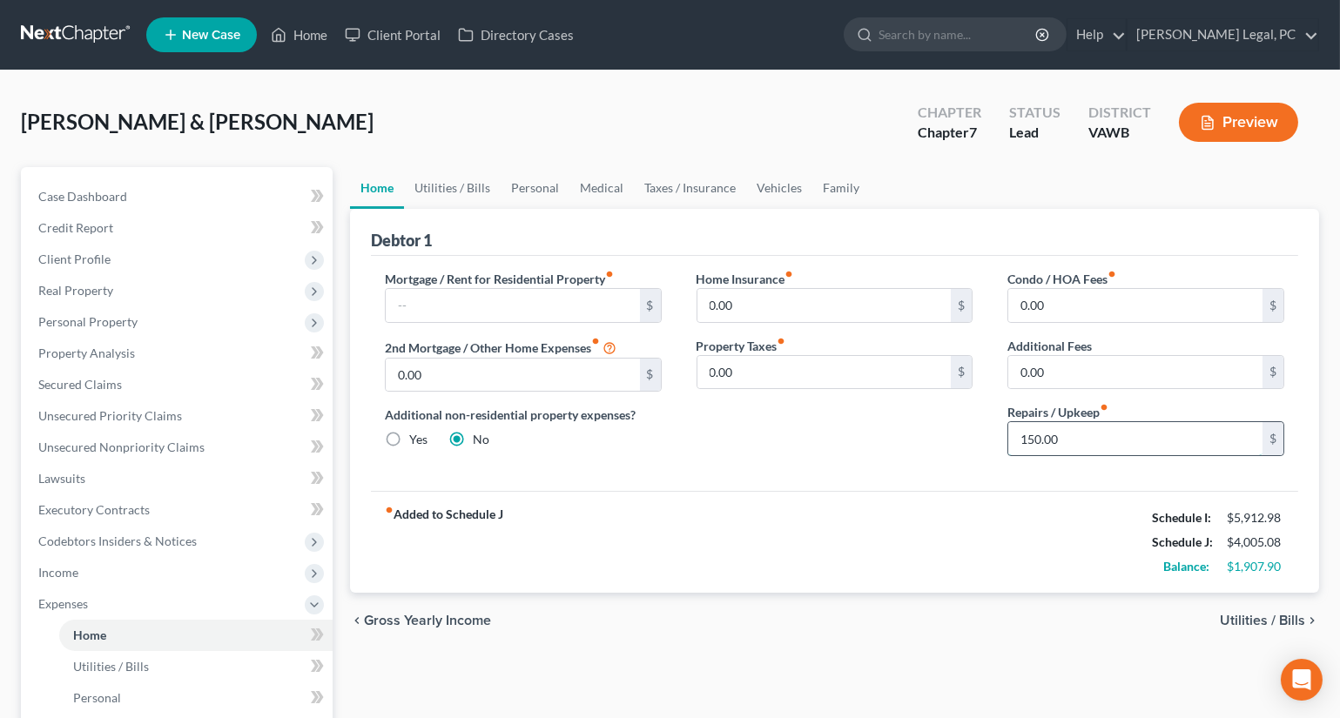
click at [1097, 431] on input "150.00" at bounding box center [1135, 438] width 254 height 33
type input "200"
click at [921, 443] on div "Home Insurance fiber_manual_record 0.00 $ Property Taxes fiber_manual_record 0.…" at bounding box center [835, 370] width 312 height 200
click at [45, 252] on span "Client Profile" at bounding box center [74, 259] width 72 height 15
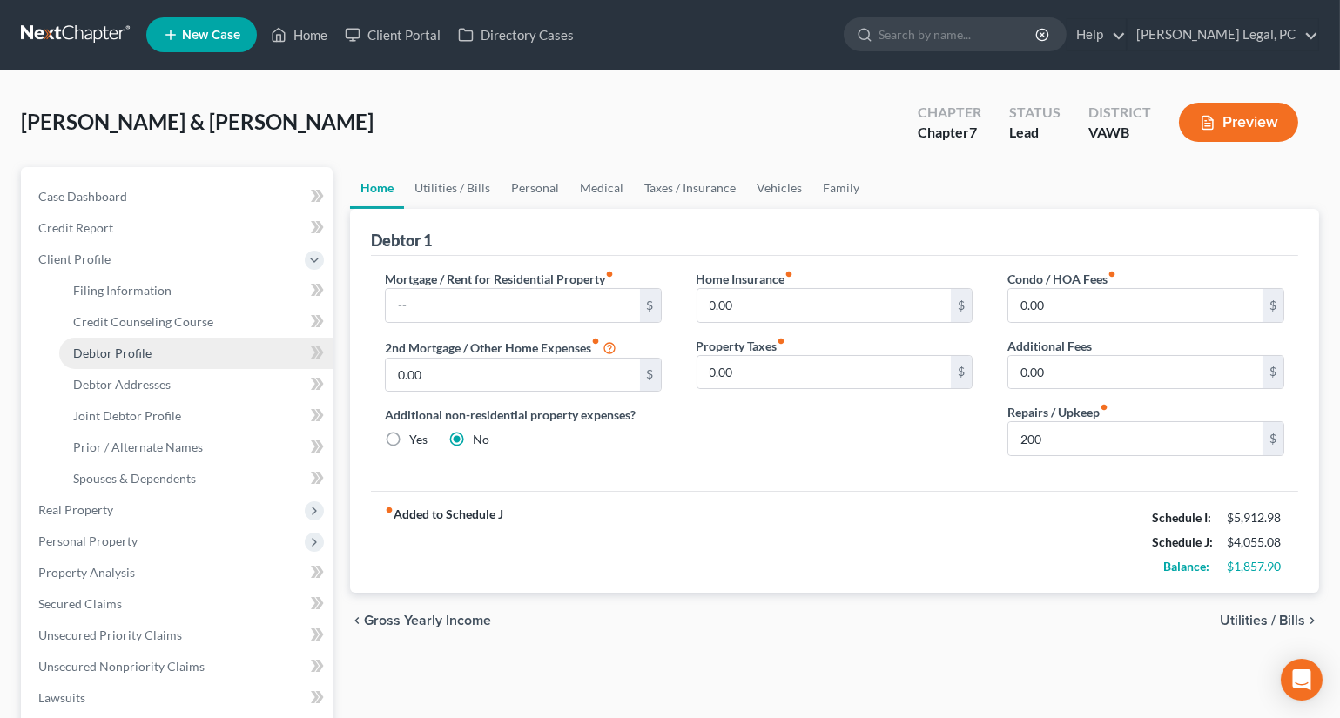
click at [128, 349] on span "Debtor Profile" at bounding box center [112, 353] width 78 height 15
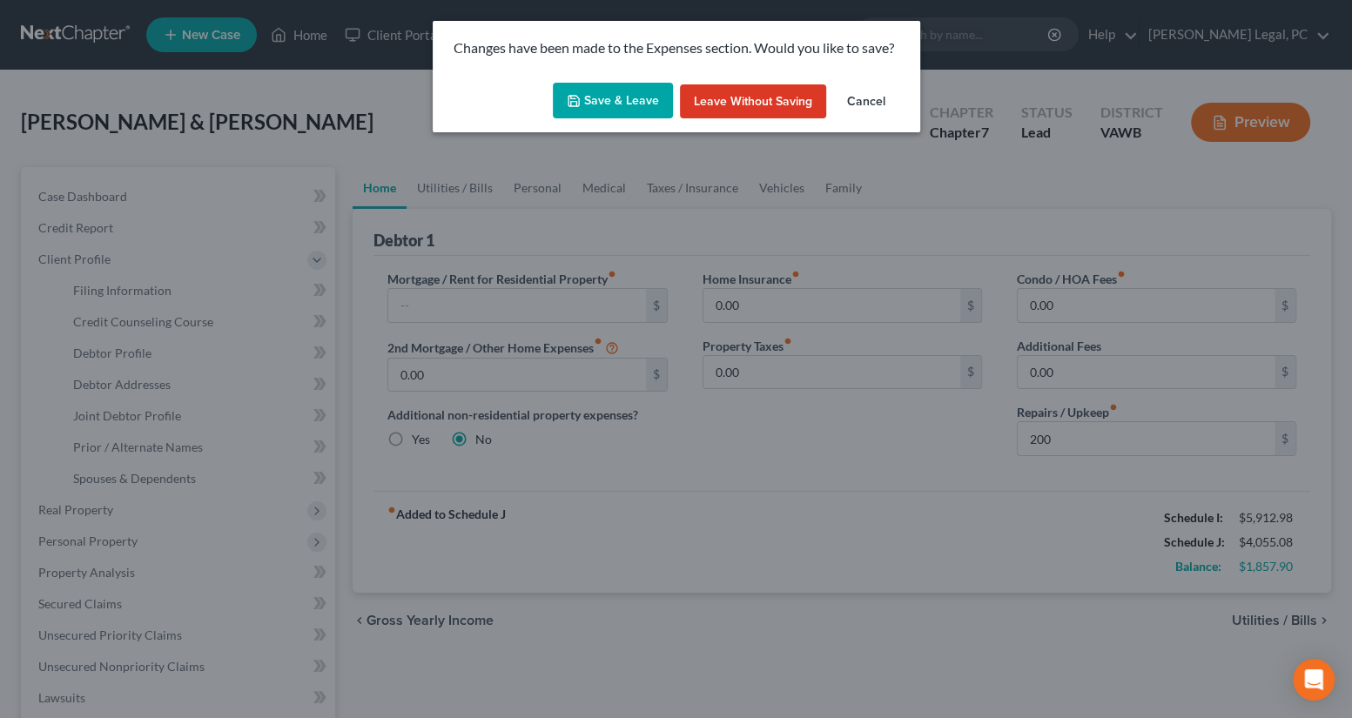
click at [636, 104] on button "Save & Leave" at bounding box center [613, 101] width 120 height 37
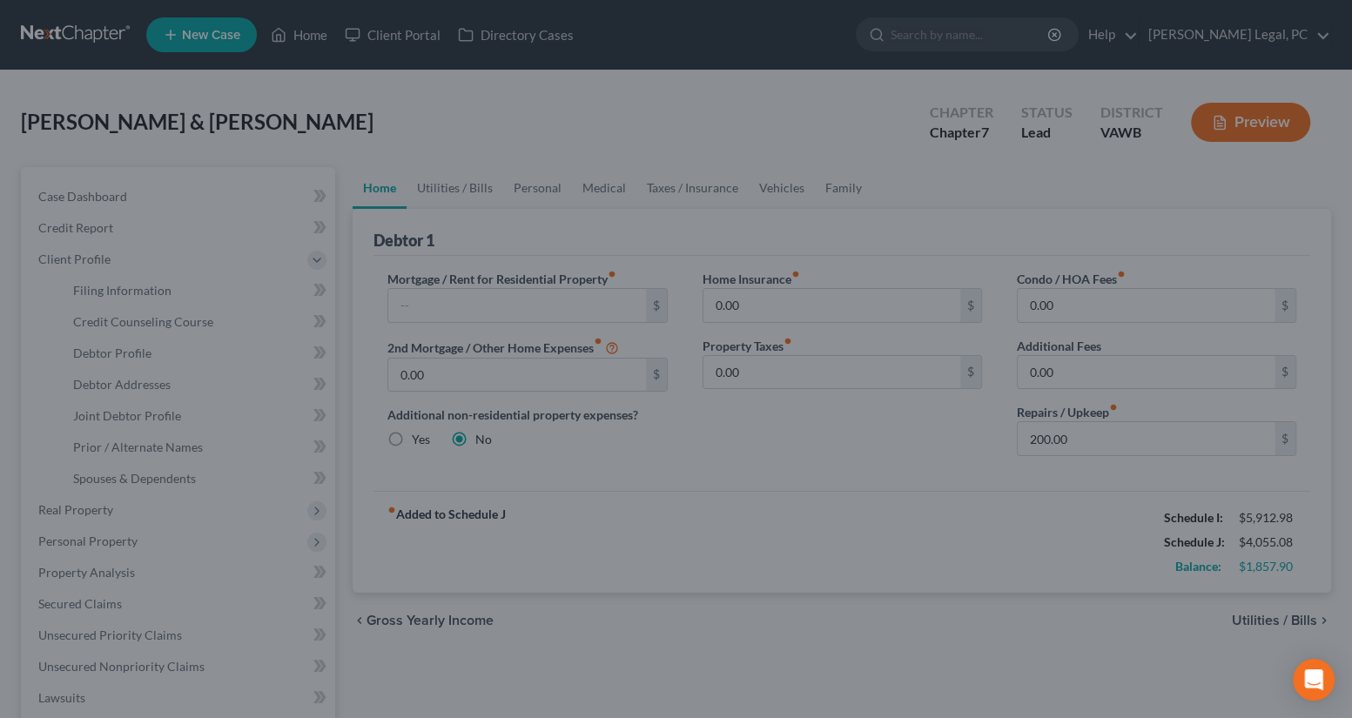
select select "1"
select select "3"
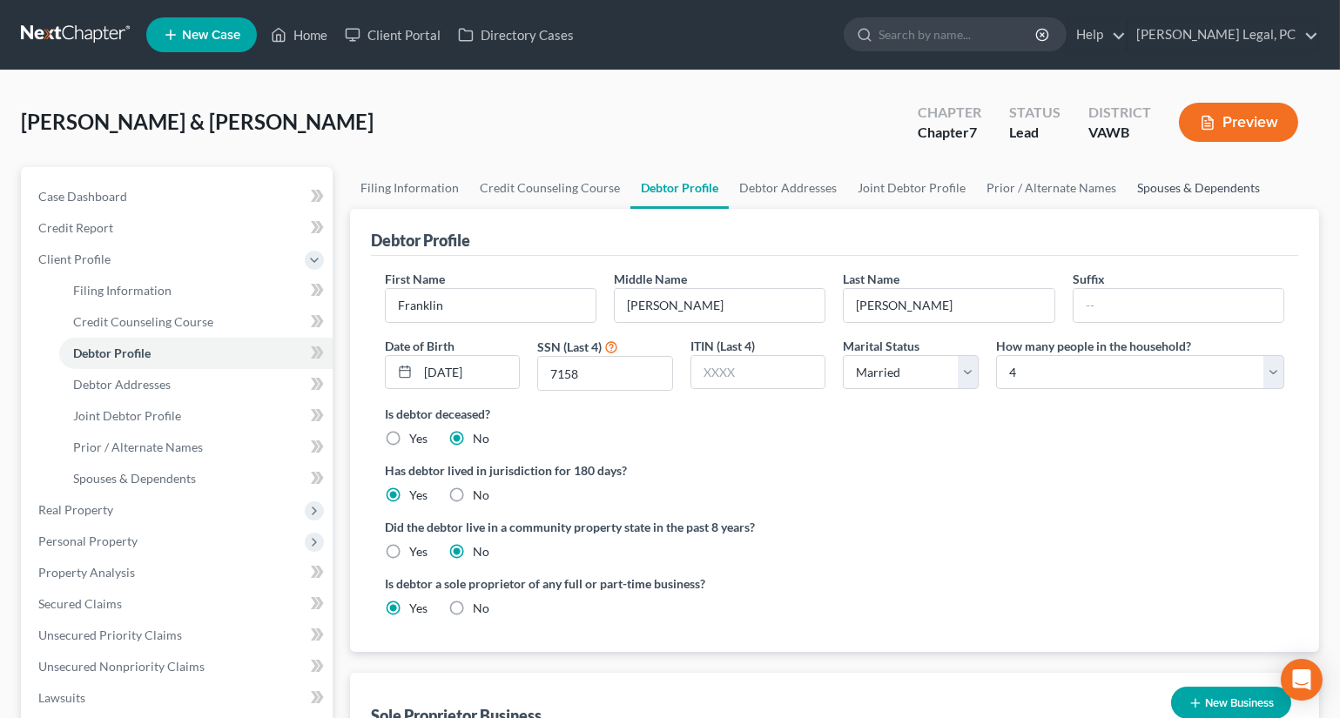
click at [1174, 187] on link "Spouses & Dependents" at bounding box center [1199, 188] width 144 height 42
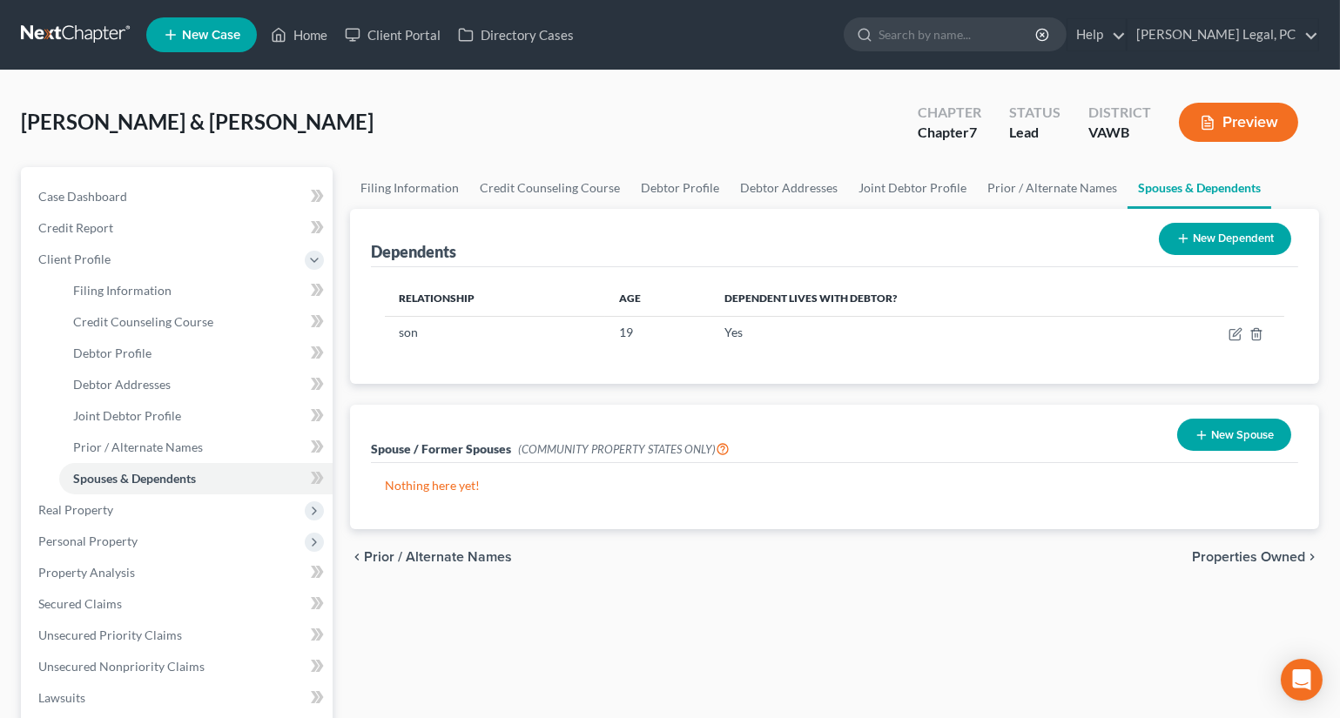
click at [1231, 237] on button "New Dependent" at bounding box center [1225, 239] width 132 height 32
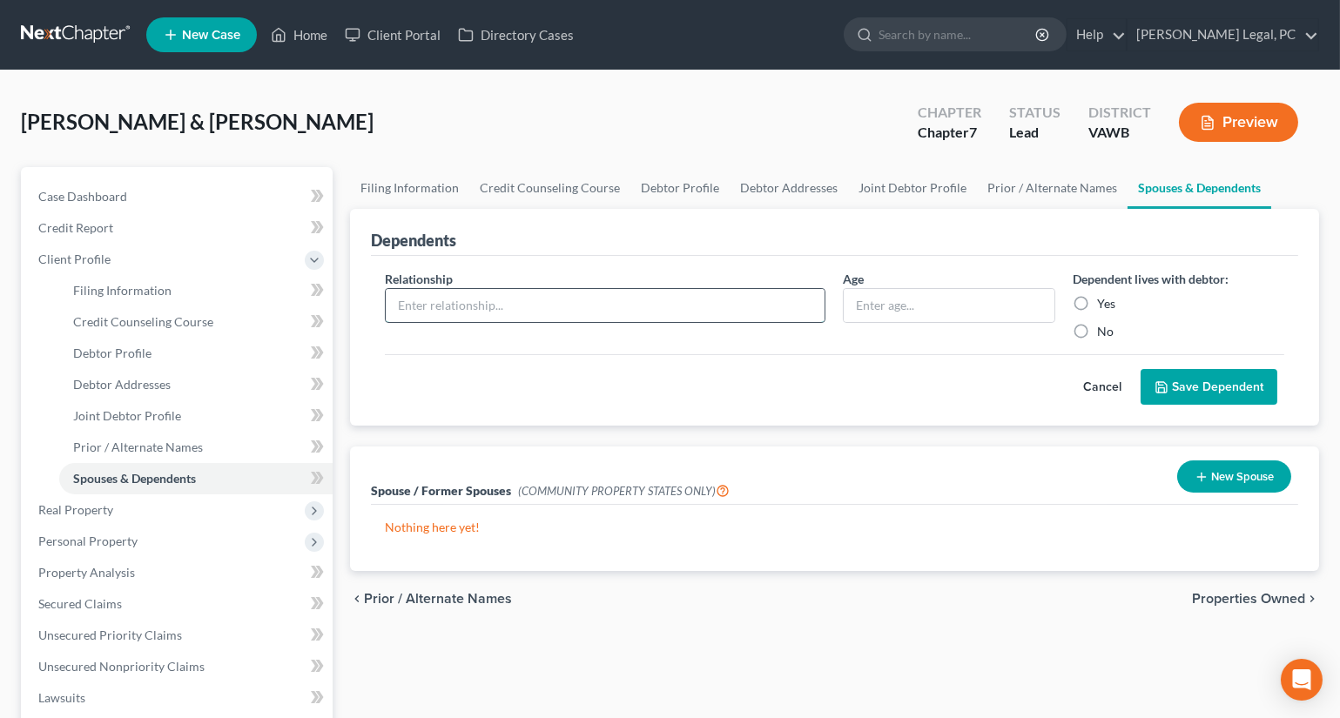
click at [434, 302] on input "text" at bounding box center [606, 305] width 440 height 33
type input "Daughter"
click at [872, 302] on input "text" at bounding box center [949, 305] width 210 height 33
type input "22"
click at [1097, 303] on label "Yes" at bounding box center [1106, 303] width 18 height 17
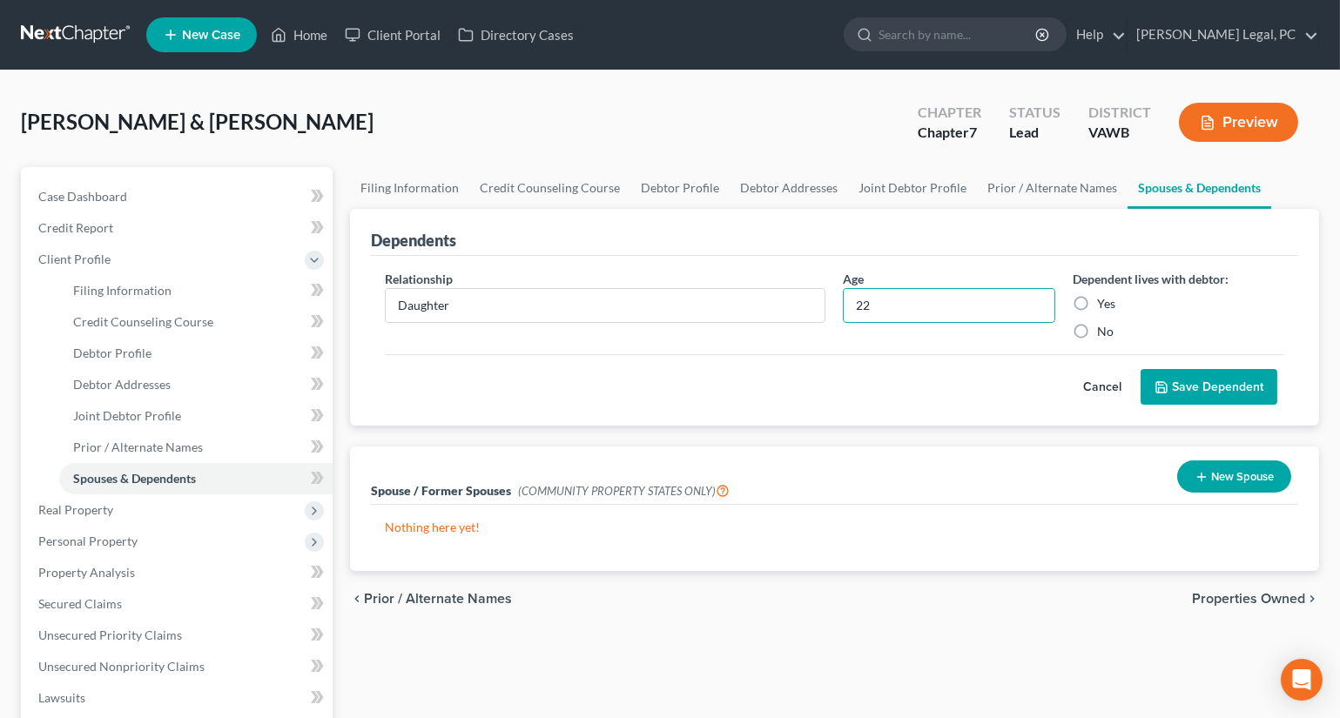
click at [1104, 303] on input "Yes" at bounding box center [1109, 300] width 11 height 11
radio input "true"
click at [1193, 382] on button "Save Dependent" at bounding box center [1208, 387] width 137 height 37
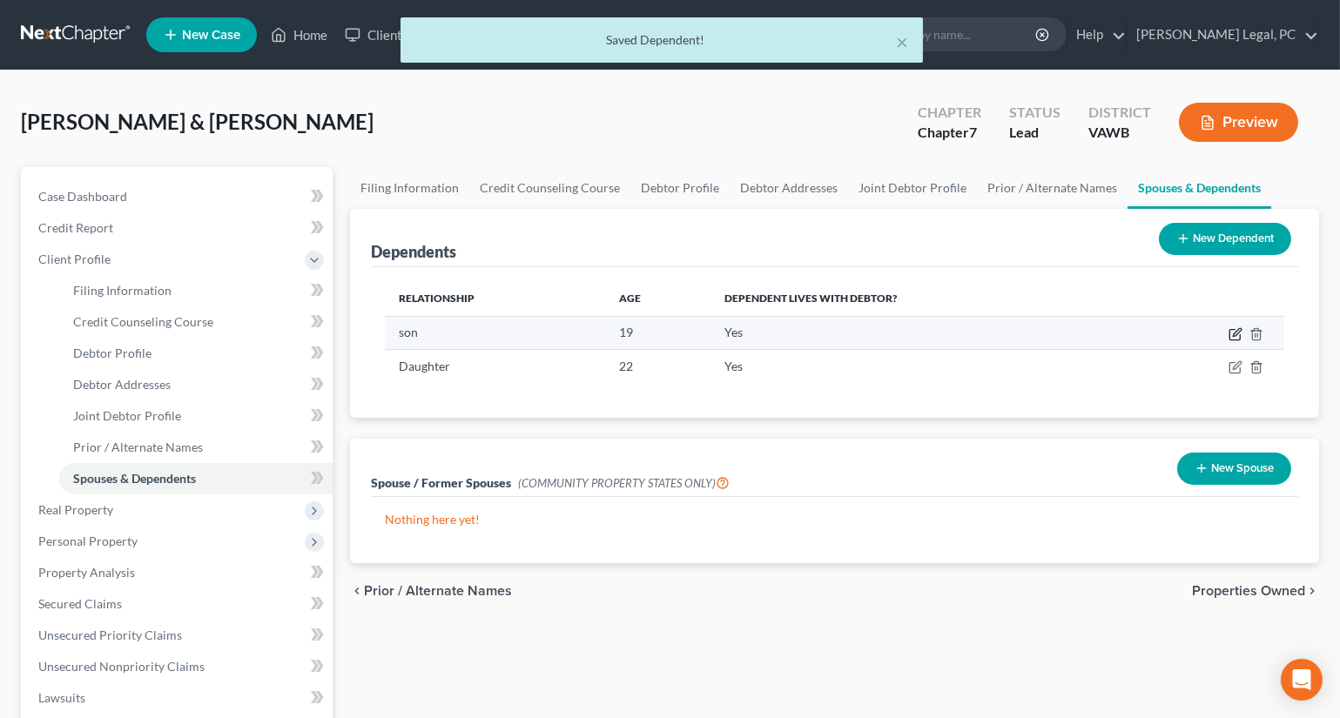
click at [1229, 331] on icon "button" at bounding box center [1234, 335] width 10 height 10
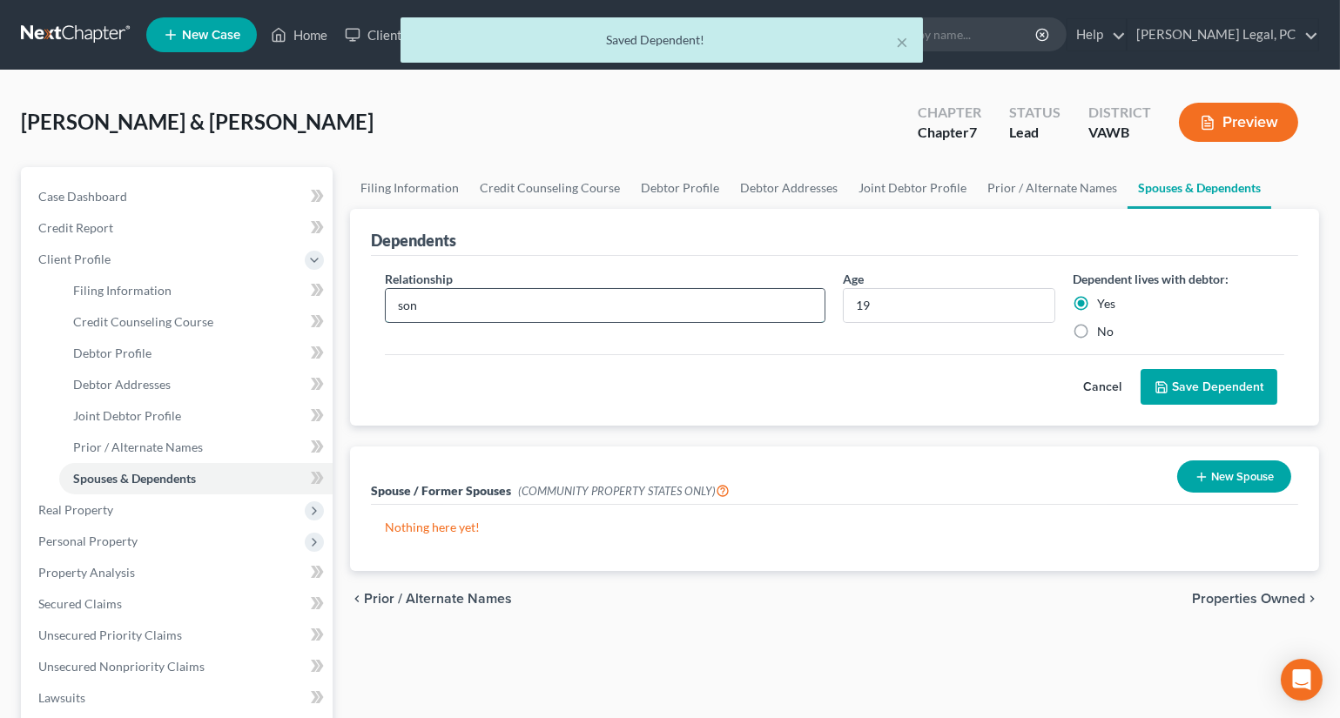
click at [404, 307] on input "son" at bounding box center [606, 305] width 440 height 33
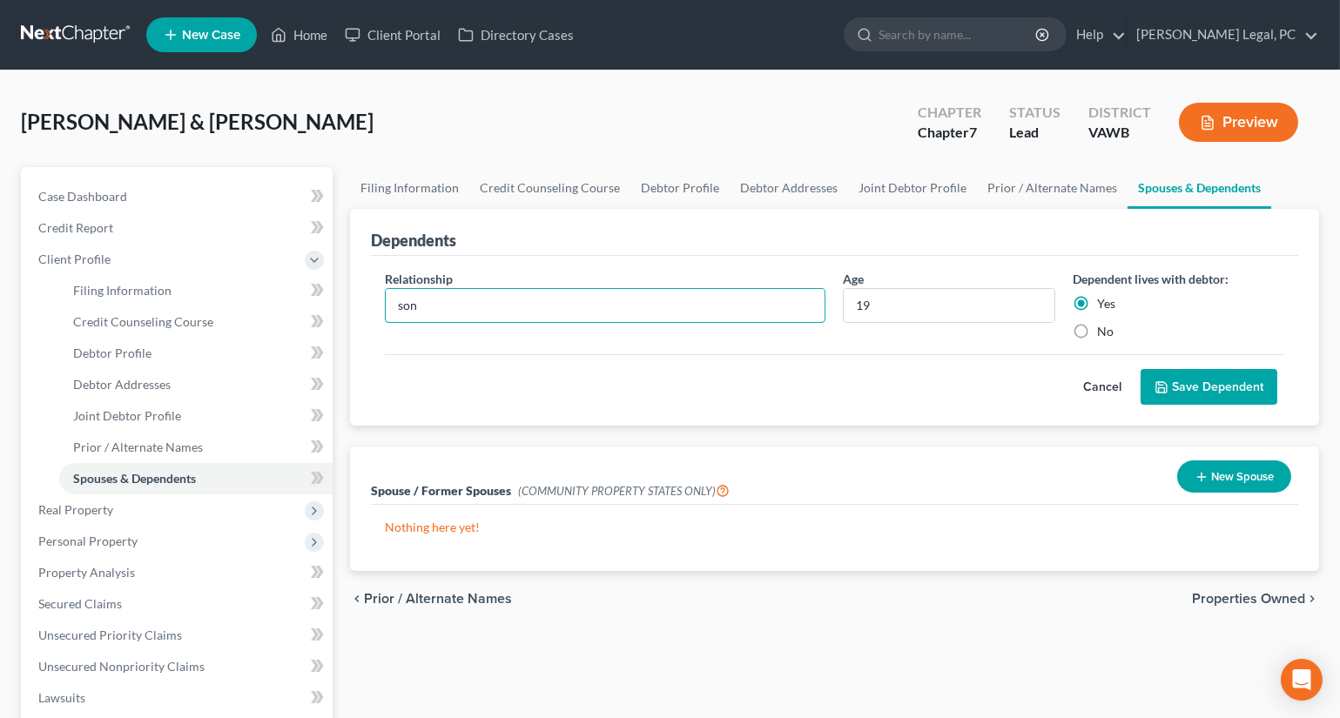
type input "Son"
click at [1173, 382] on button "Save Dependent" at bounding box center [1208, 387] width 137 height 37
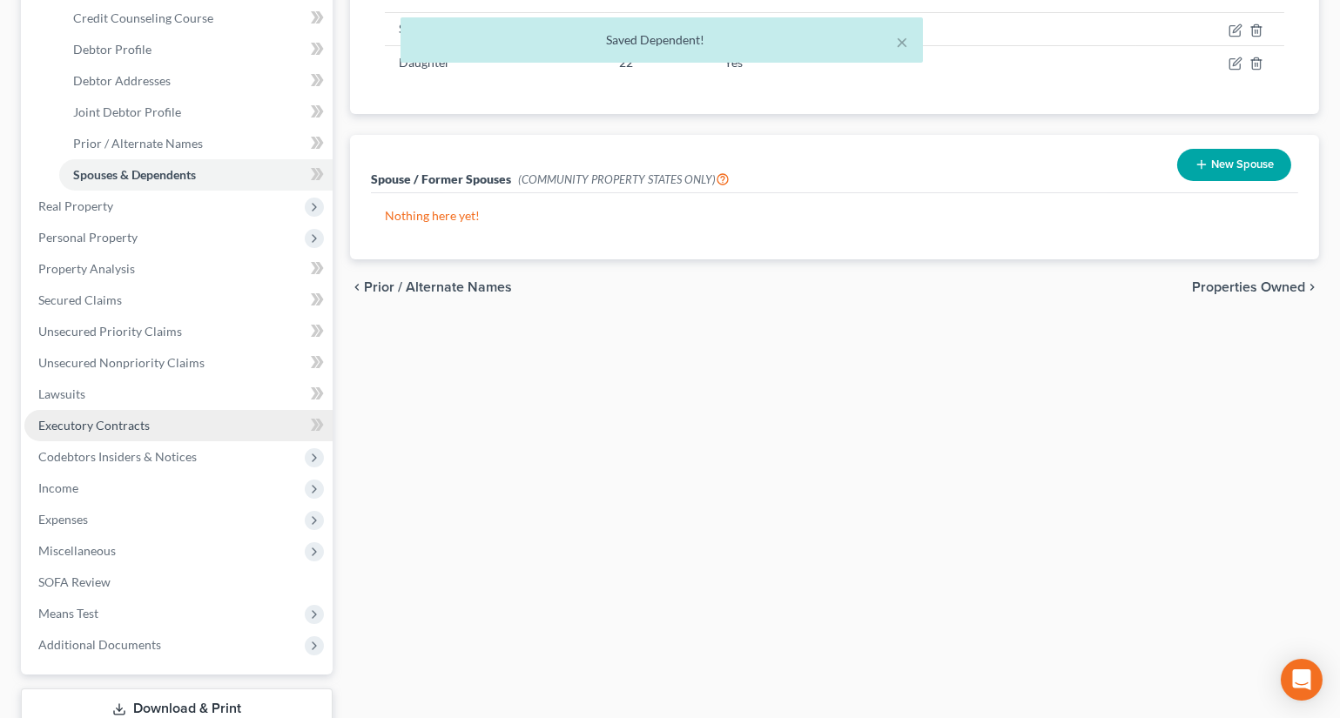
scroll to position [316, 0]
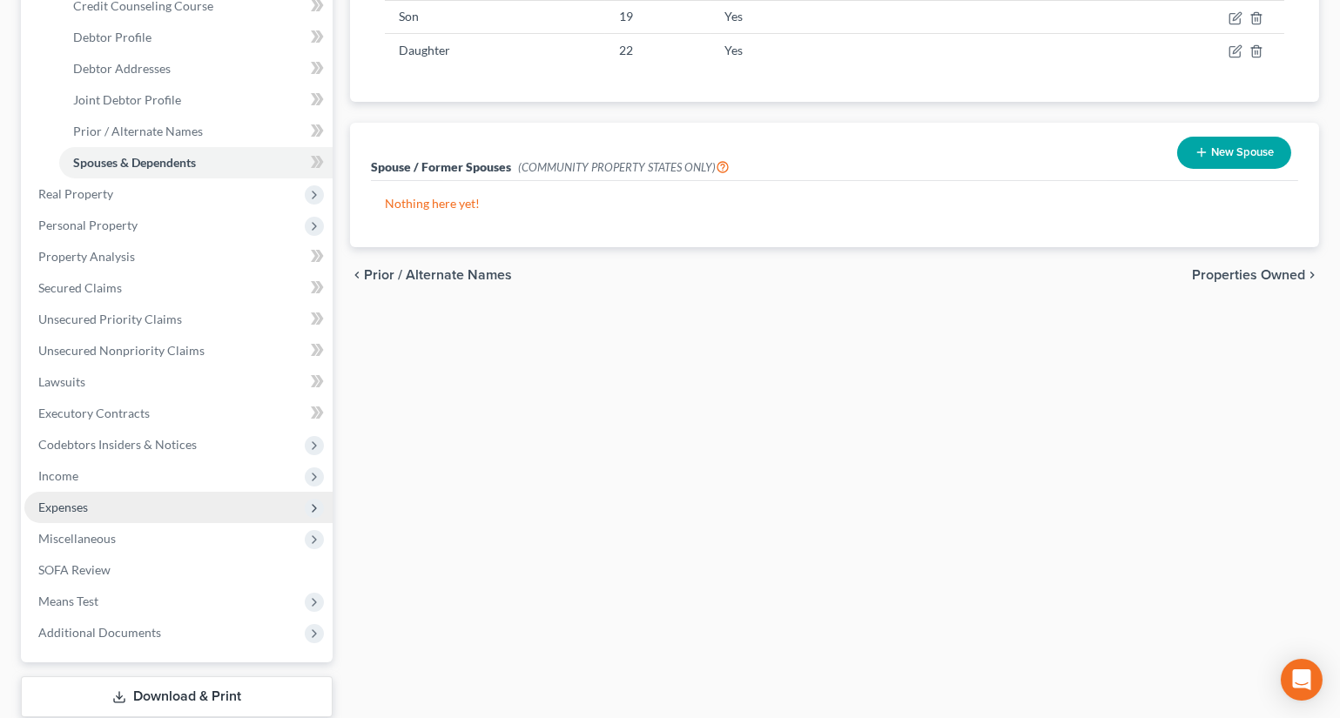
click at [71, 500] on span "Expenses" at bounding box center [63, 507] width 50 height 15
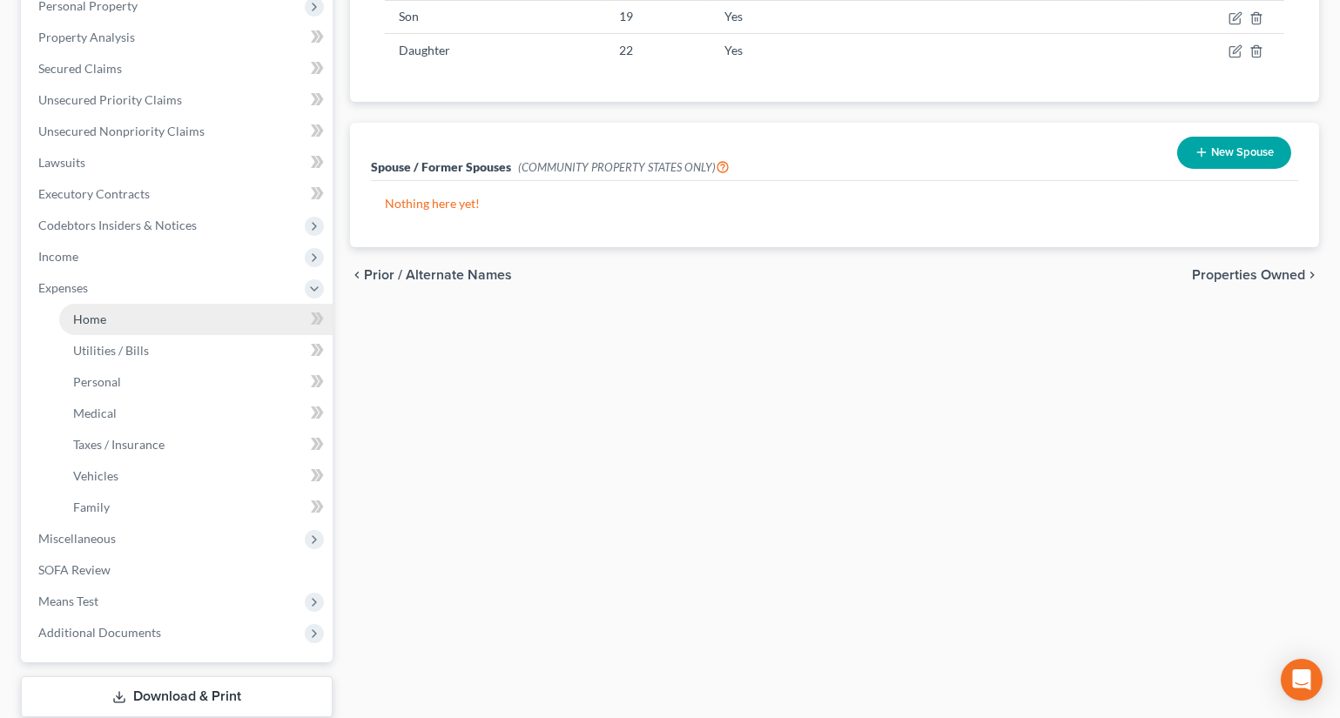
click at [103, 312] on span "Home" at bounding box center [89, 319] width 33 height 15
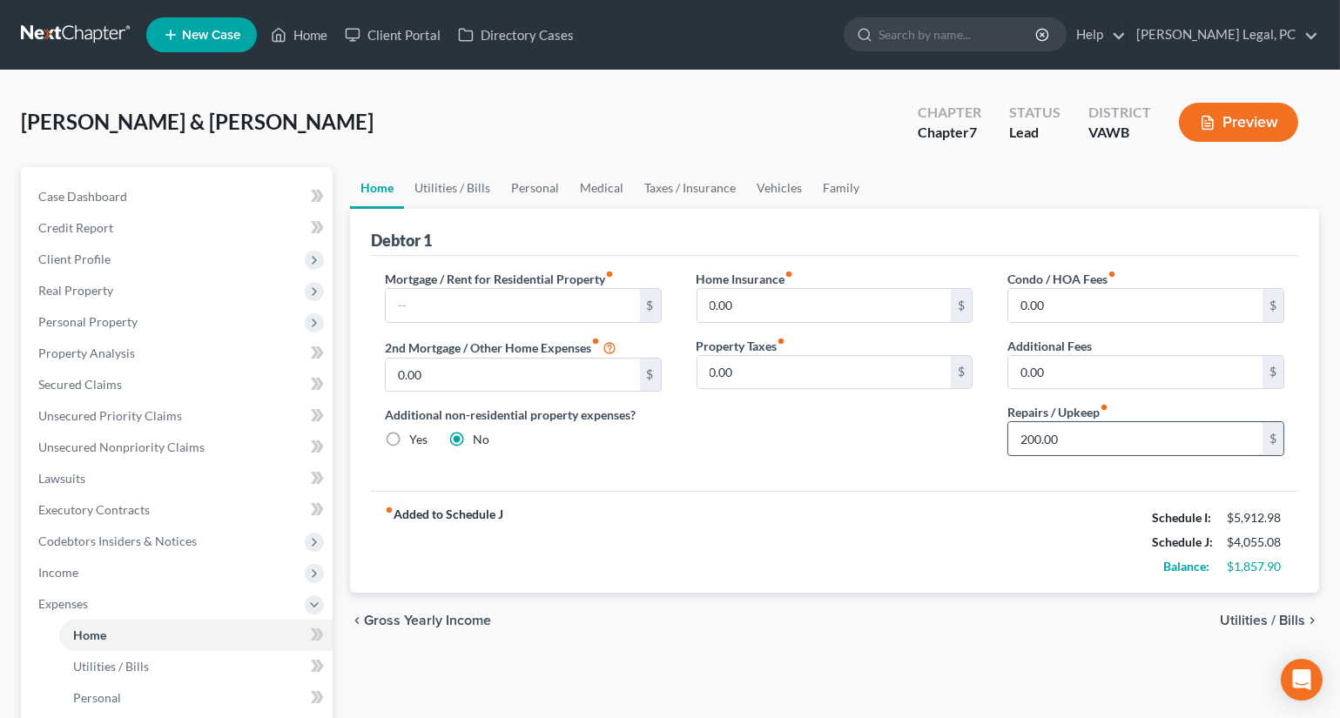
click at [1080, 434] on input "200.00" at bounding box center [1135, 438] width 254 height 33
click at [466, 186] on link "Utilities / Bills" at bounding box center [452, 188] width 97 height 42
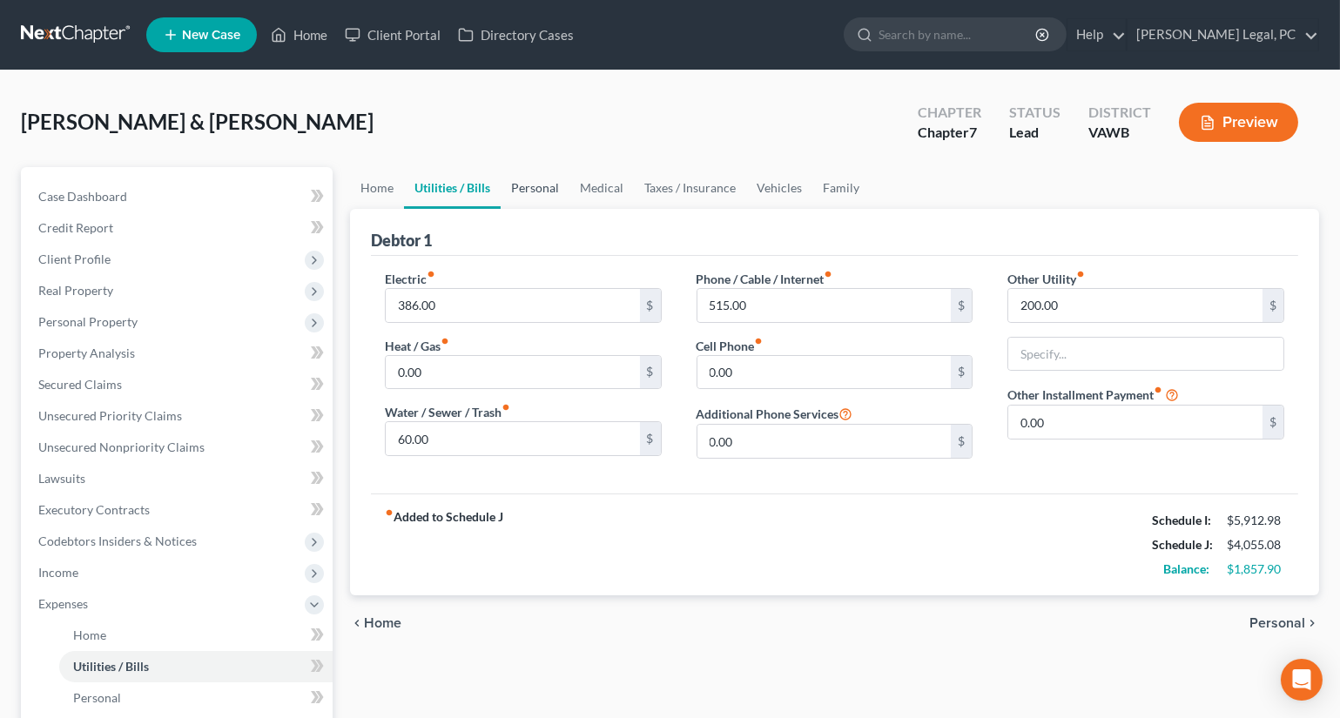
click at [546, 180] on link "Personal" at bounding box center [535, 188] width 69 height 42
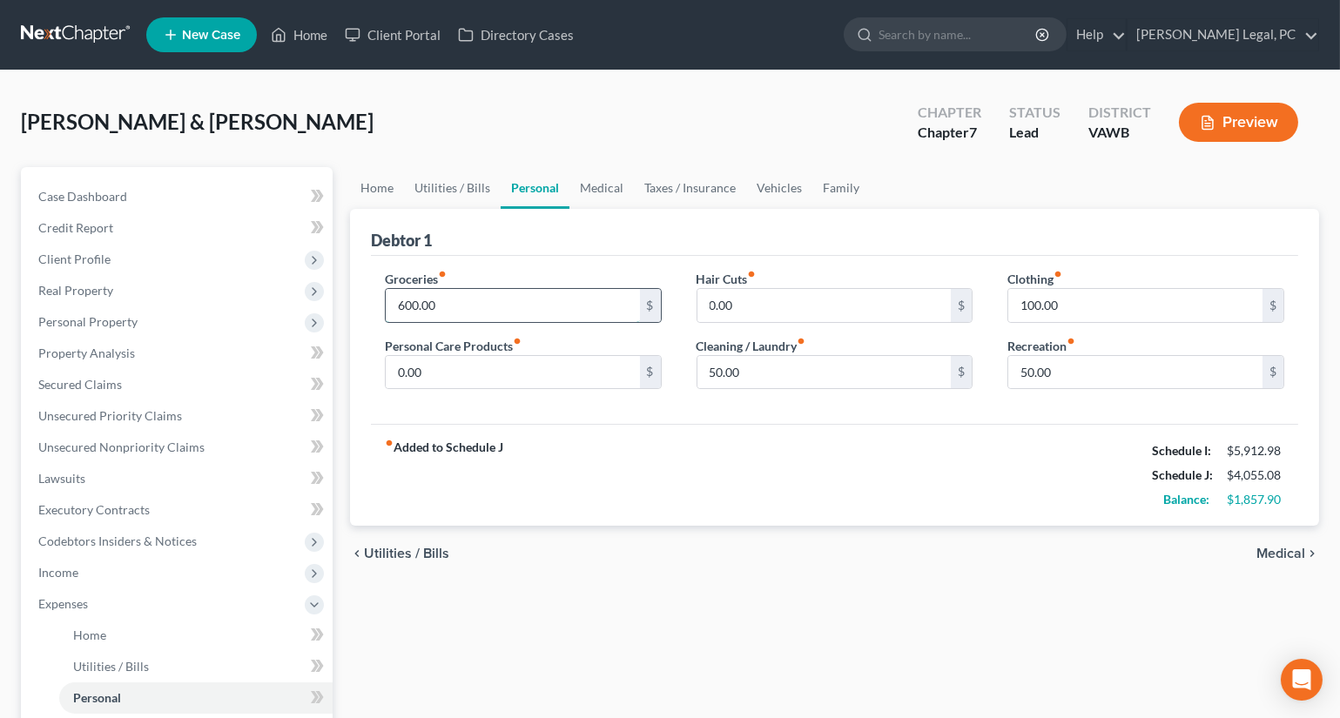
click at [522, 299] on input "600.00" at bounding box center [513, 305] width 254 height 33
type input "1,000"
click at [1069, 312] on input "100.00" at bounding box center [1135, 305] width 254 height 33
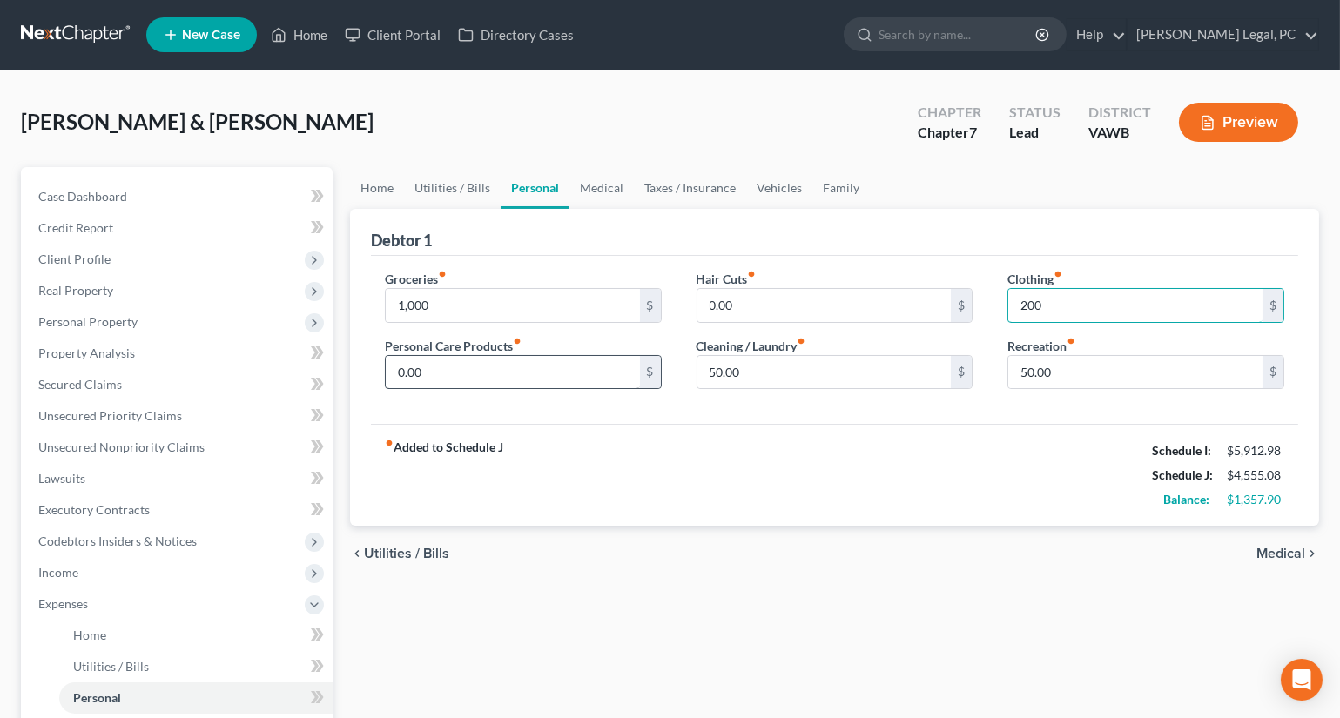
type input "200"
click at [521, 361] on input "0.00" at bounding box center [513, 372] width 254 height 33
type input "200"
click at [779, 368] on input "50.00" at bounding box center [824, 372] width 254 height 33
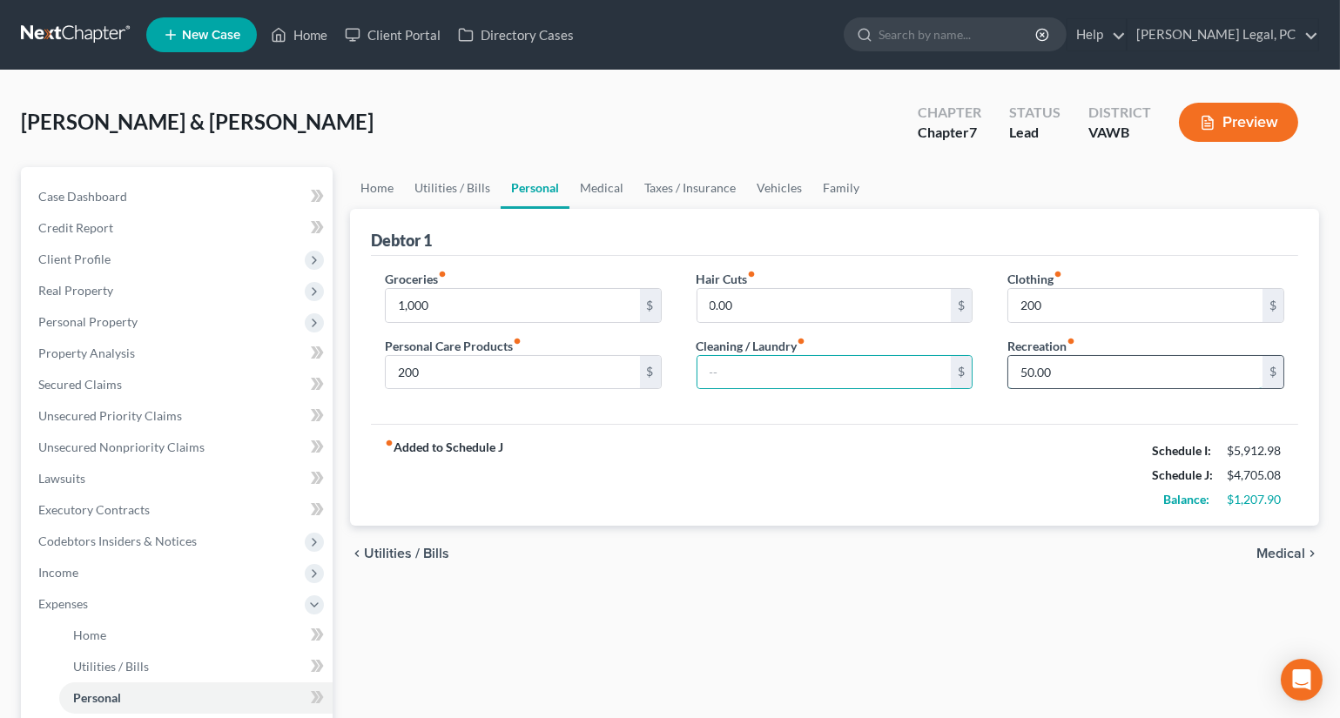
click at [1093, 372] on input "50.00" at bounding box center [1135, 372] width 254 height 33
type input "150"
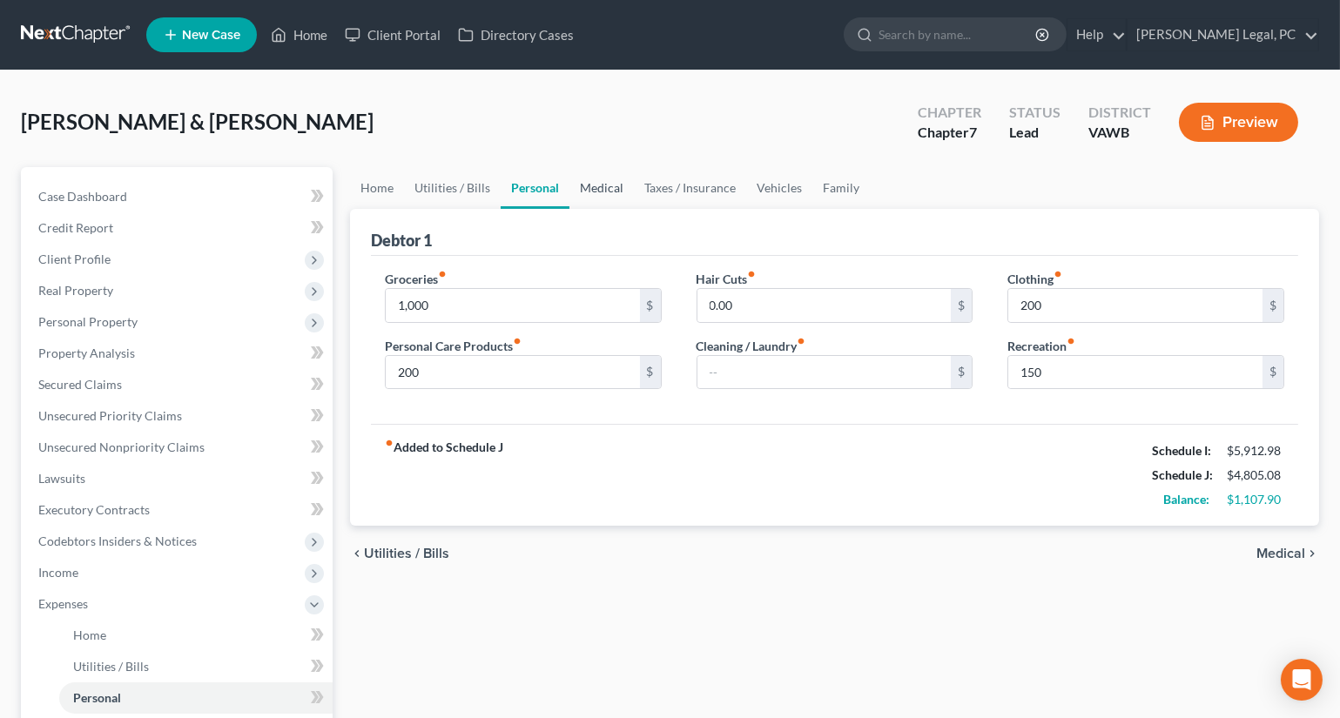
click at [609, 194] on link "Medical" at bounding box center [601, 188] width 64 height 42
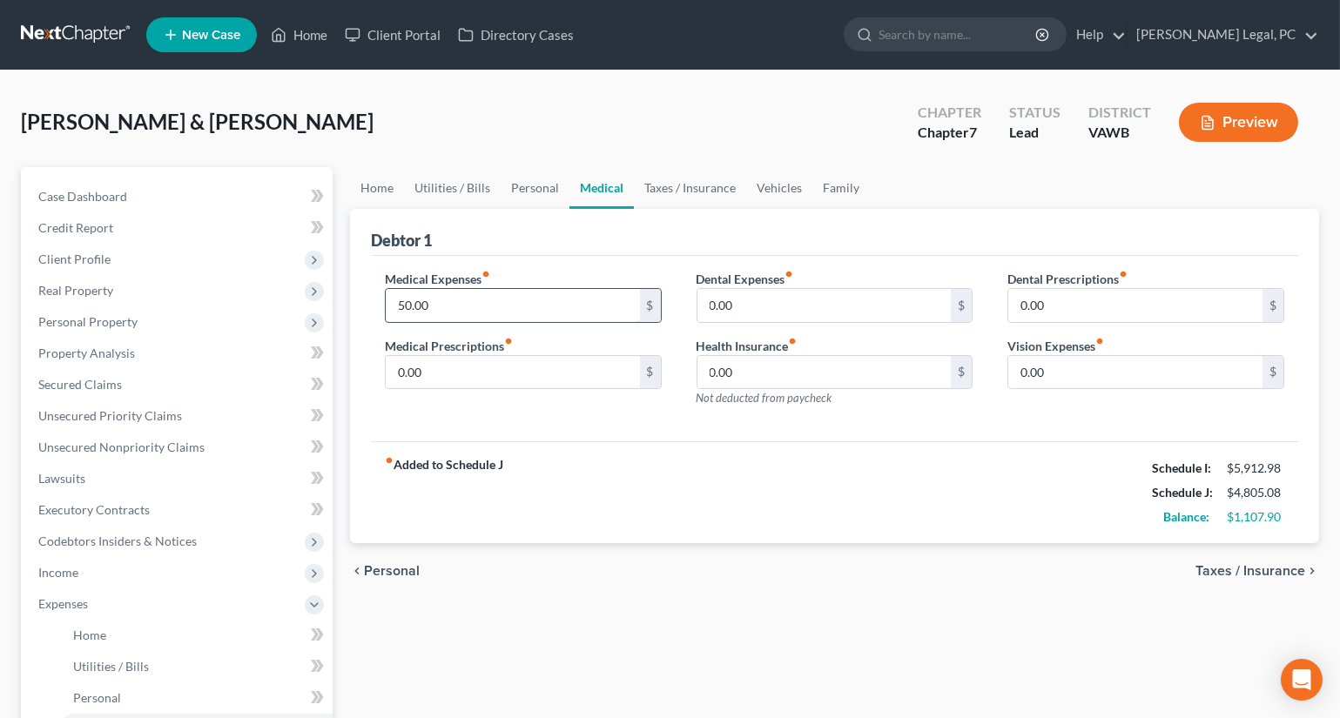
click at [463, 299] on input "50.00" at bounding box center [513, 305] width 254 height 33
type input "400"
click at [659, 185] on link "Taxes / Insurance" at bounding box center [690, 188] width 112 height 42
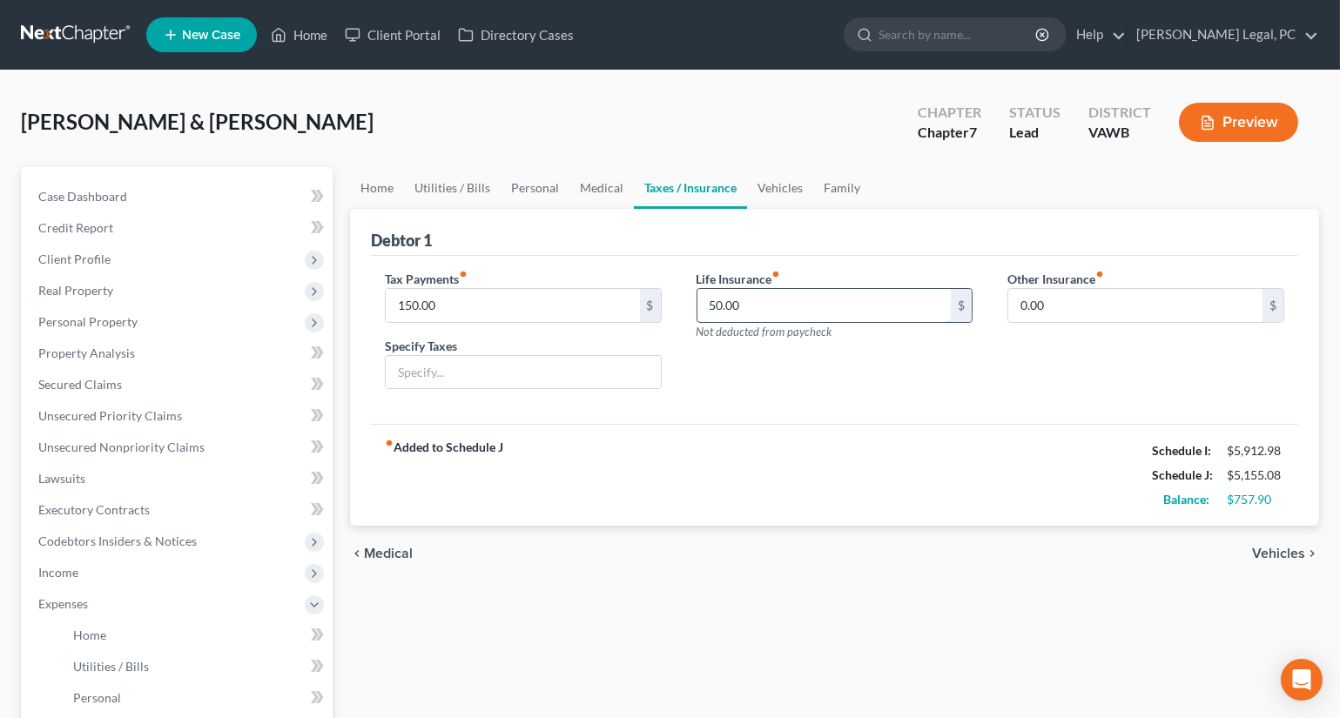
click at [772, 299] on input "50.00" at bounding box center [824, 305] width 254 height 33
click at [780, 185] on link "Vehicles" at bounding box center [780, 188] width 66 height 42
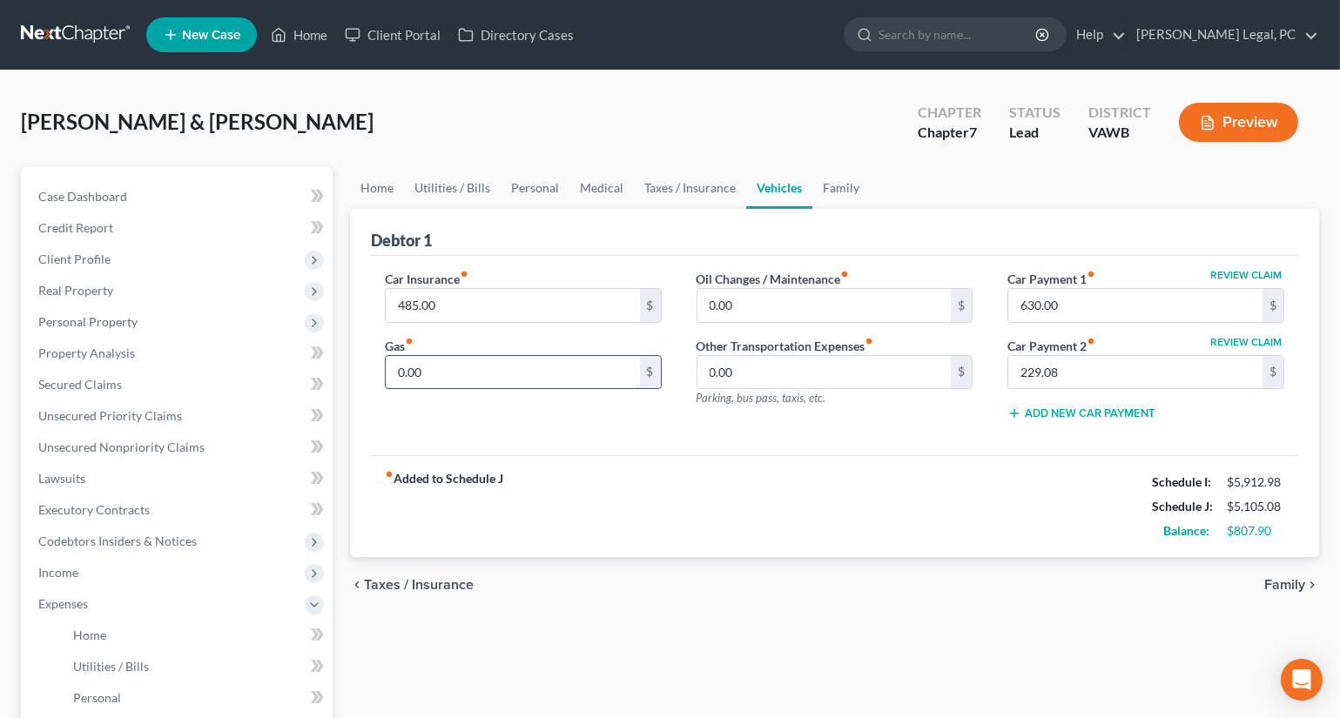
click at [544, 375] on input "0.00" at bounding box center [513, 372] width 254 height 33
type input "800"
click at [1066, 374] on input "229.08" at bounding box center [1135, 372] width 254 height 33
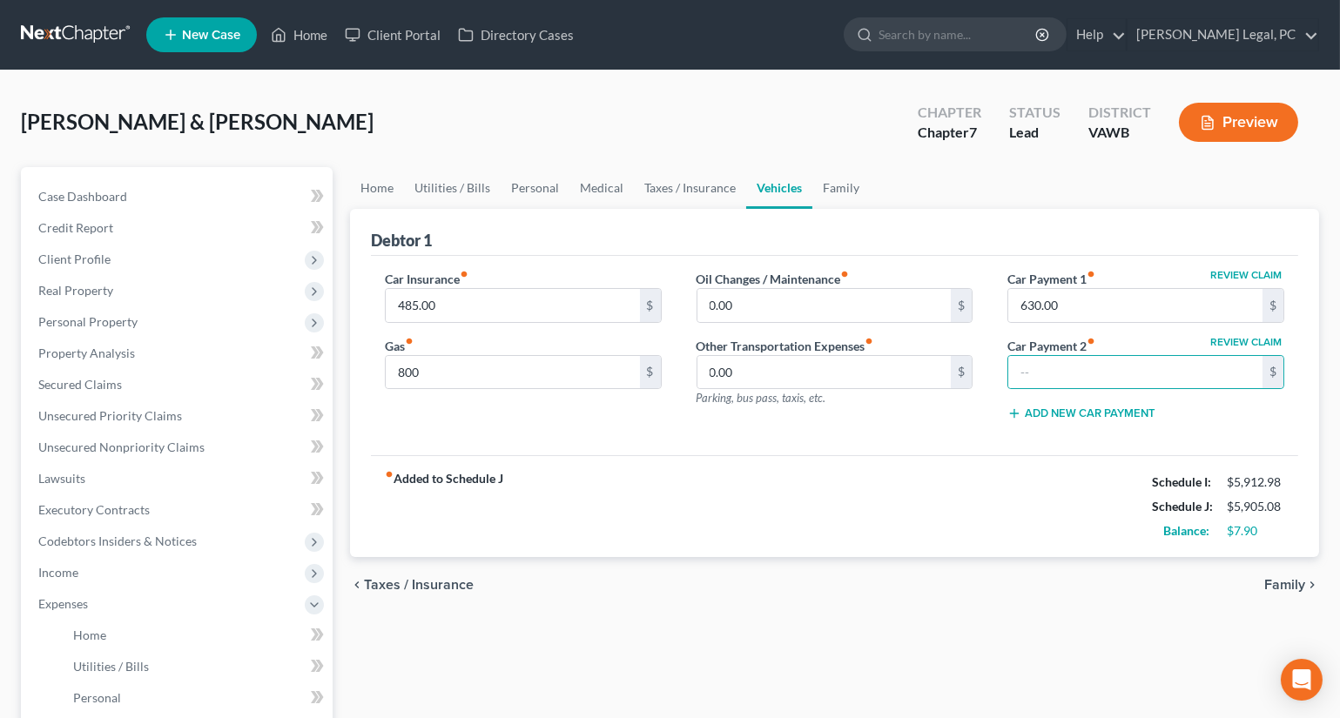
click at [994, 426] on div "Review Claim Car Payment 1 fiber_manual_record 630.00 $ Review Claim Car Paymen…" at bounding box center [1146, 352] width 312 height 165
click at [832, 191] on link "Family" at bounding box center [840, 188] width 57 height 42
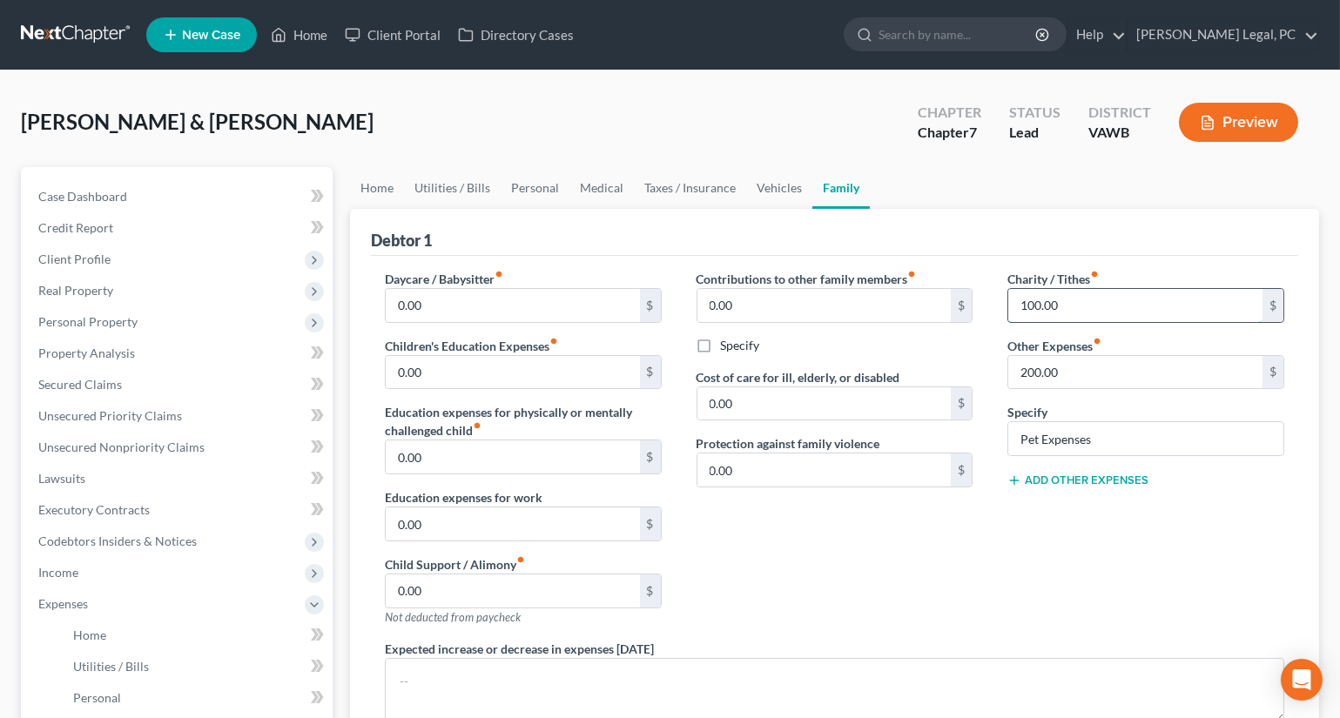
click at [1085, 315] on input "100.00" at bounding box center [1135, 305] width 254 height 33
click at [986, 528] on div "Contributions to other family members fiber_manual_record 0.00 $ Specify Cost o…" at bounding box center [835, 455] width 312 height 370
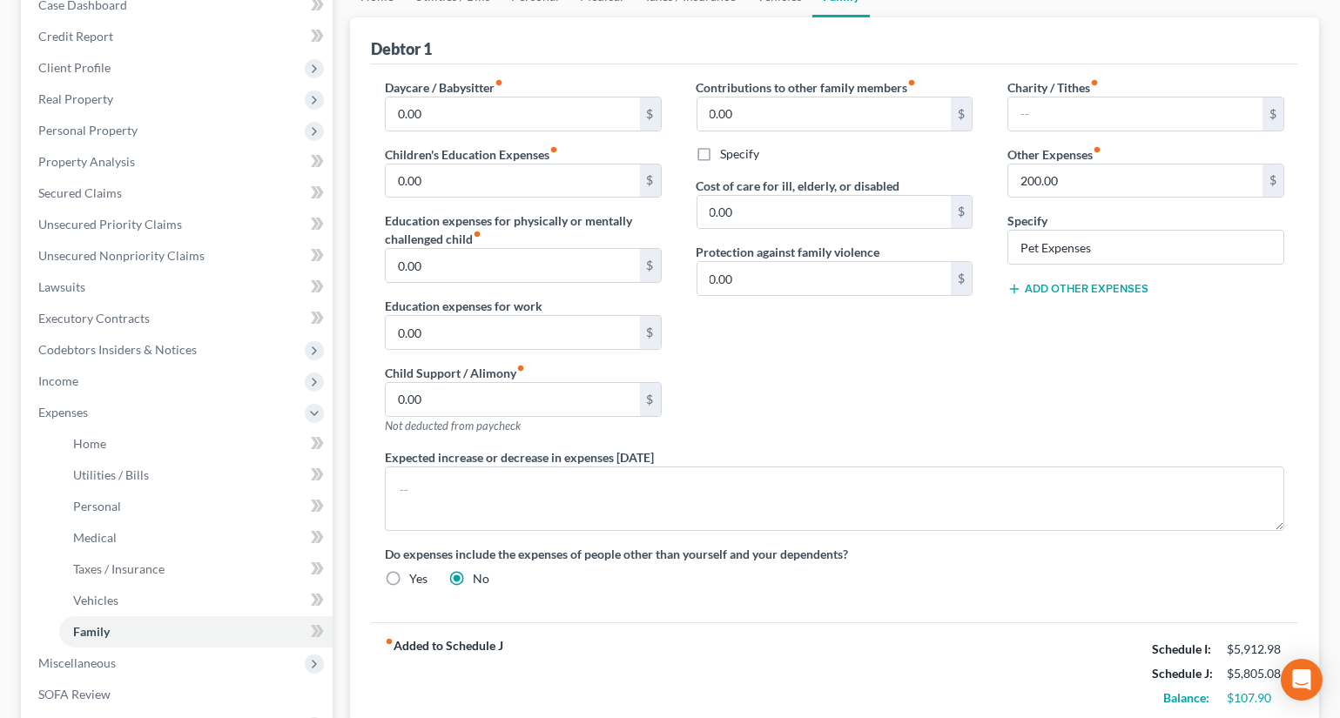
scroll to position [158, 0]
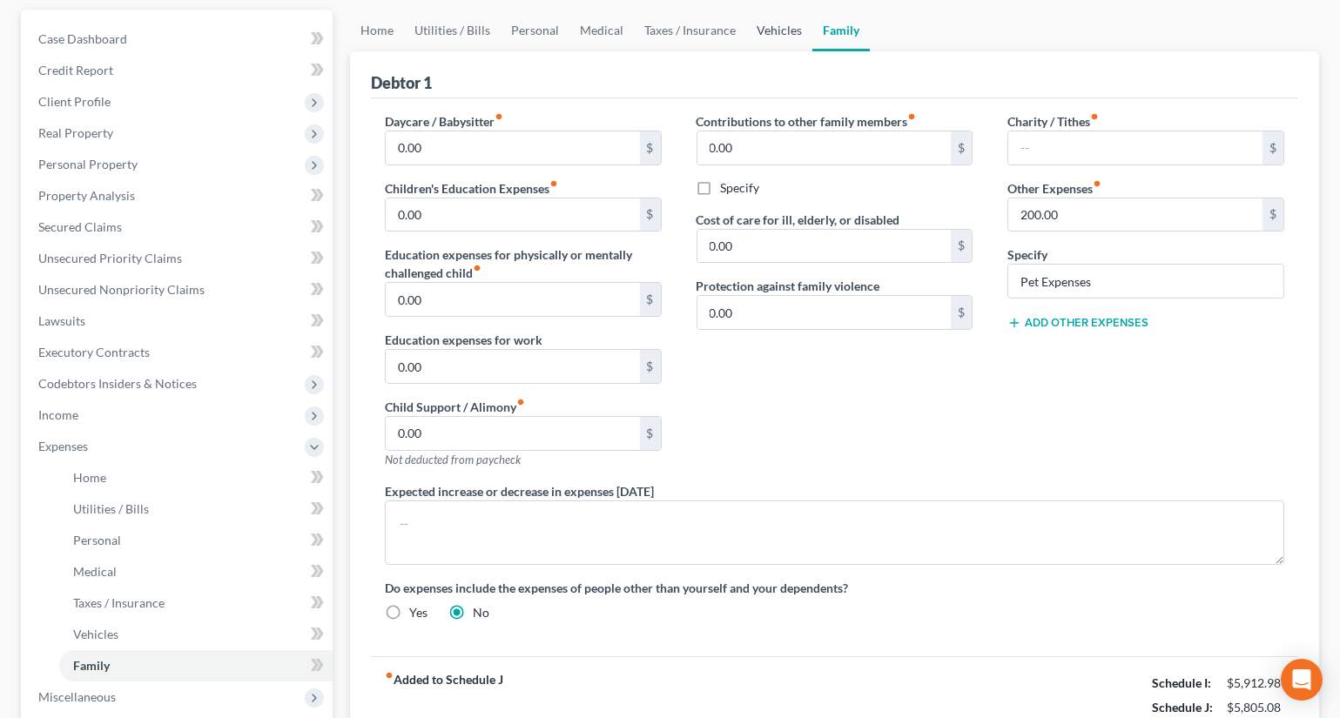
click at [773, 17] on link "Vehicles" at bounding box center [779, 31] width 66 height 42
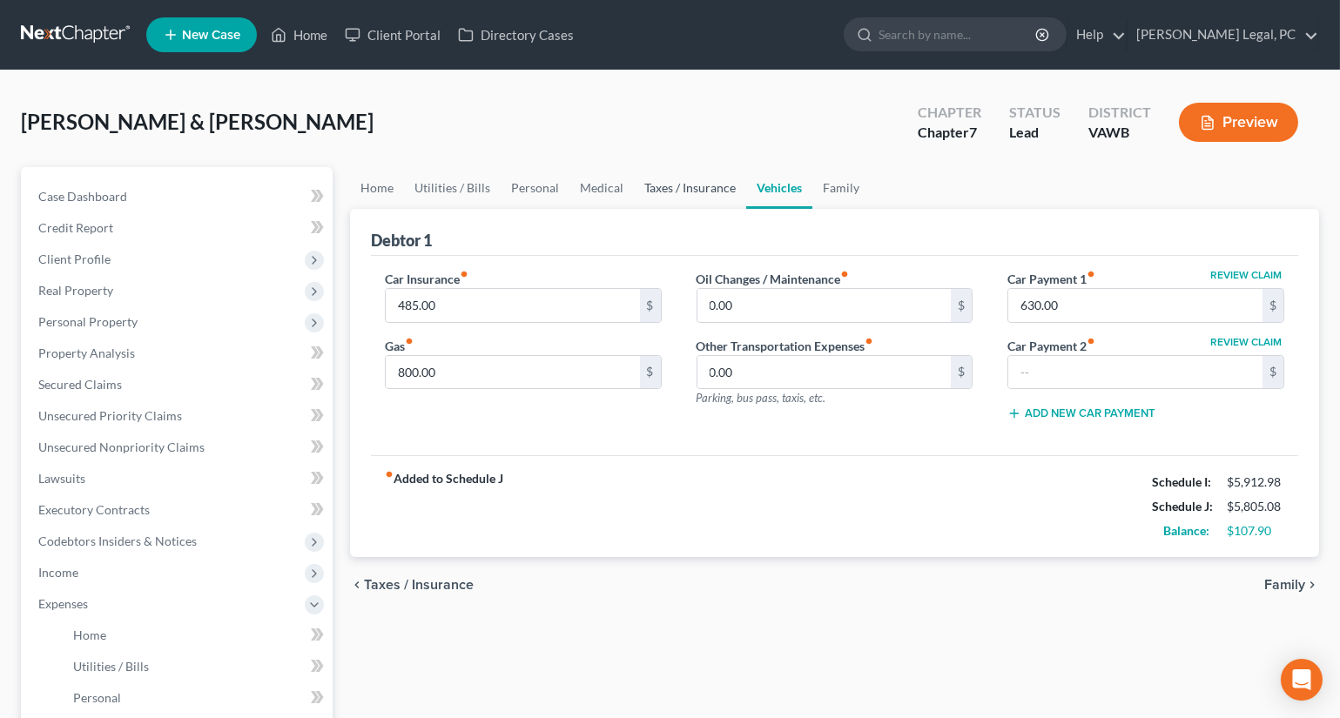
click at [707, 192] on link "Taxes / Insurance" at bounding box center [690, 188] width 112 height 42
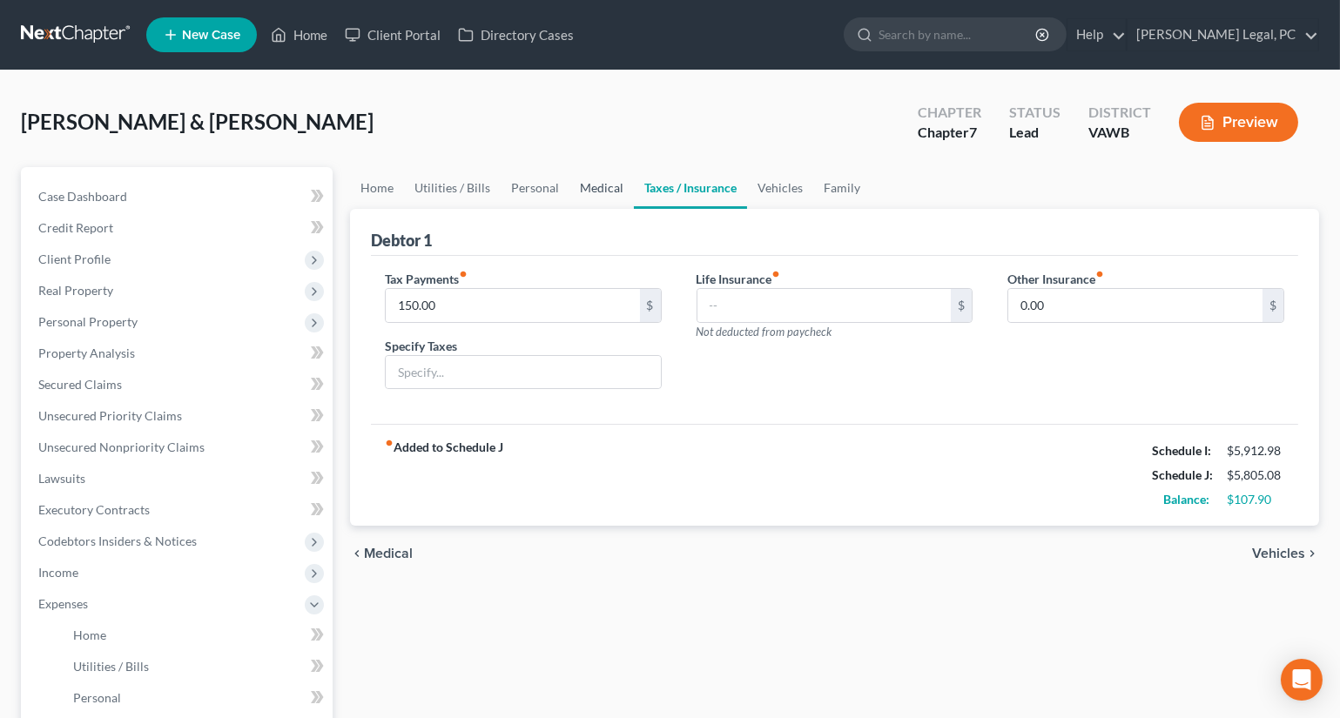
click at [603, 186] on link "Medical" at bounding box center [601, 188] width 64 height 42
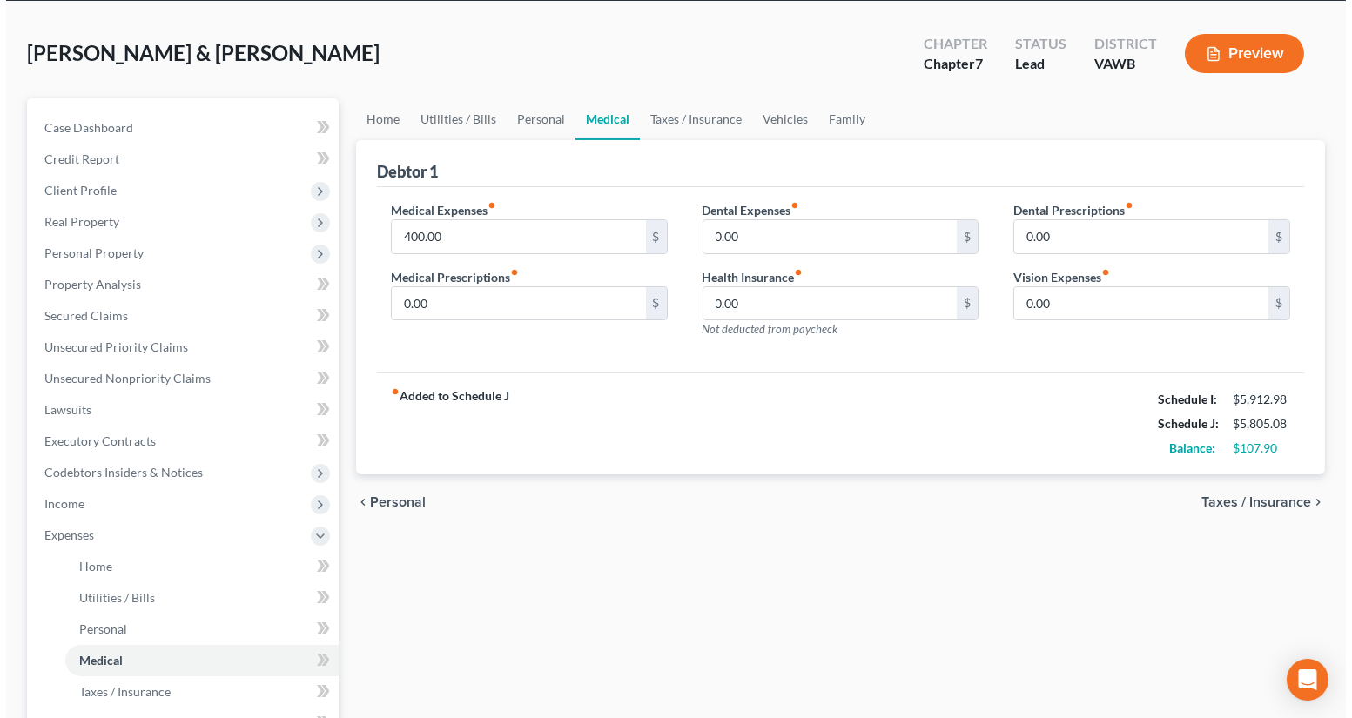
scroll to position [316, 0]
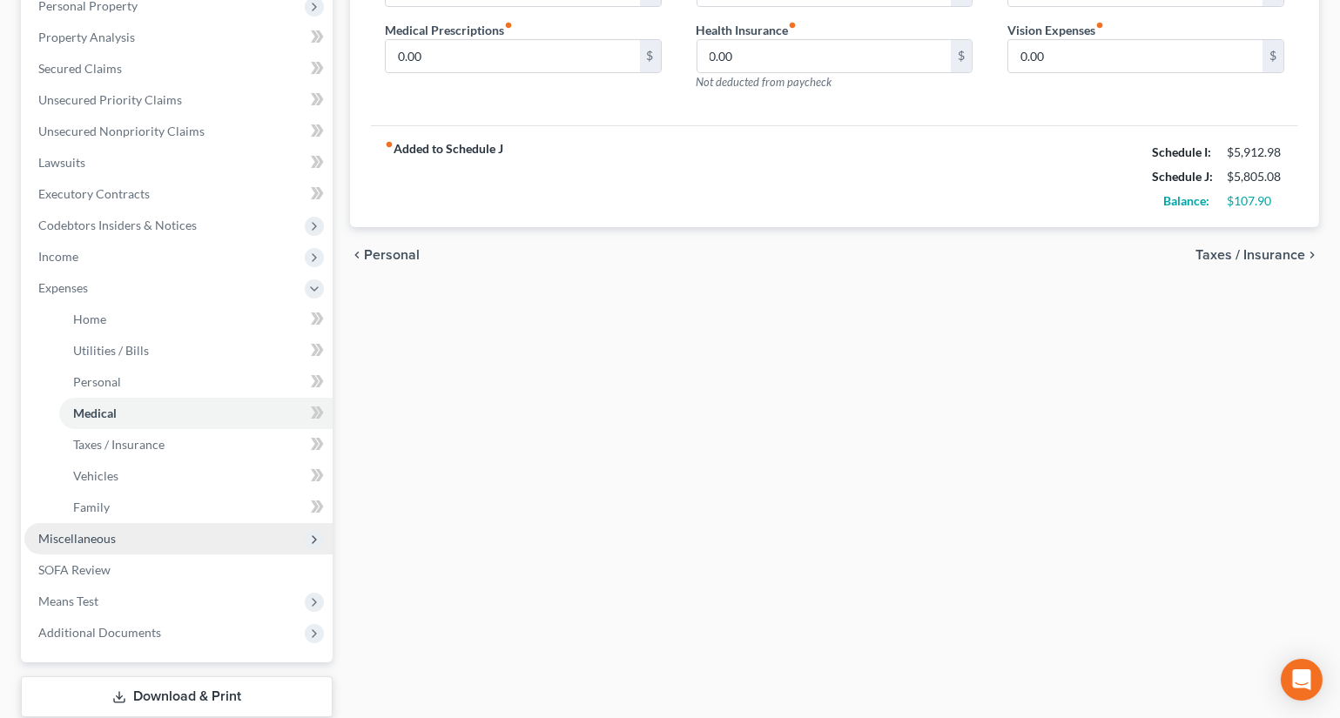
click at [92, 543] on span "Miscellaneous" at bounding box center [76, 538] width 77 height 15
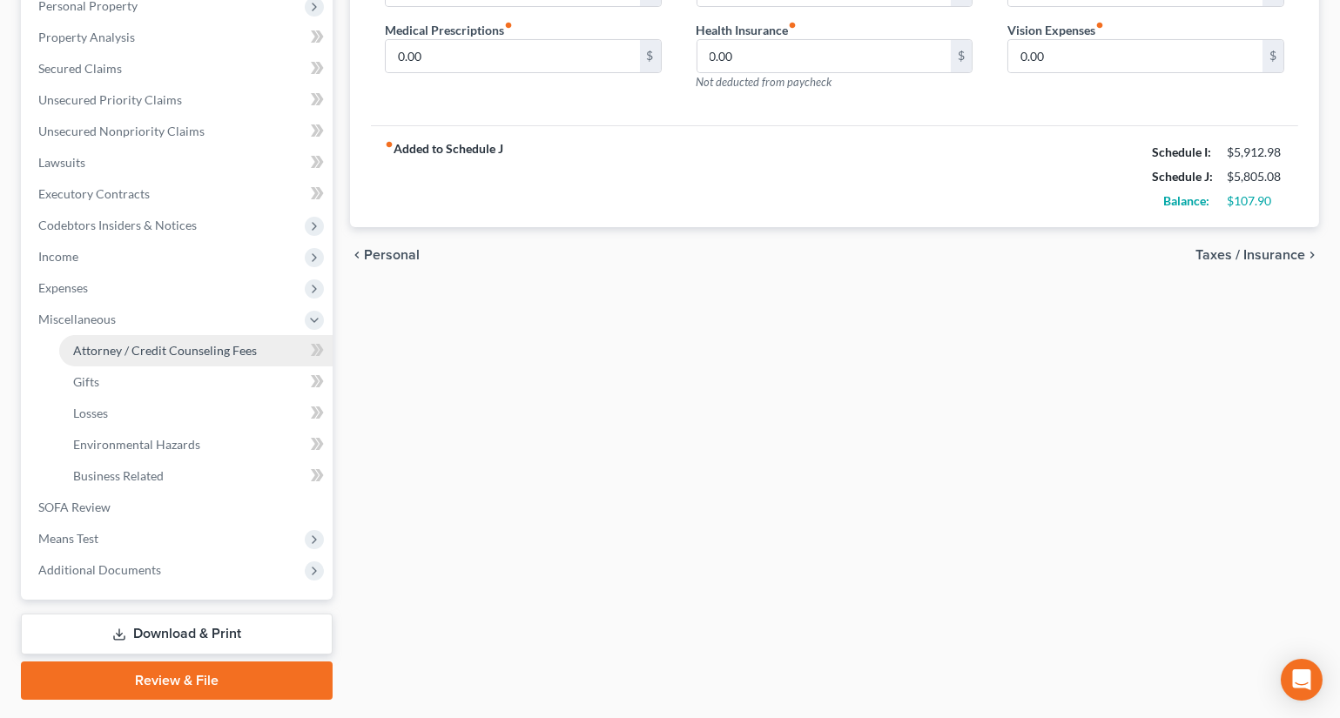
click at [131, 352] on span "Attorney / Credit Counseling Fees" at bounding box center [165, 350] width 184 height 15
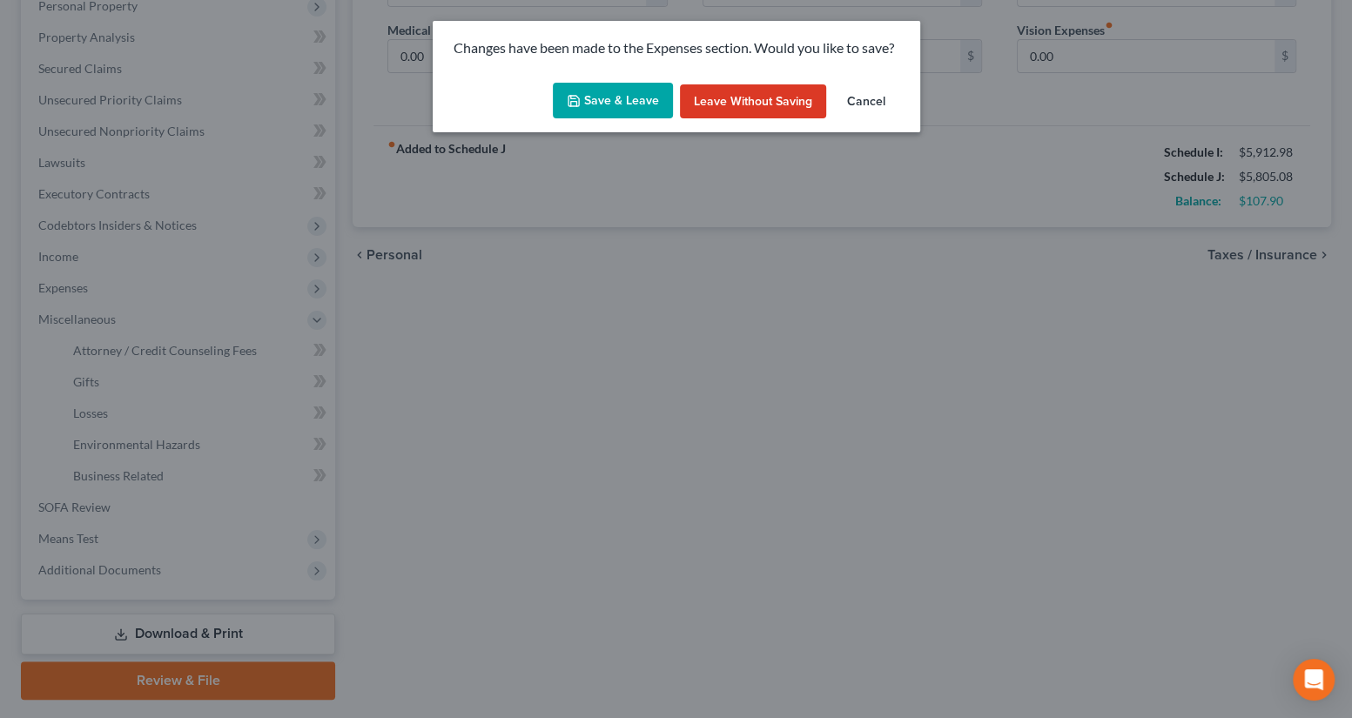
click at [657, 103] on button "Save & Leave" at bounding box center [613, 101] width 120 height 37
select select "0"
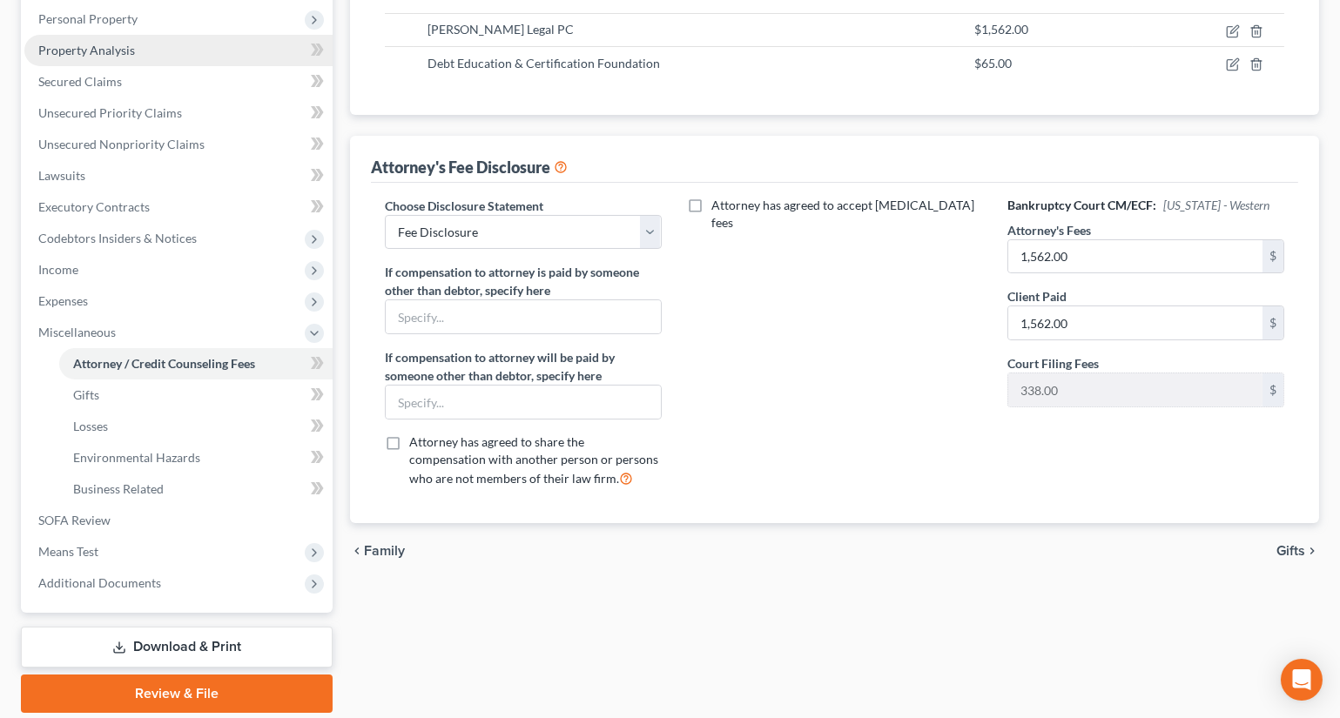
scroll to position [362, 0]
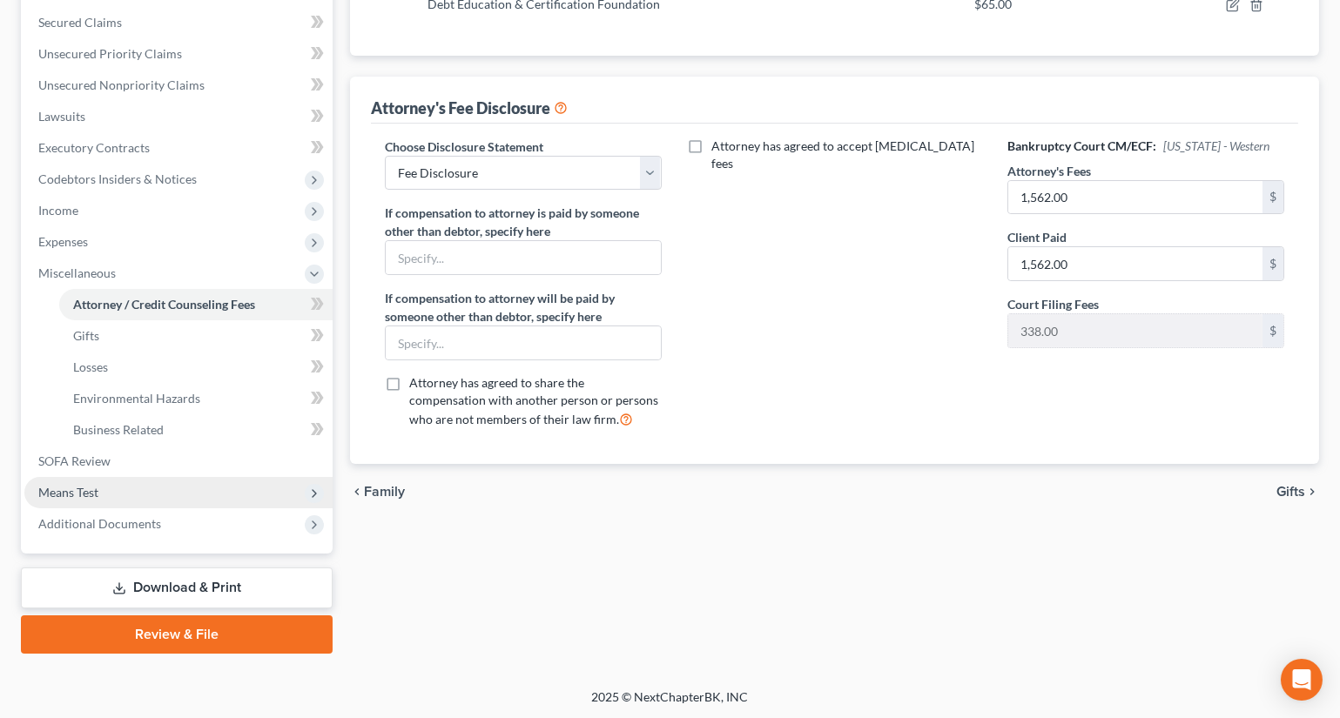
click at [86, 485] on span "Means Test" at bounding box center [68, 492] width 60 height 15
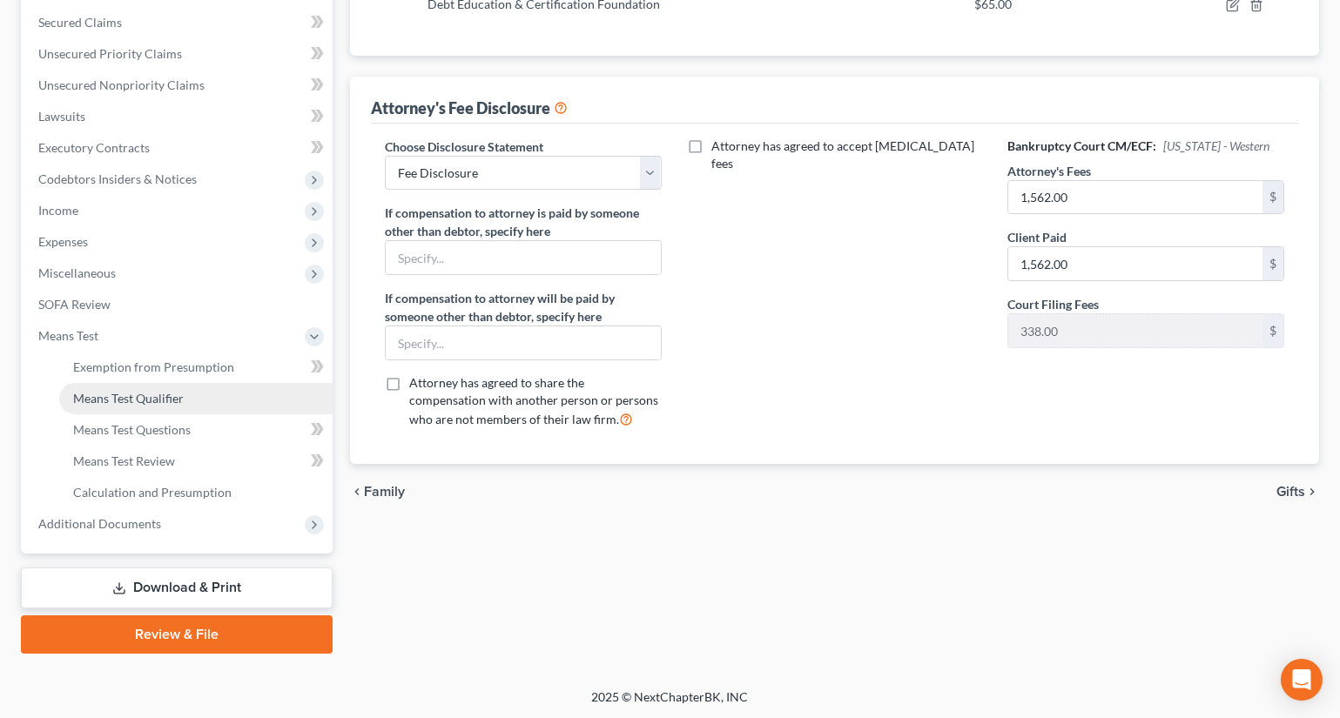
click at [147, 401] on span "Means Test Qualifier" at bounding box center [128, 398] width 111 height 15
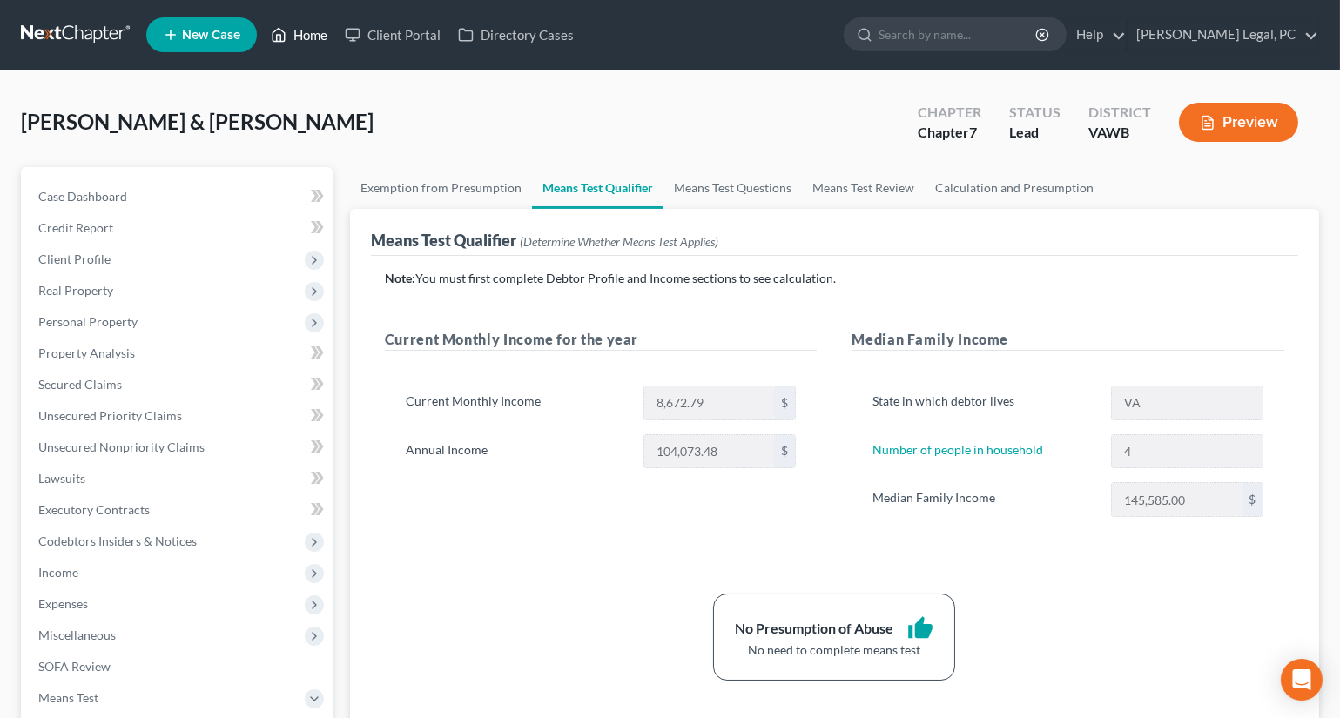
click at [297, 41] on link "Home" at bounding box center [299, 34] width 74 height 31
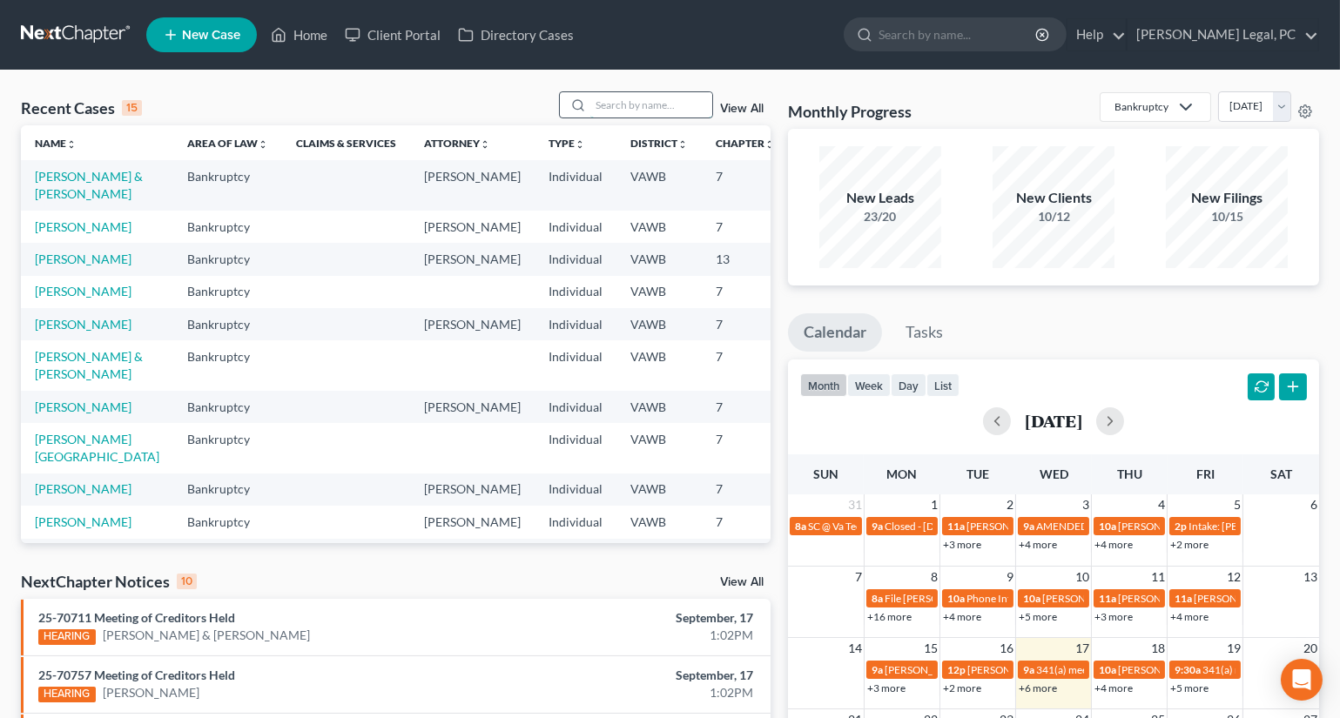
click at [663, 104] on input "search" at bounding box center [651, 104] width 122 height 25
type input "[PERSON_NAME]"
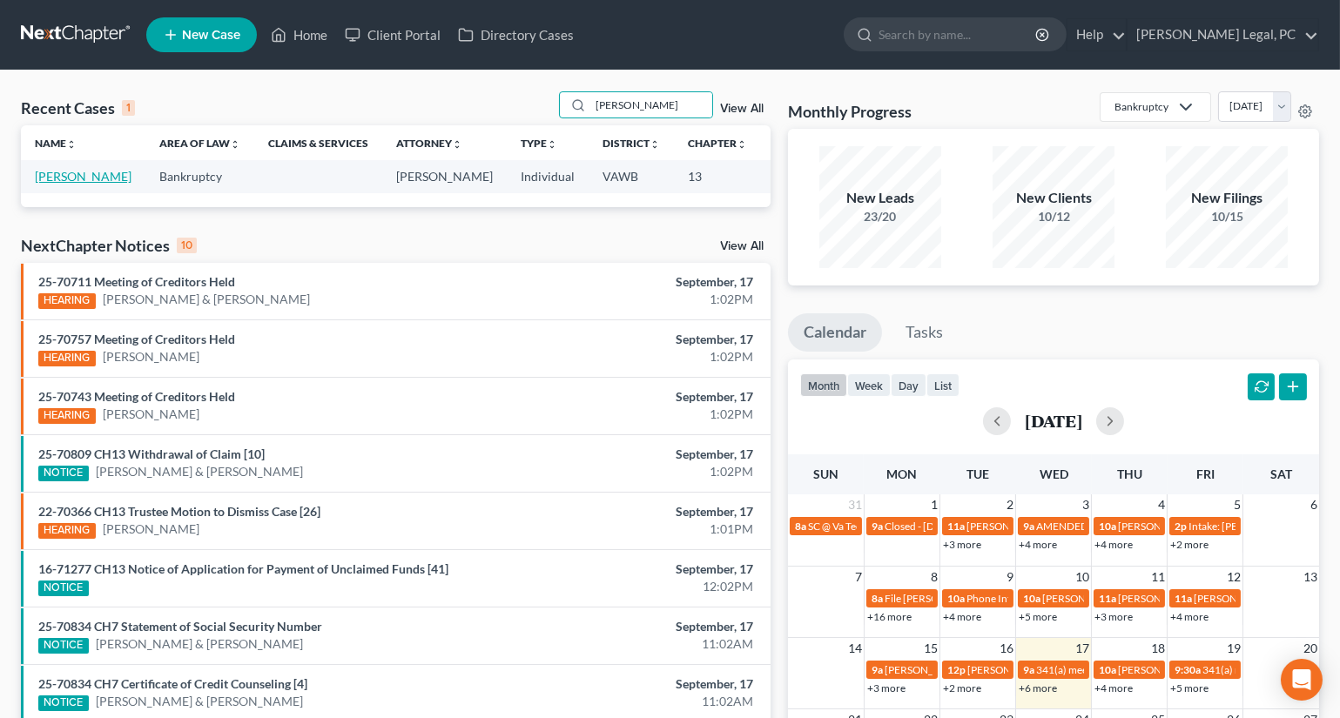
click at [47, 184] on link "[PERSON_NAME]" at bounding box center [83, 176] width 97 height 15
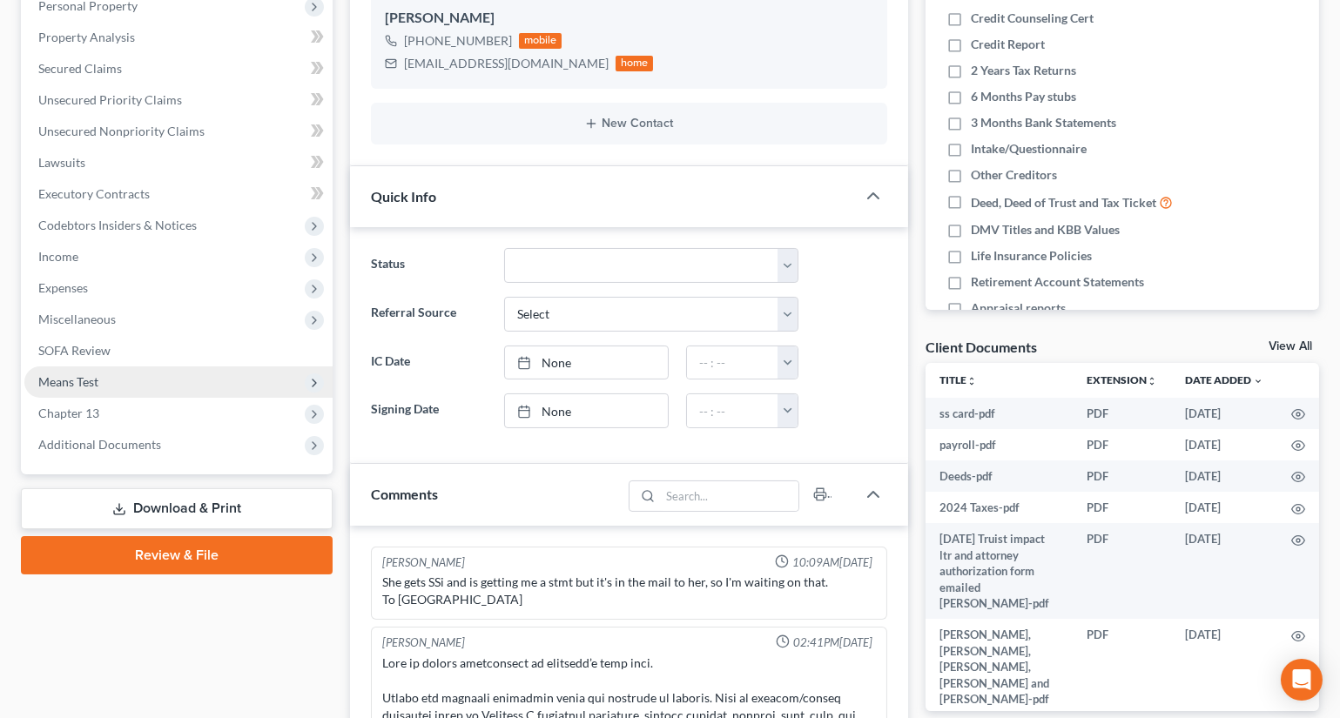
scroll to position [449, 0]
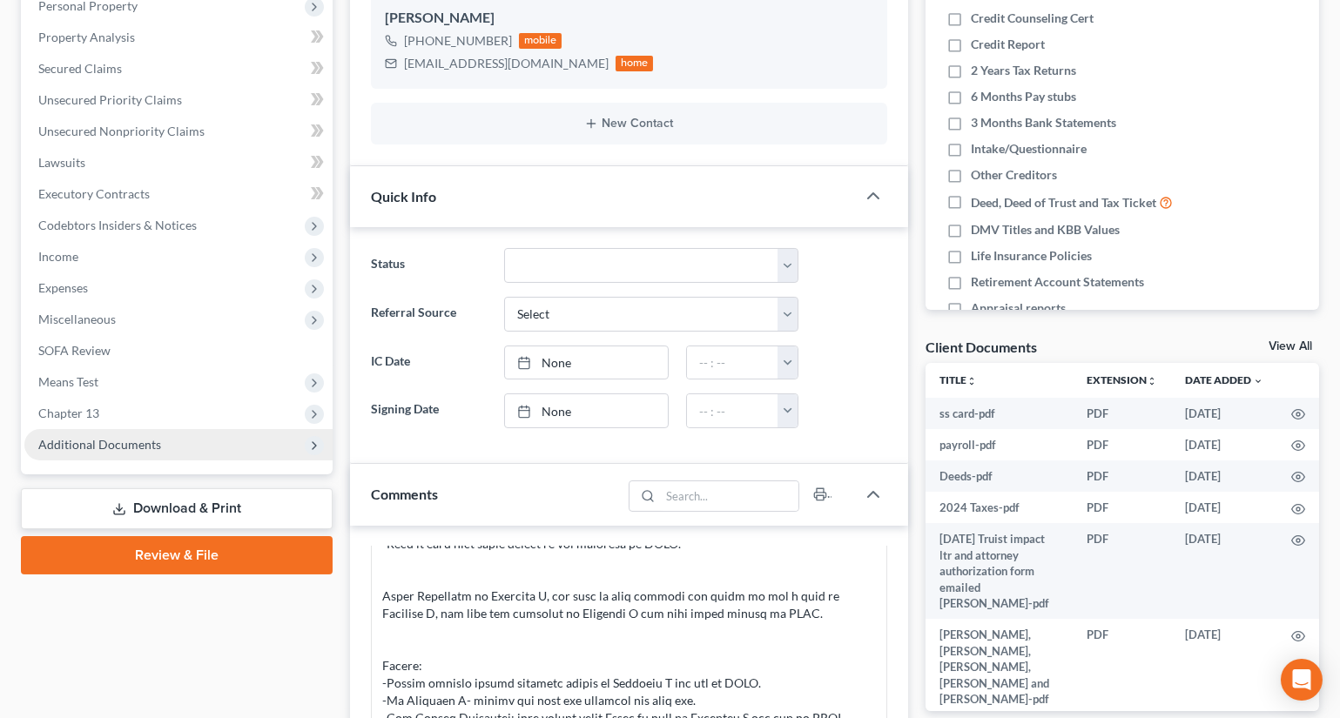
click at [79, 437] on span "Additional Documents" at bounding box center [99, 444] width 123 height 15
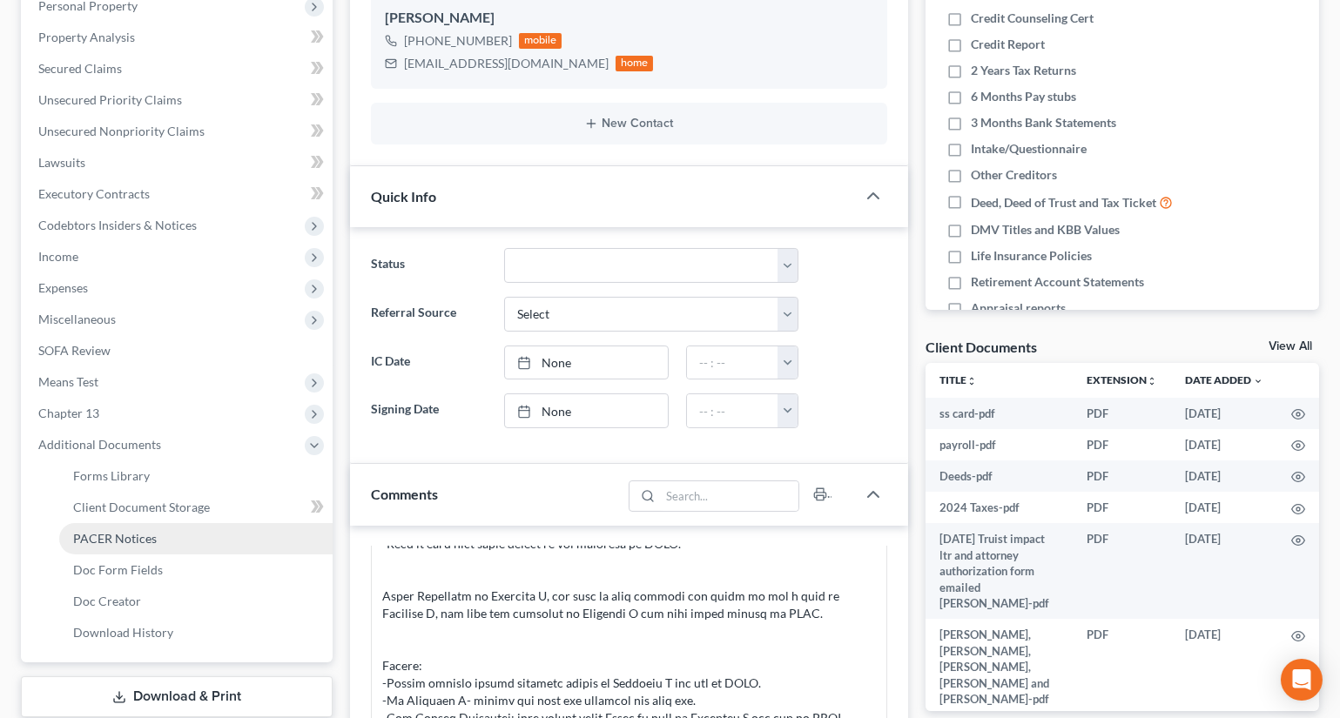
click at [122, 535] on span "PACER Notices" at bounding box center [115, 538] width 84 height 15
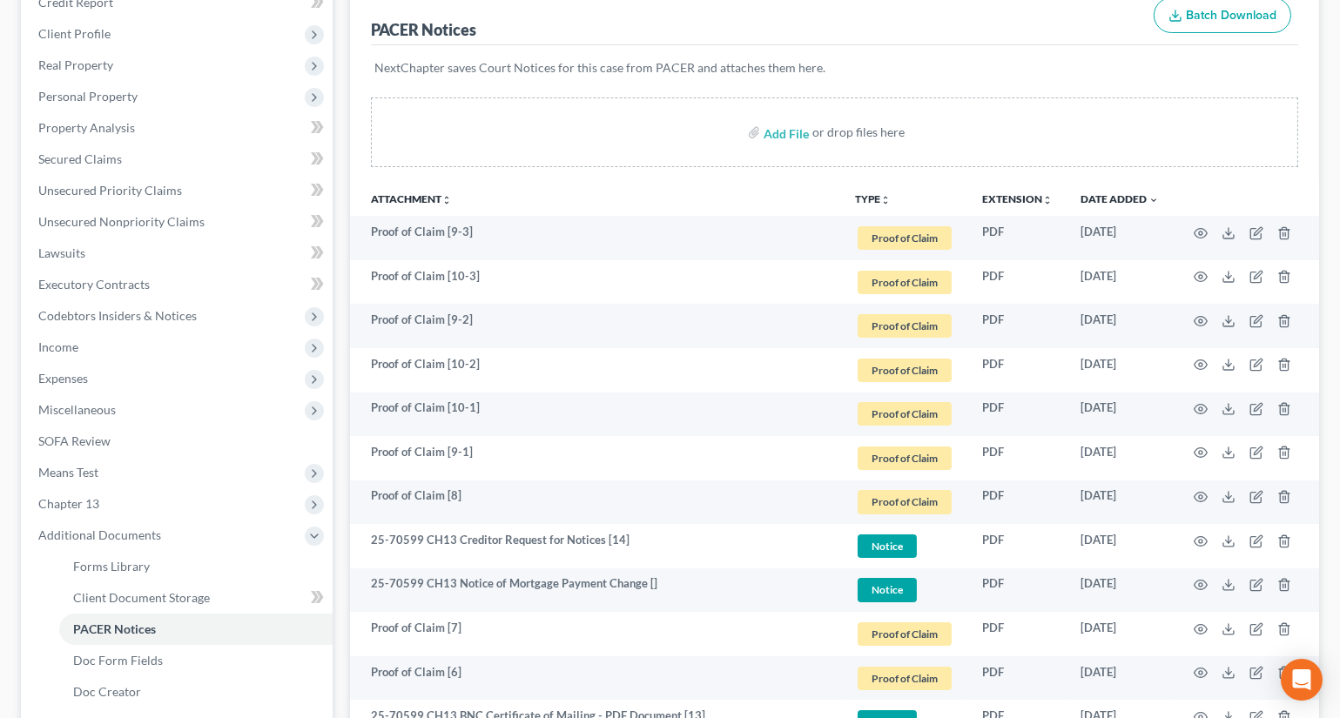
scroll to position [395, 0]
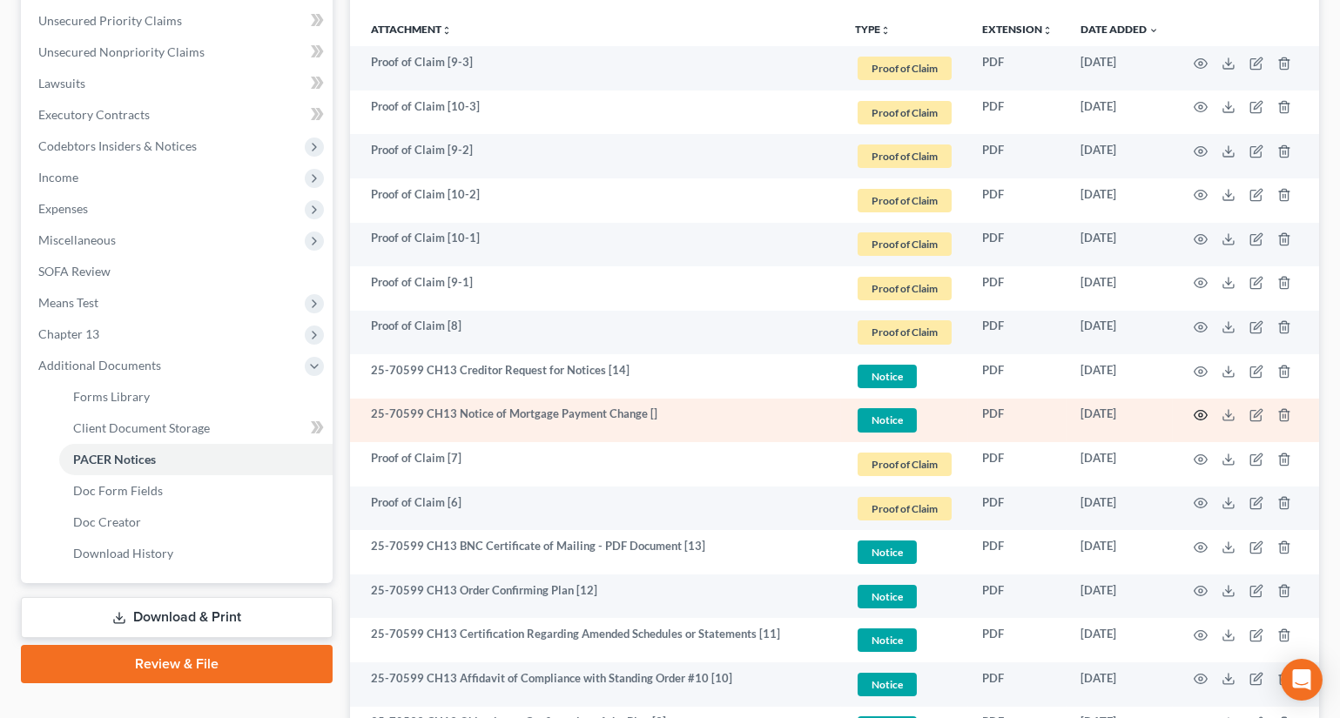
click at [1197, 417] on icon "button" at bounding box center [1200, 416] width 13 height 10
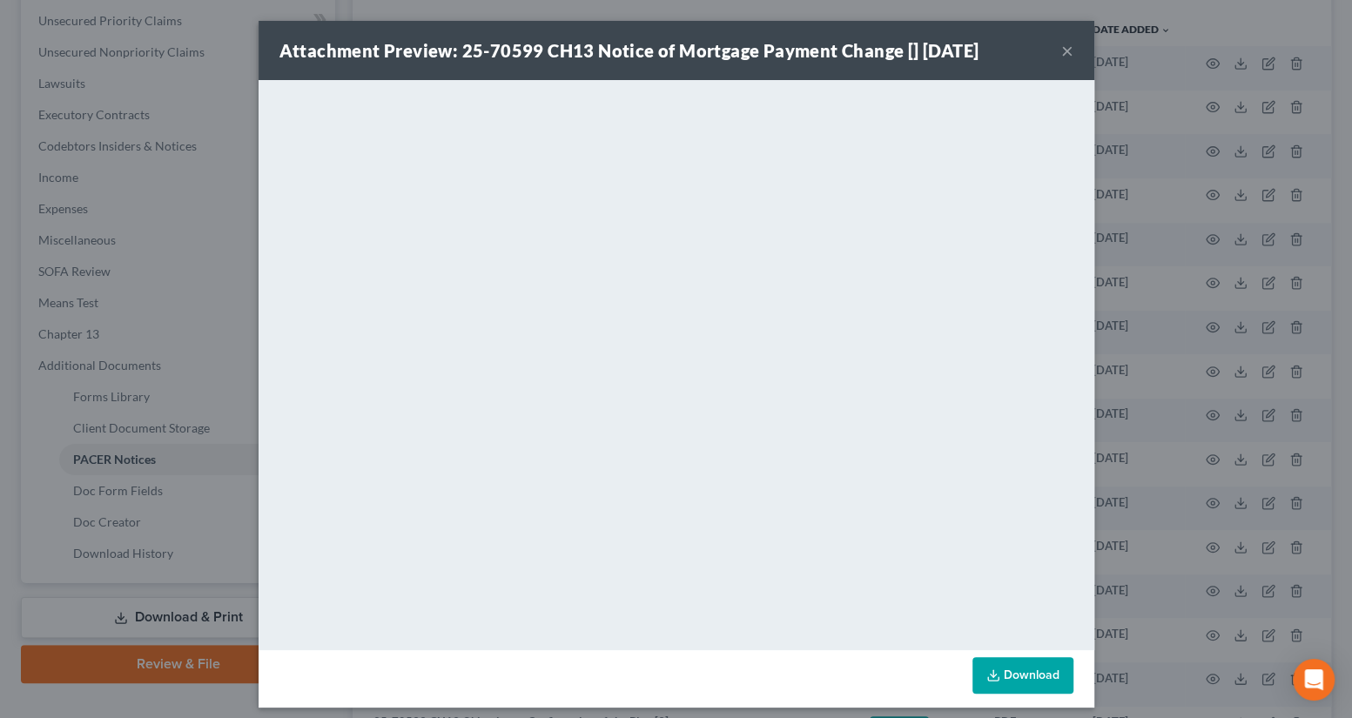
click at [1066, 52] on button "×" at bounding box center [1067, 50] width 12 height 21
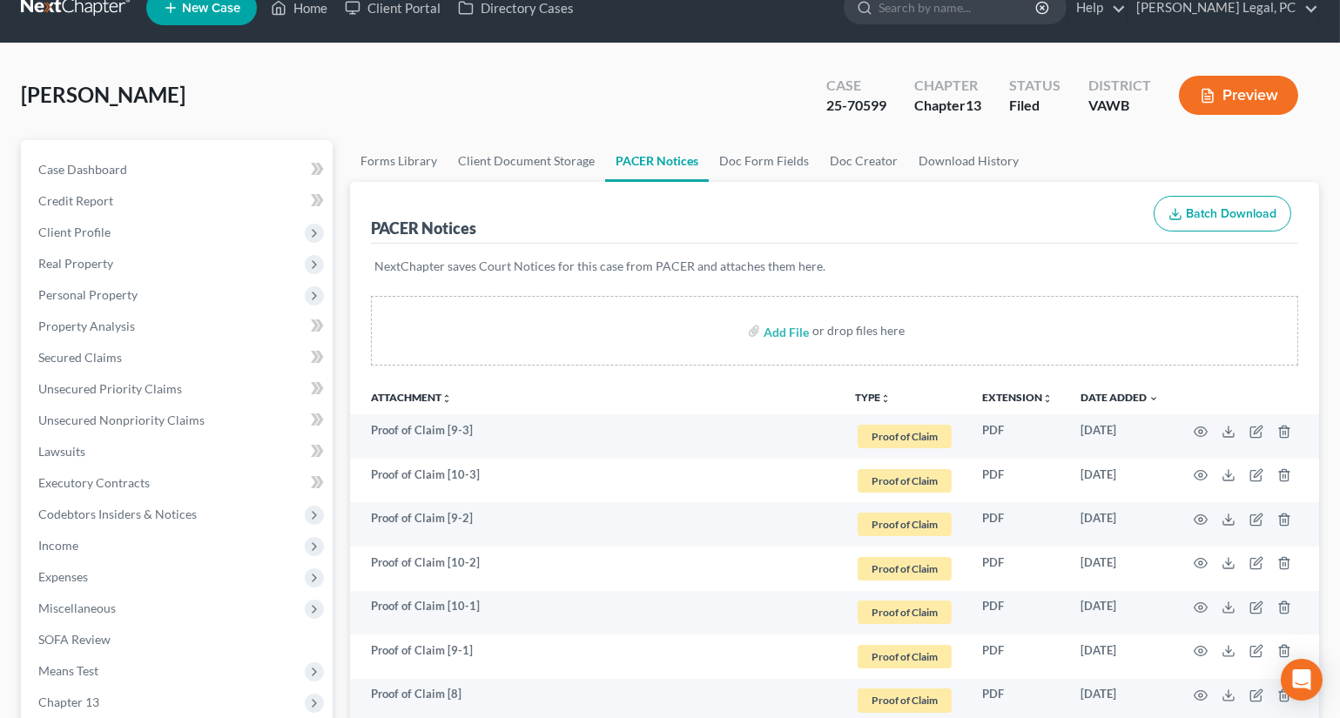
scroll to position [0, 0]
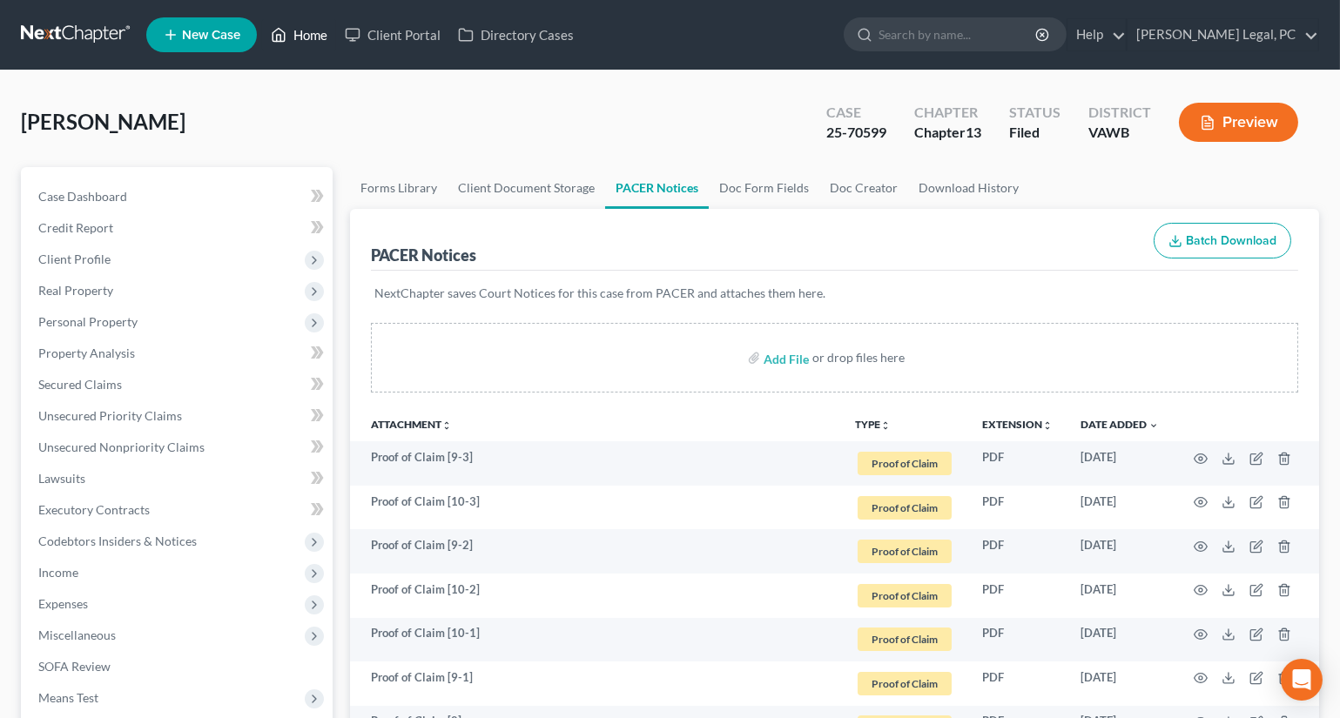
click at [279, 39] on icon at bounding box center [279, 34] width 16 height 21
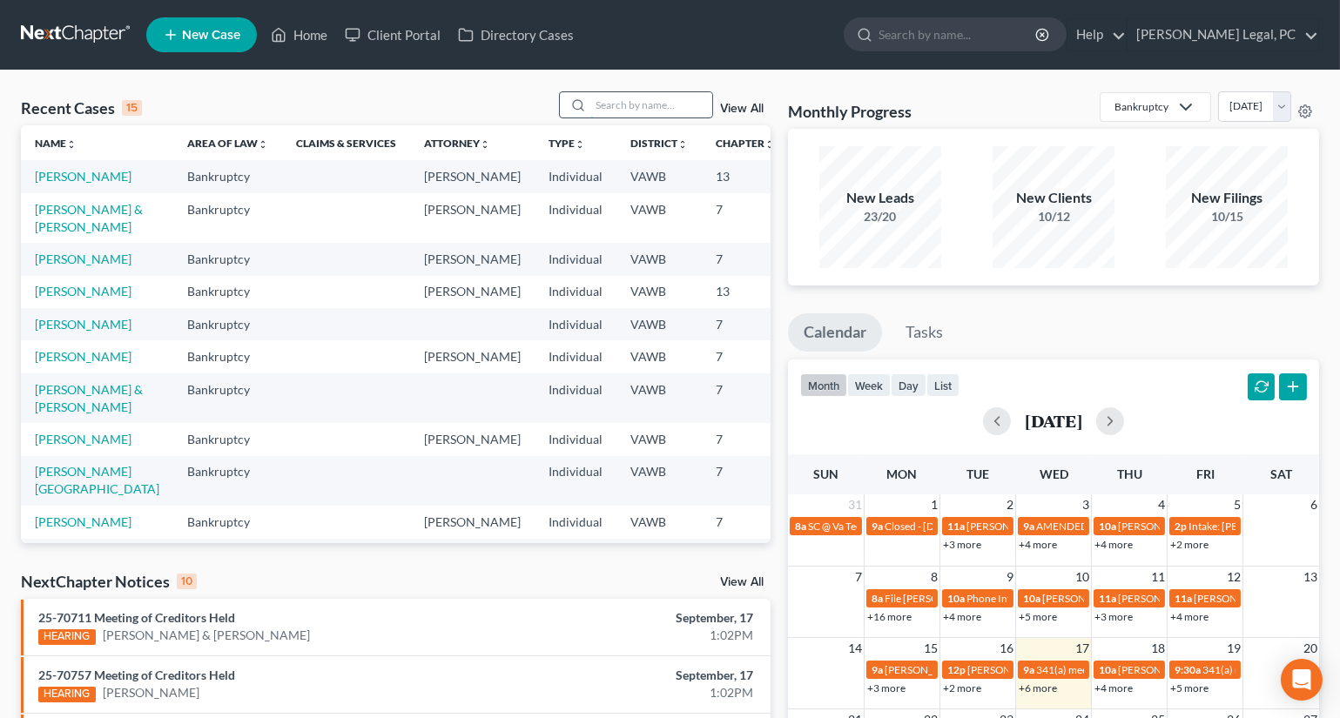
click at [666, 101] on input "search" at bounding box center [651, 104] width 122 height 25
type input "[PERSON_NAME]"
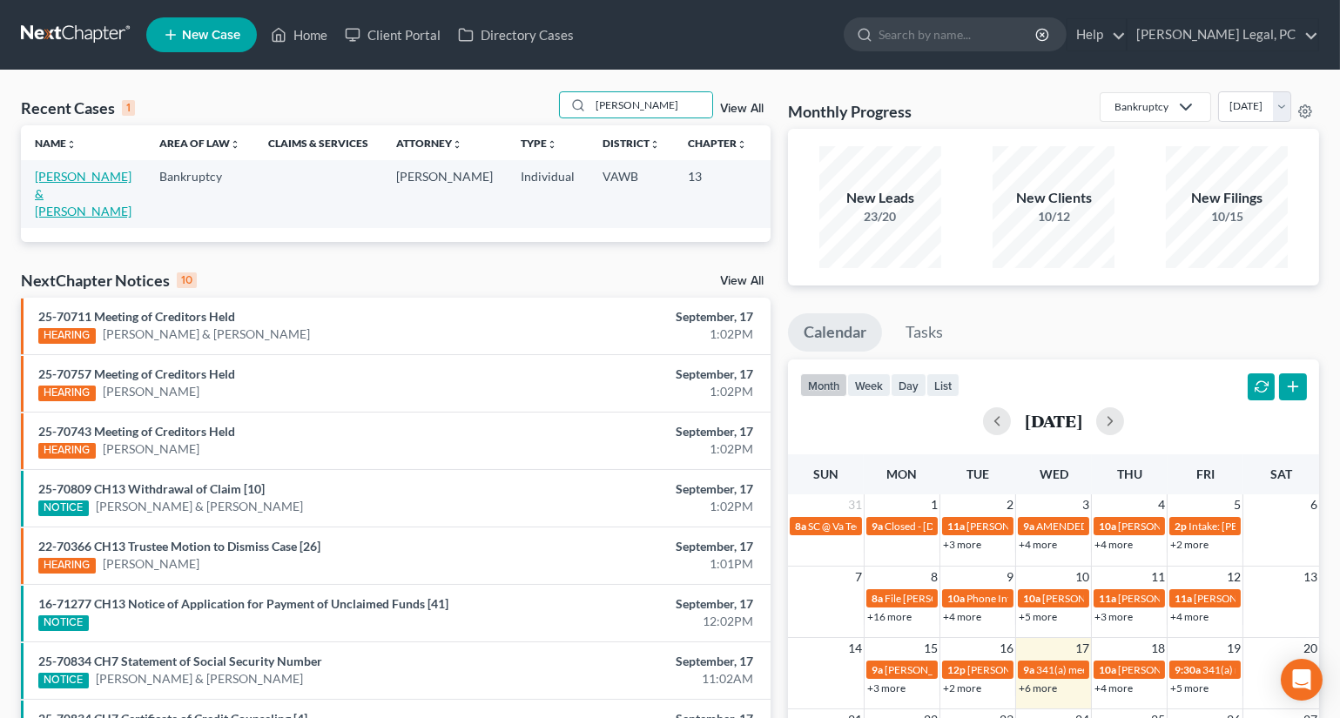
click at [36, 204] on link "[PERSON_NAME] & [PERSON_NAME]" at bounding box center [83, 194] width 97 height 50
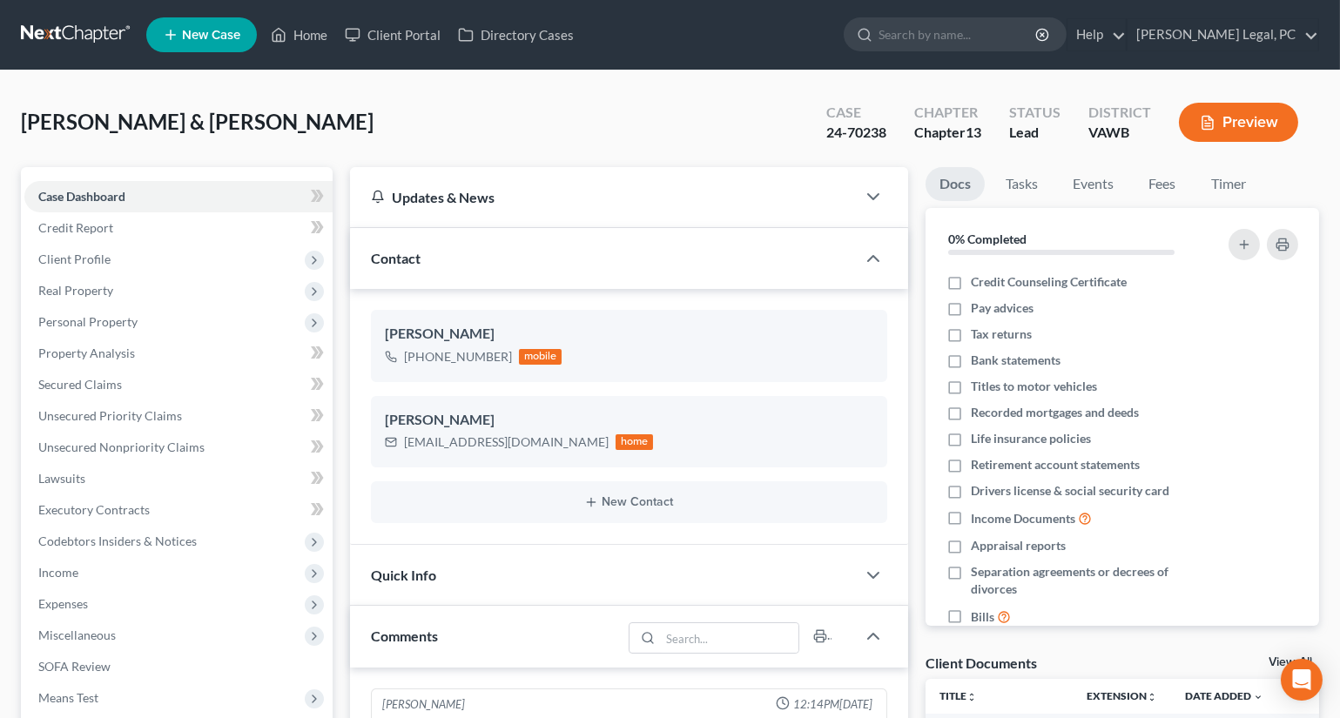
scroll to position [395, 0]
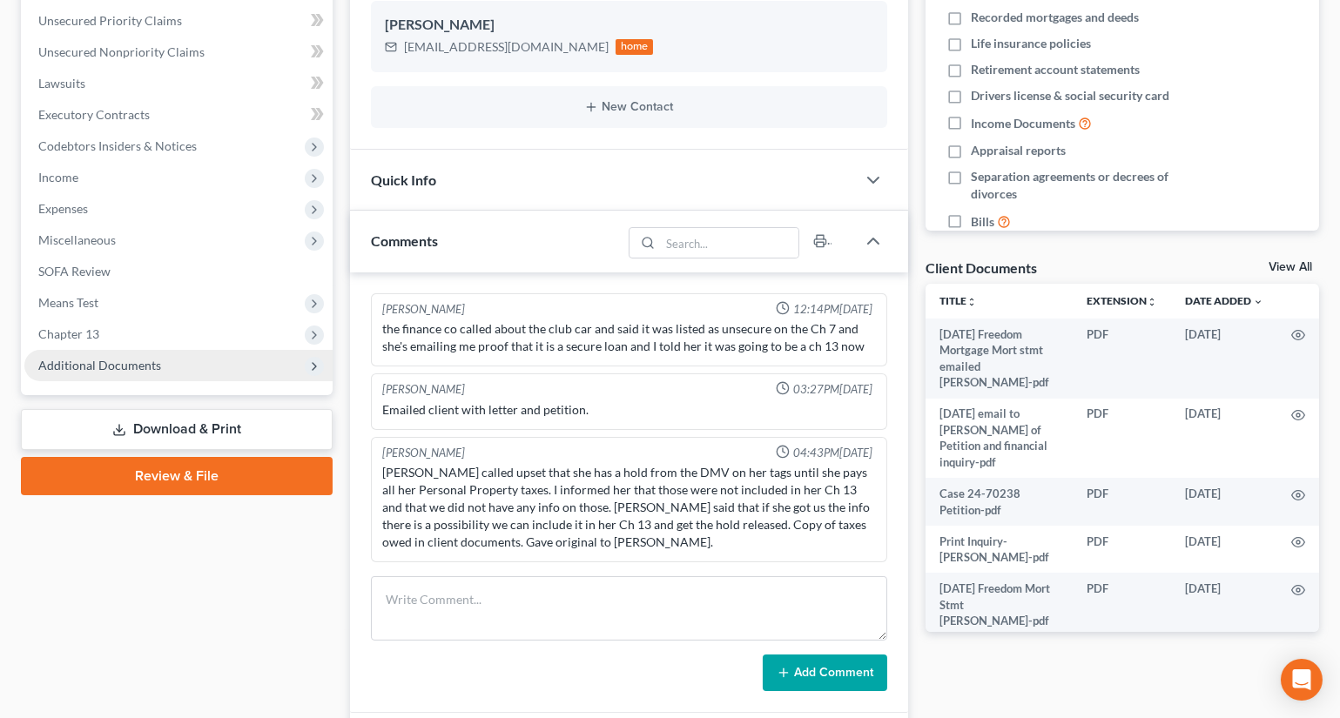
click at [89, 365] on span "Additional Documents" at bounding box center [99, 365] width 123 height 15
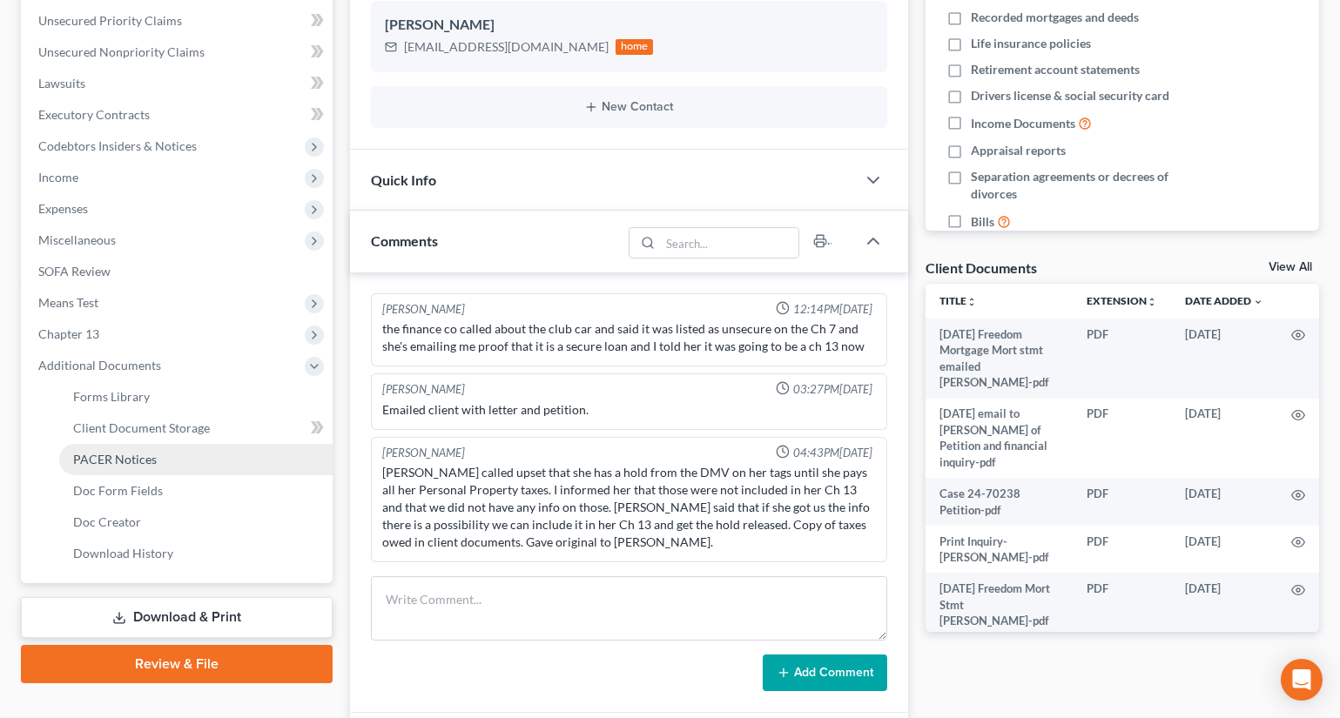
click at [113, 457] on span "PACER Notices" at bounding box center [115, 459] width 84 height 15
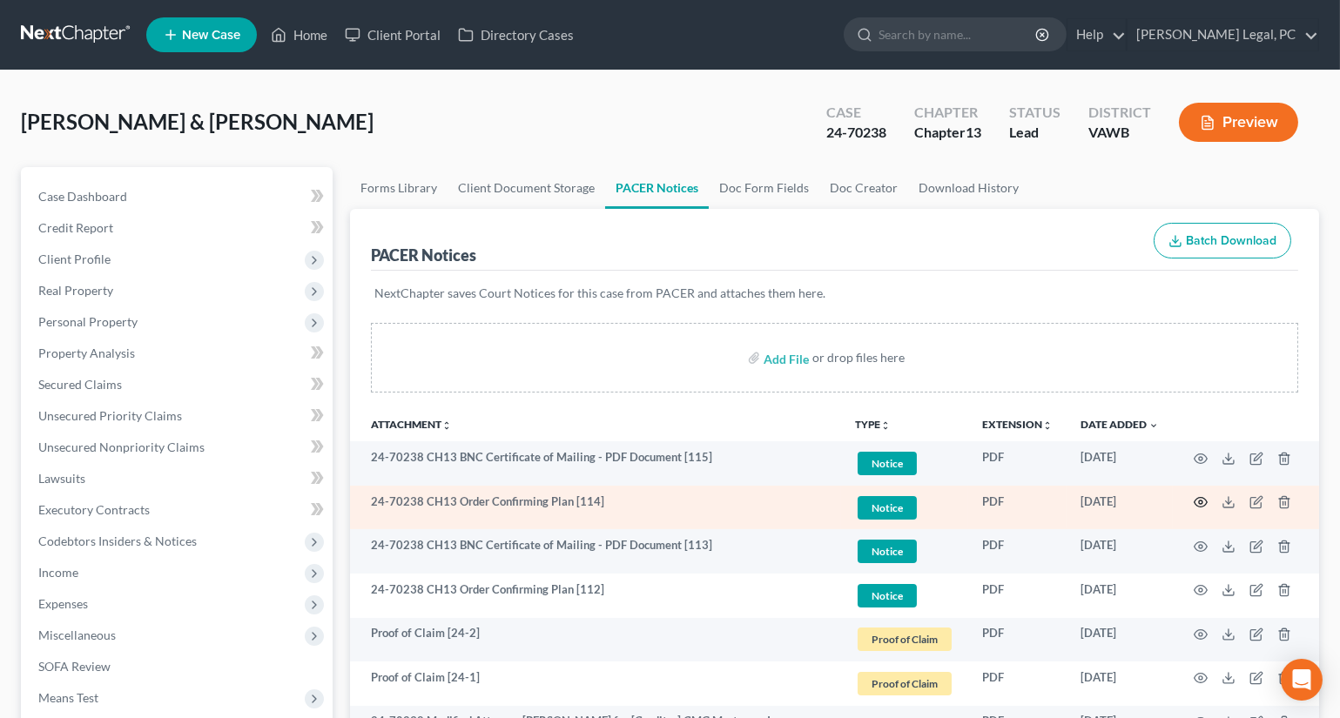
click at [1200, 496] on icon "button" at bounding box center [1201, 502] width 14 height 14
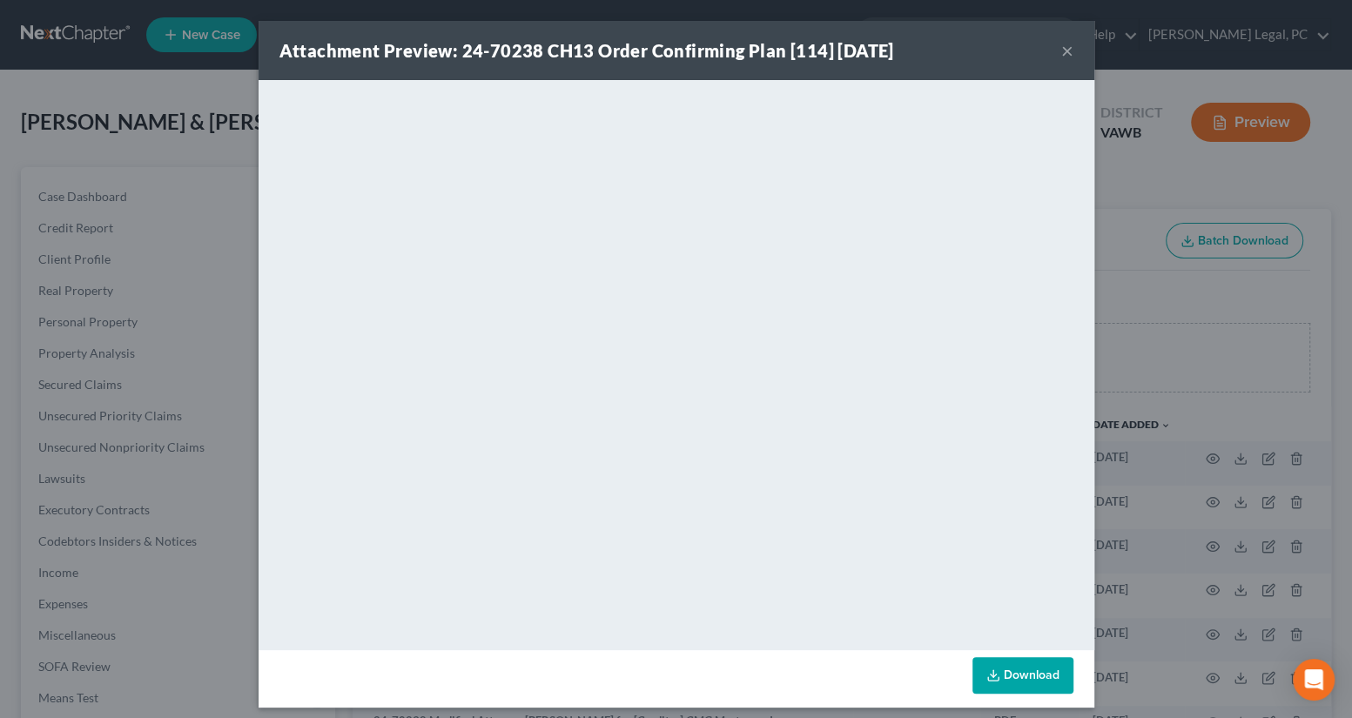
click at [1061, 51] on button "×" at bounding box center [1067, 50] width 12 height 21
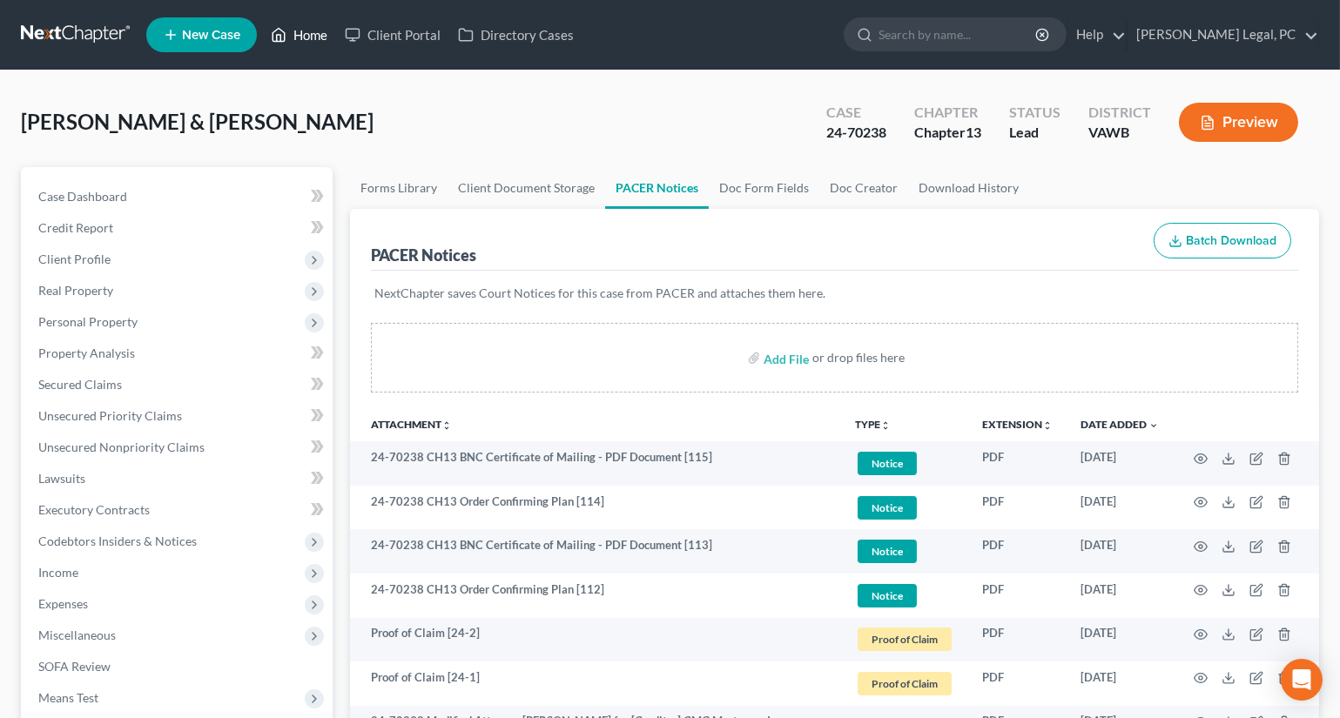
click at [306, 25] on link "Home" at bounding box center [299, 34] width 74 height 31
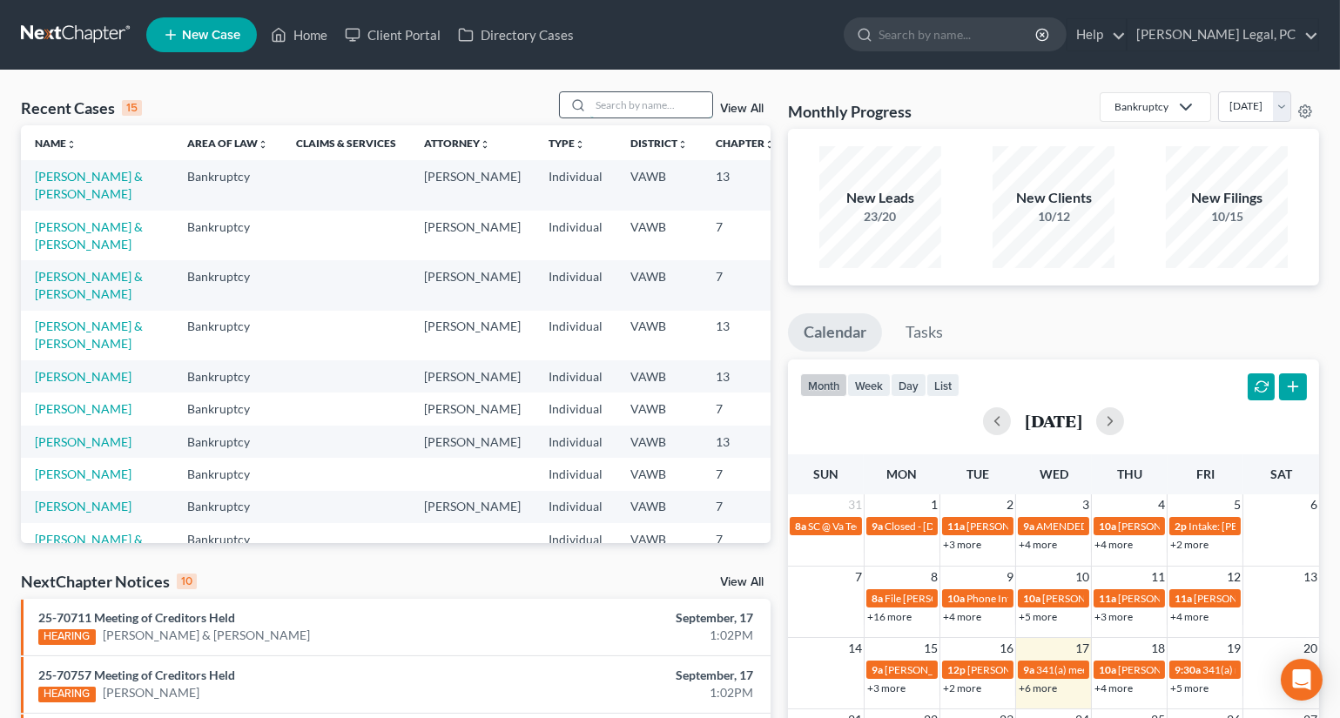
click at [643, 107] on input "search" at bounding box center [651, 104] width 122 height 25
type input "[PERSON_NAME]"
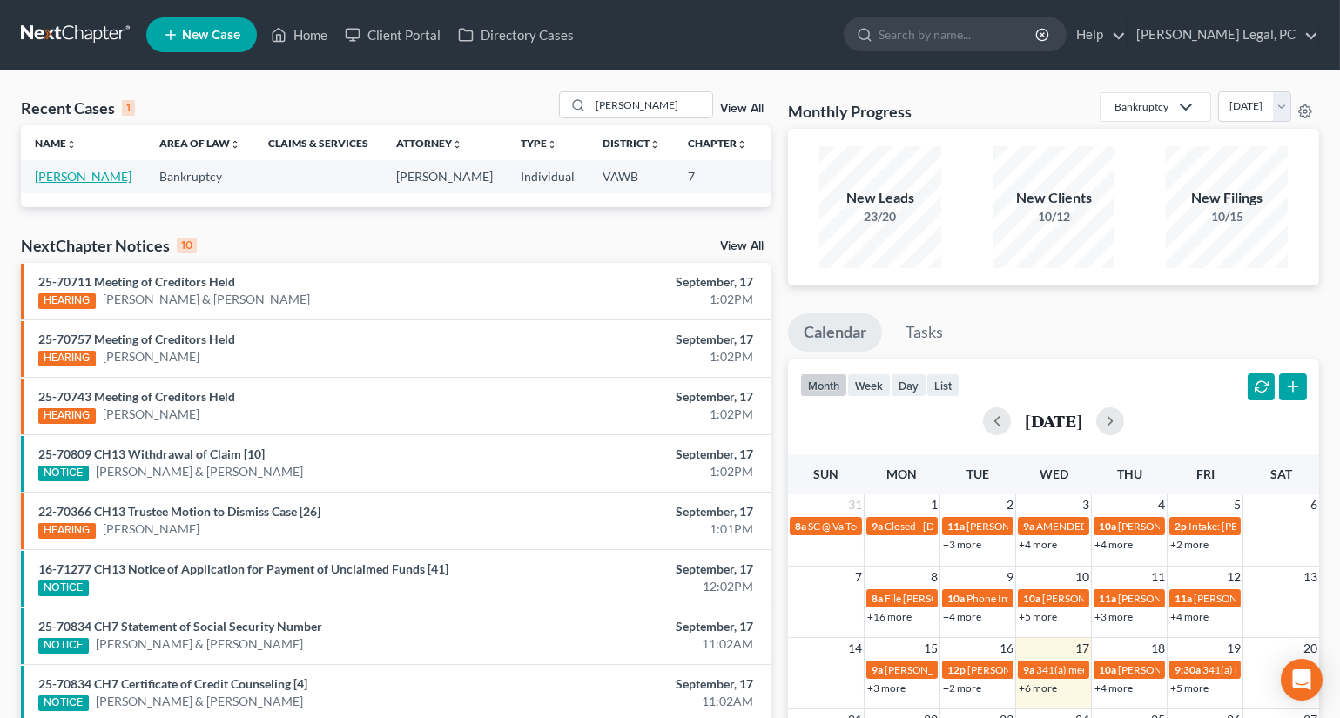
click at [49, 184] on link "[PERSON_NAME]" at bounding box center [83, 176] width 97 height 15
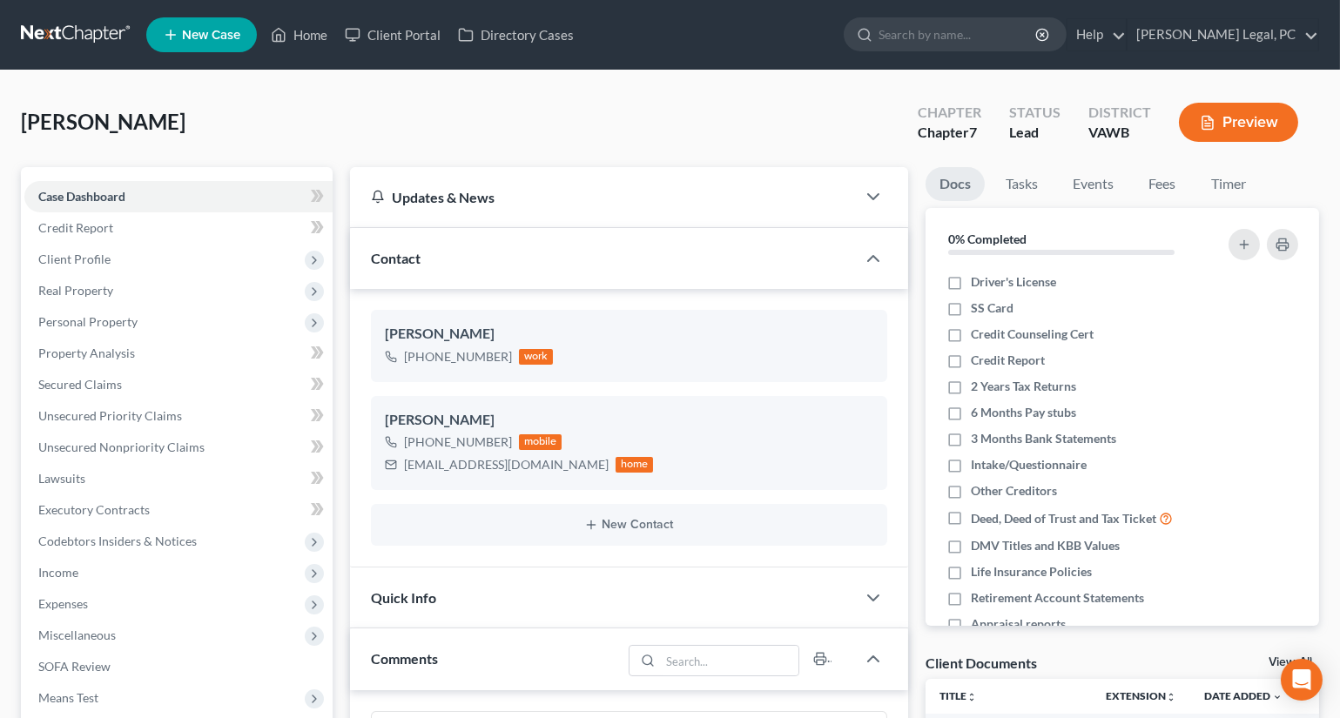
scroll to position [608, 0]
click at [299, 42] on link "Home" at bounding box center [299, 34] width 74 height 31
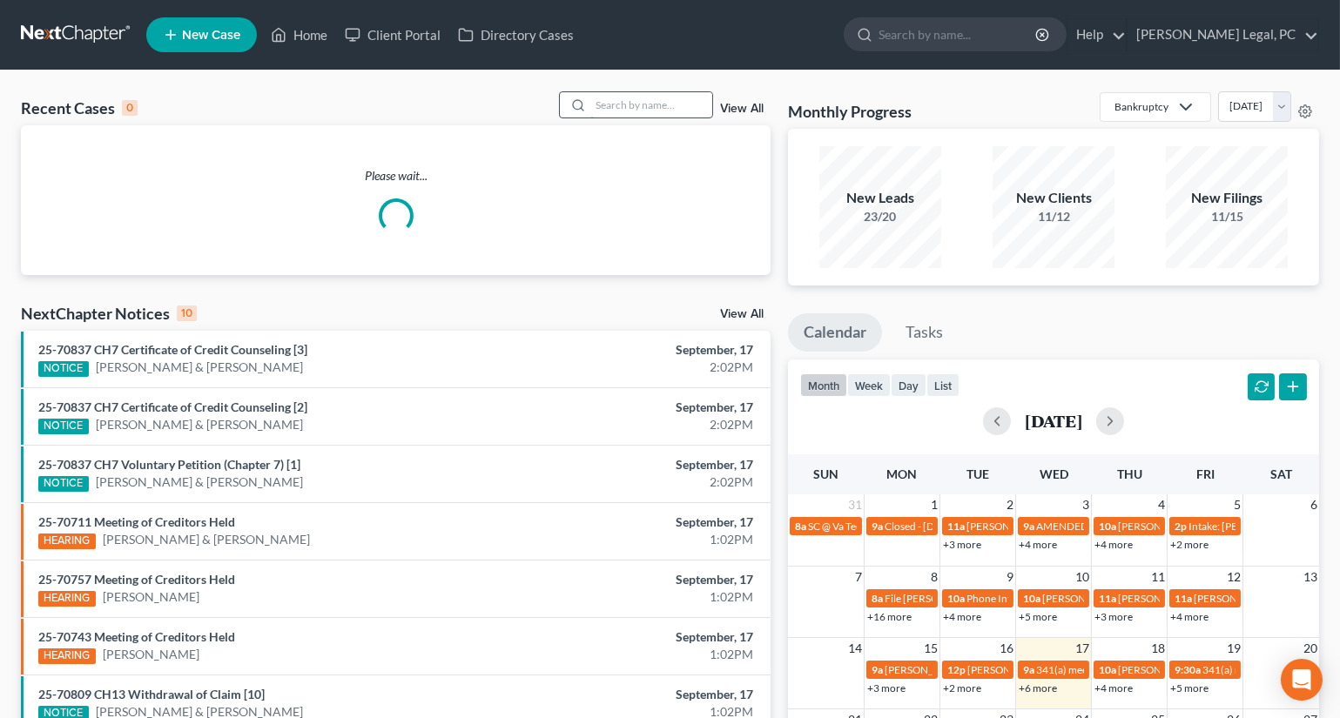
click at [601, 104] on input "search" at bounding box center [651, 104] width 122 height 25
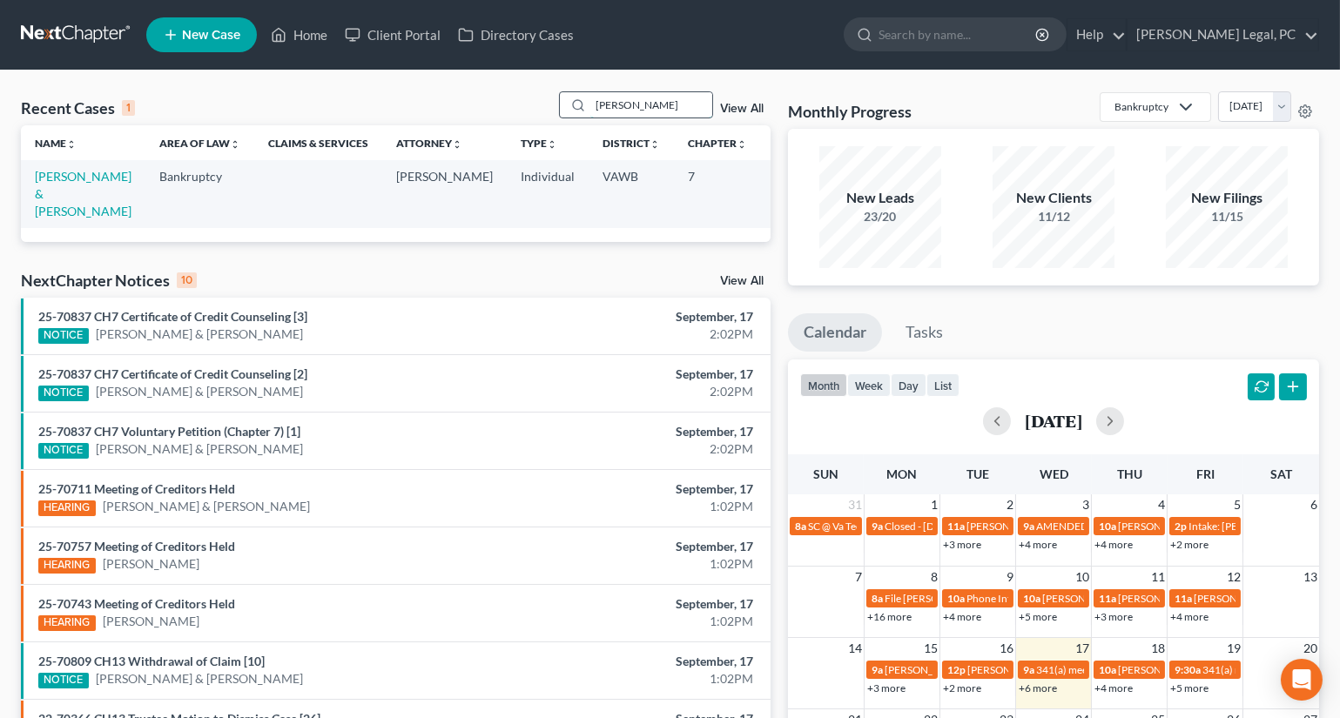
click at [640, 108] on input "[PERSON_NAME]" at bounding box center [651, 104] width 122 height 25
type input "[PERSON_NAME]"
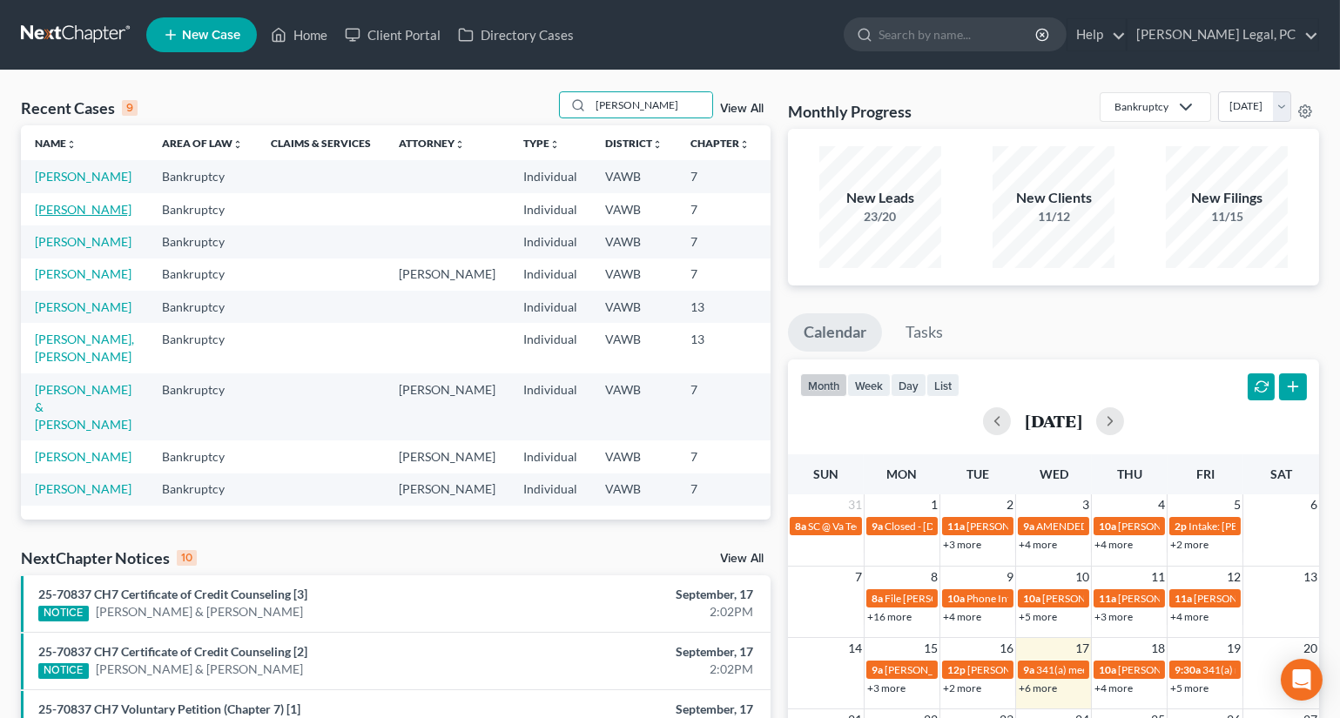
click at [52, 217] on link "[PERSON_NAME]" at bounding box center [83, 209] width 97 height 15
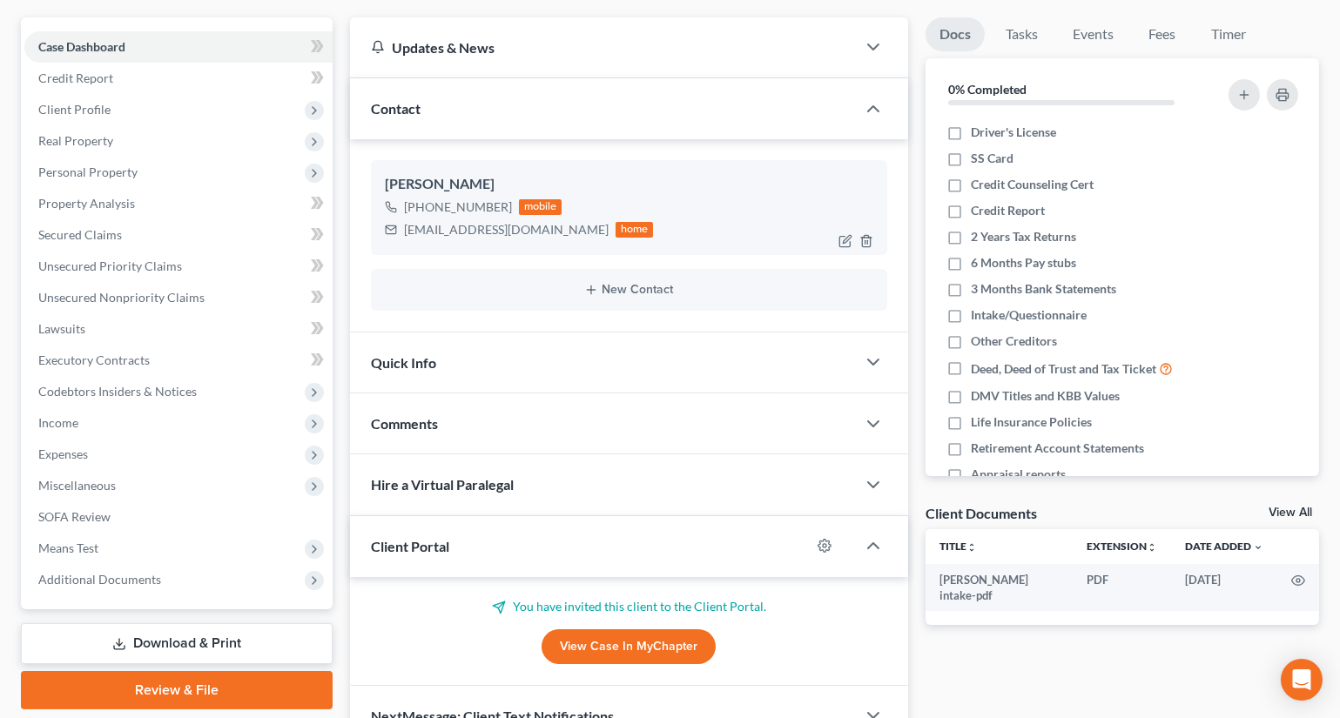
scroll to position [237, 0]
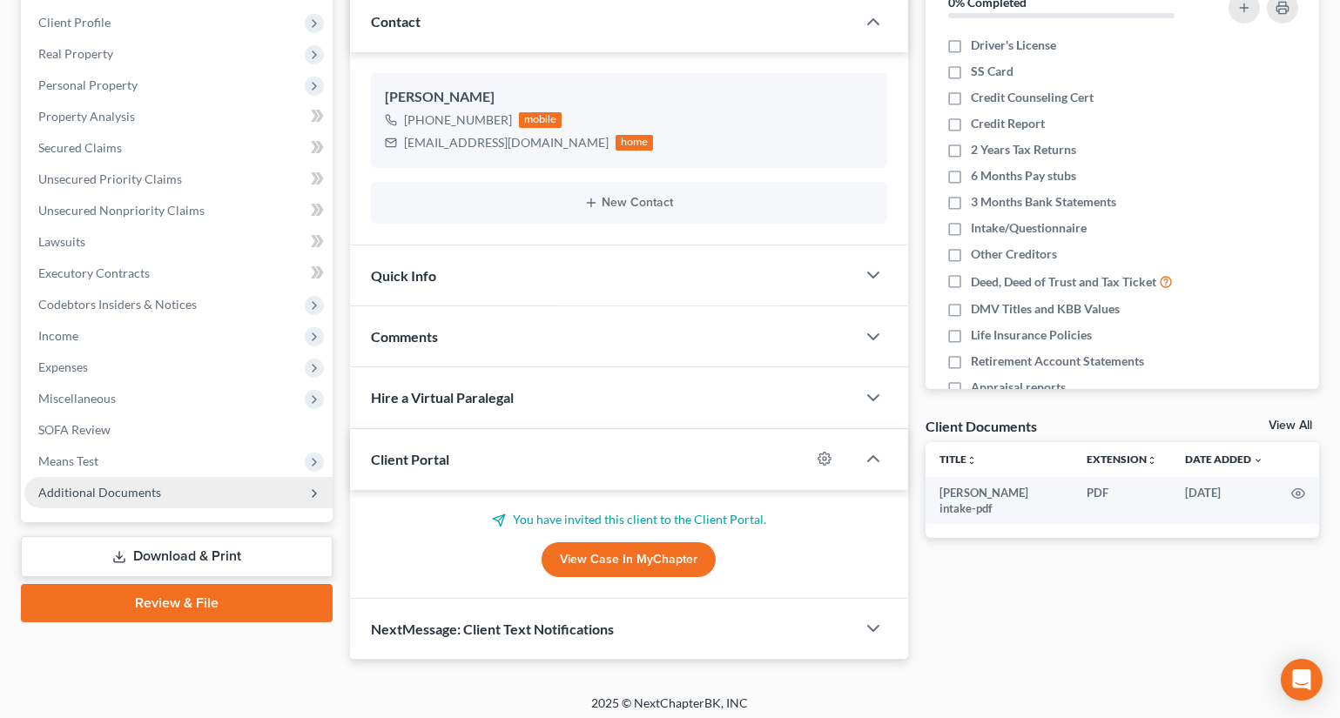
click at [121, 495] on span "Additional Documents" at bounding box center [99, 492] width 123 height 15
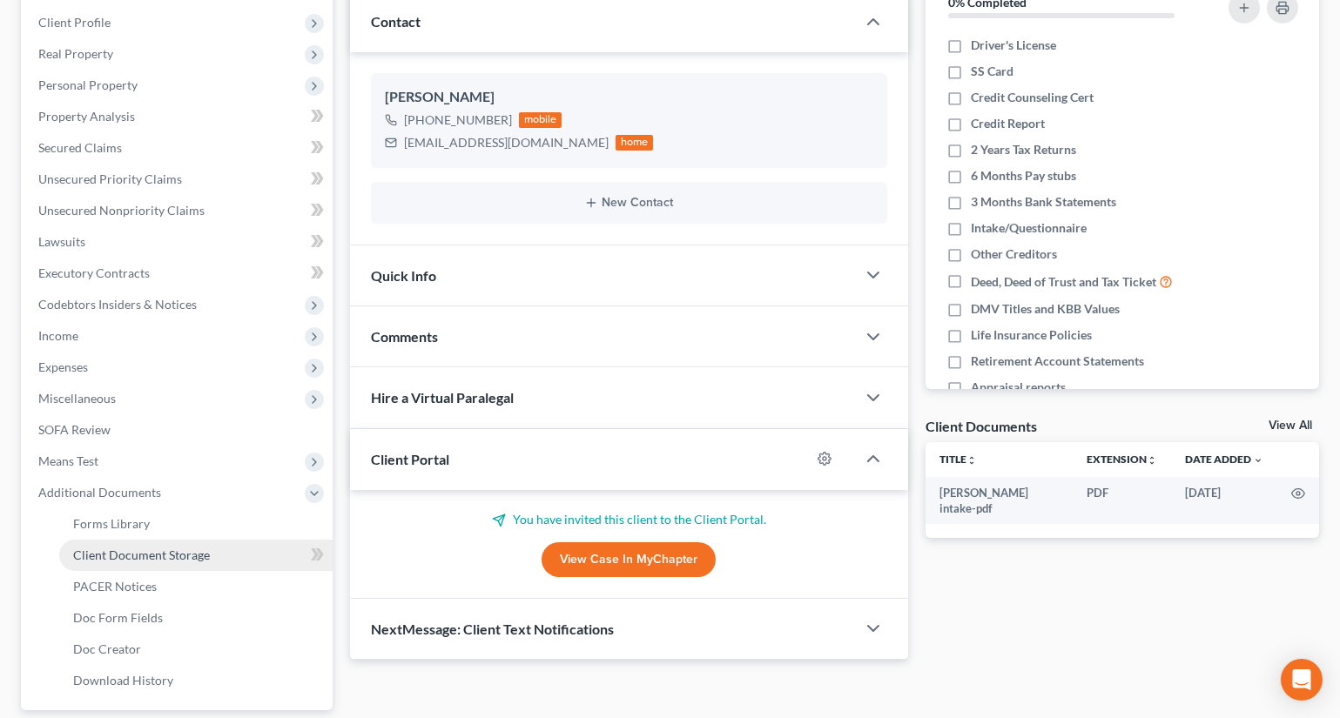
click at [144, 548] on span "Client Document Storage" at bounding box center [141, 555] width 137 height 15
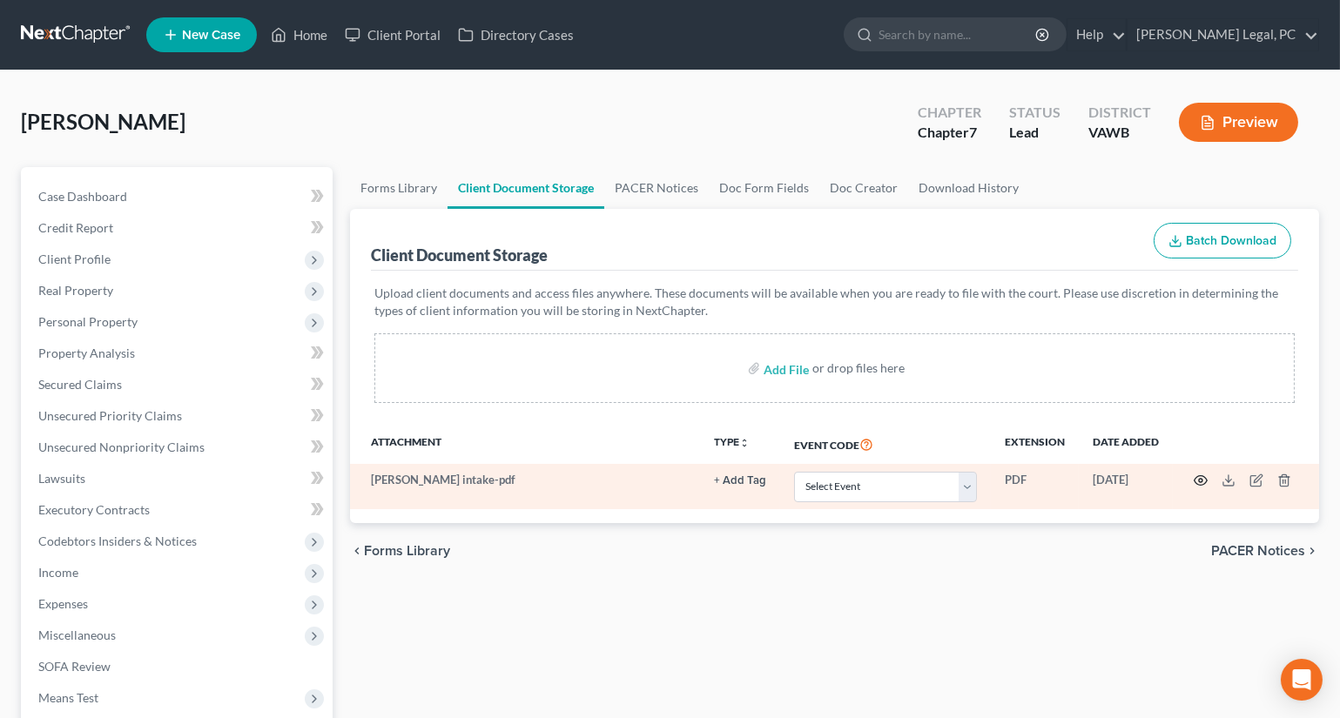
click at [1195, 478] on icon "button" at bounding box center [1201, 481] width 14 height 14
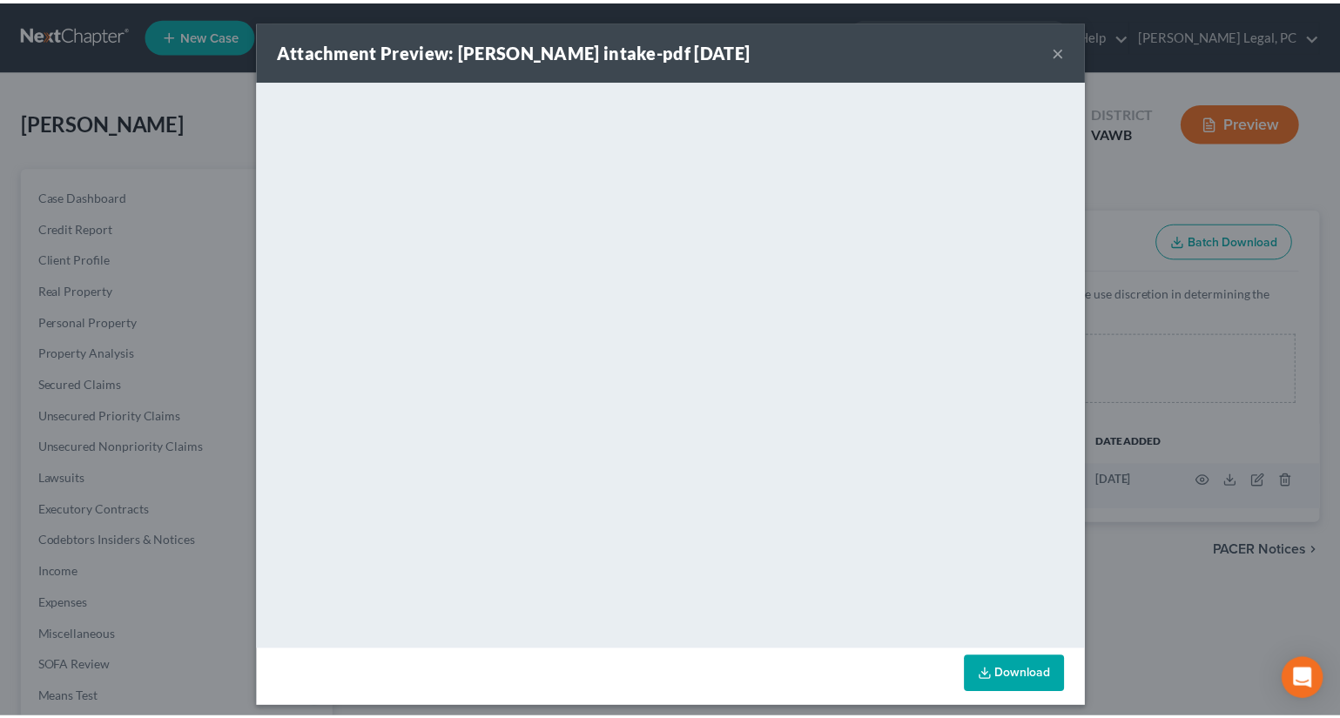
scroll to position [10, 0]
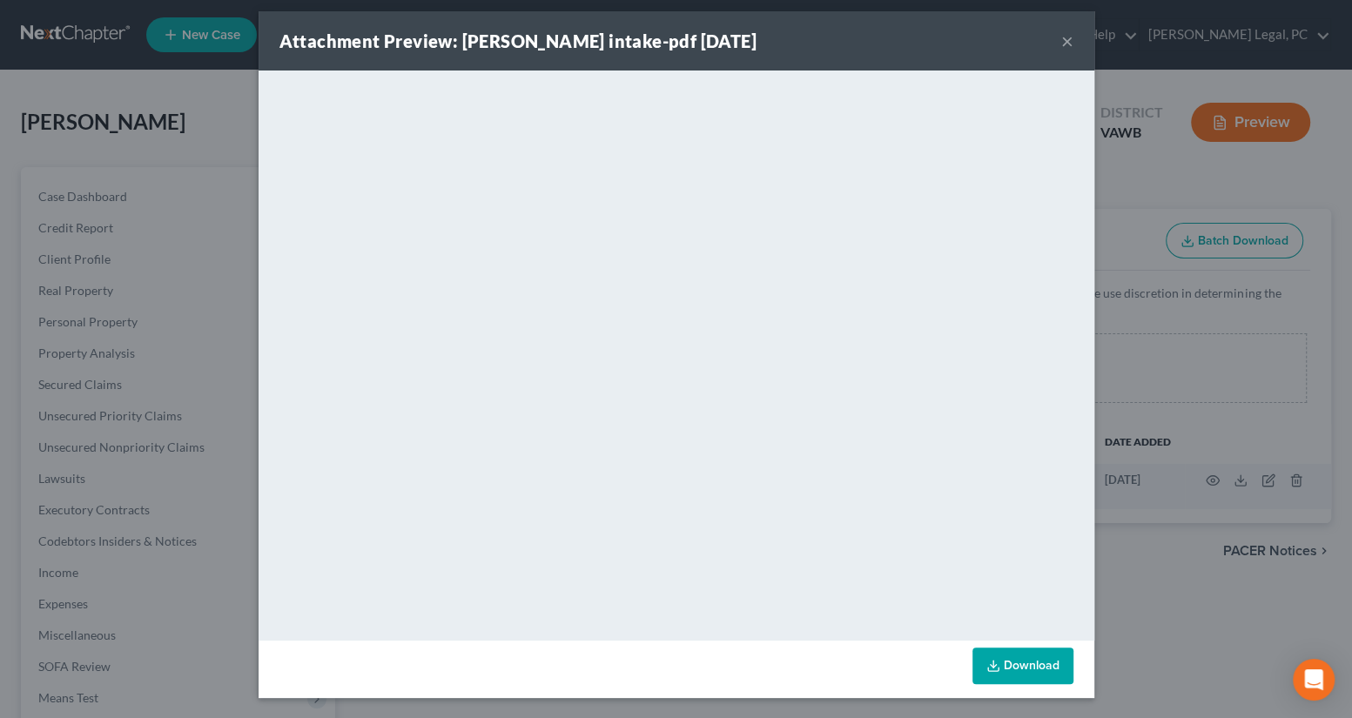
click at [1061, 41] on button "×" at bounding box center [1067, 40] width 12 height 21
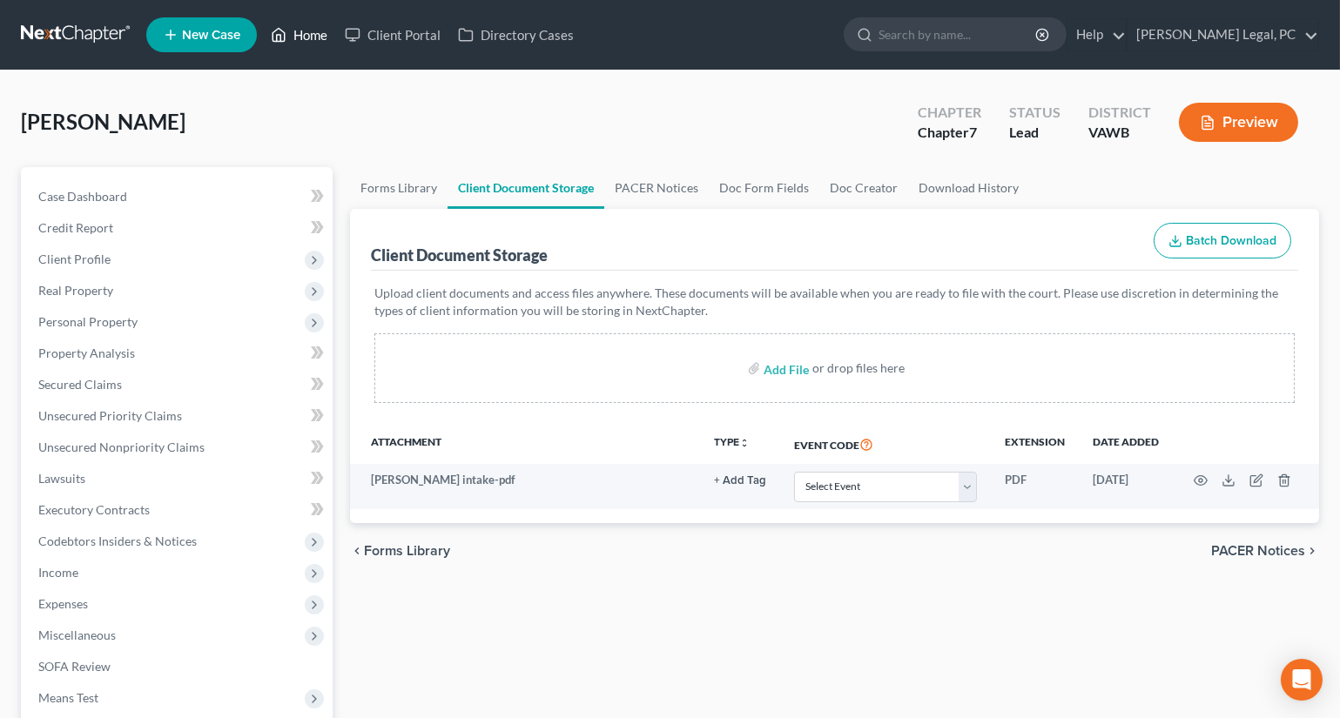
click at [299, 34] on link "Home" at bounding box center [299, 34] width 74 height 31
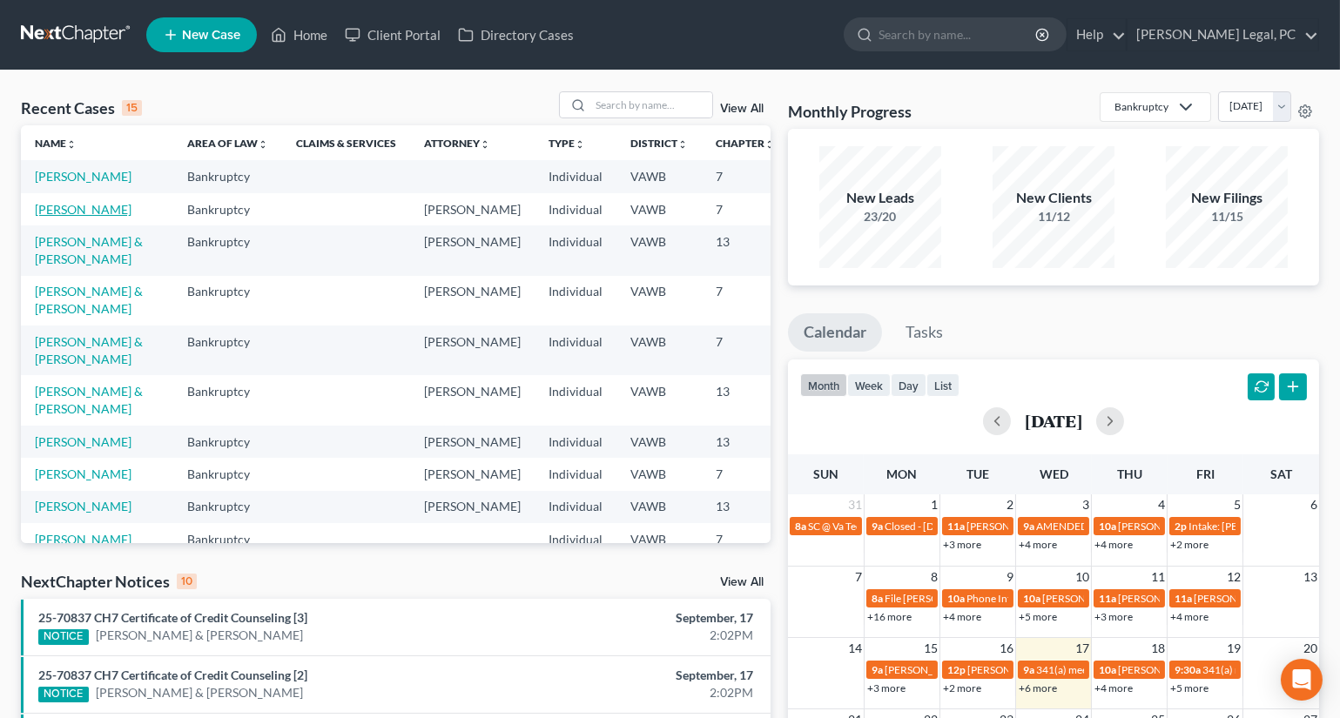
click at [44, 217] on link "[PERSON_NAME]" at bounding box center [83, 209] width 97 height 15
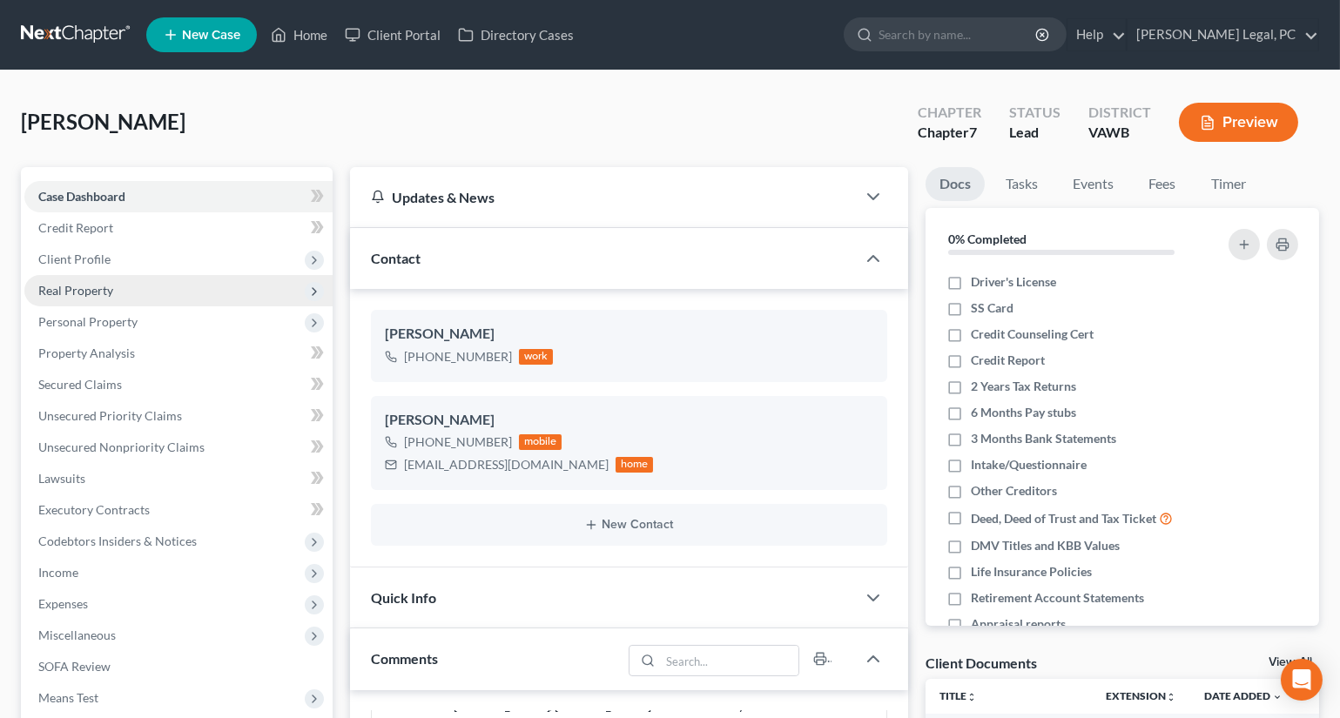
click at [94, 289] on span "Real Property" at bounding box center [75, 290] width 75 height 15
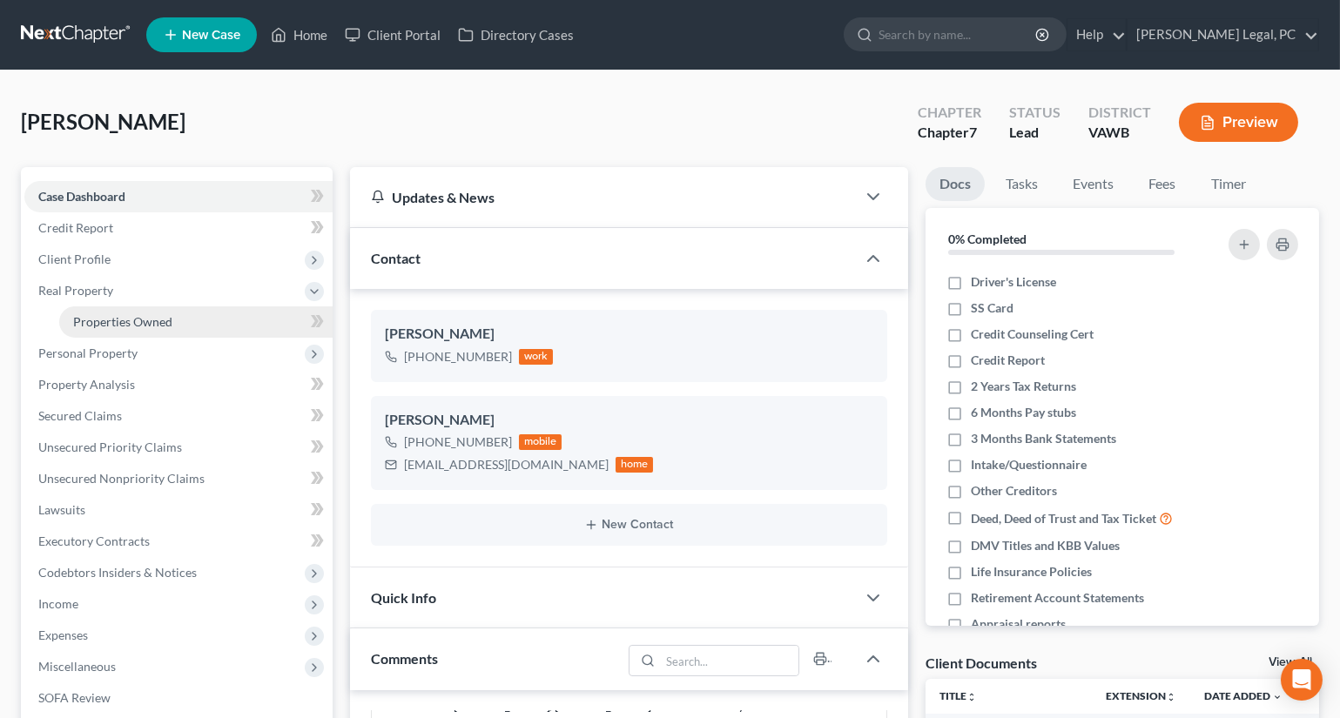
click at [118, 307] on link "Properties Owned" at bounding box center [195, 321] width 273 height 31
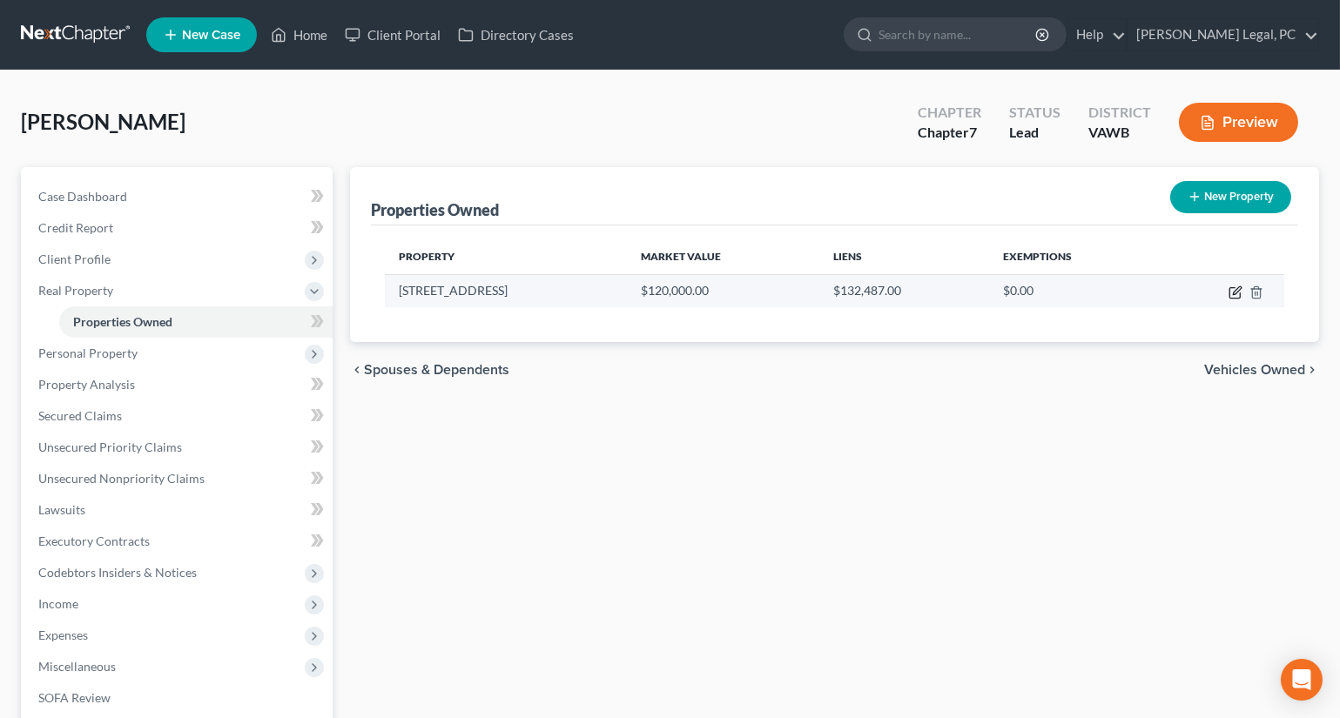
click at [1235, 293] on icon "button" at bounding box center [1237, 290] width 8 height 8
select select "48"
select select "132"
select select "0"
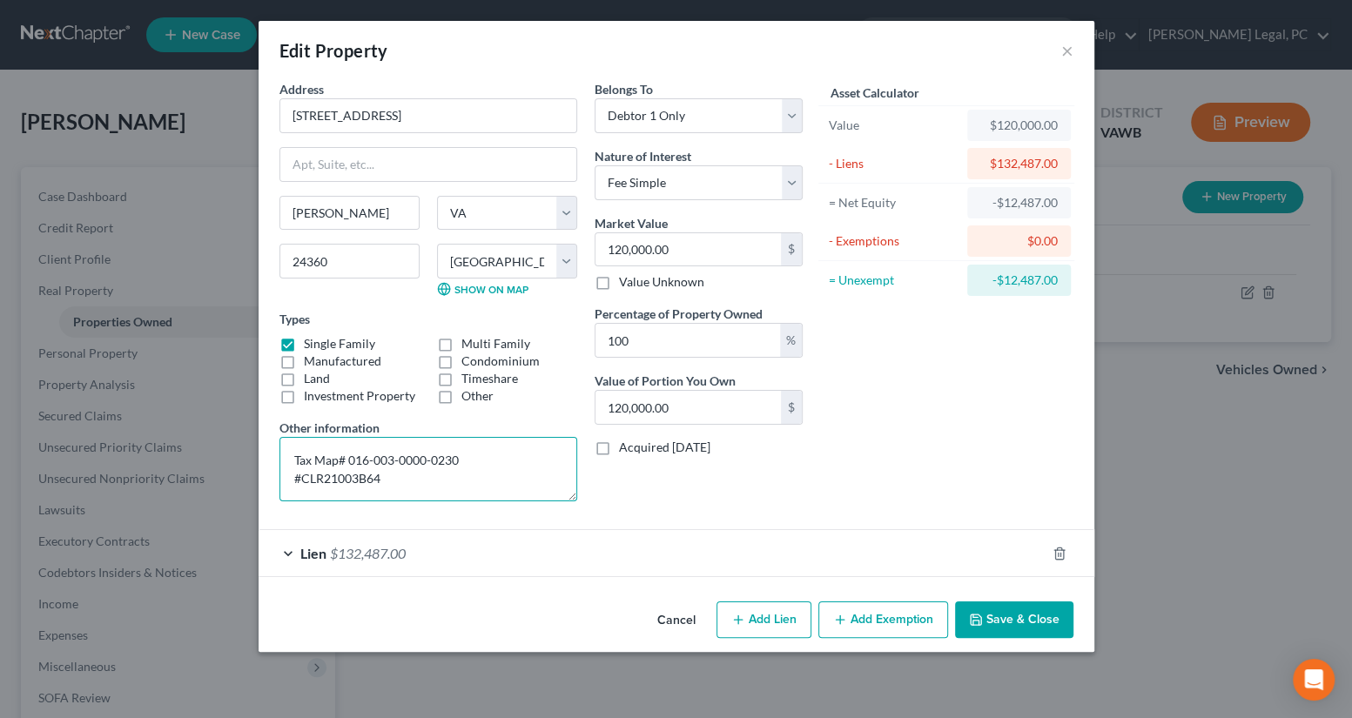
click at [445, 472] on textarea "Tax Map# 016-003-0000-0230 #CLR21003B64" at bounding box center [428, 469] width 298 height 64
drag, startPoint x: 287, startPoint y: 454, endPoint x: 433, endPoint y: 480, distance: 147.6
click at [433, 480] on textarea "Tax Map# 016-003-0000-0230 #CLR21003B64" at bounding box center [428, 469] width 298 height 64
type textarea "Valuation based on market analysis done in [DATE]"
click at [914, 627] on button "Add Exemption" at bounding box center [883, 620] width 130 height 37
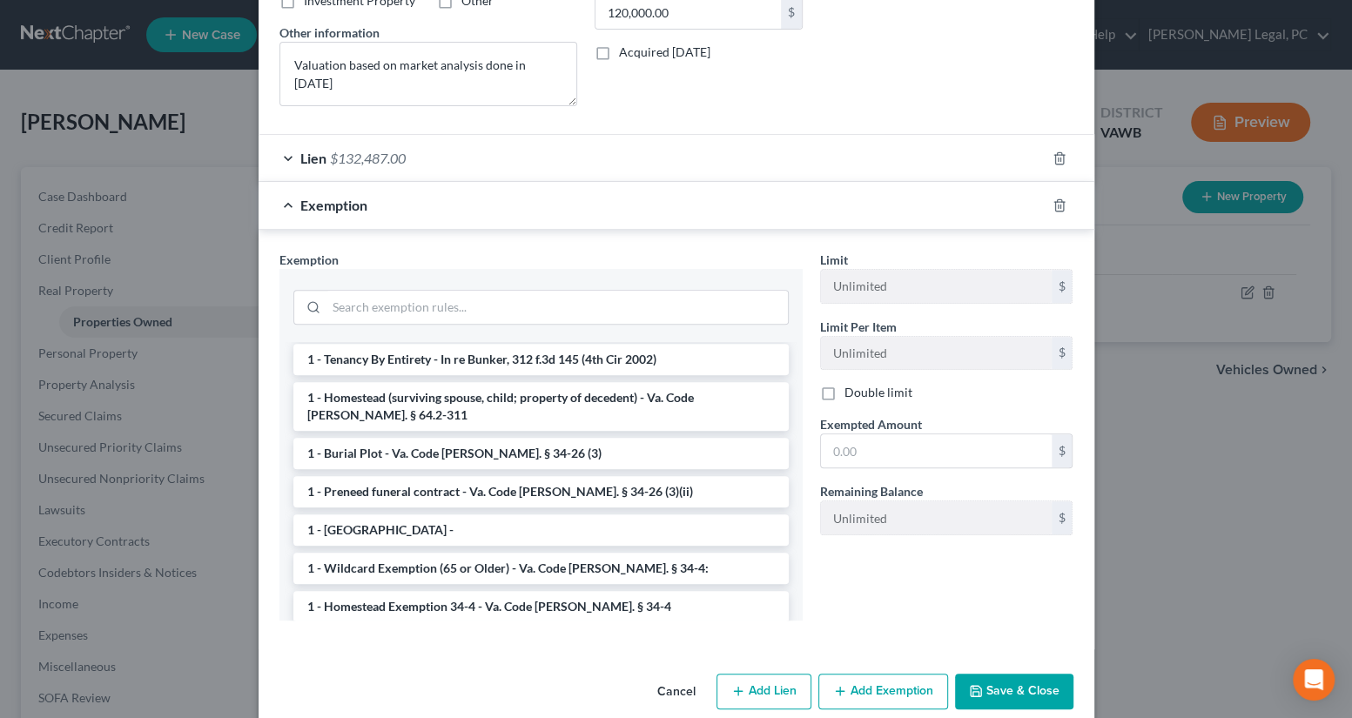
scroll to position [158, 0]
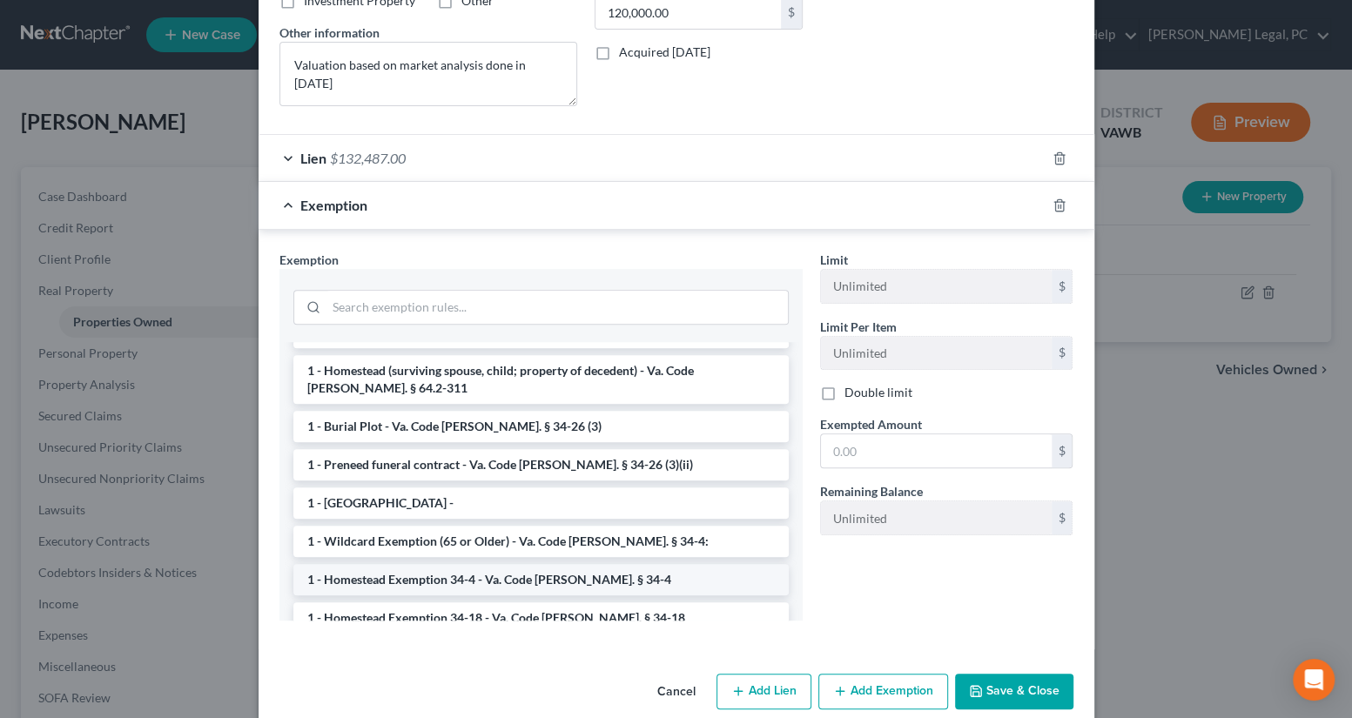
click at [563, 576] on li "1 - Homestead Exemption 34-4 - Va. Code [PERSON_NAME]. § 34-4" at bounding box center [540, 579] width 495 height 31
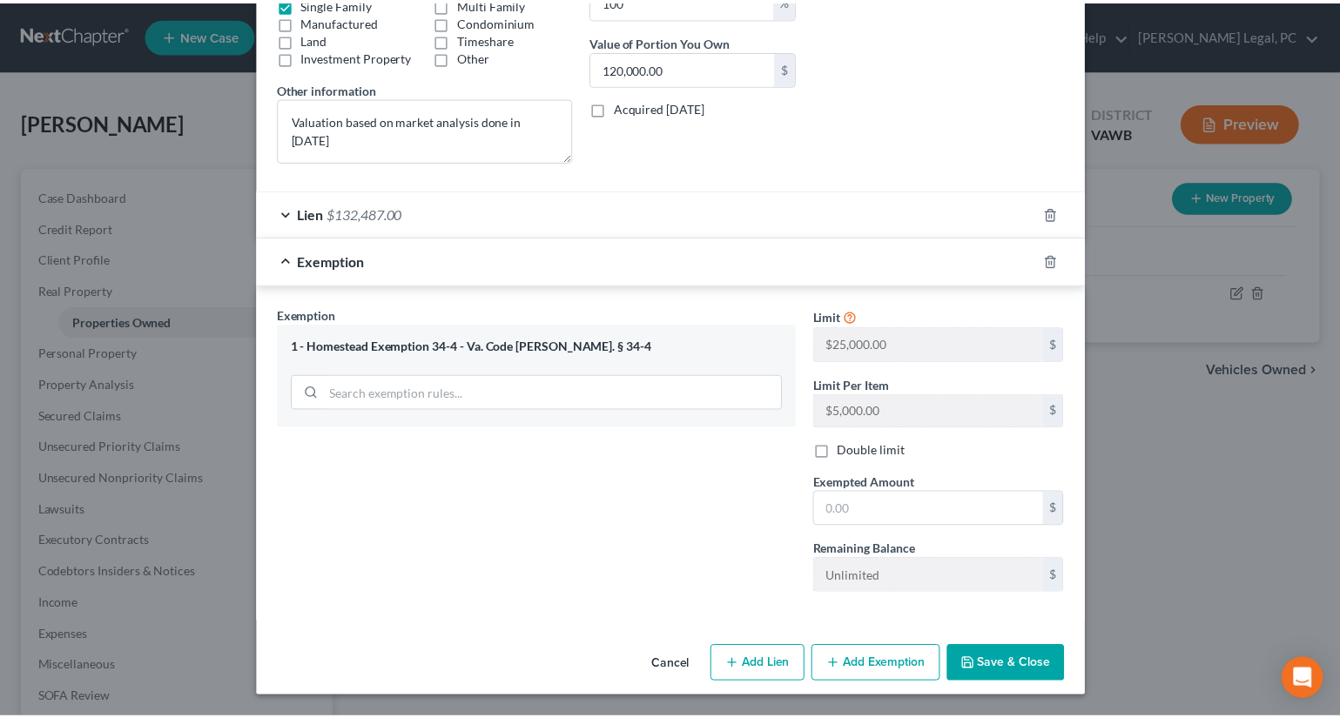
scroll to position [338, 0]
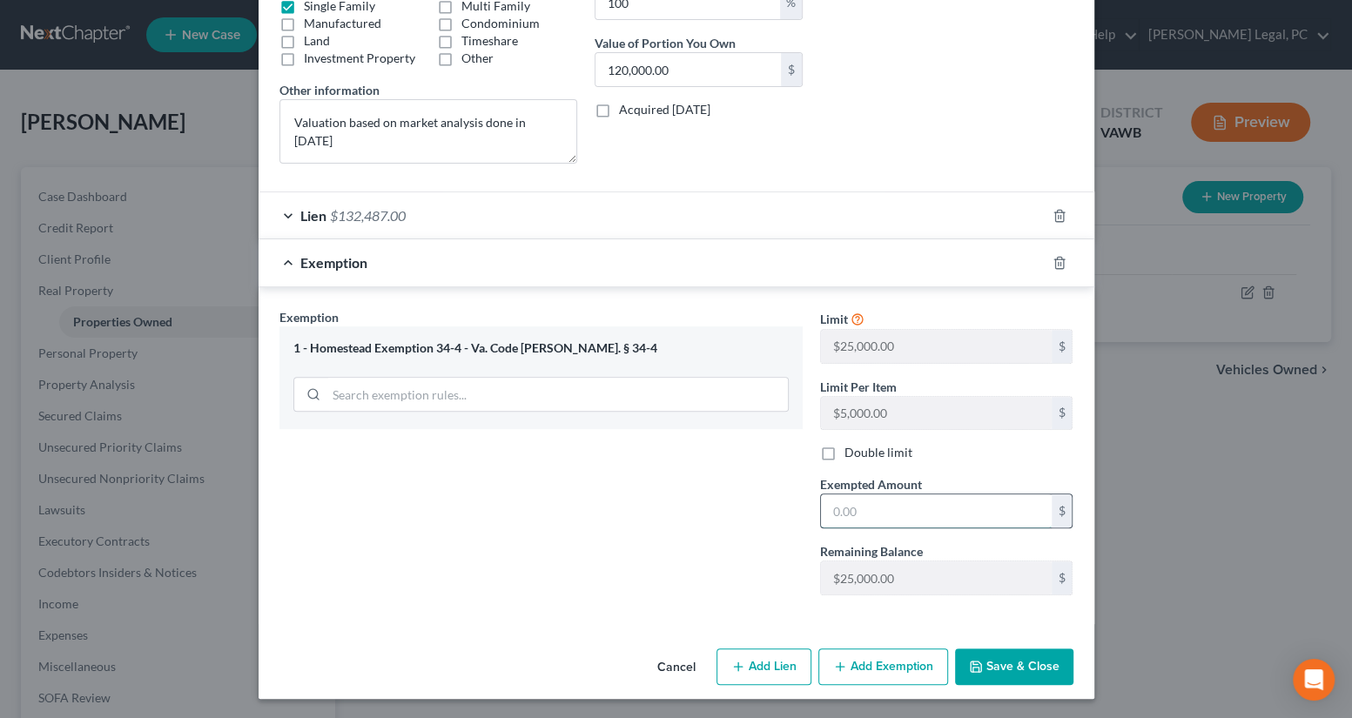
click at [872, 516] on input "text" at bounding box center [936, 511] width 231 height 33
type input "50,000"
click at [1009, 661] on button "Save & Close" at bounding box center [1014, 667] width 118 height 37
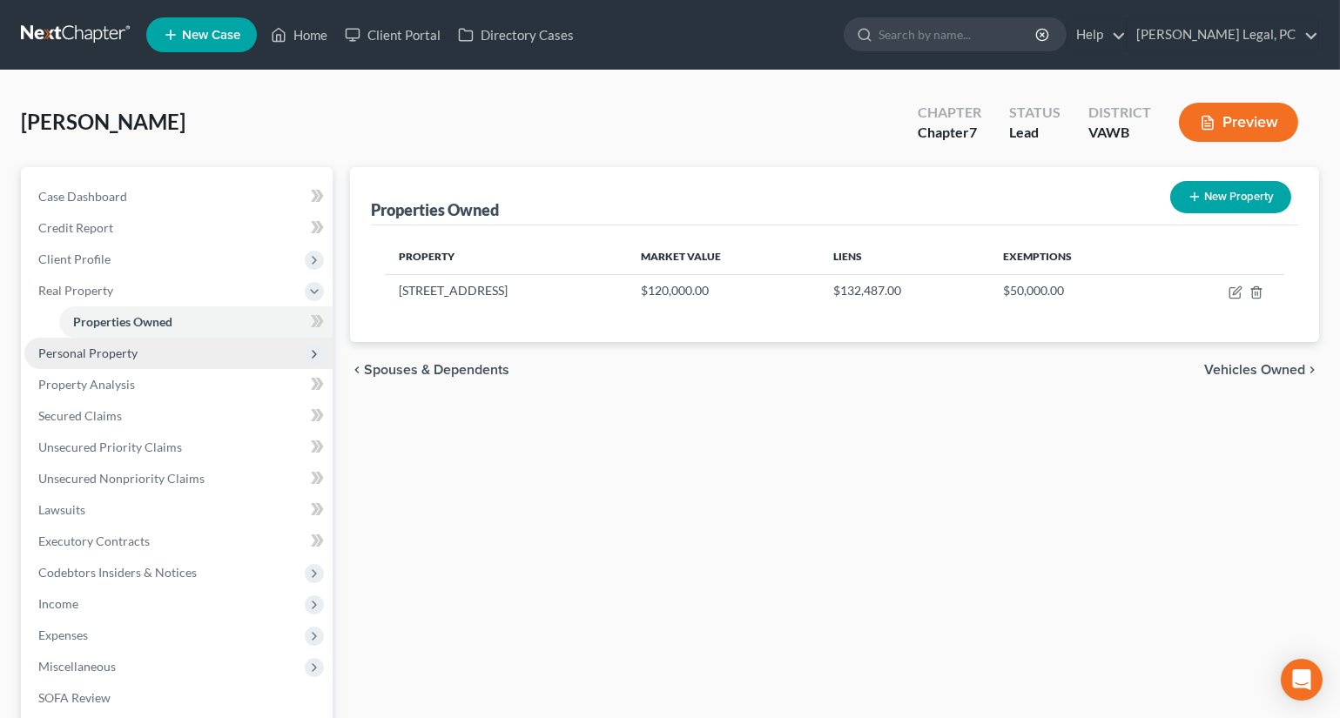
click at [87, 346] on span "Personal Property" at bounding box center [87, 353] width 99 height 15
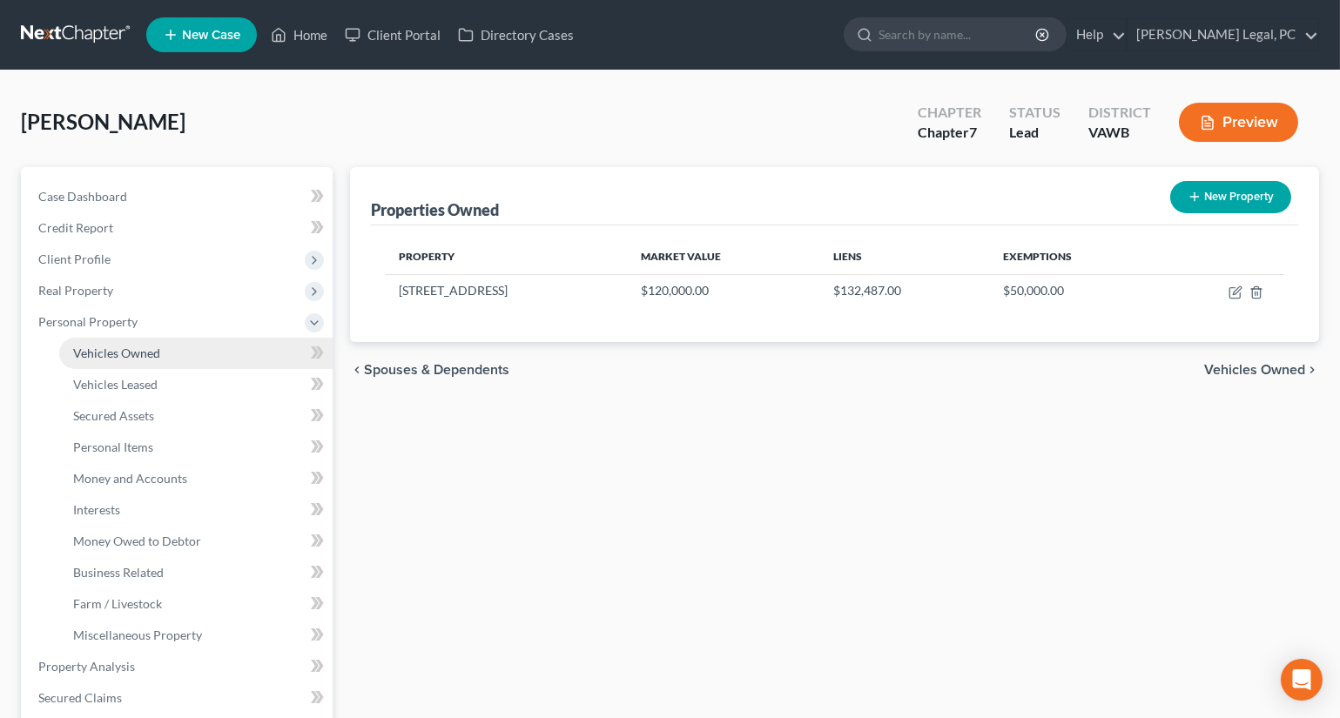
click at [140, 346] on span "Vehicles Owned" at bounding box center [116, 353] width 87 height 15
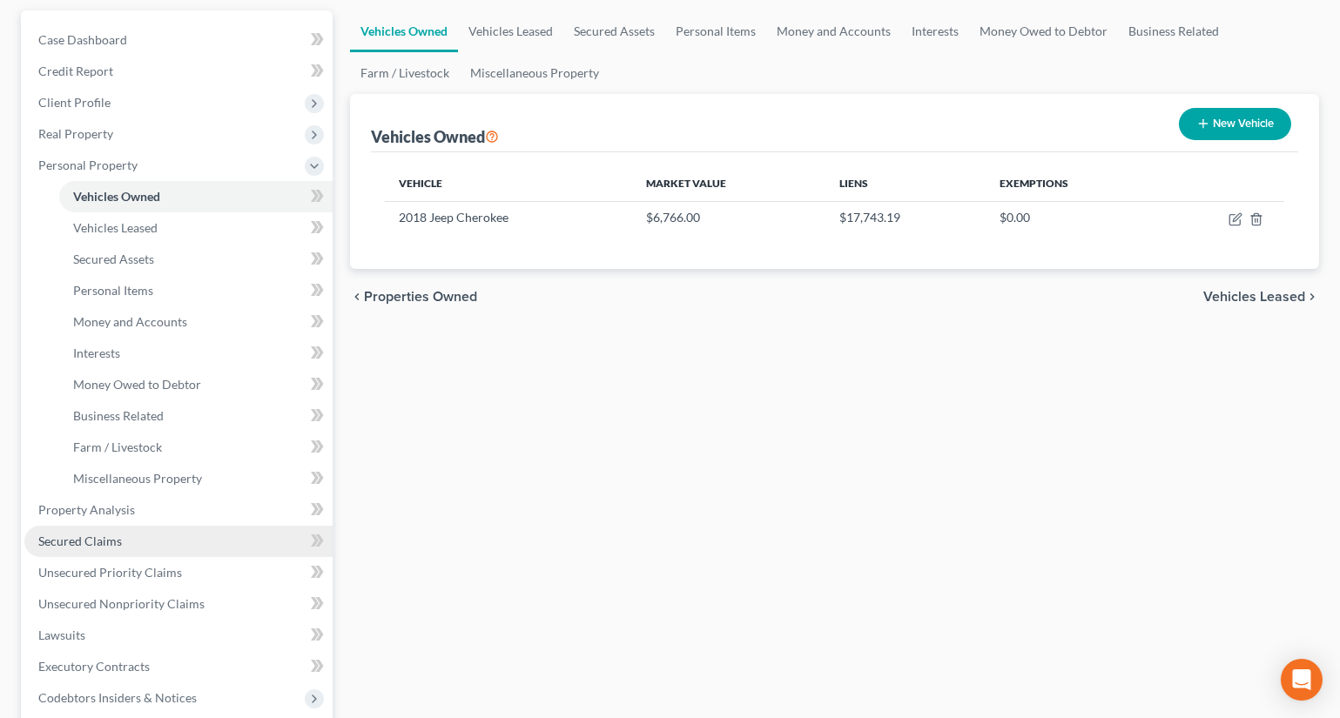
scroll to position [395, 0]
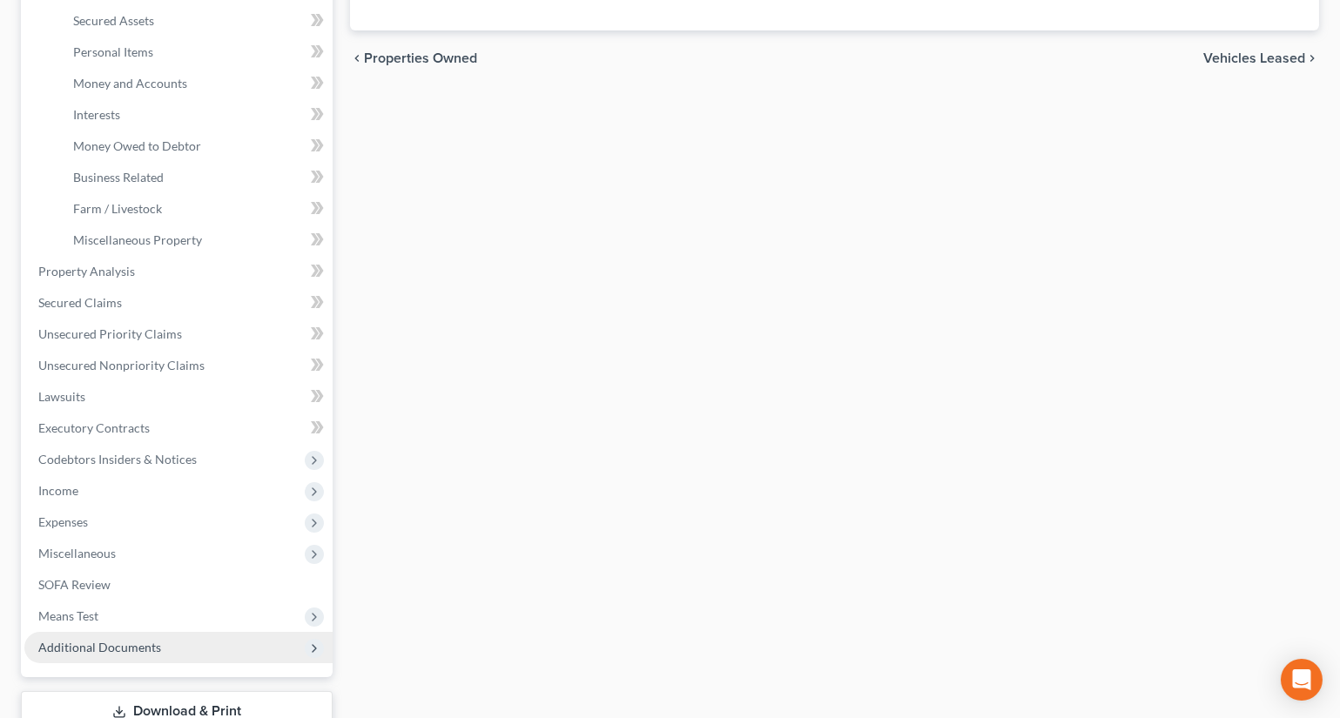
click at [104, 643] on span "Additional Documents" at bounding box center [99, 647] width 123 height 15
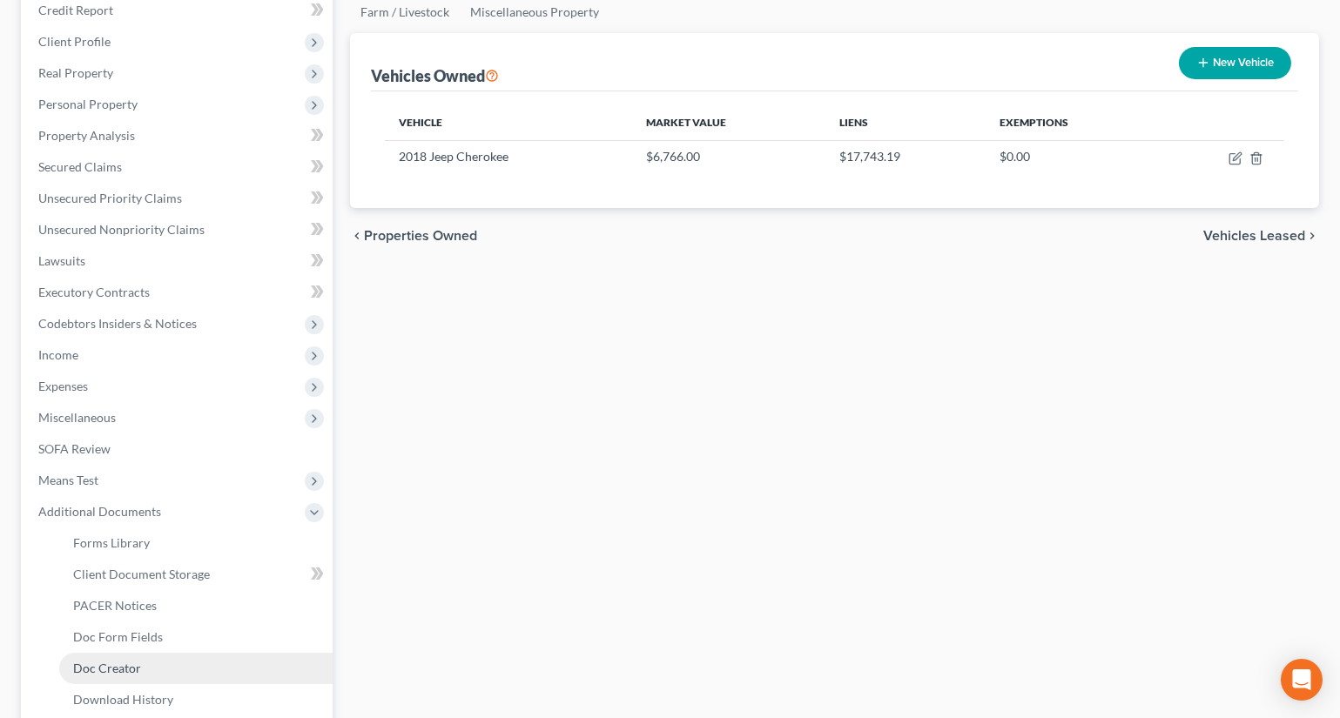
scroll to position [393, 0]
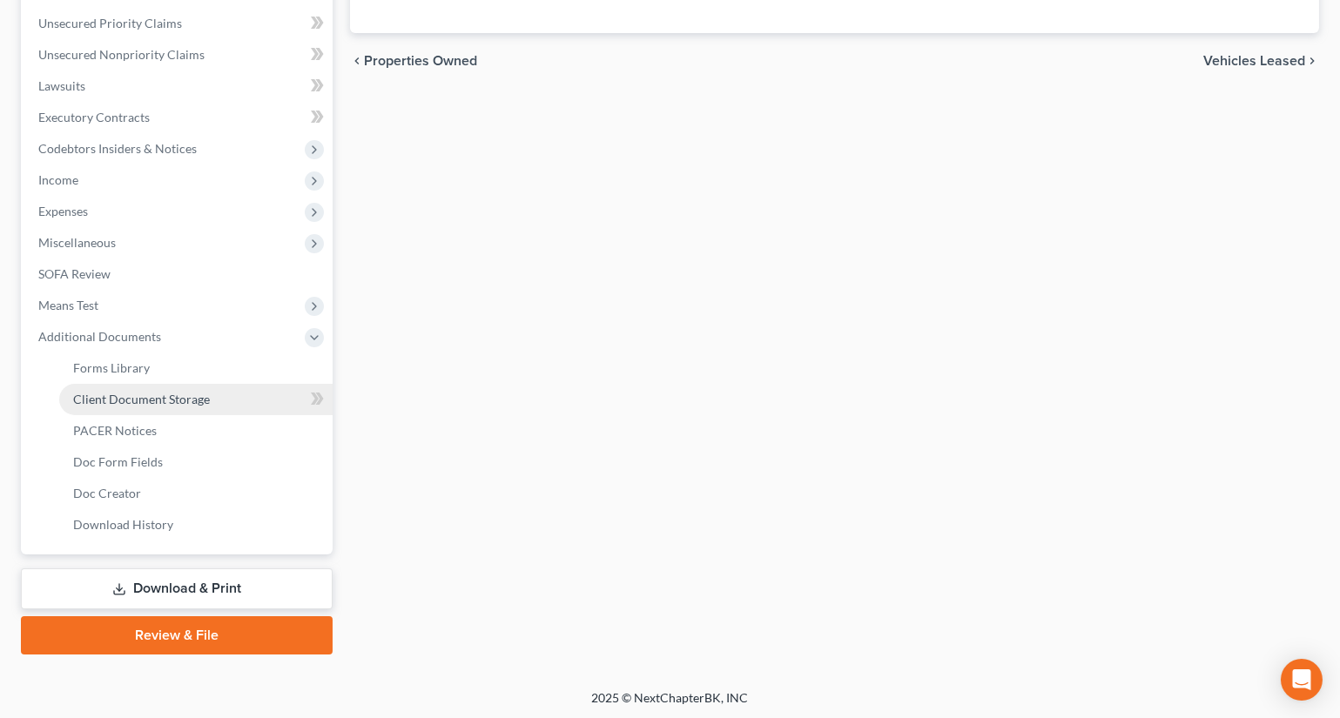
click at [148, 394] on span "Client Document Storage" at bounding box center [141, 399] width 137 height 15
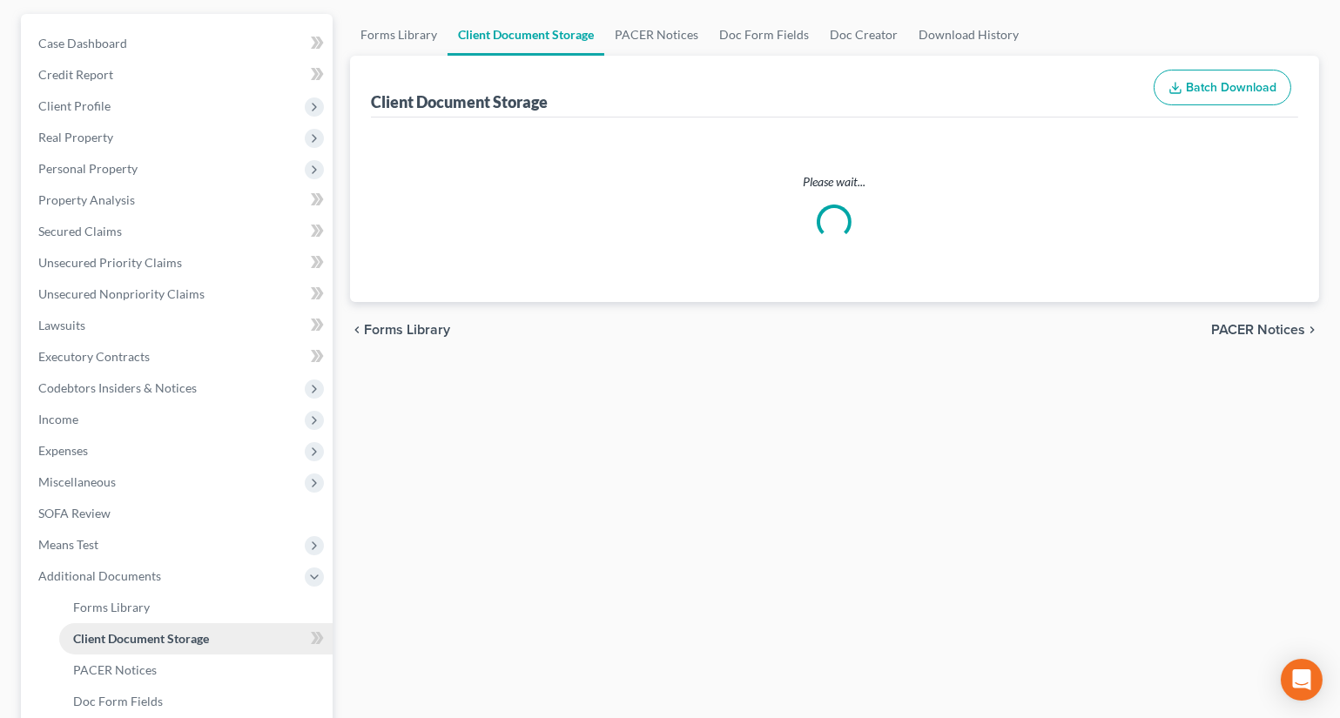
scroll to position [3, 0]
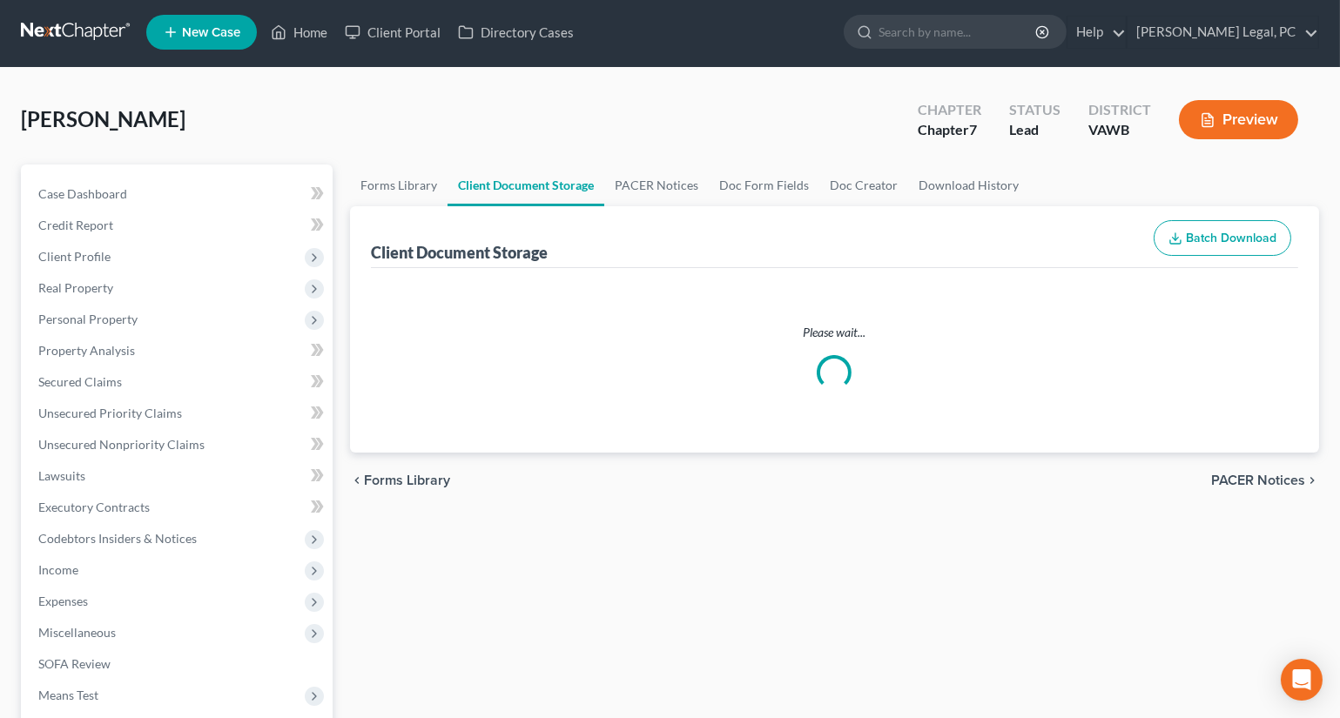
select select "0"
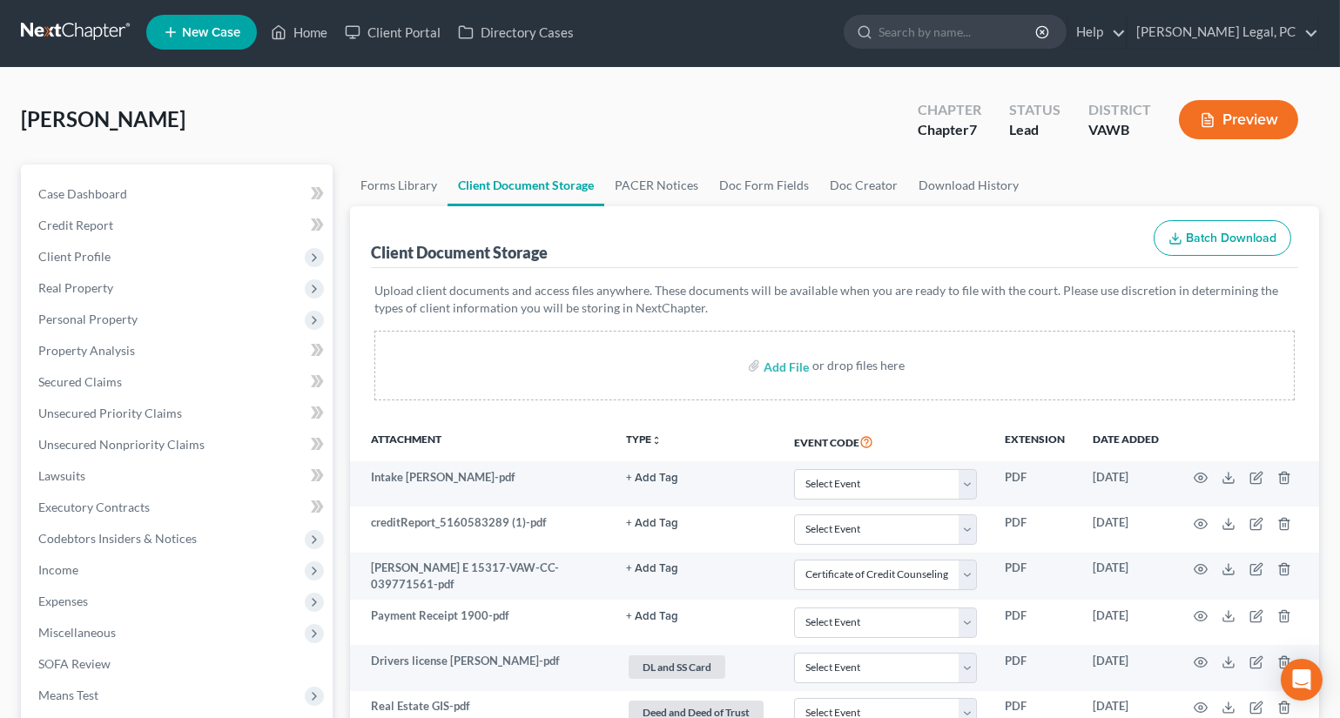
scroll to position [0, 0]
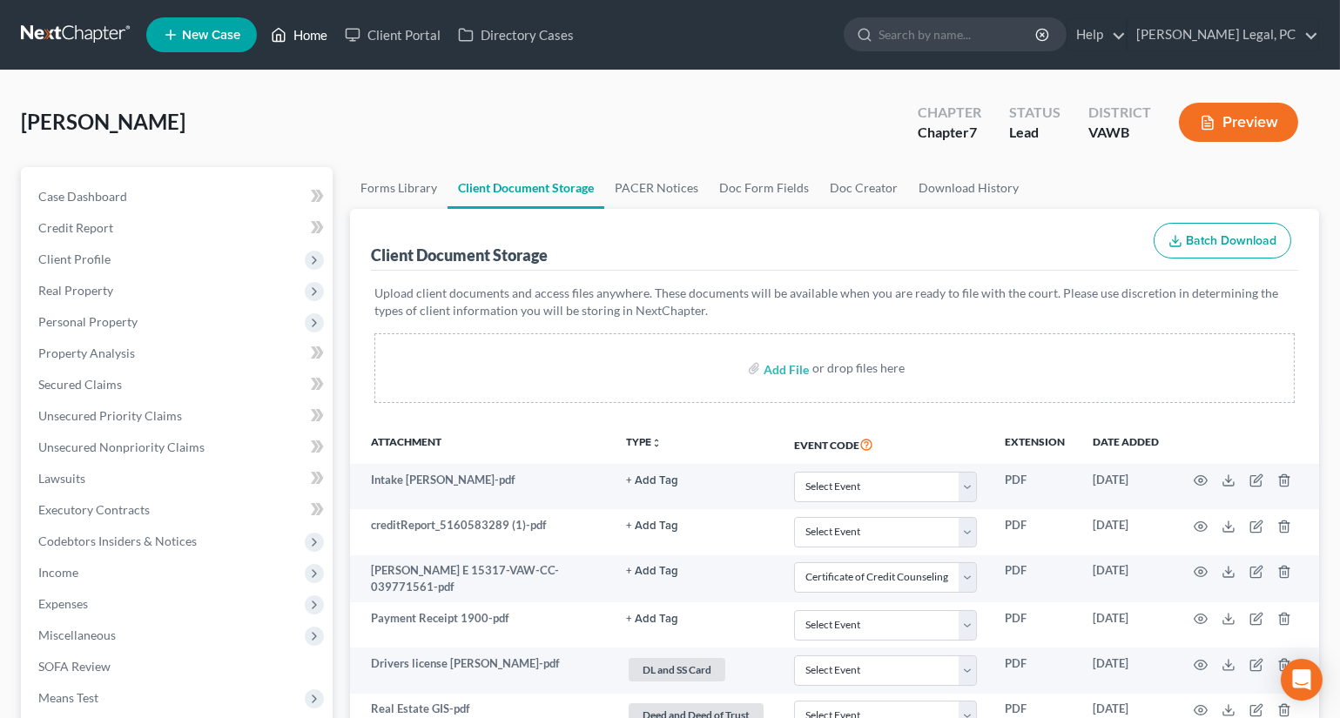
click at [313, 35] on link "Home" at bounding box center [299, 34] width 74 height 31
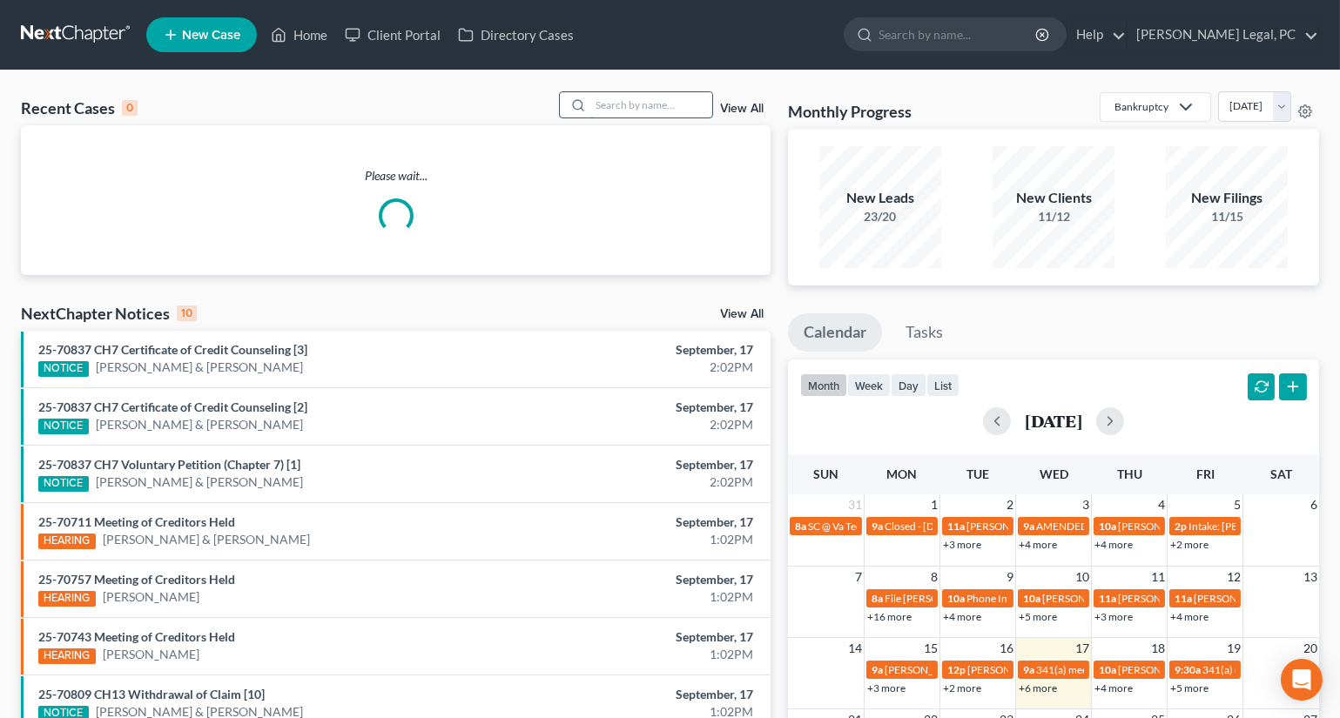
click at [636, 107] on input "search" at bounding box center [651, 104] width 122 height 25
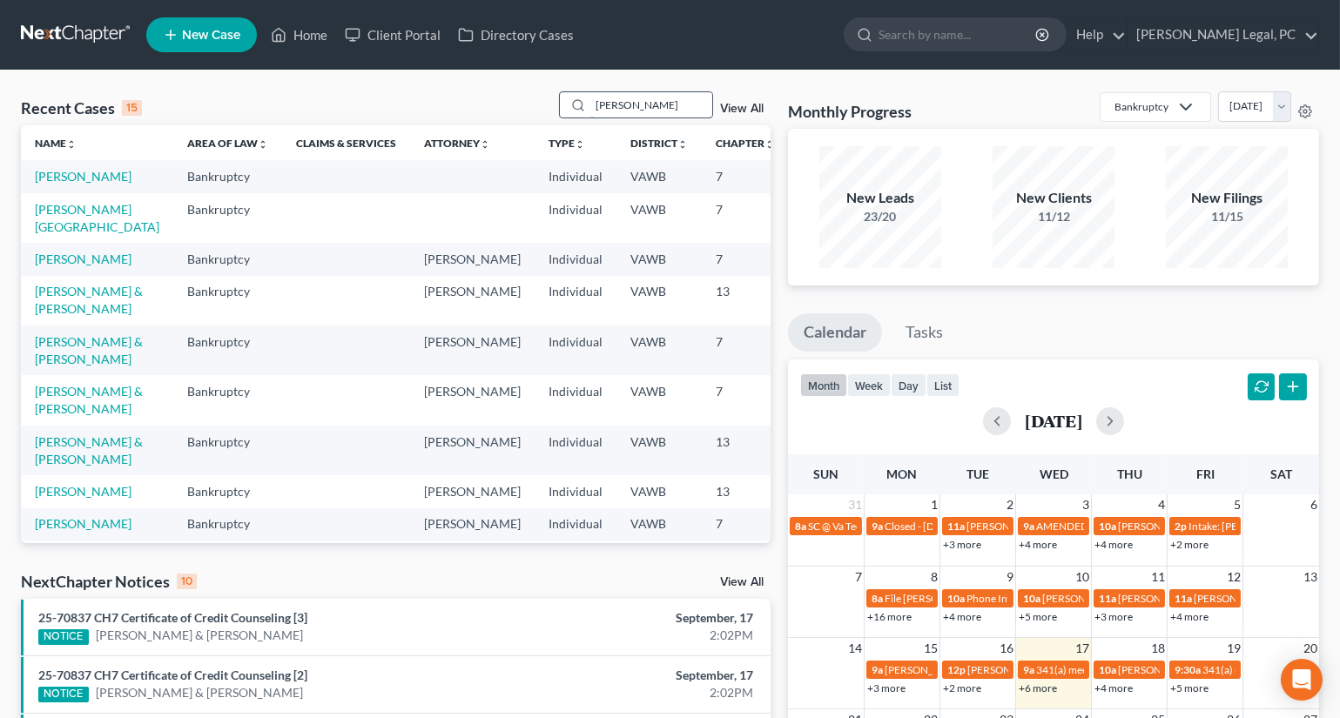
type input "[PERSON_NAME]"
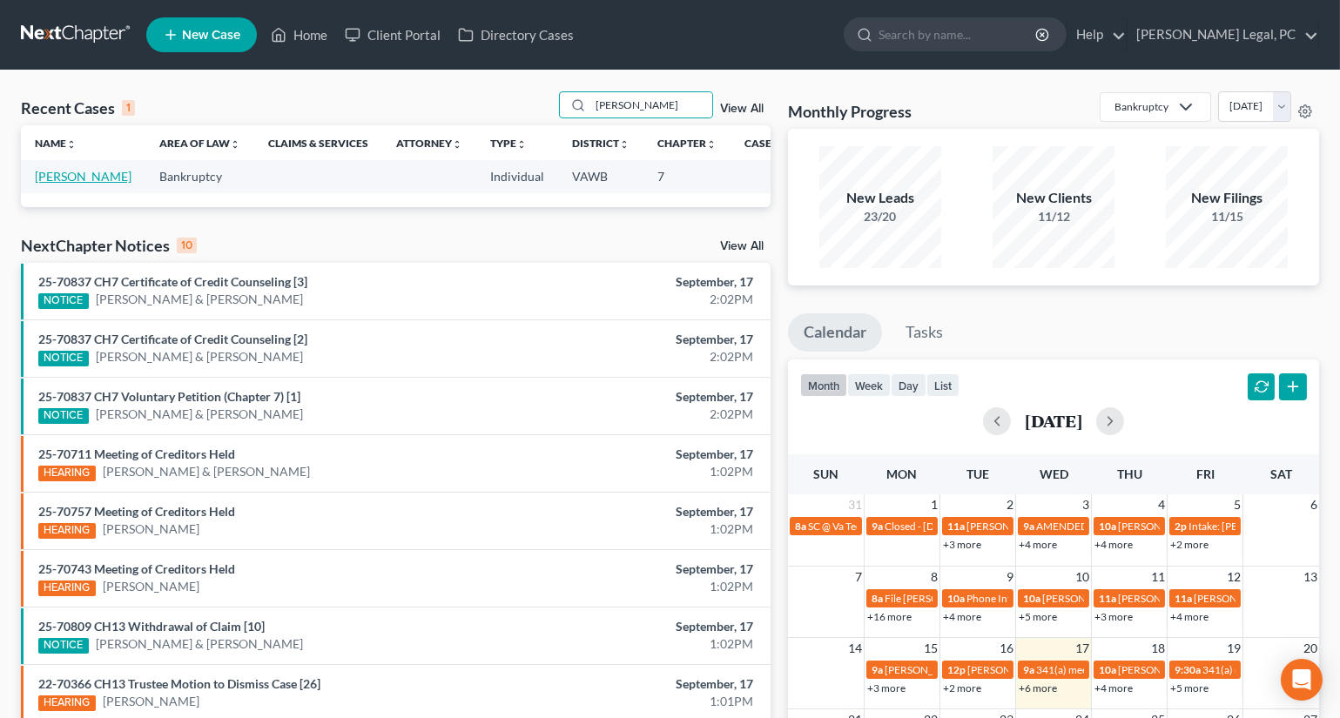
click at [39, 184] on link "[PERSON_NAME]" at bounding box center [83, 176] width 97 height 15
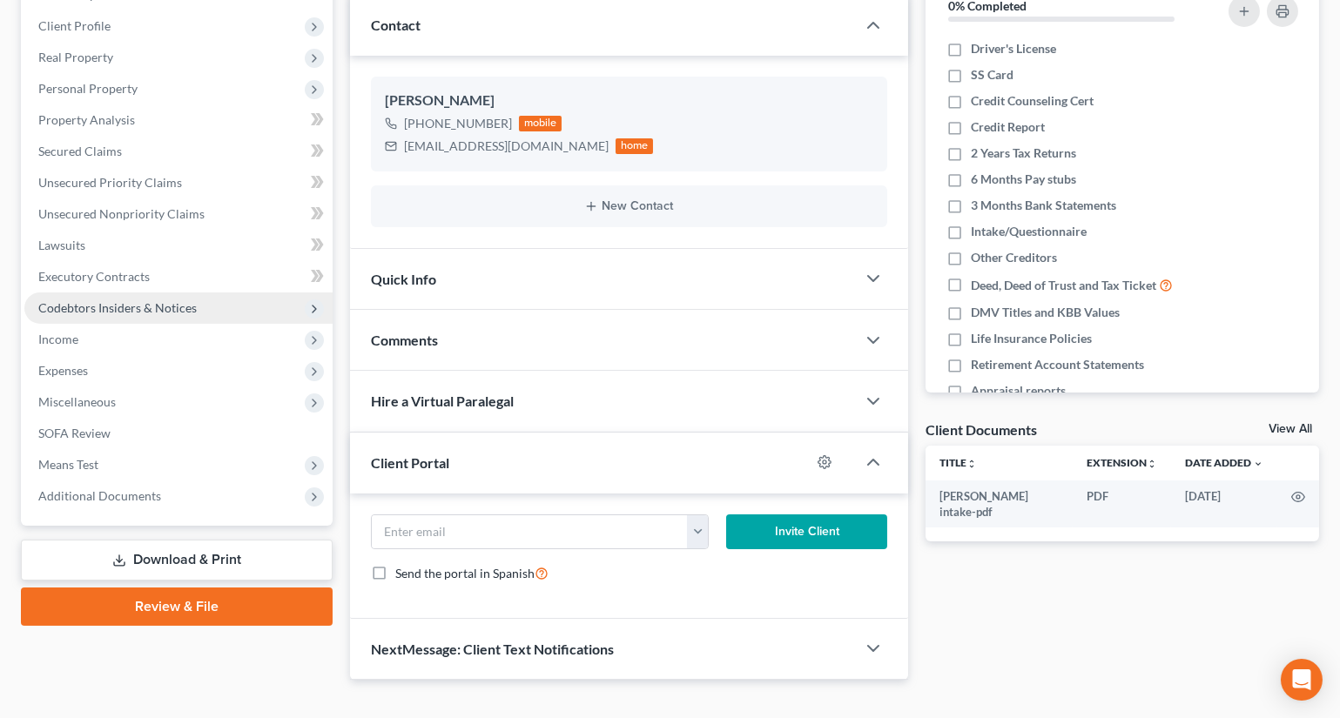
scroll to position [259, 0]
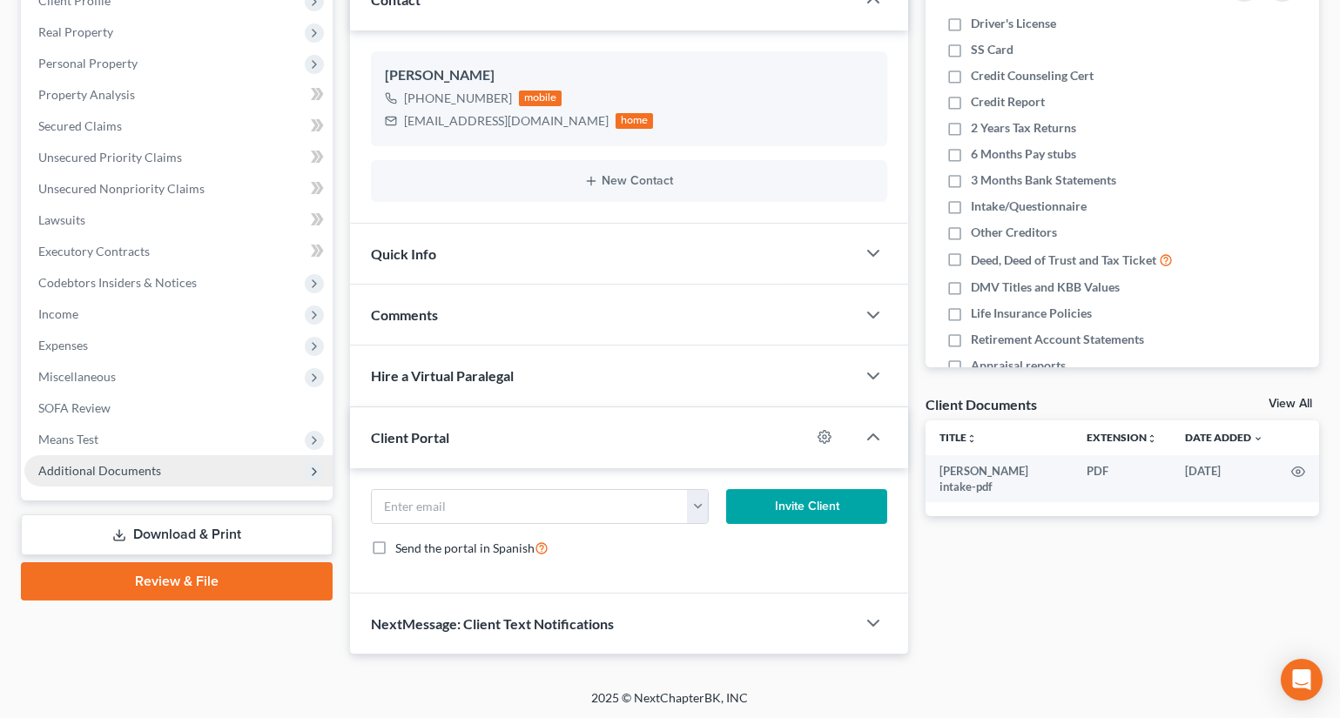
click at [104, 474] on span "Additional Documents" at bounding box center [99, 470] width 123 height 15
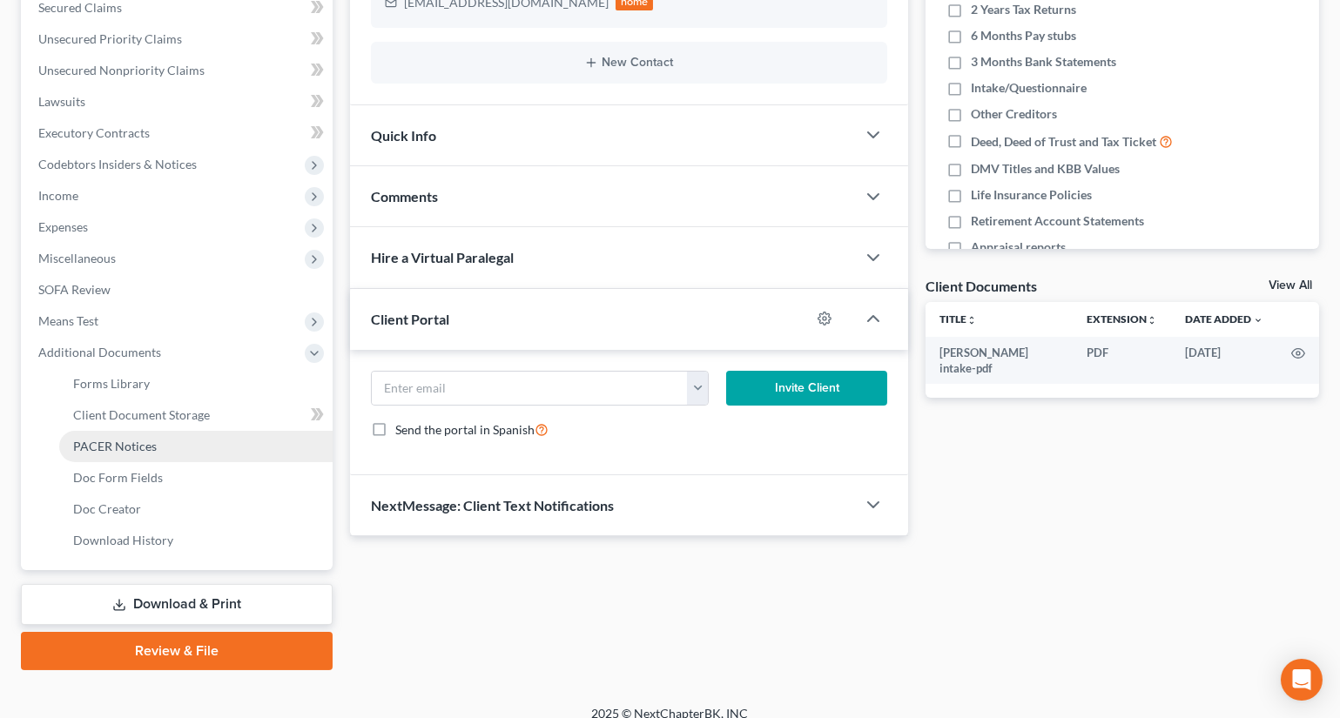
scroll to position [393, 0]
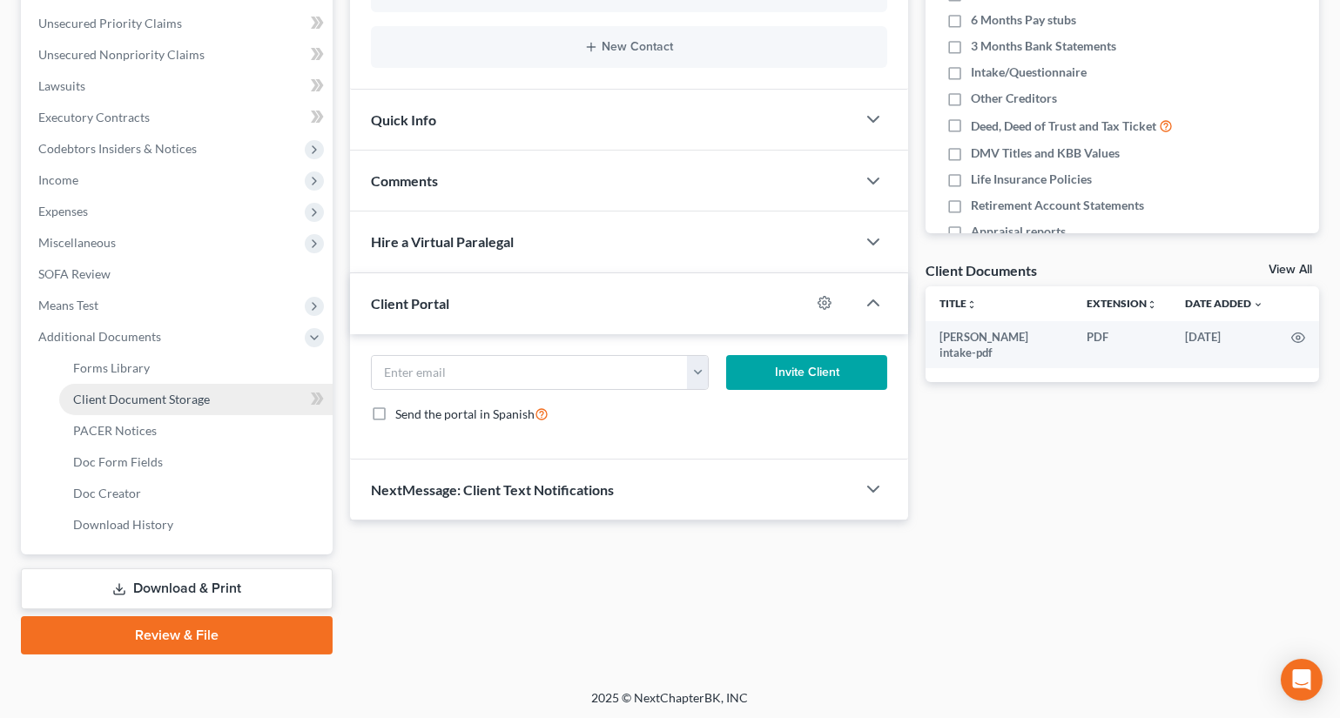
click at [131, 395] on span "Client Document Storage" at bounding box center [141, 399] width 137 height 15
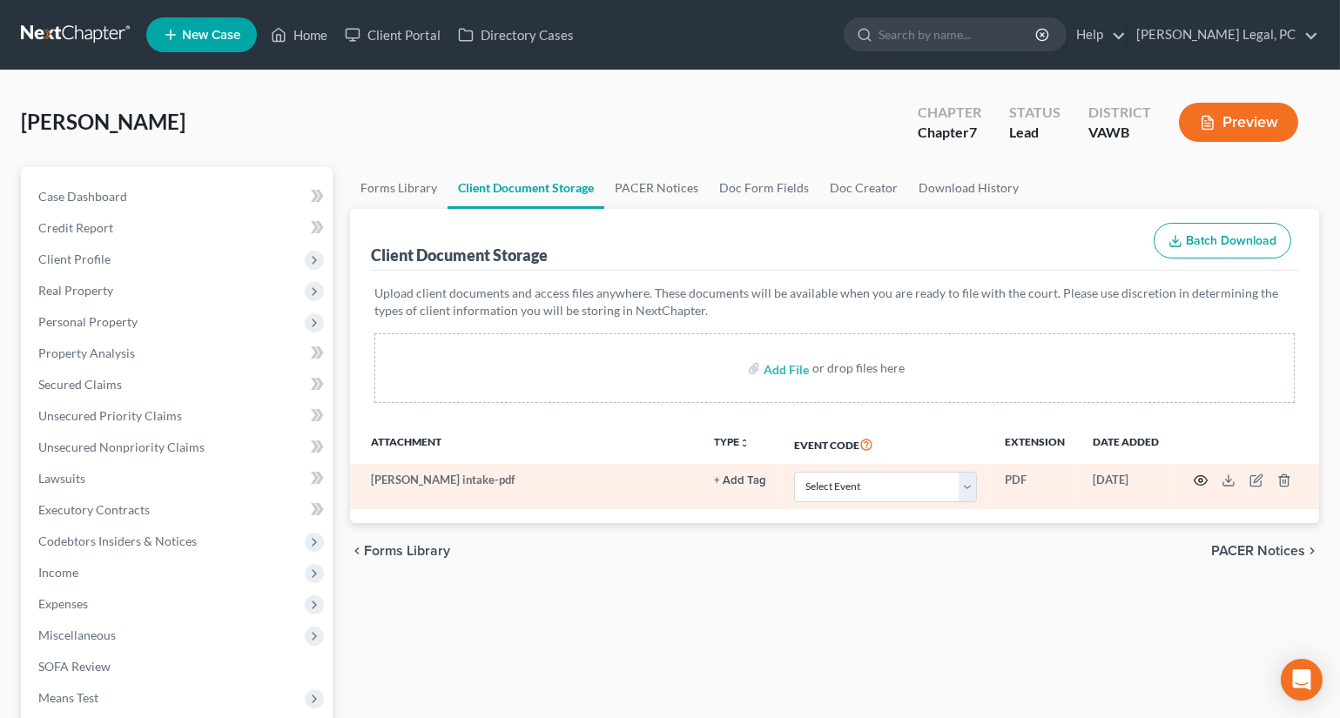
click at [1199, 479] on circle "button" at bounding box center [1200, 480] width 3 height 3
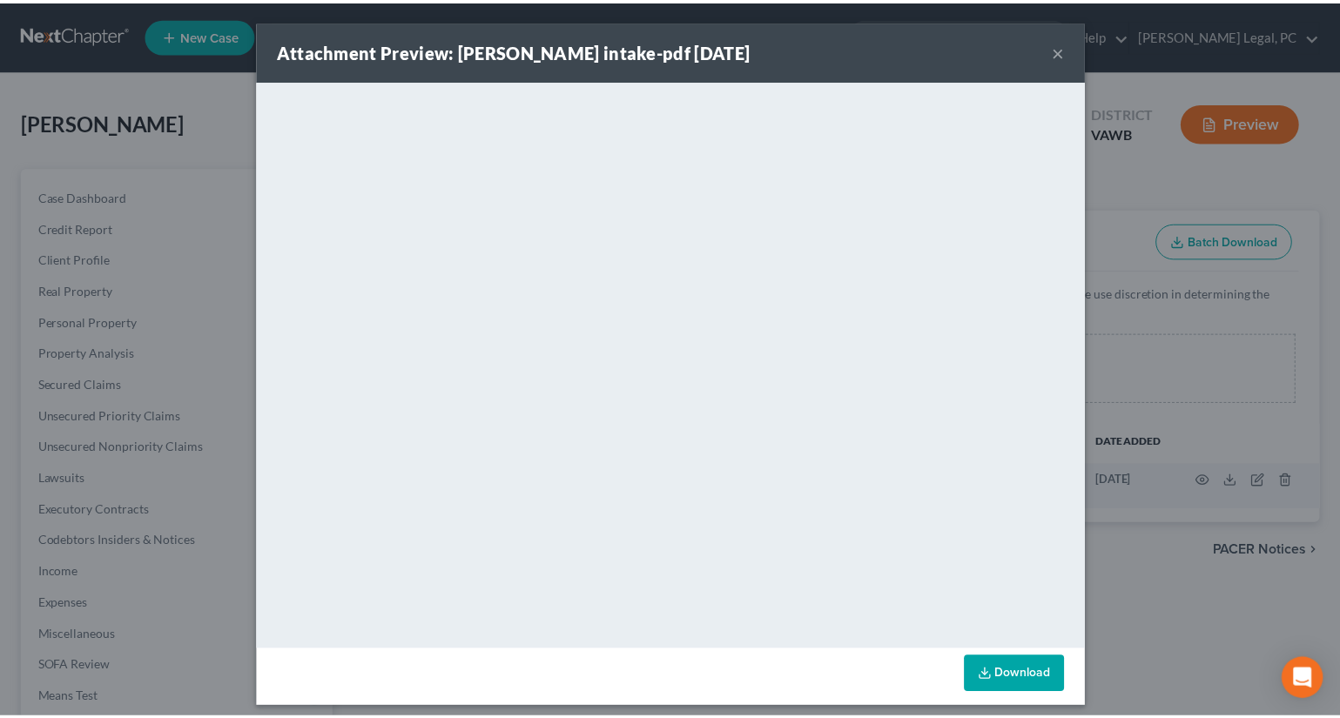
scroll to position [10, 0]
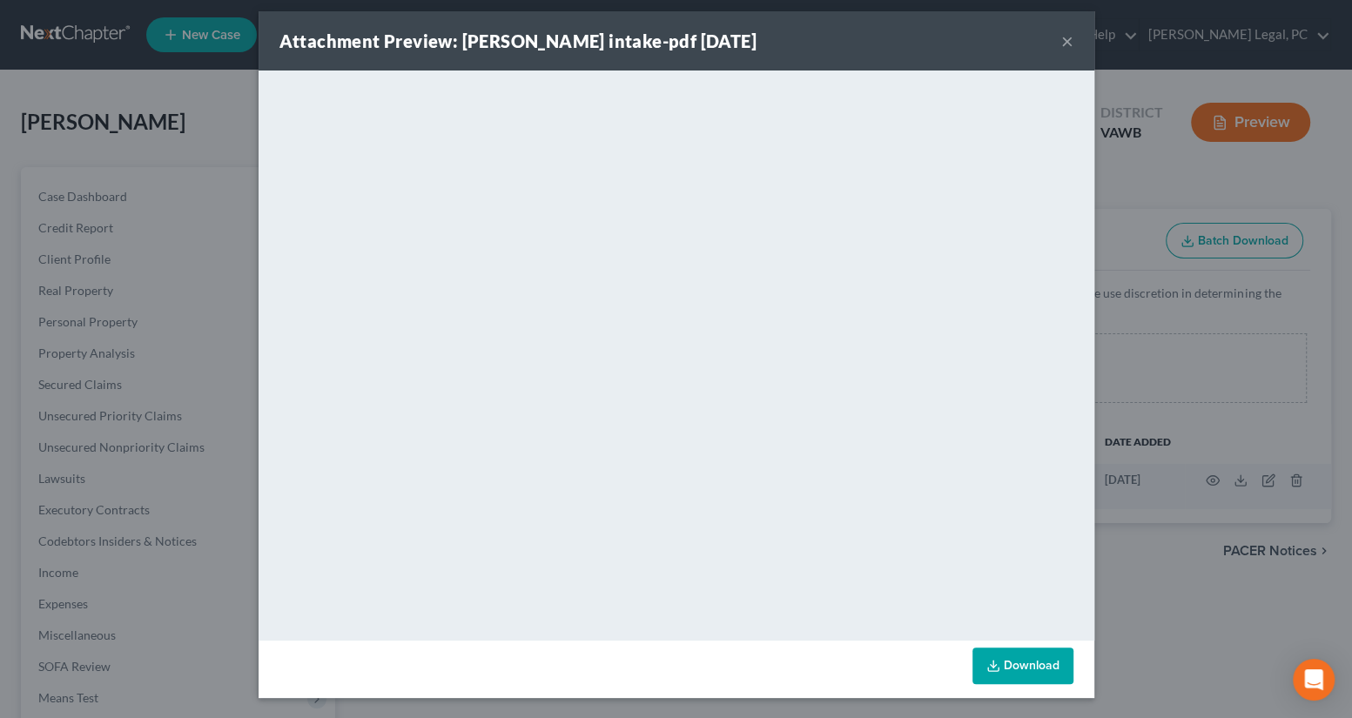
click at [127, 101] on div "Attachment Preview: [PERSON_NAME] intake-pdf [DATE] × <object ng-attr-data='[UR…" at bounding box center [676, 359] width 1352 height 718
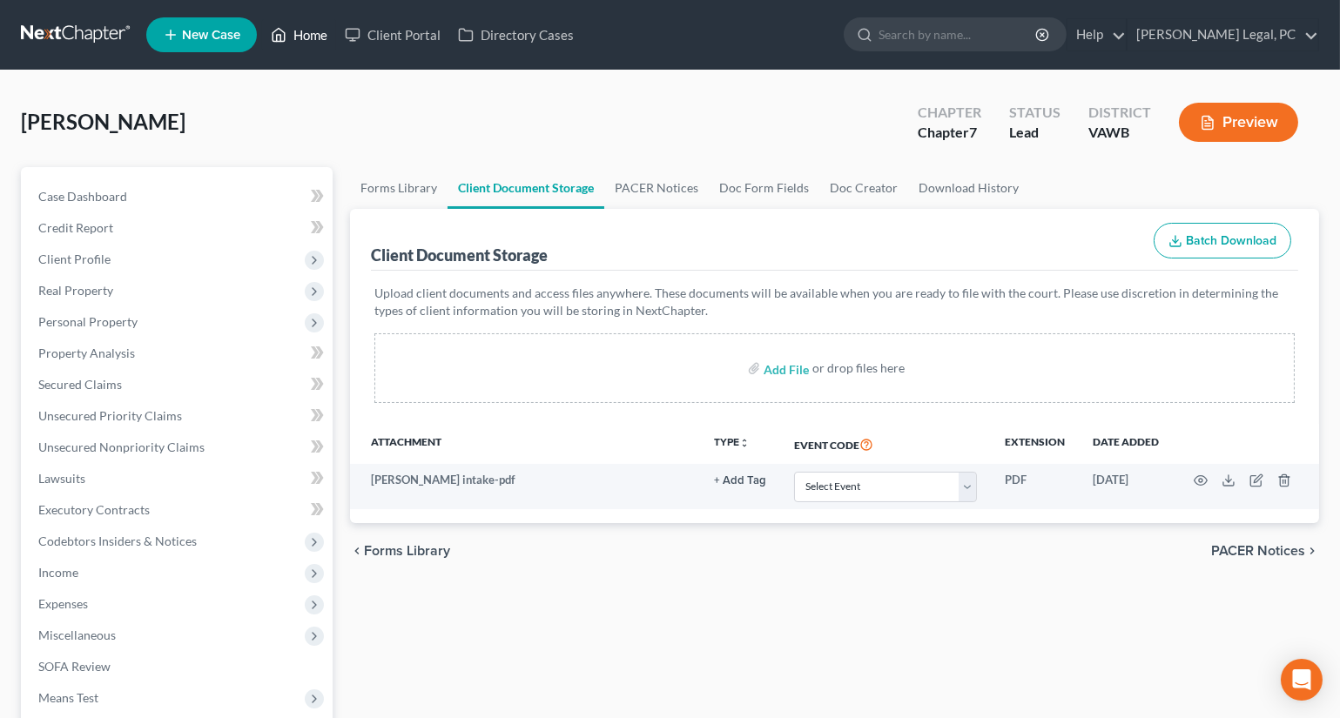
click at [299, 27] on link "Home" at bounding box center [299, 34] width 74 height 31
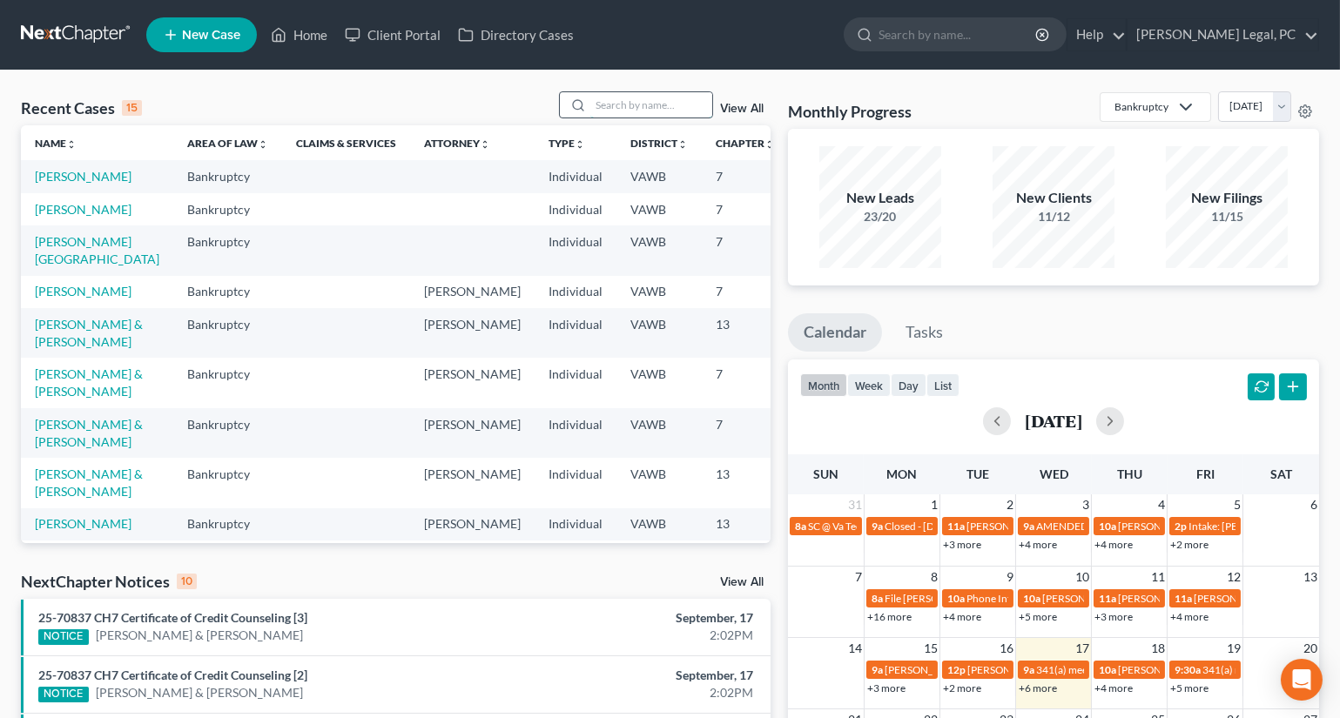
click at [609, 113] on input "search" at bounding box center [651, 104] width 122 height 25
type input "[PERSON_NAME]"
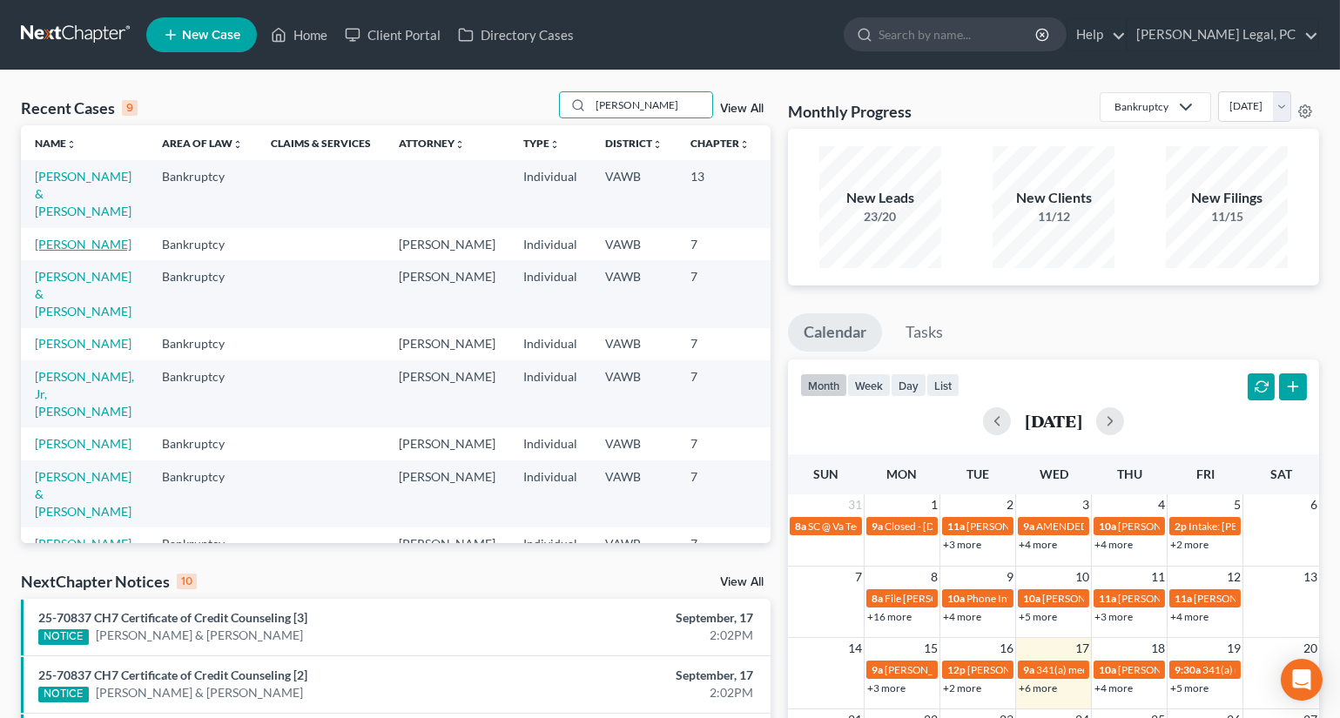
click at [56, 252] on link "[PERSON_NAME]" at bounding box center [83, 244] width 97 height 15
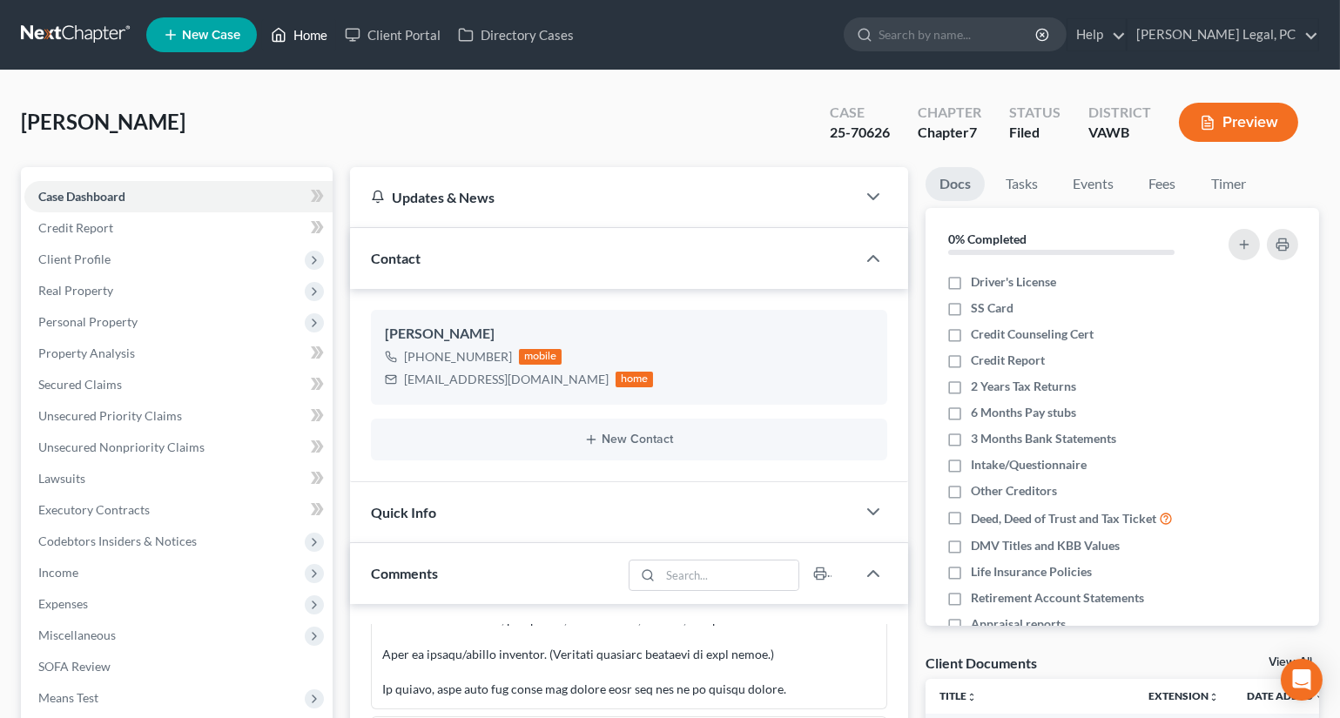
click at [286, 44] on icon at bounding box center [279, 34] width 16 height 21
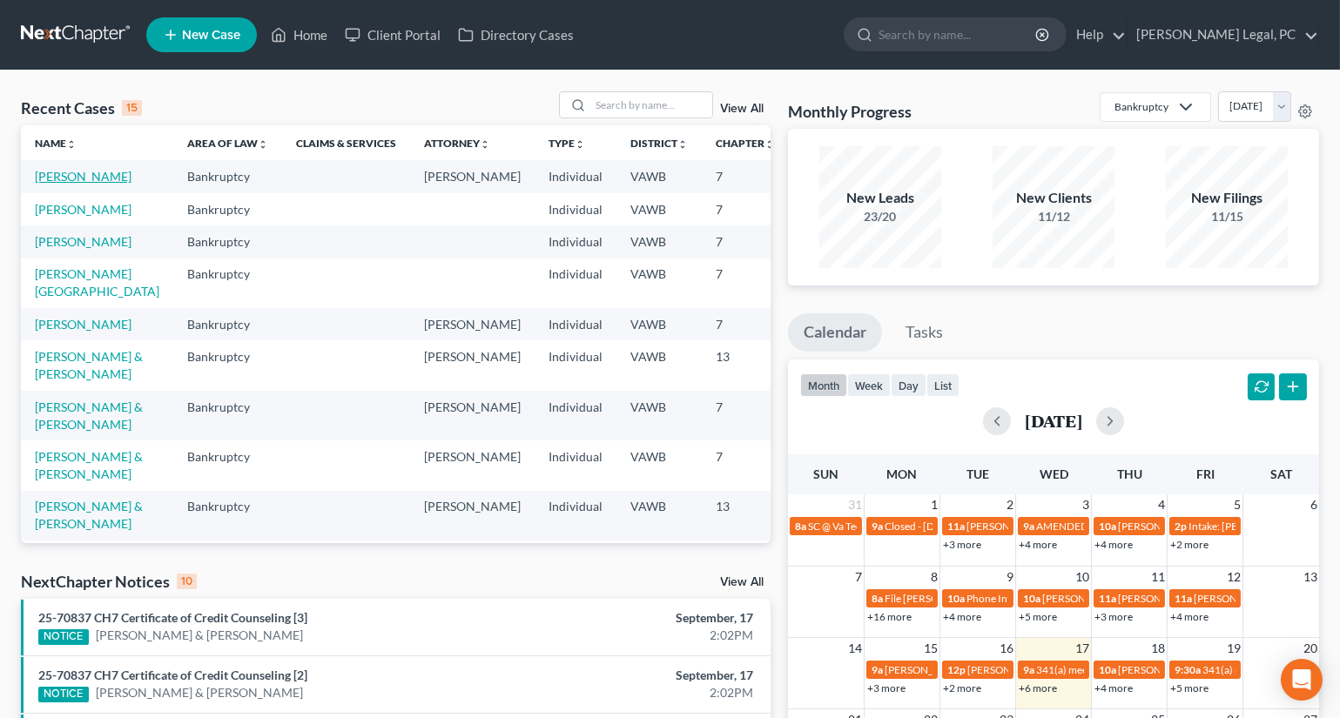
click at [36, 184] on link "[PERSON_NAME]" at bounding box center [83, 176] width 97 height 15
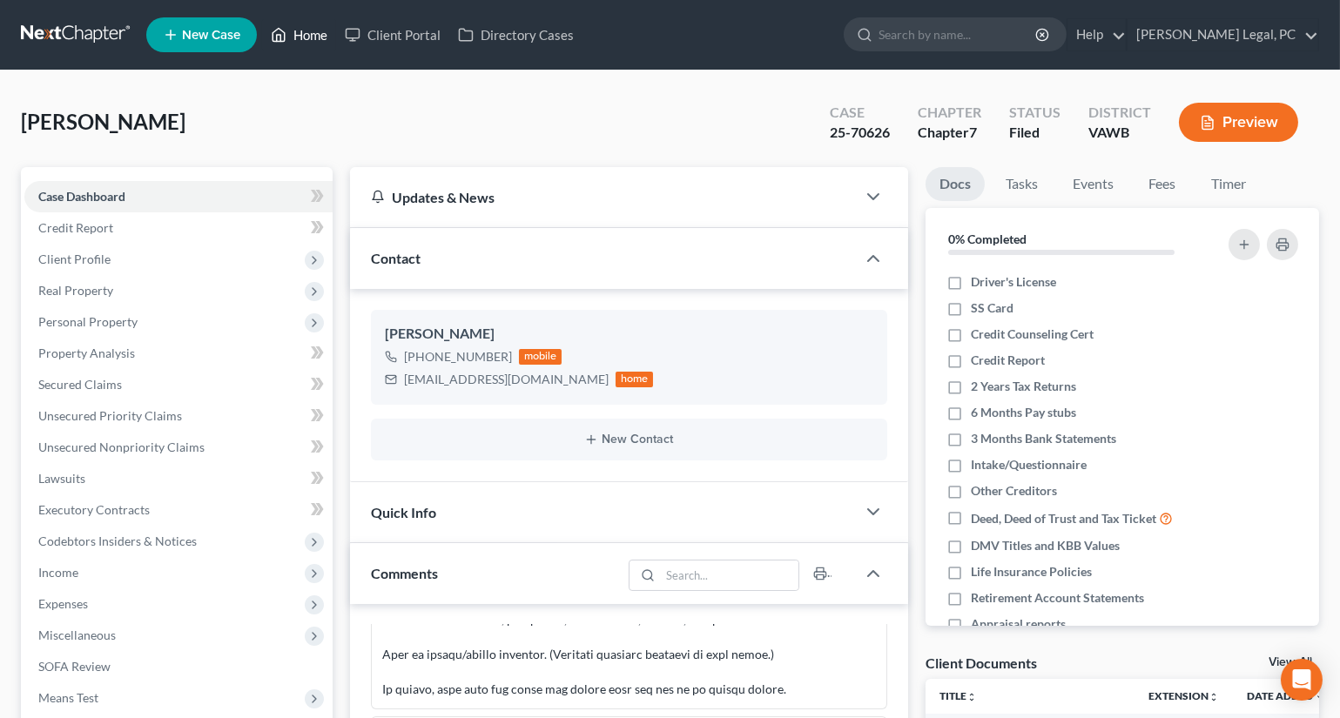
click at [291, 34] on link "Home" at bounding box center [299, 34] width 74 height 31
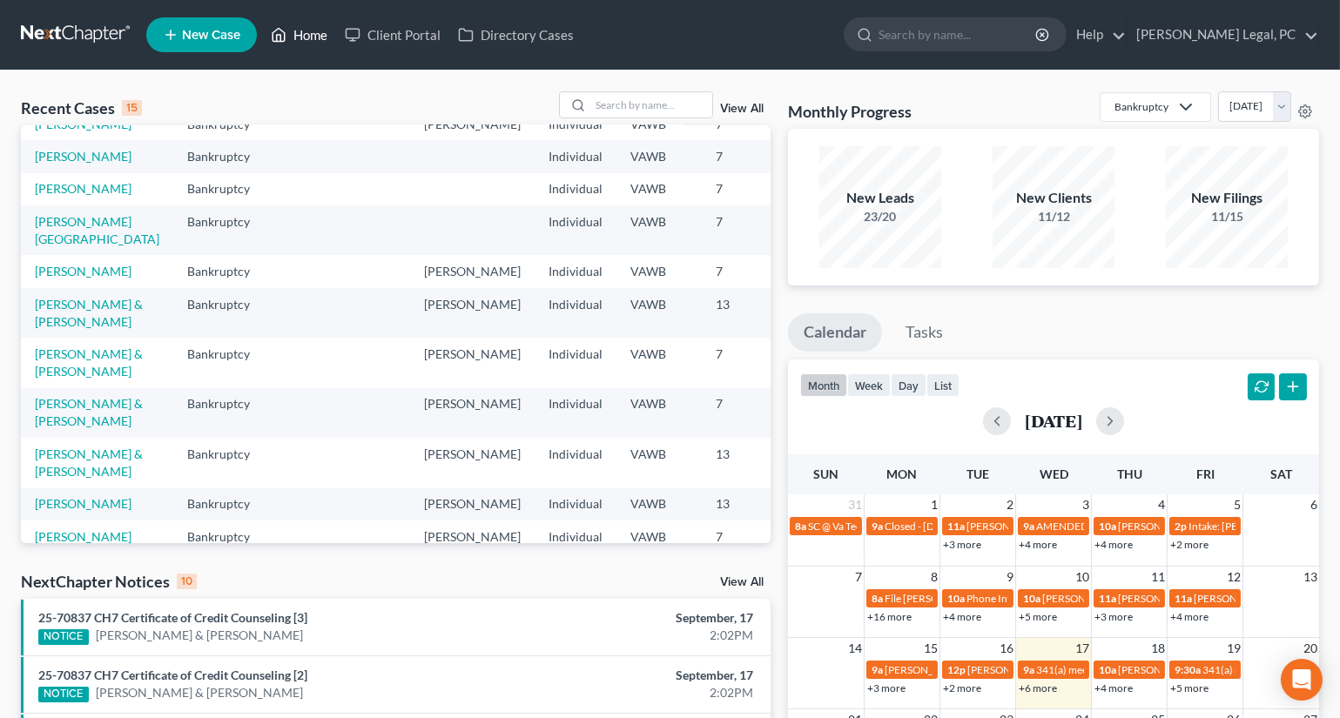
scroll to position [158, 0]
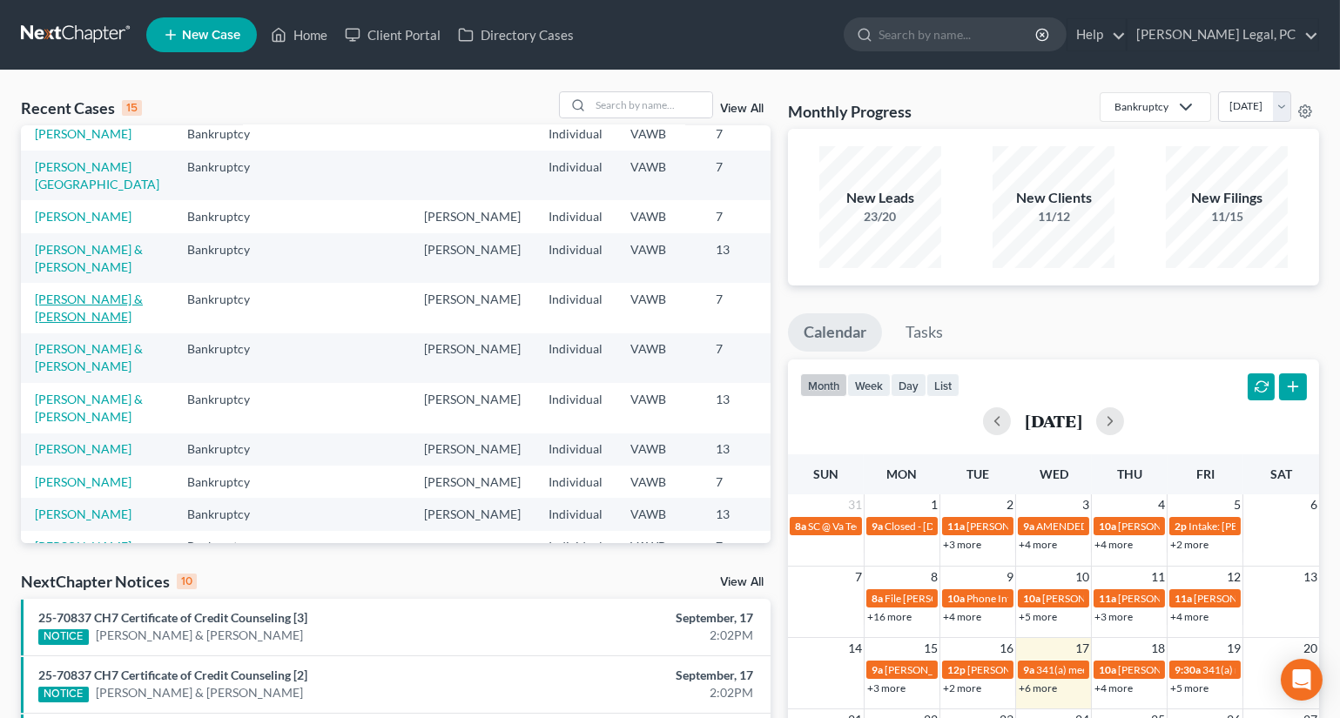
click at [52, 324] on link "[PERSON_NAME] & [PERSON_NAME]" at bounding box center [89, 308] width 108 height 32
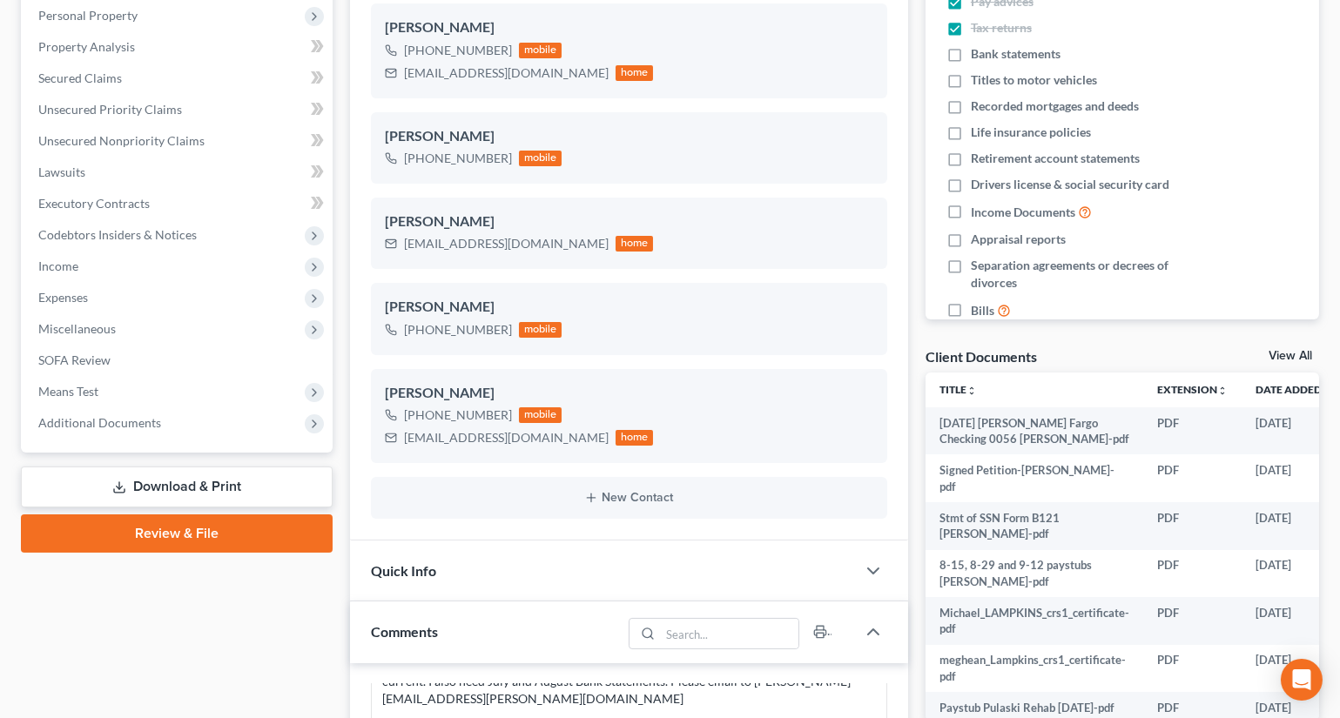
scroll to position [316, 0]
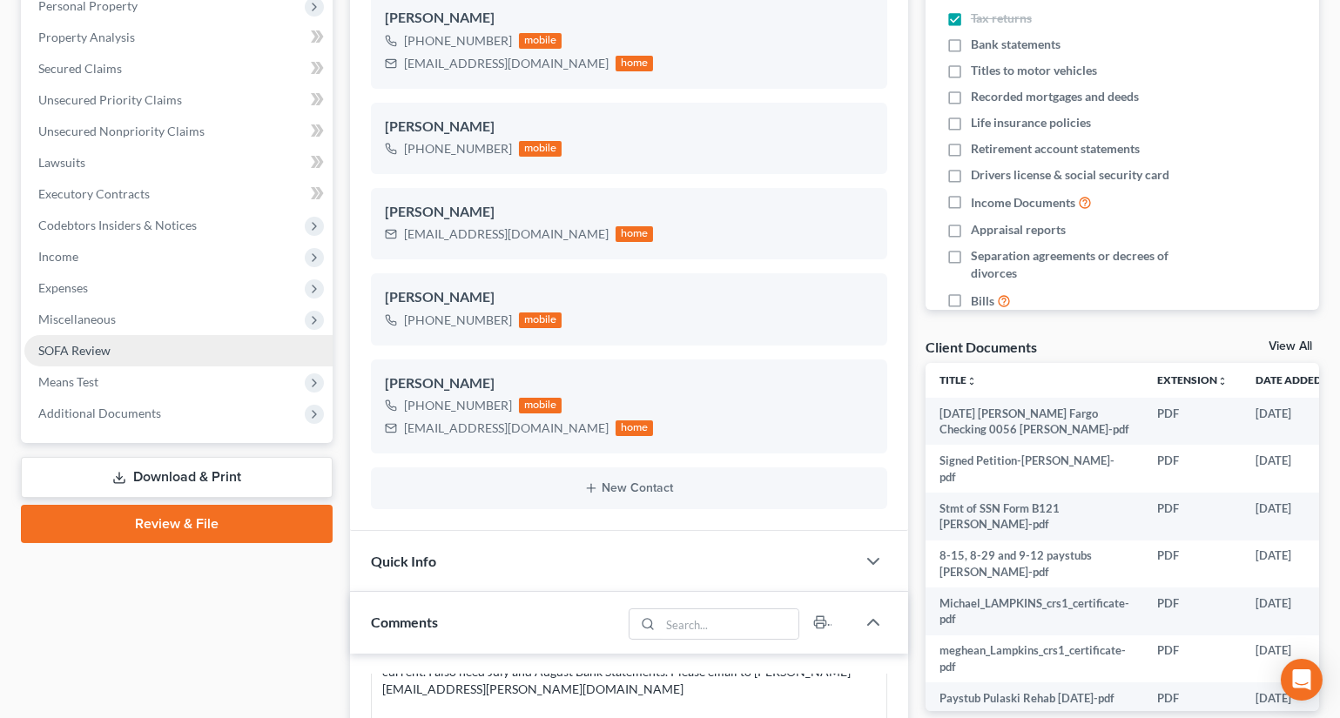
drag, startPoint x: 86, startPoint y: 315, endPoint x: 122, endPoint y: 340, distance: 43.2
click at [86, 315] on span "Miscellaneous" at bounding box center [76, 319] width 77 height 15
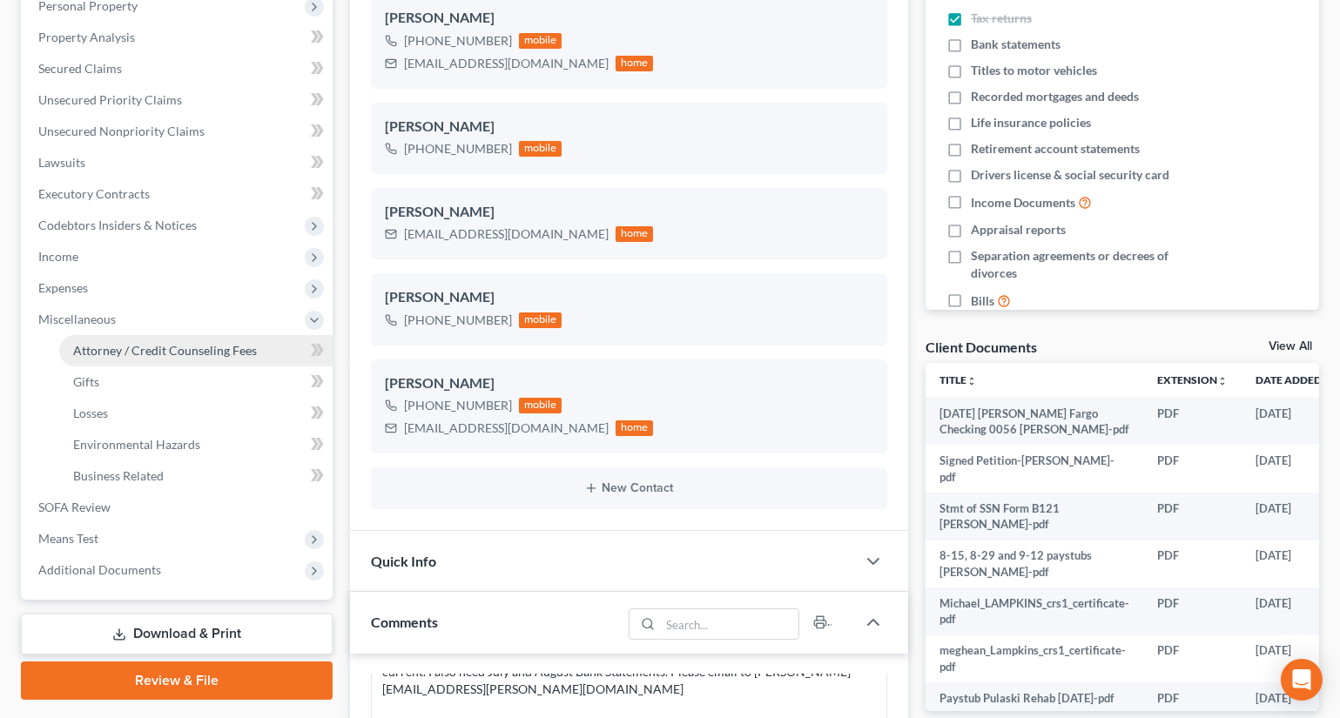
click at [142, 344] on span "Attorney / Credit Counseling Fees" at bounding box center [165, 350] width 184 height 15
select select "0"
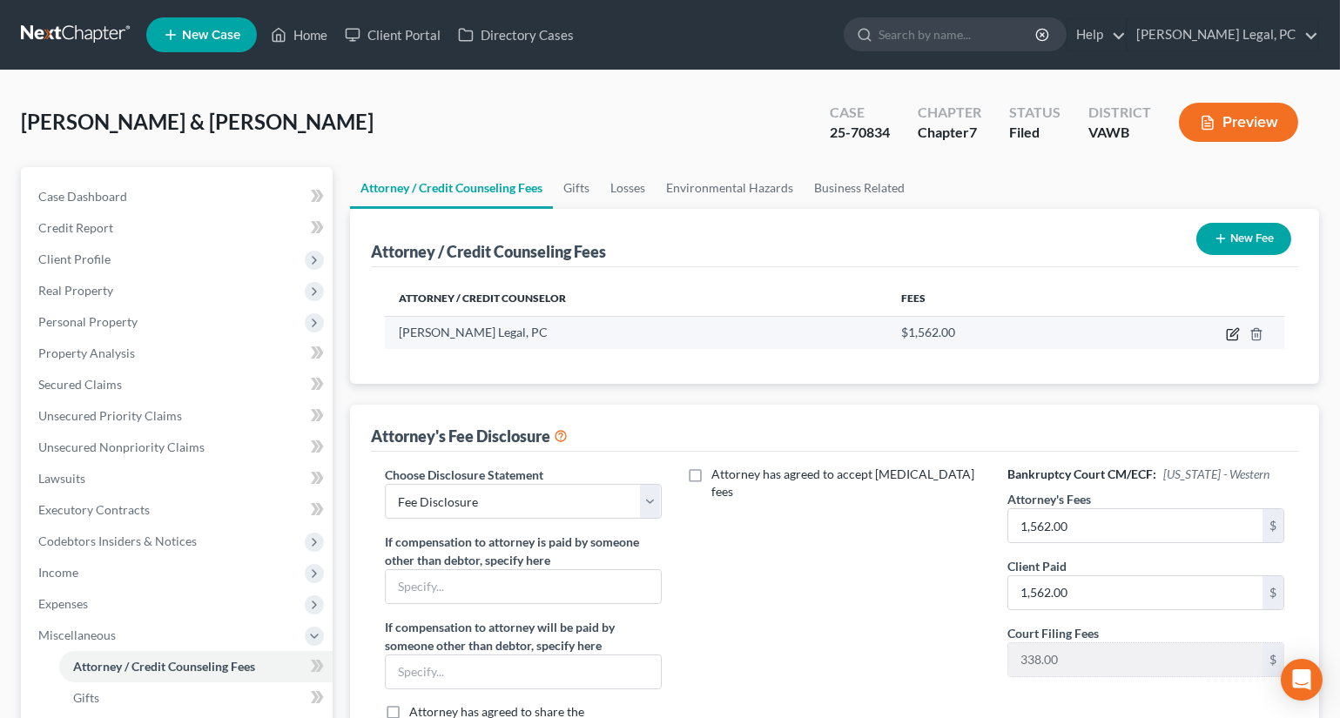
click at [1228, 335] on icon "button" at bounding box center [1233, 334] width 14 height 14
select select "48"
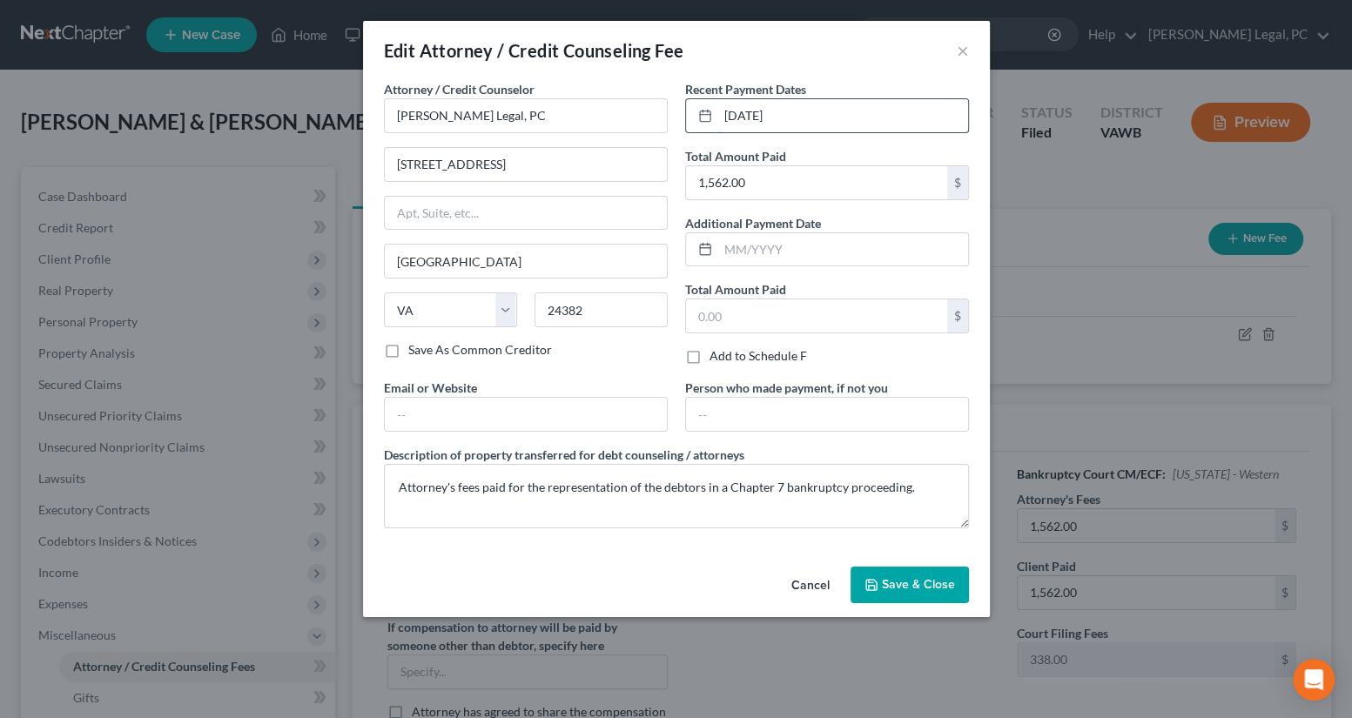
click at [800, 111] on input "[DATE]" at bounding box center [843, 115] width 250 height 33
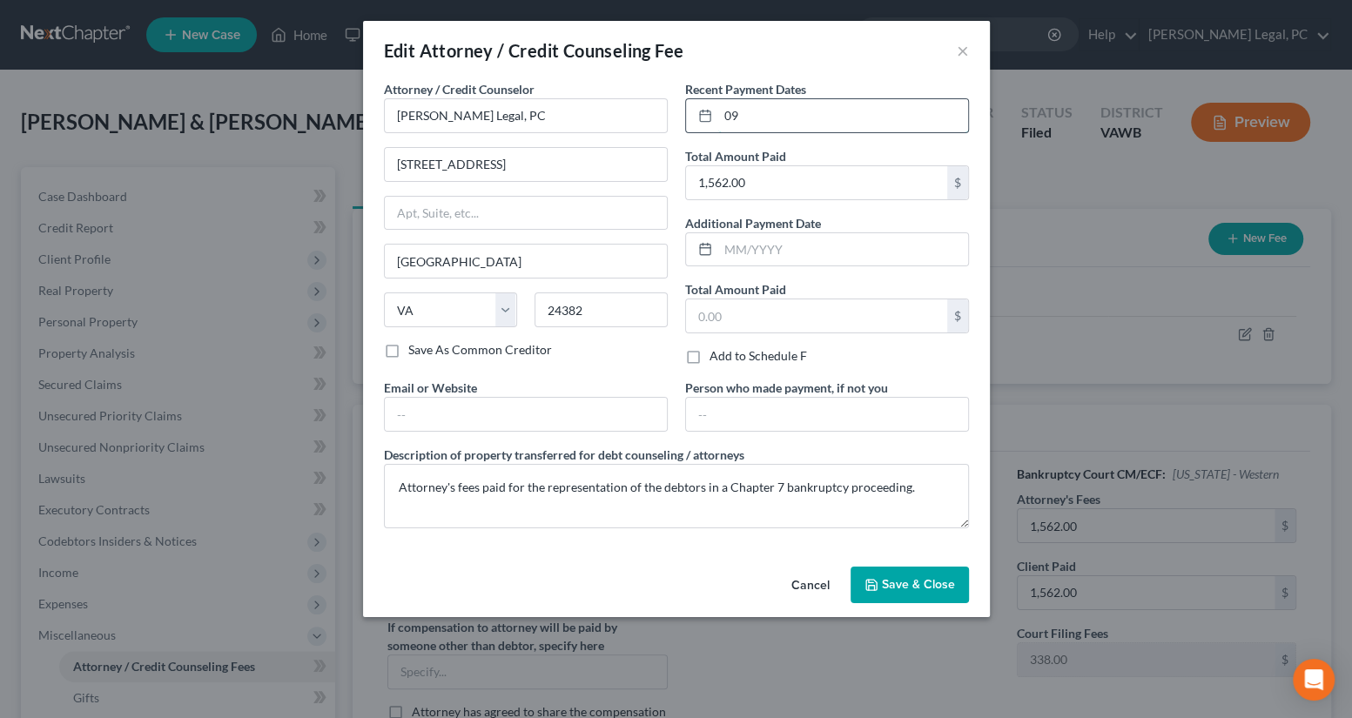
type input "0"
type input "07/2025"
click at [890, 587] on span "Save & Close" at bounding box center [918, 584] width 73 height 15
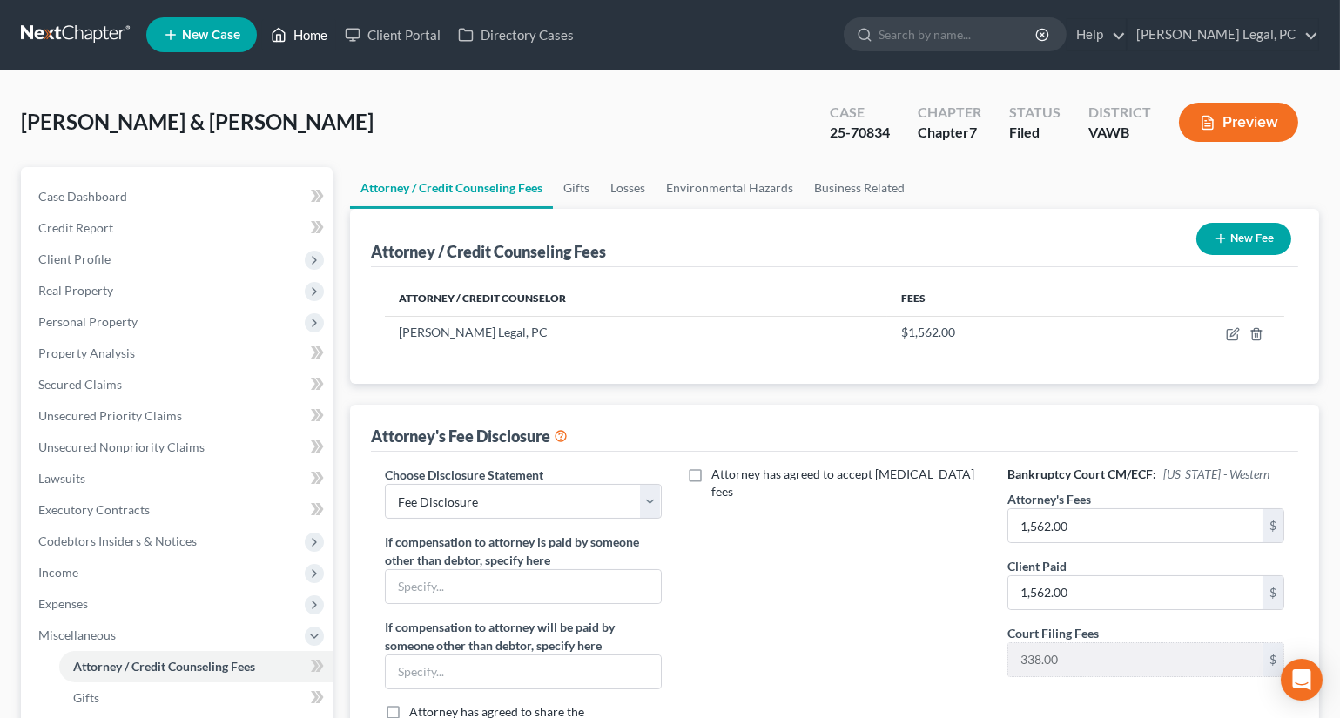
click at [296, 43] on link "Home" at bounding box center [299, 34] width 74 height 31
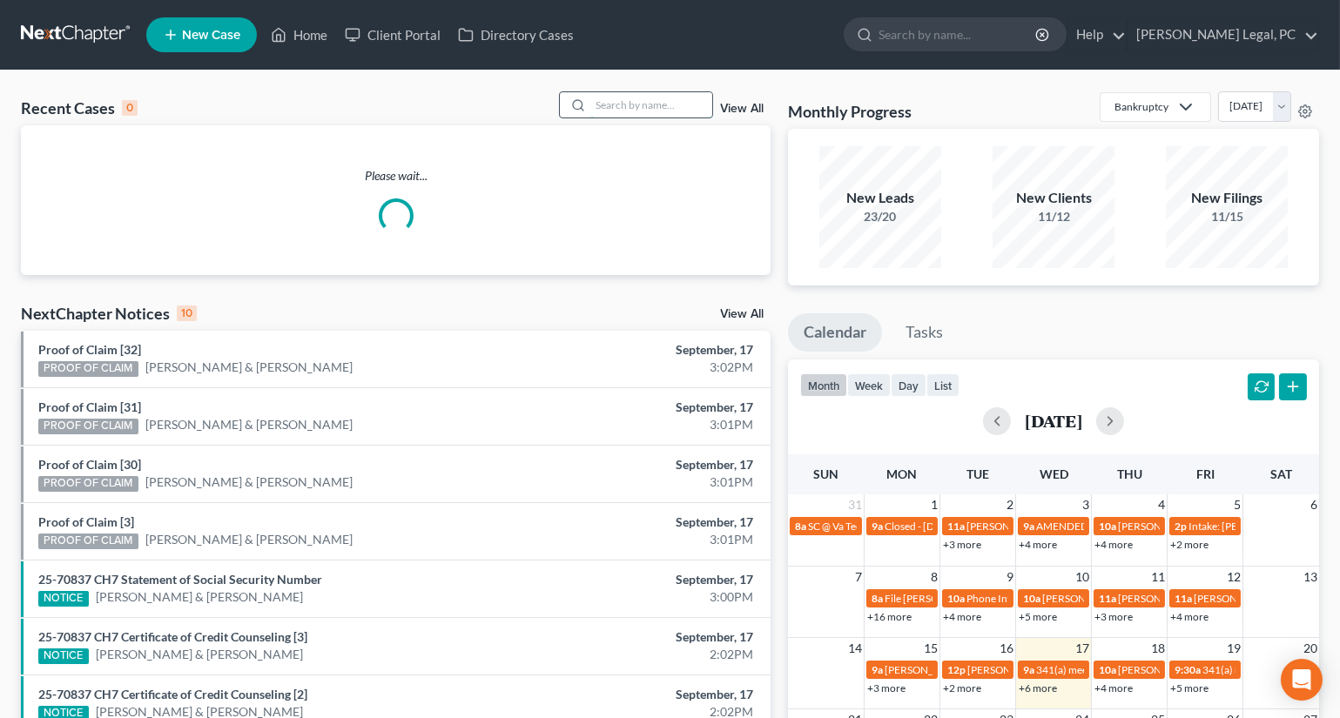
click at [608, 111] on input "search" at bounding box center [651, 104] width 122 height 25
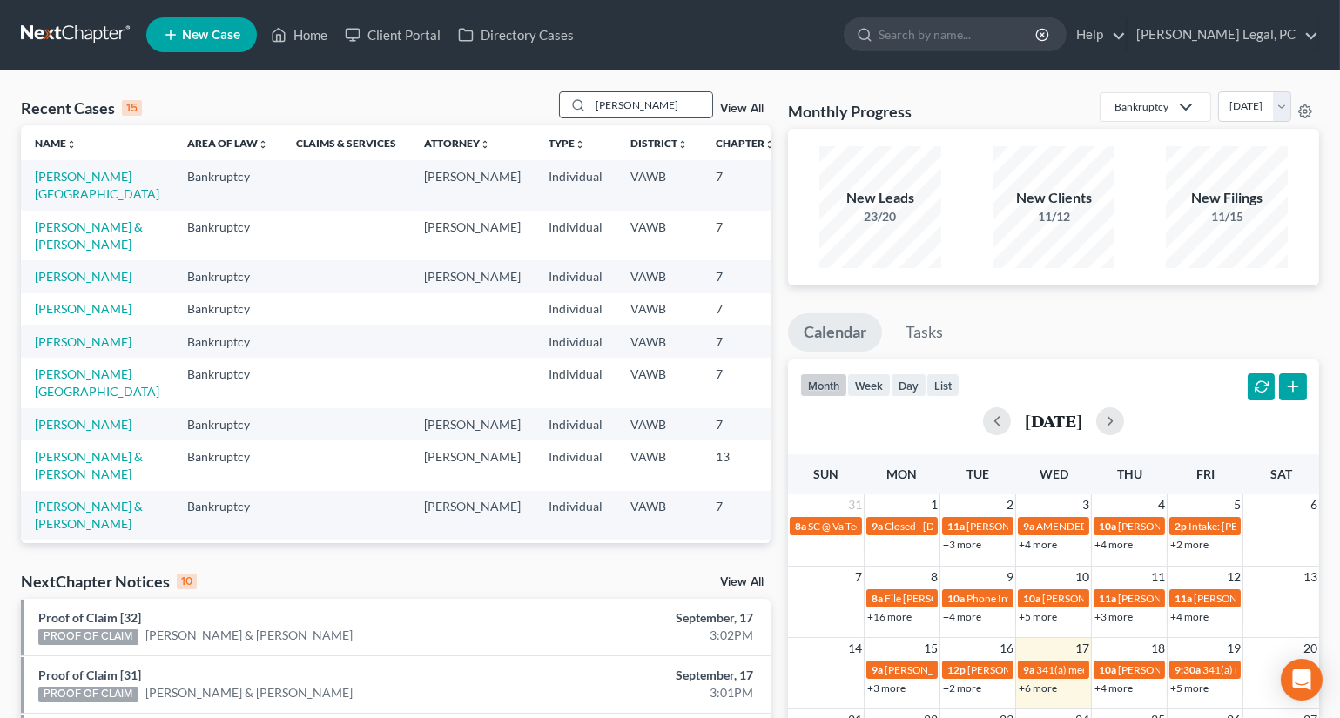
type input "[PERSON_NAME]"
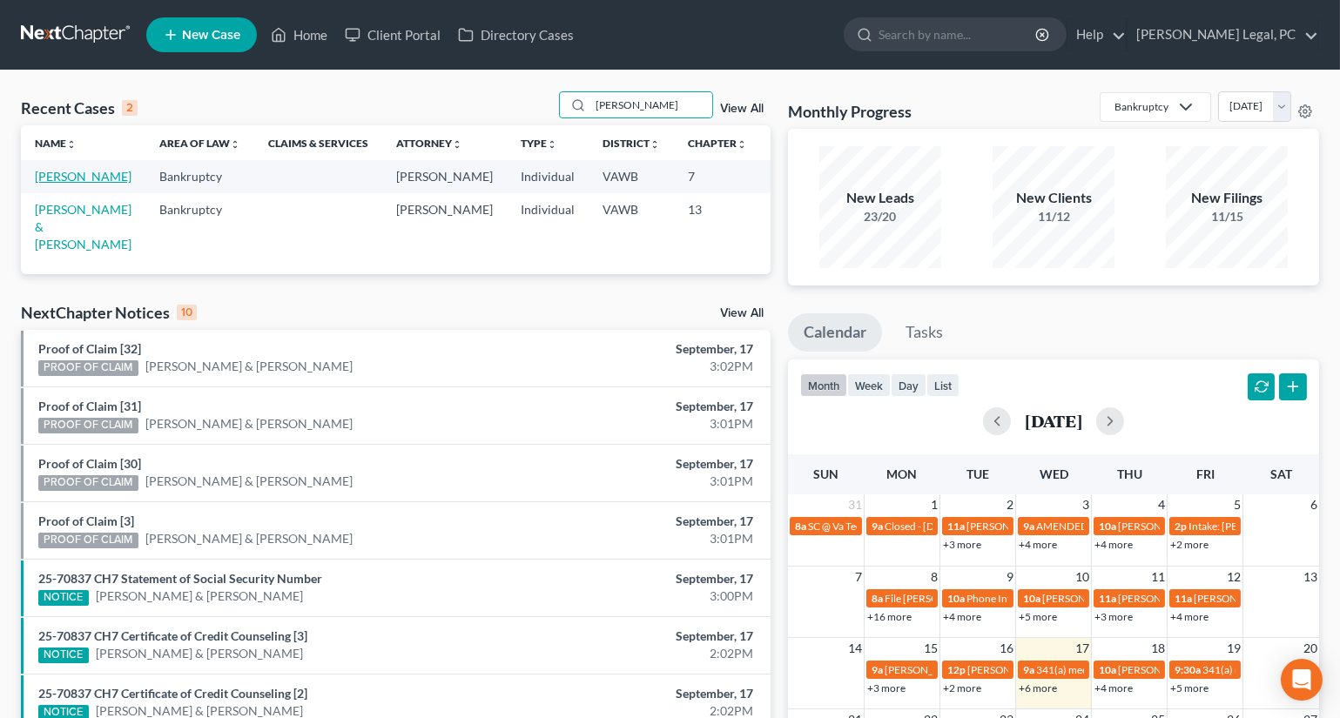
click at [46, 184] on link "[PERSON_NAME]" at bounding box center [83, 176] width 97 height 15
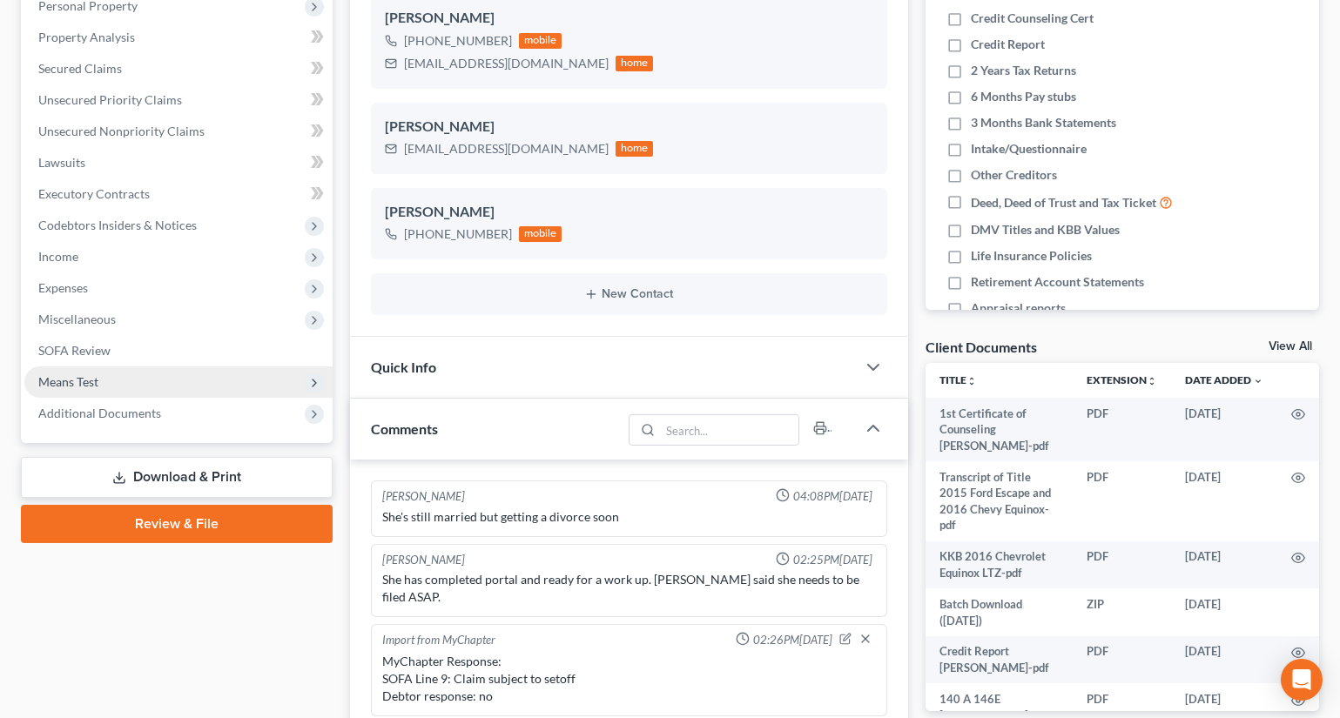
scroll to position [584, 0]
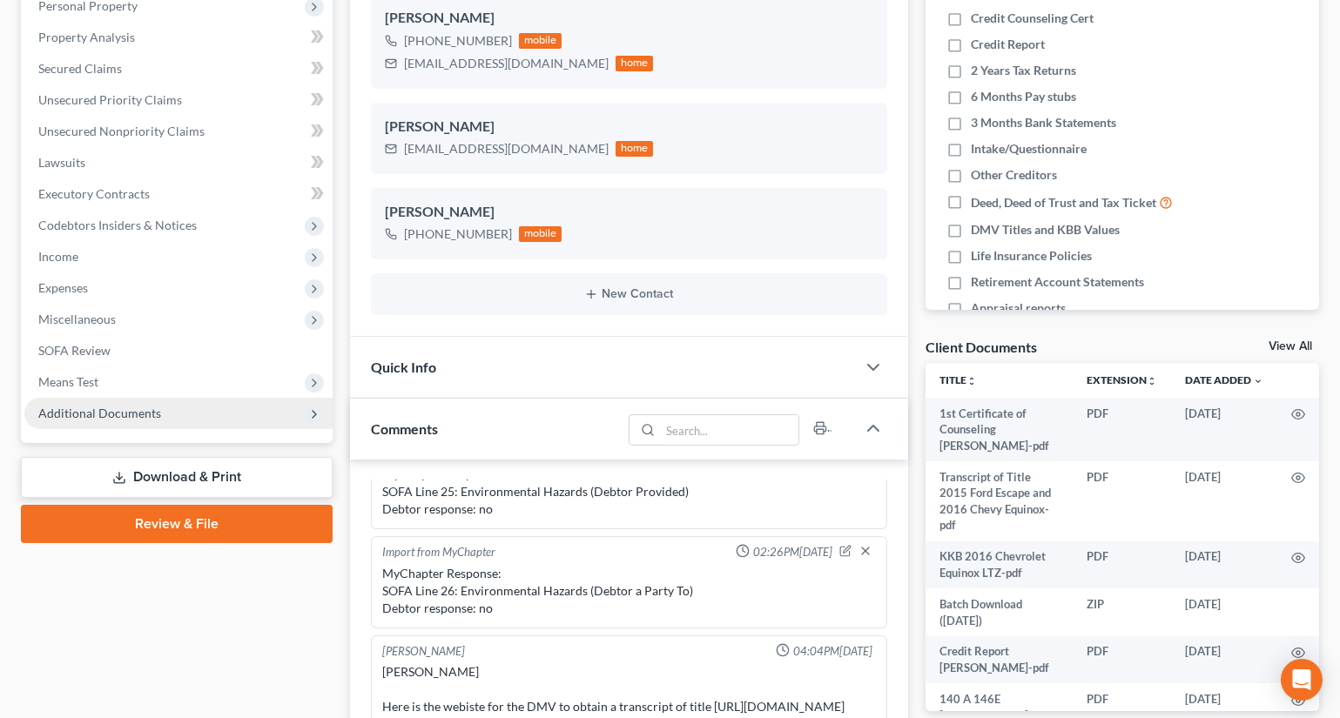
click at [89, 417] on span "Additional Documents" at bounding box center [99, 413] width 123 height 15
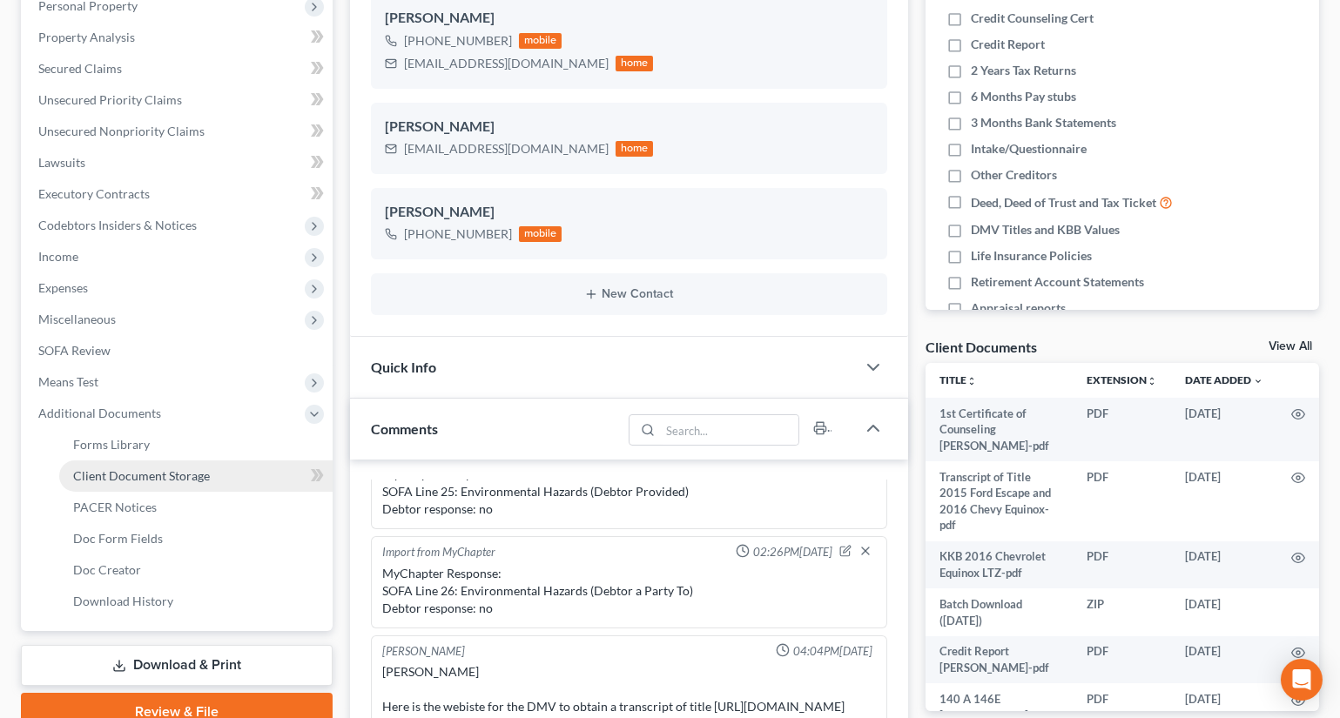
click at [130, 468] on span "Client Document Storage" at bounding box center [141, 475] width 137 height 15
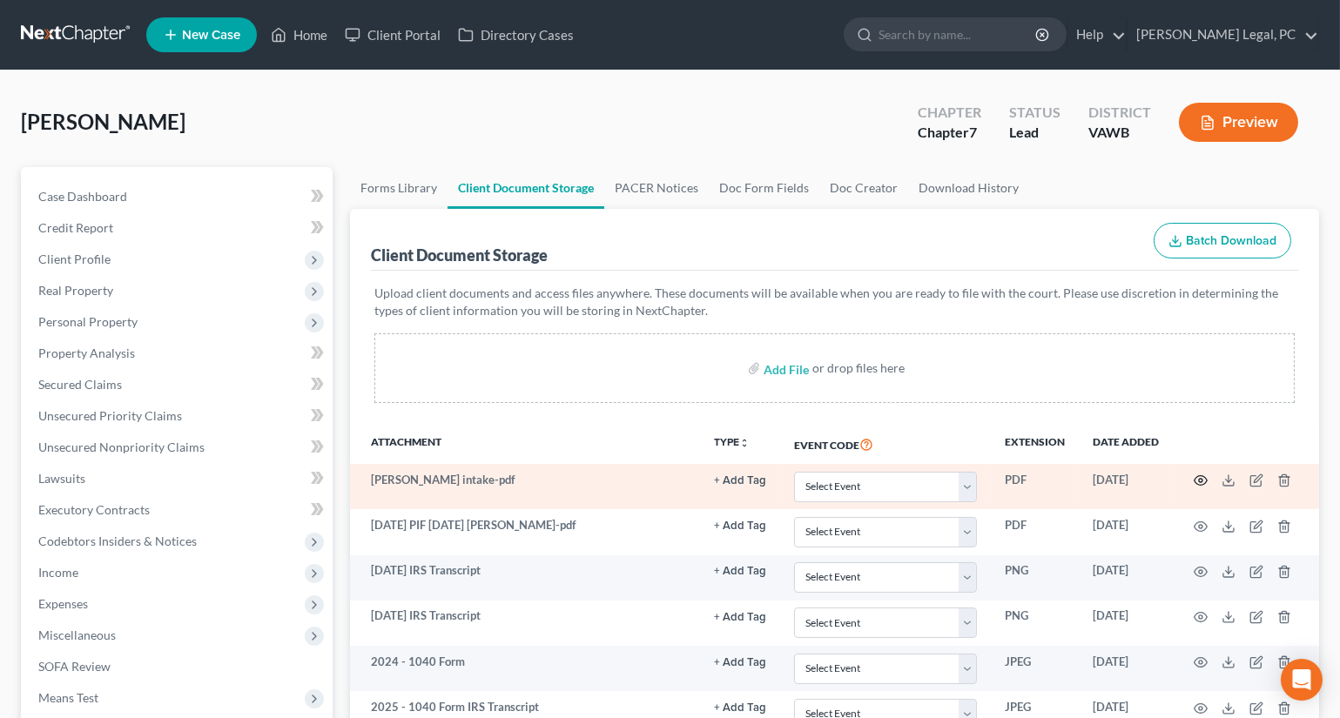
click at [1201, 478] on icon "button" at bounding box center [1201, 481] width 14 height 14
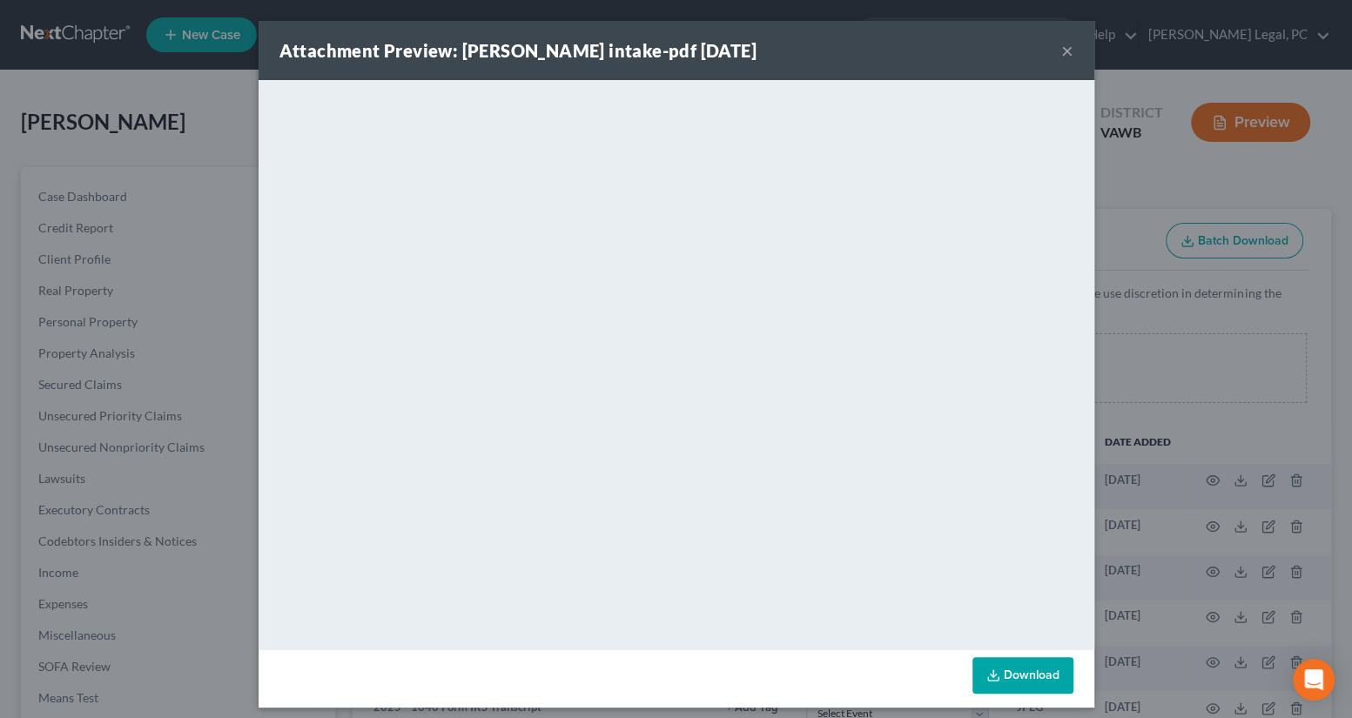
click at [1061, 52] on button "×" at bounding box center [1067, 50] width 12 height 21
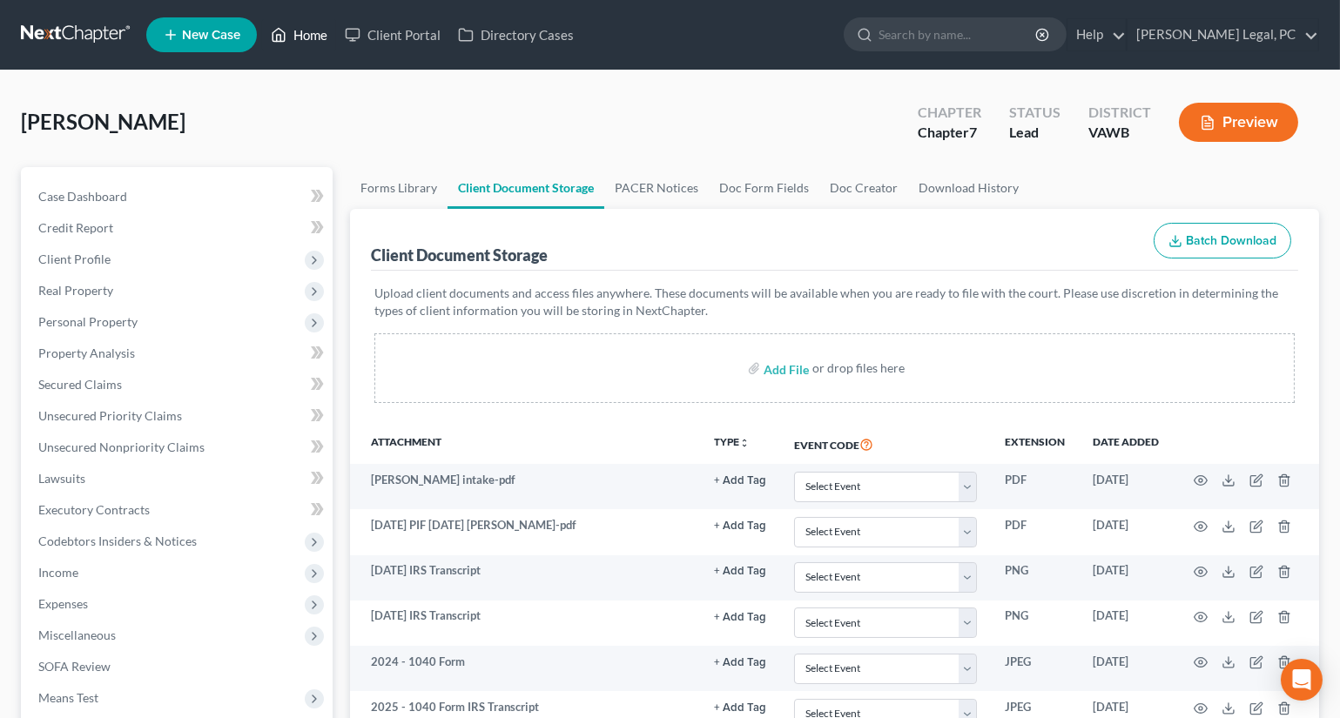
click at [288, 31] on link "Home" at bounding box center [299, 34] width 74 height 31
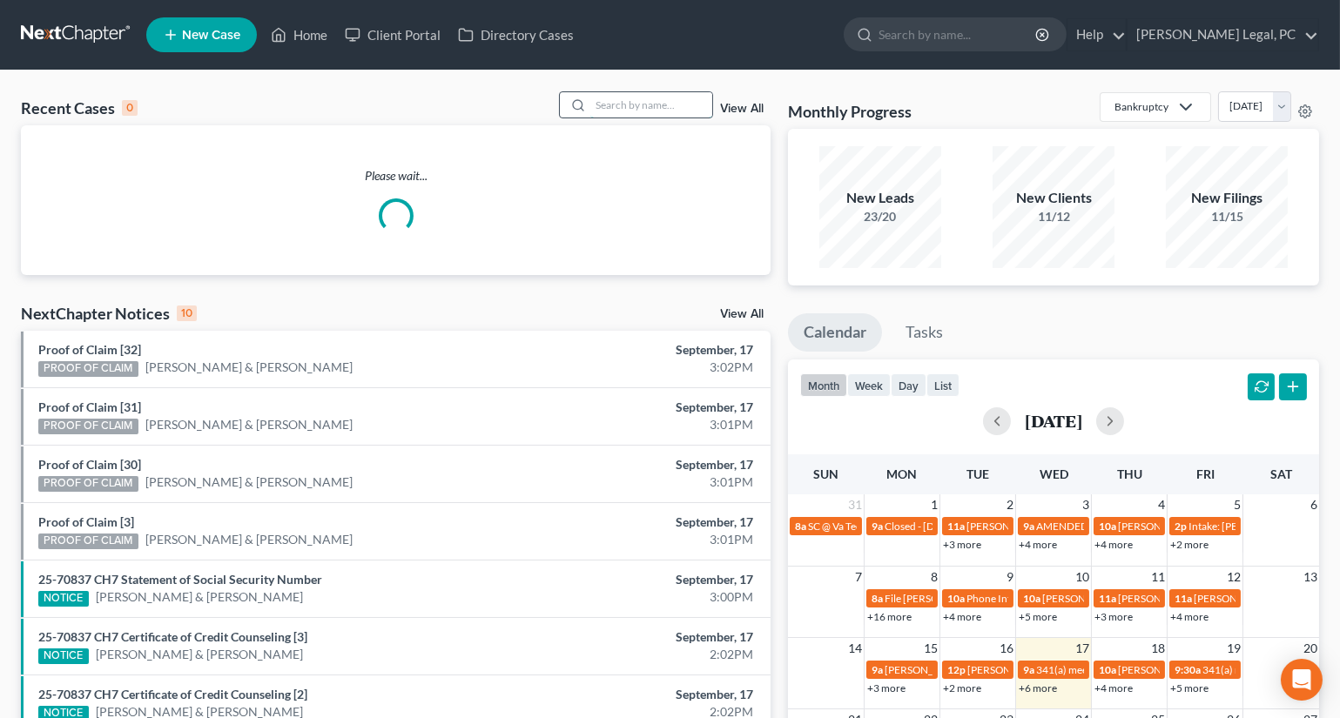
click at [600, 104] on input "search" at bounding box center [651, 104] width 122 height 25
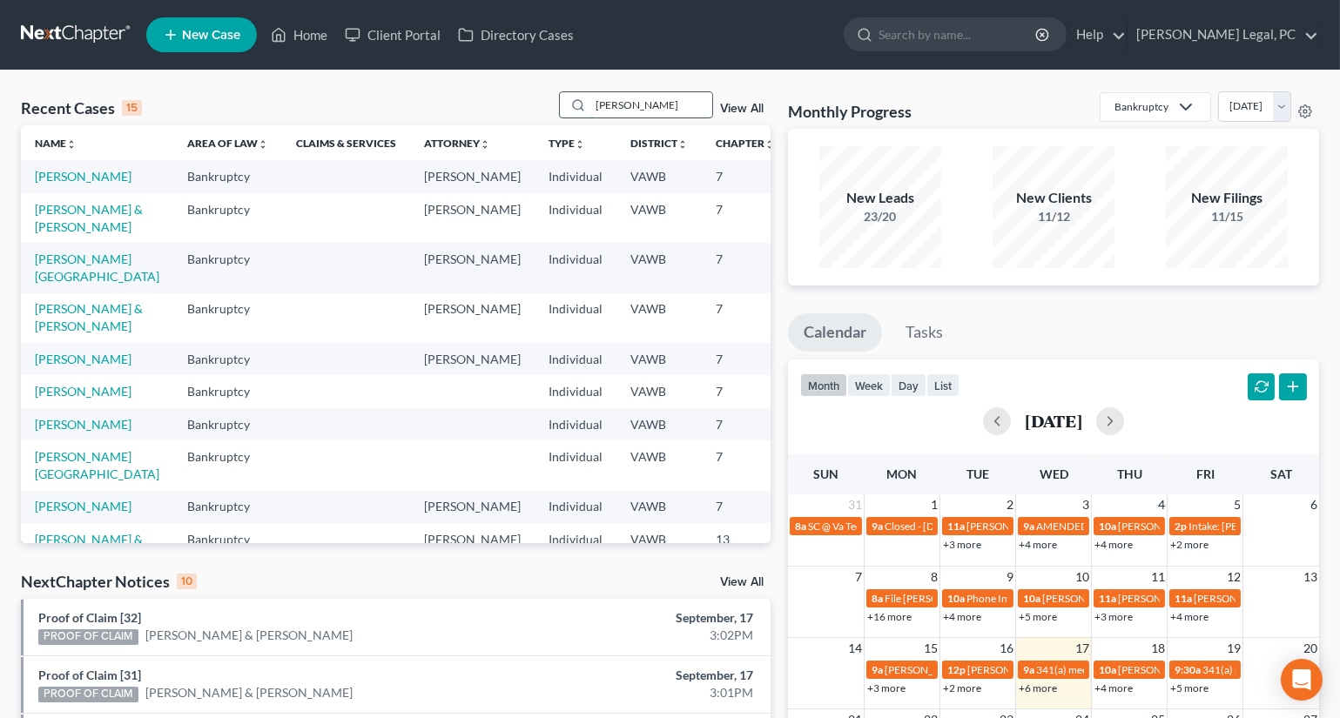
type input "[PERSON_NAME]"
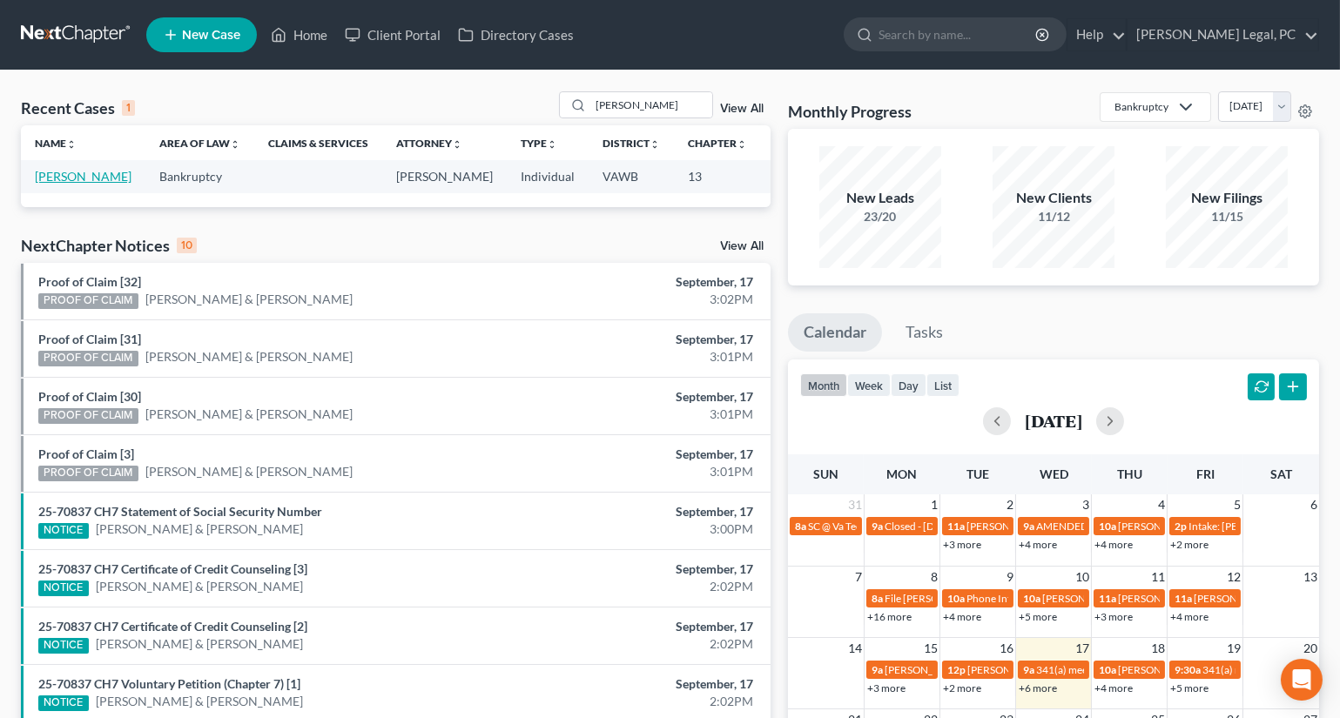
click at [37, 184] on link "[PERSON_NAME]" at bounding box center [83, 176] width 97 height 15
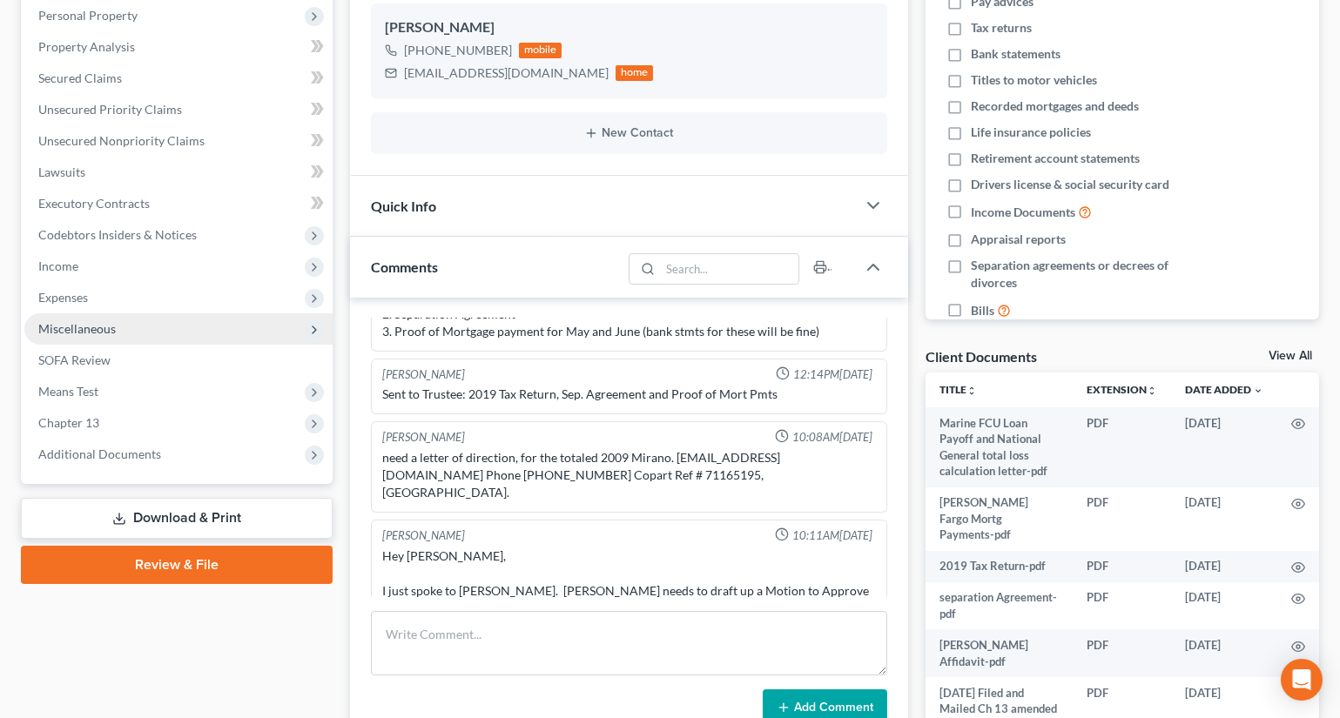
scroll to position [78, 0]
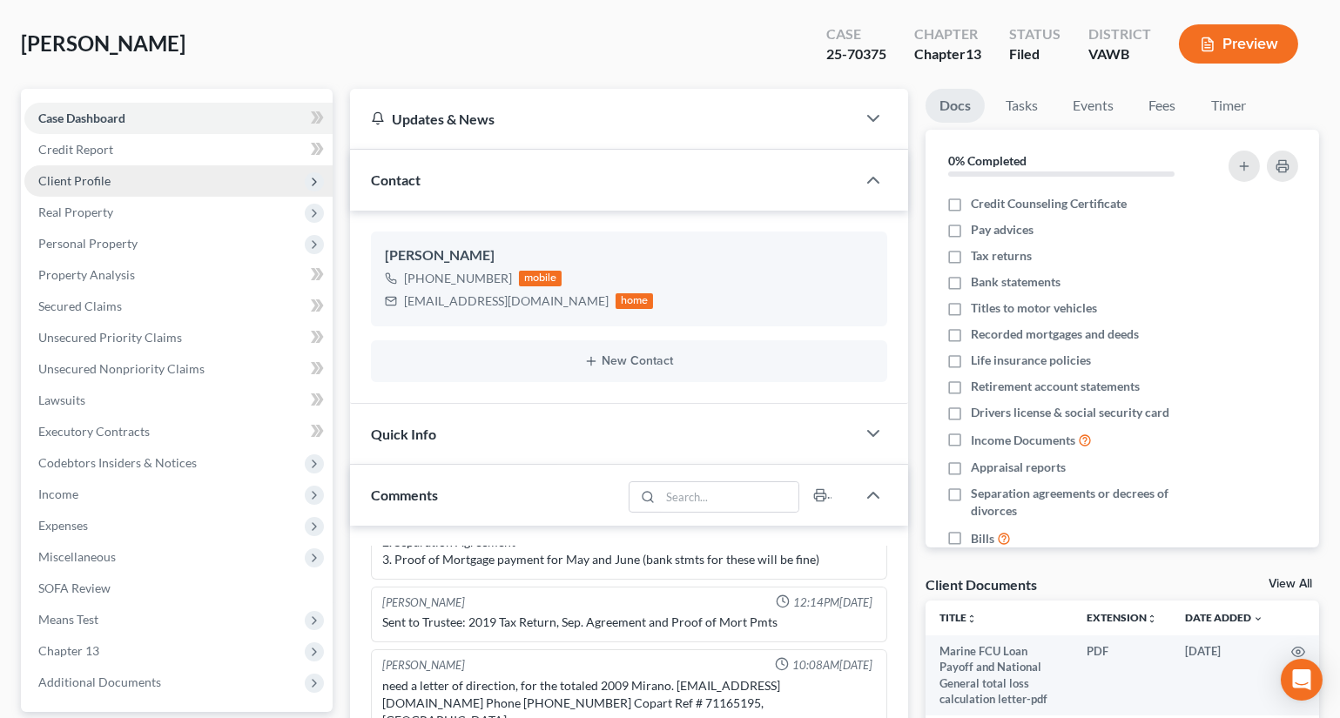
click at [83, 180] on span "Client Profile" at bounding box center [74, 180] width 72 height 15
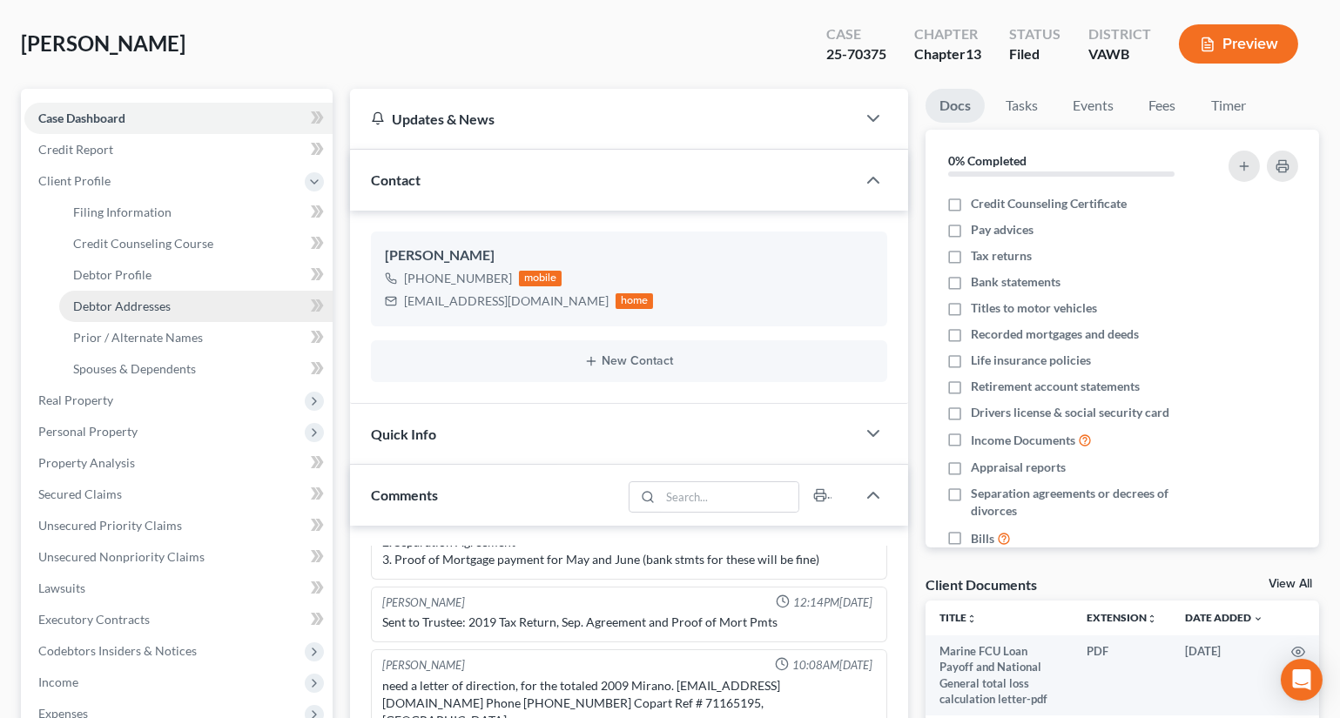
click at [131, 303] on span "Debtor Addresses" at bounding box center [122, 306] width 98 height 15
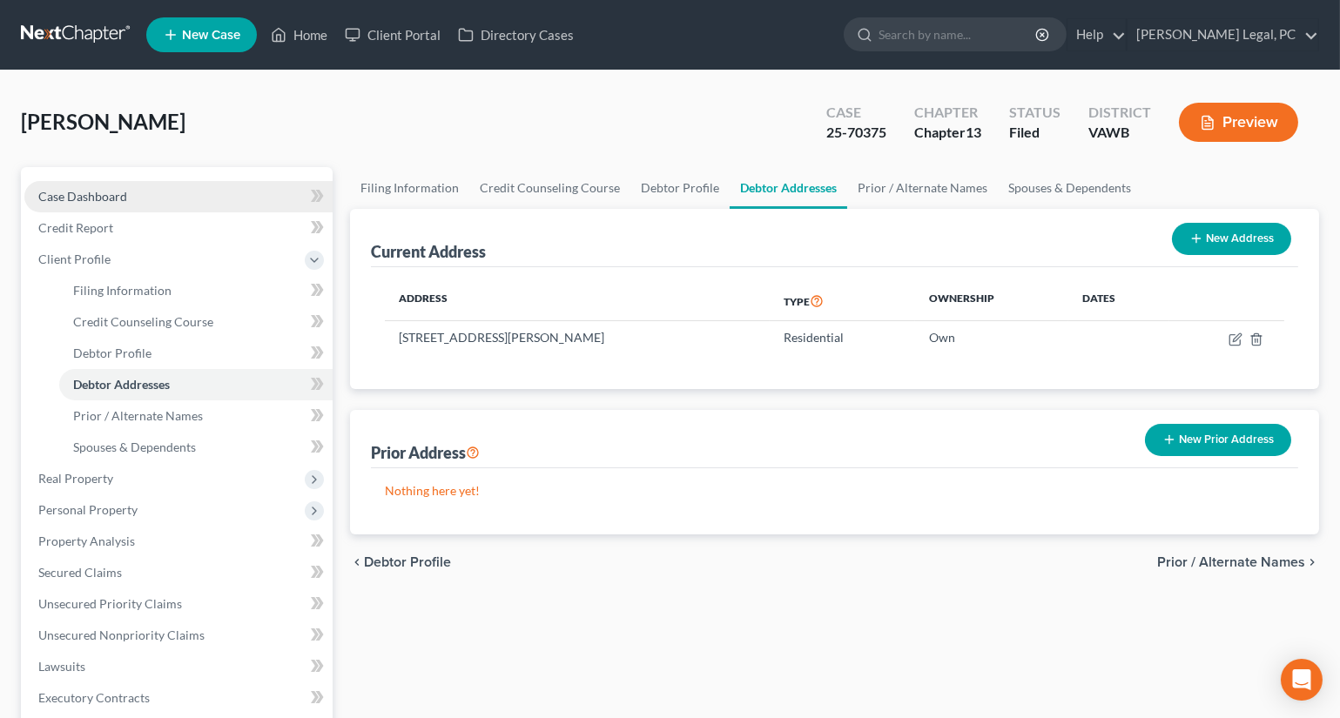
click at [134, 195] on link "Case Dashboard" at bounding box center [178, 196] width 308 height 31
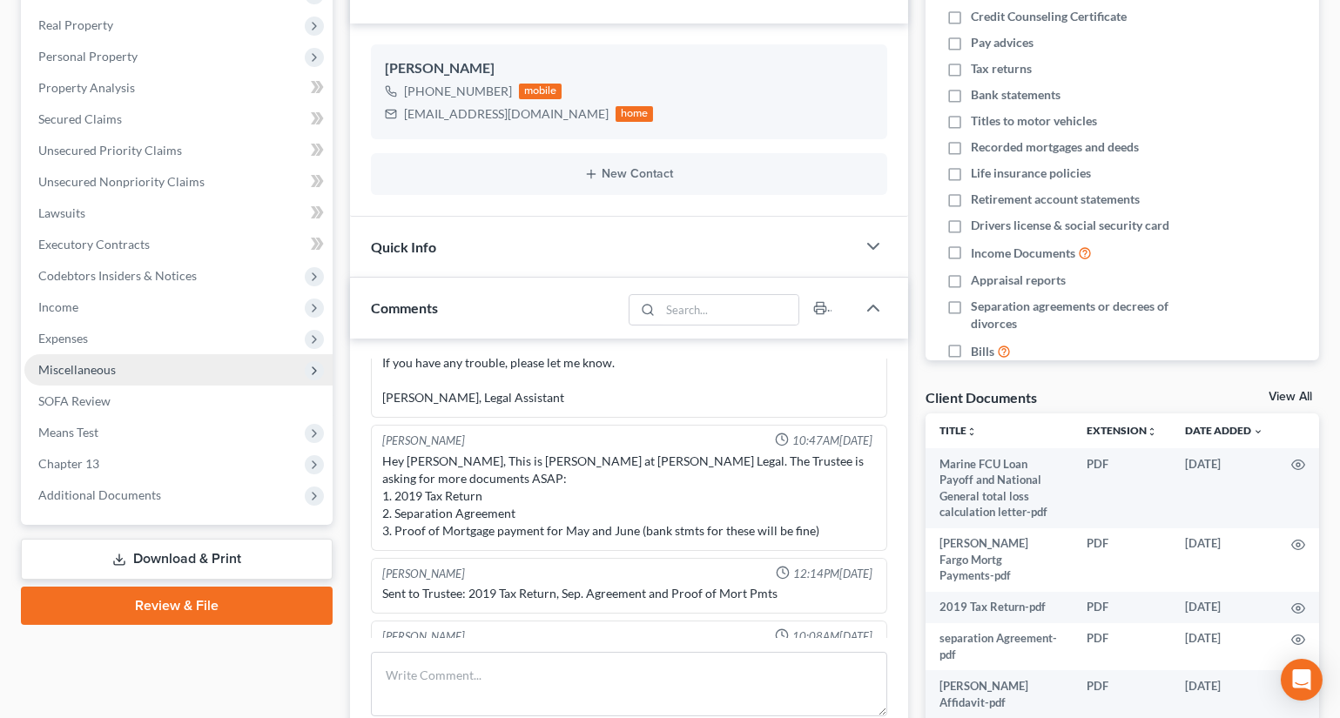
scroll to position [237, 0]
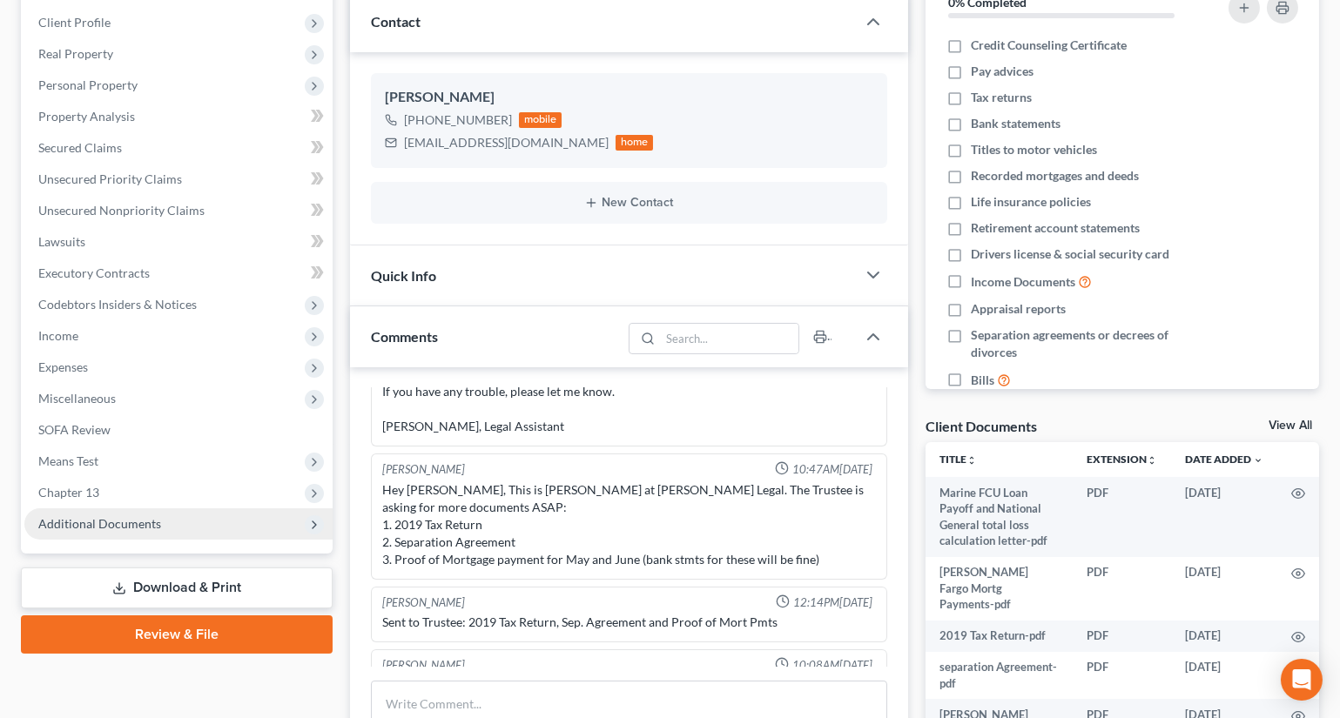
click at [125, 514] on span "Additional Documents" at bounding box center [178, 523] width 308 height 31
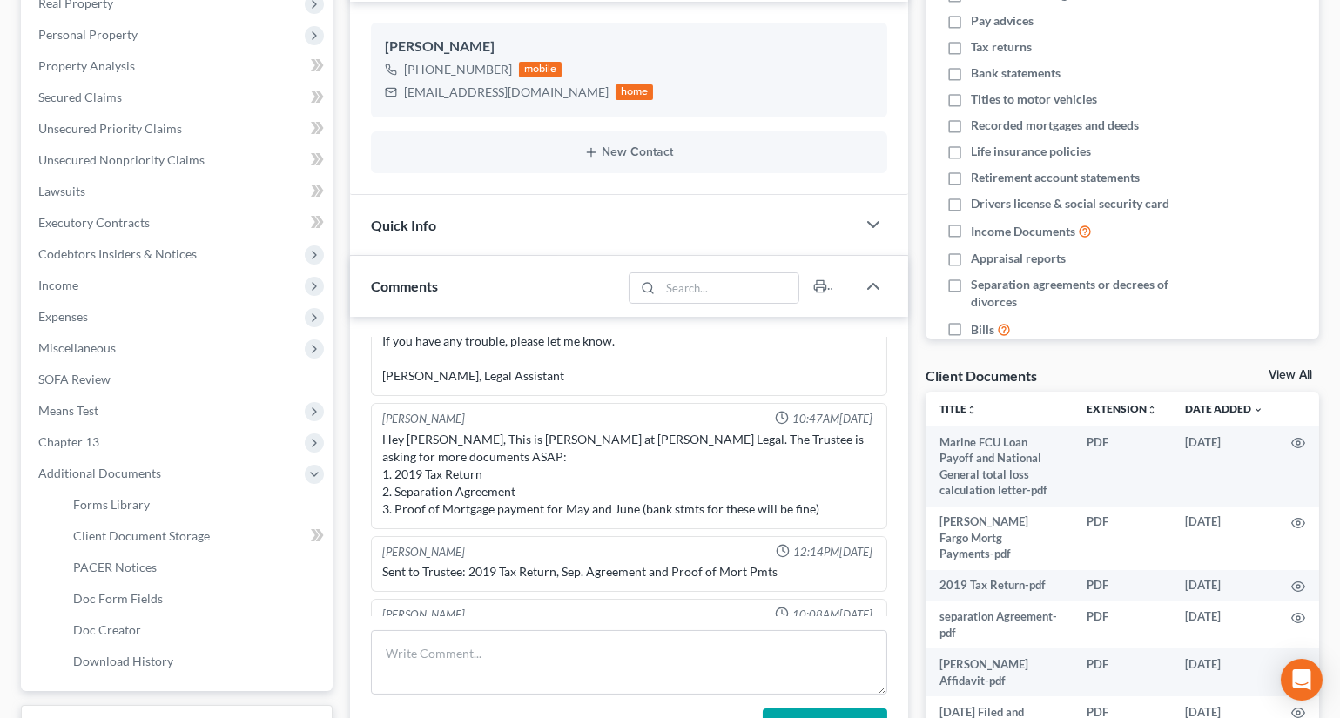
scroll to position [316, 0]
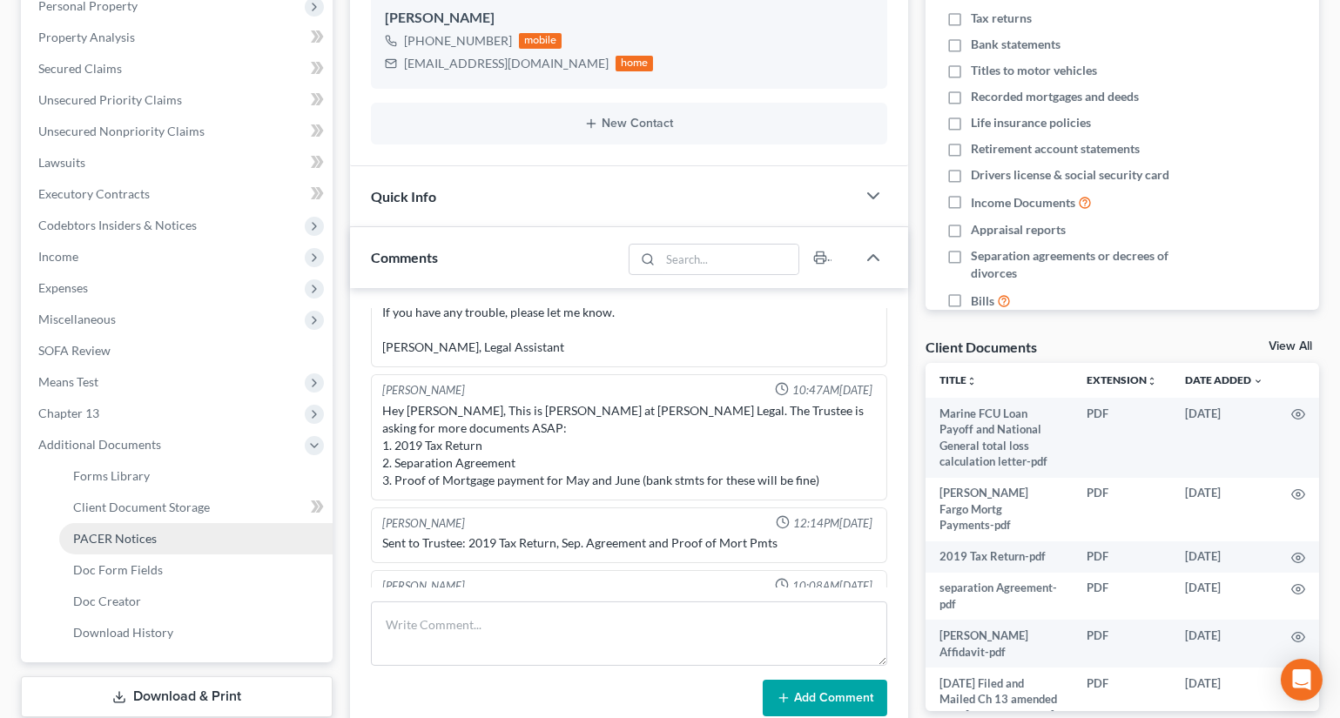
click at [124, 541] on span "PACER Notices" at bounding box center [115, 538] width 84 height 15
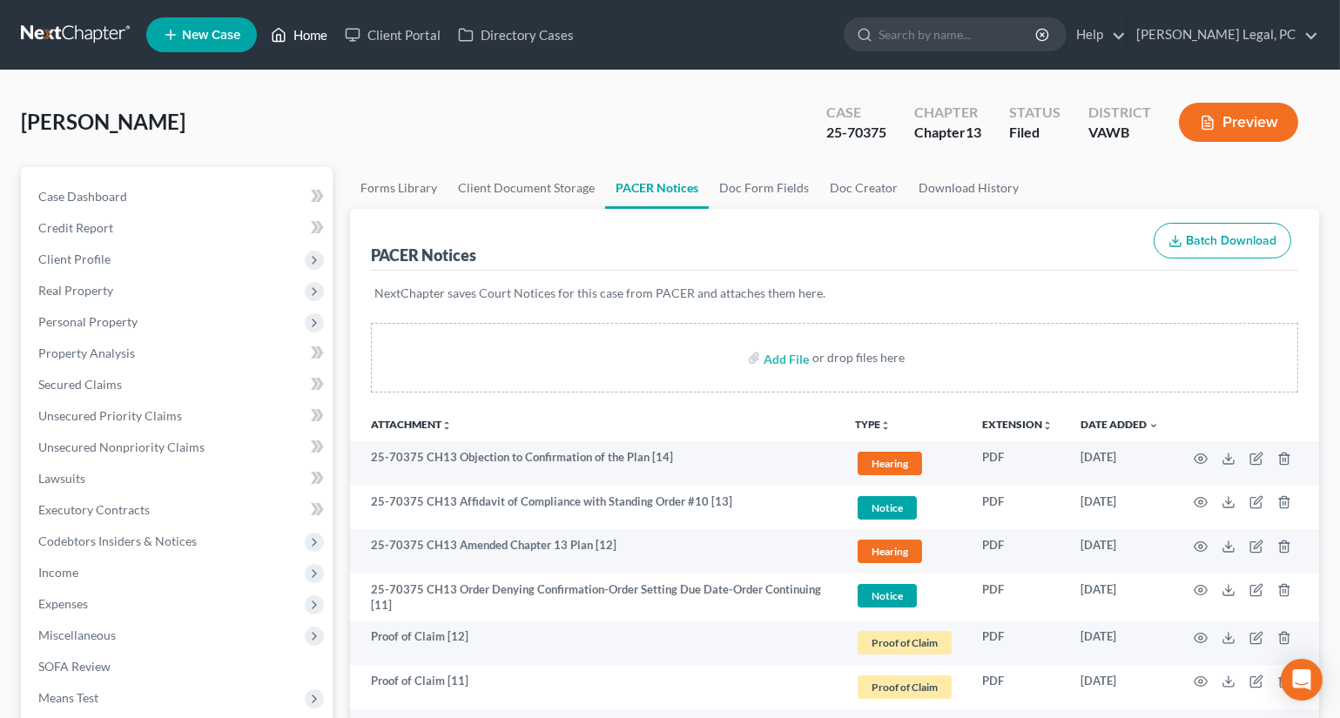
click at [292, 35] on link "Home" at bounding box center [299, 34] width 74 height 31
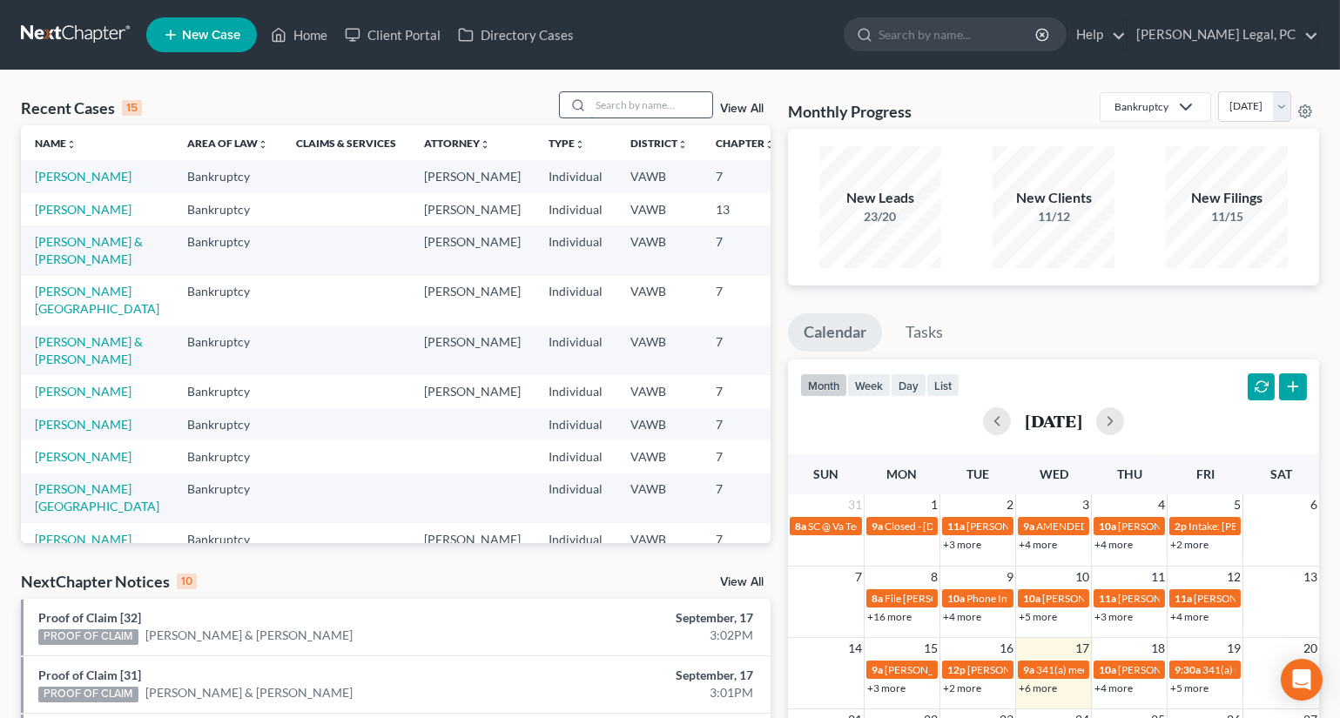
click at [614, 114] on input "search" at bounding box center [651, 104] width 122 height 25
type input "kitts"
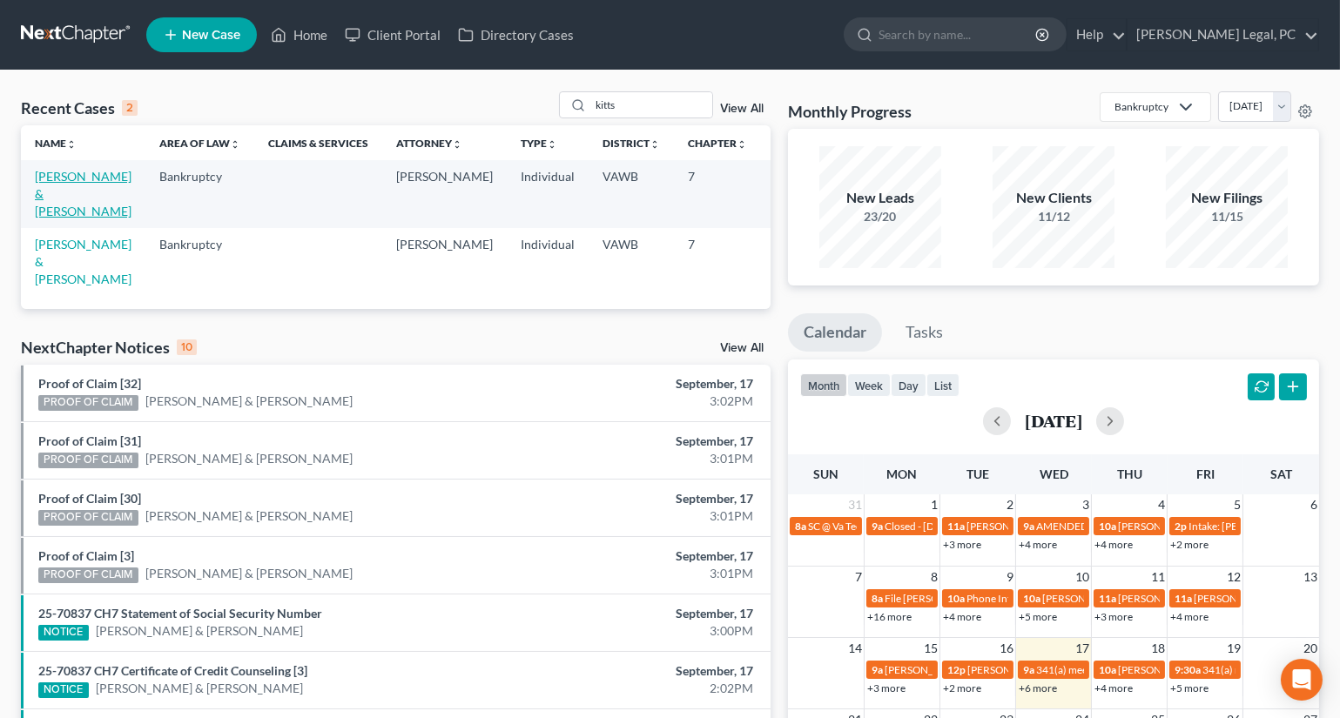
click at [40, 208] on link "[PERSON_NAME] & [PERSON_NAME]" at bounding box center [83, 194] width 97 height 50
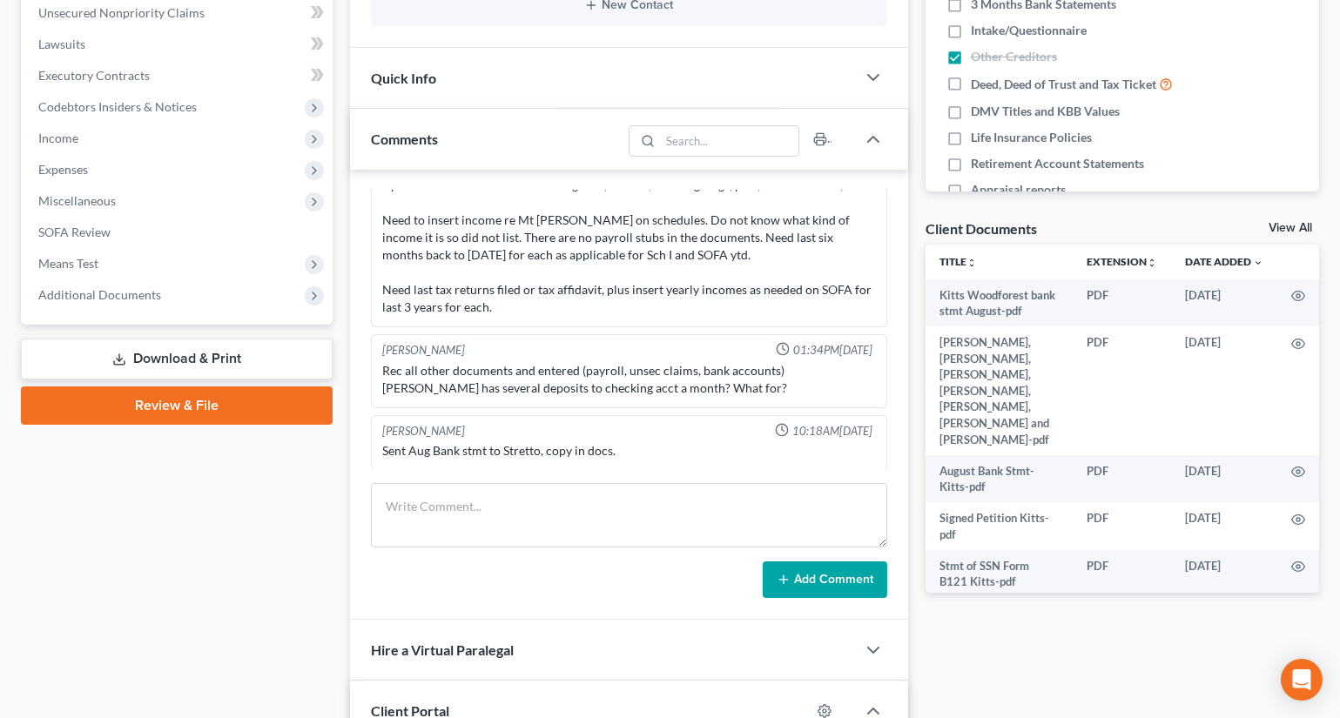
scroll to position [474, 0]
